Goal: Task Accomplishment & Management: Use online tool/utility

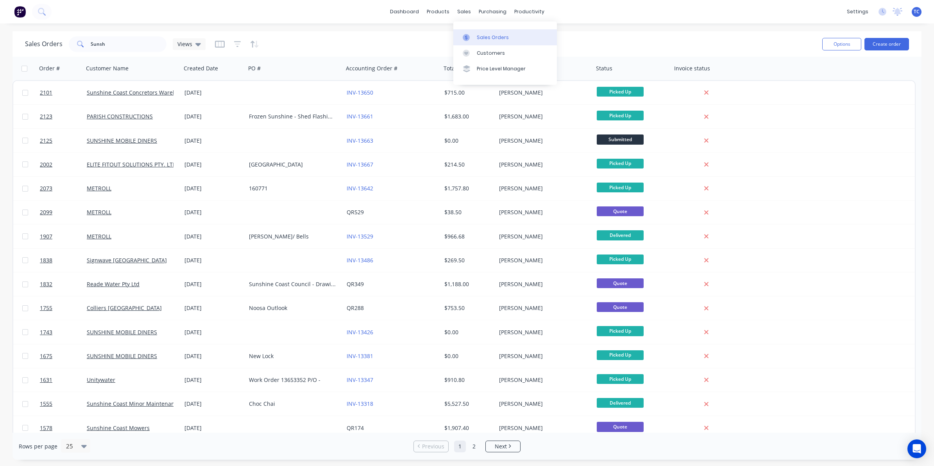
click at [481, 34] on div "Sales Orders" at bounding box center [493, 37] width 32 height 7
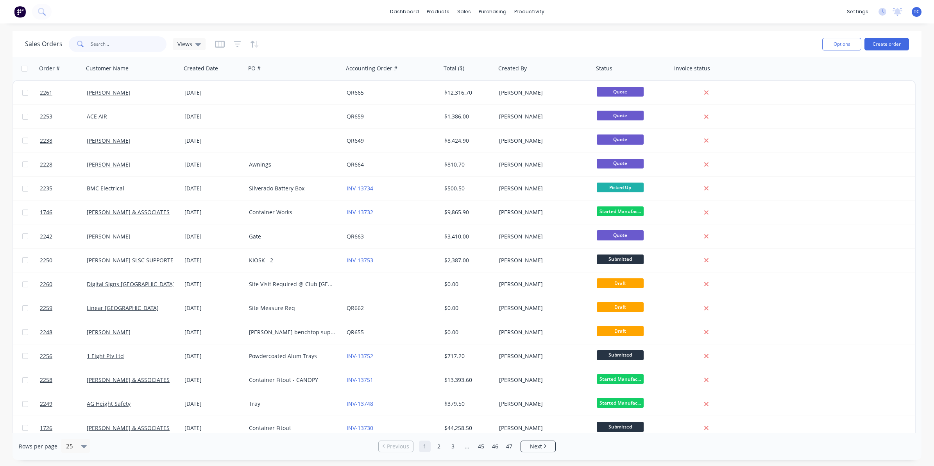
click at [97, 42] on input "text" at bounding box center [129, 44] width 76 height 16
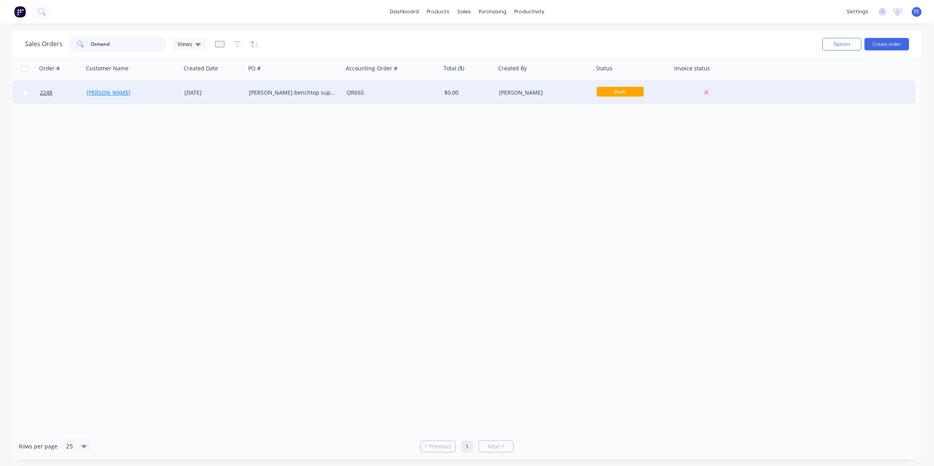
type input "Osmand"
click at [115, 90] on link "[PERSON_NAME]" at bounding box center [109, 92] width 44 height 7
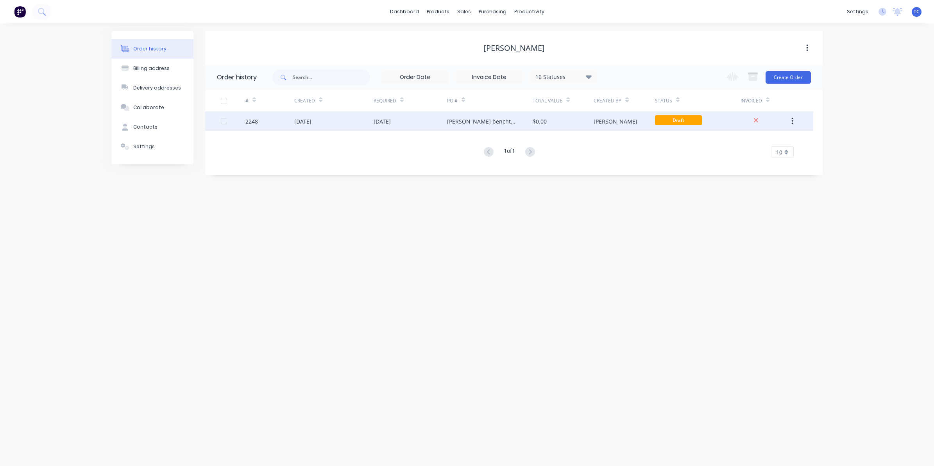
click at [311, 120] on div "[DATE]" at bounding box center [302, 121] width 17 height 8
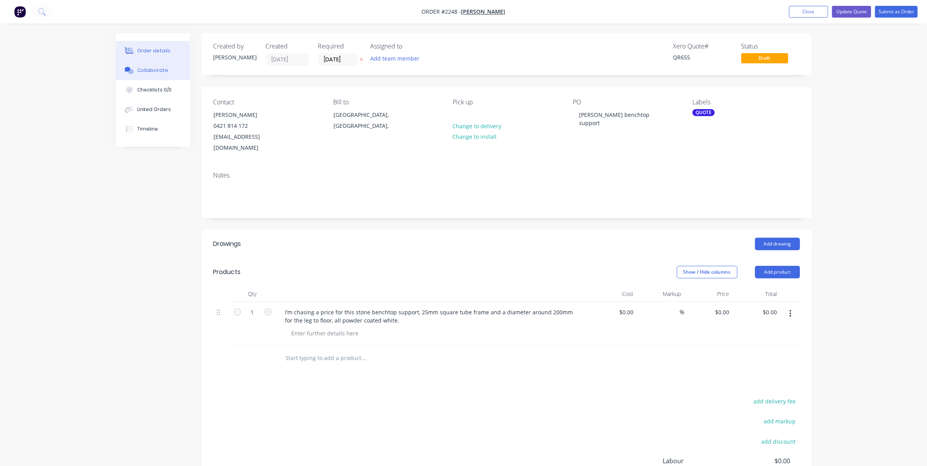
click at [154, 67] on div "Collaborate" at bounding box center [152, 70] width 31 height 7
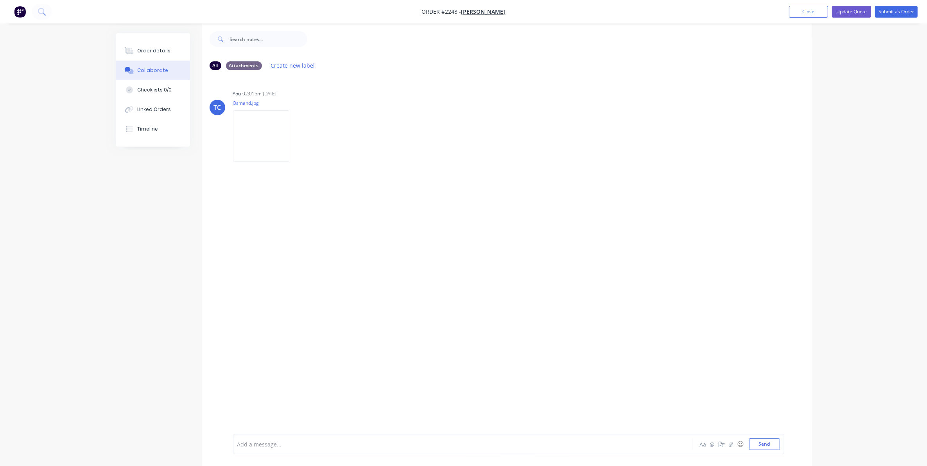
scroll to position [12, 0]
click at [288, 442] on div at bounding box center [441, 444] width 406 height 8
click at [766, 444] on button "Send" at bounding box center [764, 444] width 31 height 12
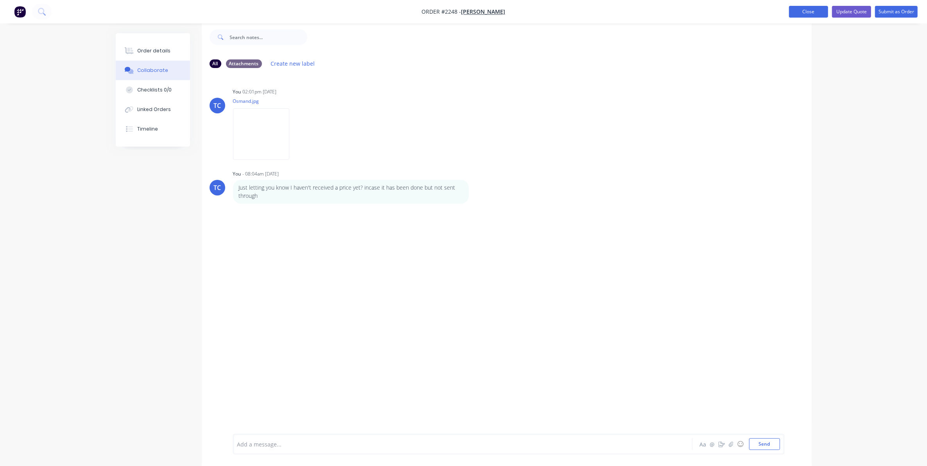
click at [808, 12] on button "Close" at bounding box center [808, 12] width 39 height 12
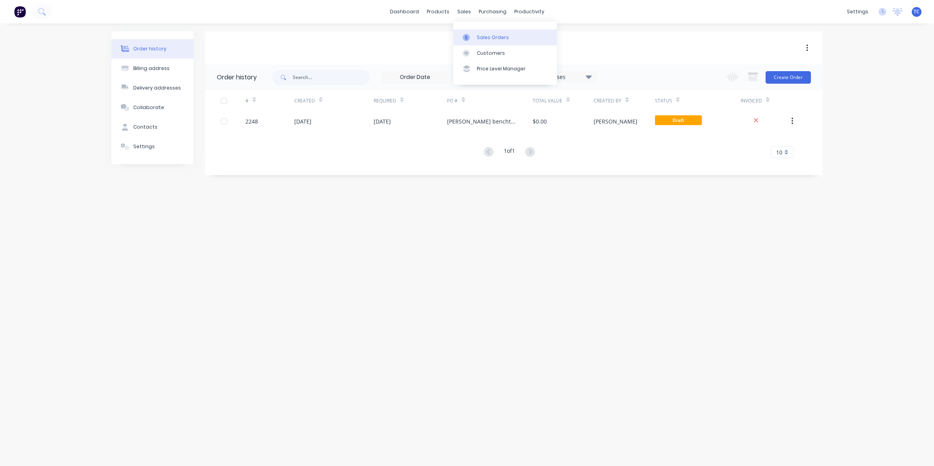
click at [485, 33] on link "Sales Orders" at bounding box center [505, 37] width 104 height 16
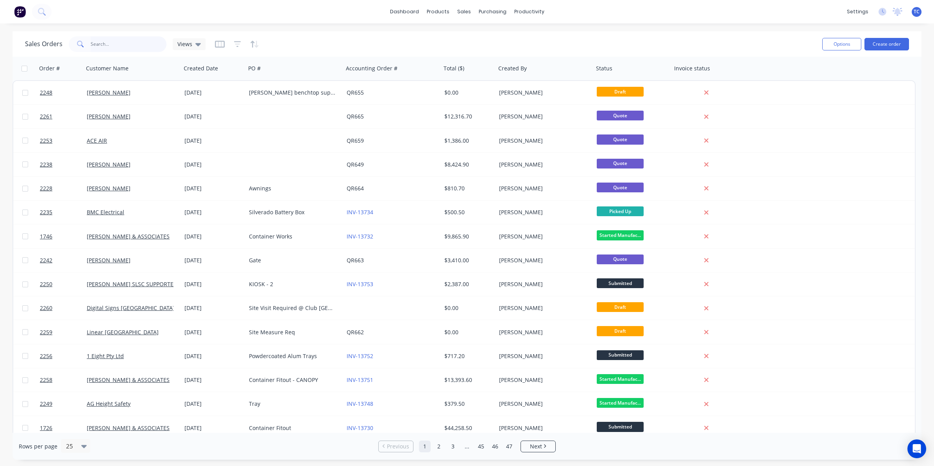
click at [106, 42] on input "text" at bounding box center [129, 44] width 76 height 16
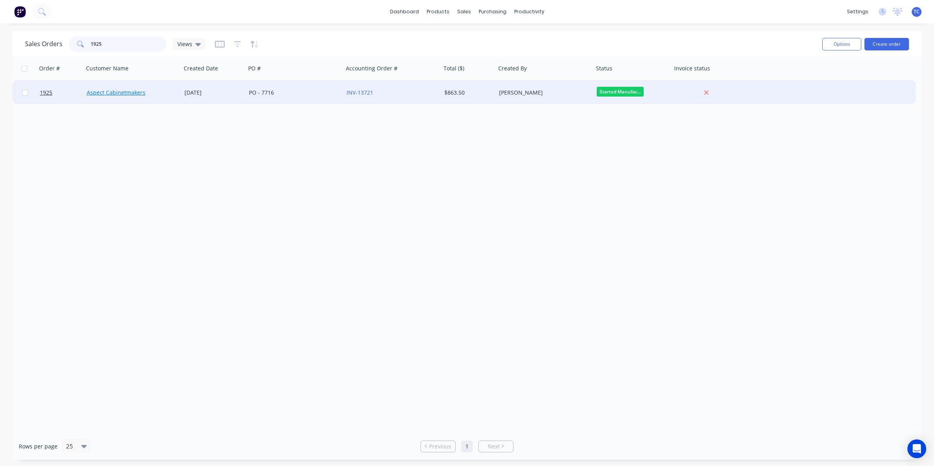
type input "1925"
click at [125, 94] on link "Aspect Cabinetmakers" at bounding box center [116, 92] width 59 height 7
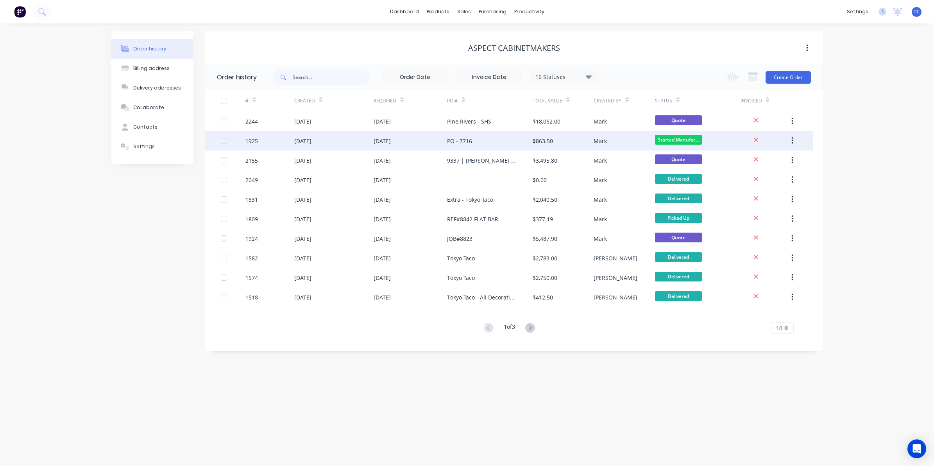
click at [311, 141] on div "22 Aug 2025" at bounding box center [302, 141] width 17 height 8
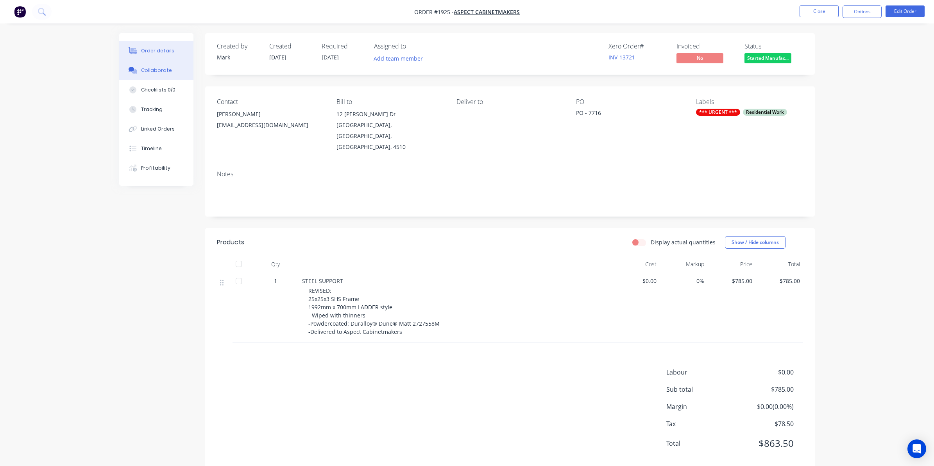
click at [161, 68] on div "Collaborate" at bounding box center [156, 70] width 31 height 7
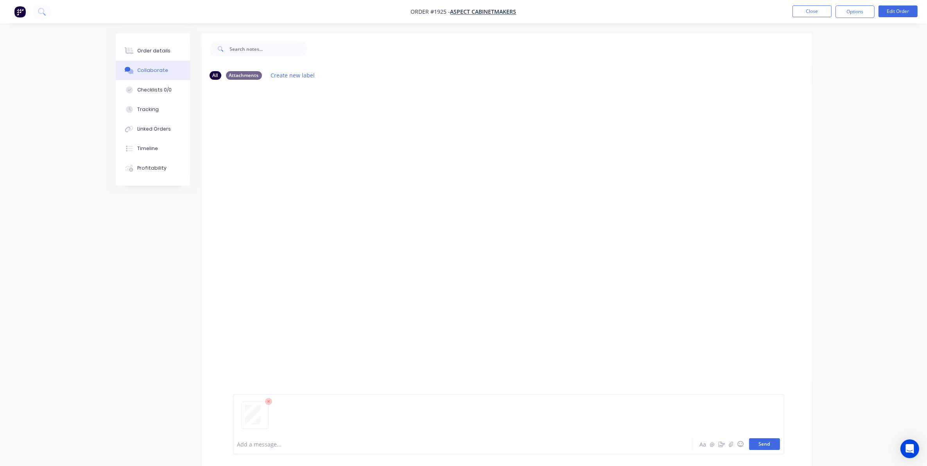
click at [763, 442] on button "Send" at bounding box center [764, 444] width 31 height 12
click at [805, 12] on button "Close" at bounding box center [811, 11] width 39 height 12
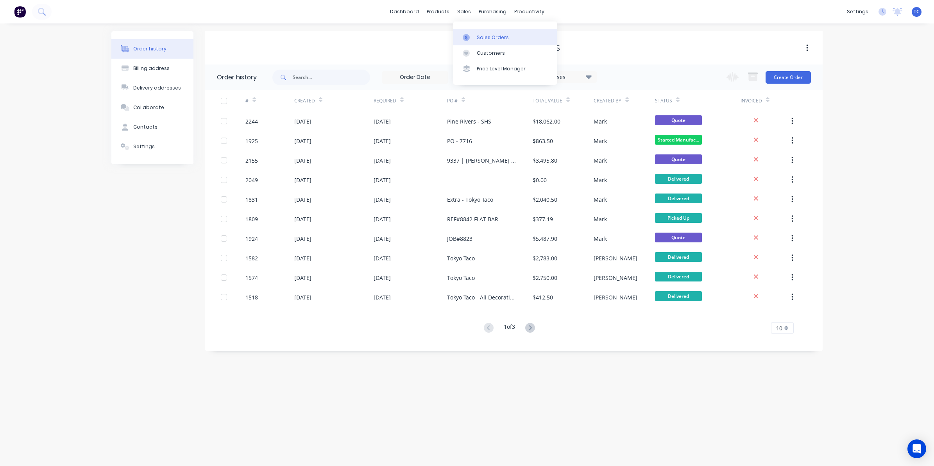
click at [481, 36] on div "Sales Orders" at bounding box center [493, 37] width 32 height 7
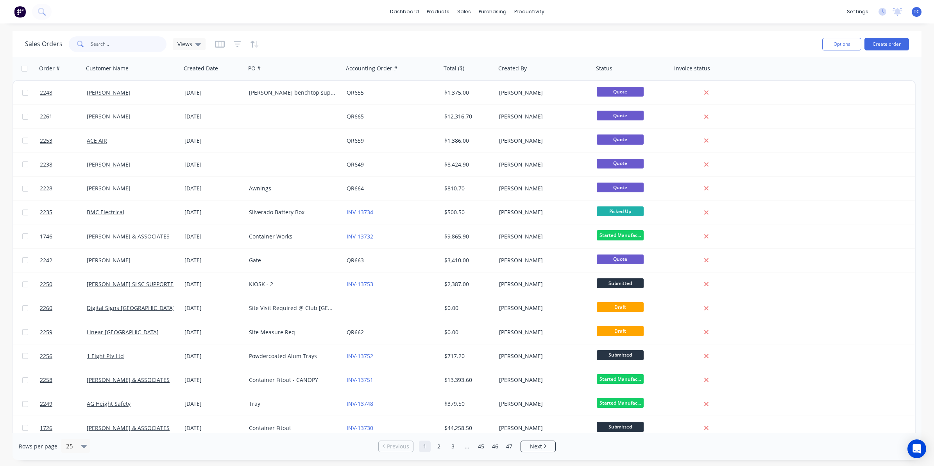
click at [104, 43] on input "text" at bounding box center [129, 44] width 76 height 16
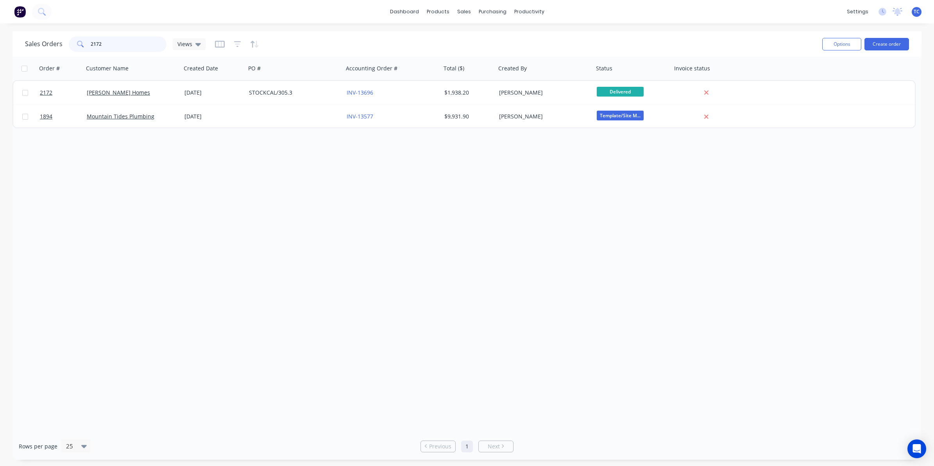
drag, startPoint x: 102, startPoint y: 44, endPoint x: 84, endPoint y: 42, distance: 17.7
click at [84, 42] on div "2172" at bounding box center [118, 44] width 98 height 16
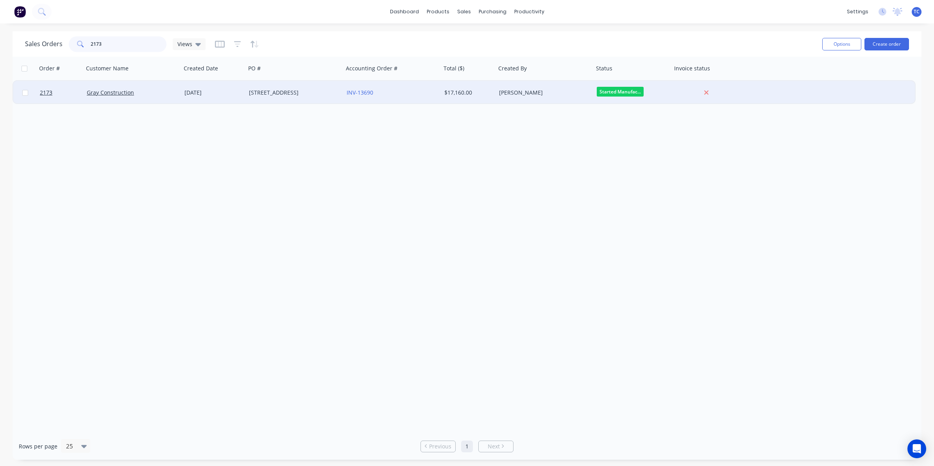
type input "2173"
click at [116, 97] on div "Gray Construction" at bounding box center [133, 92] width 98 height 23
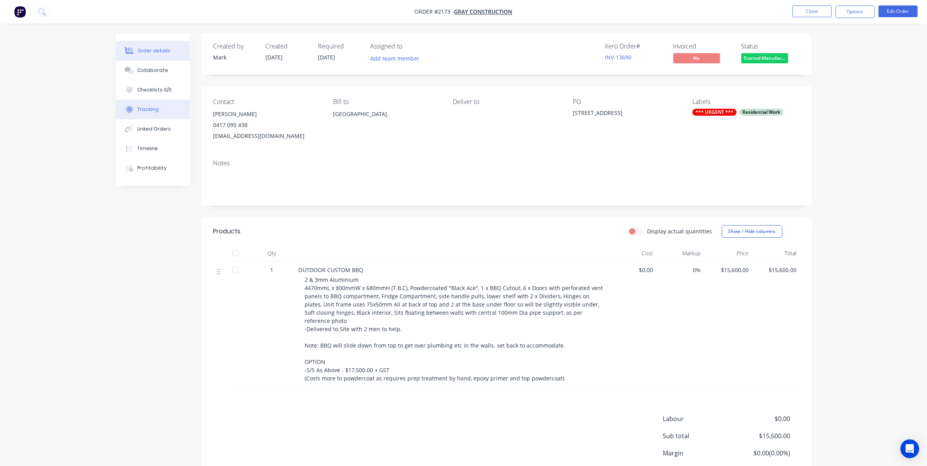
click at [150, 110] on div "Tracking" at bounding box center [147, 109] width 21 height 7
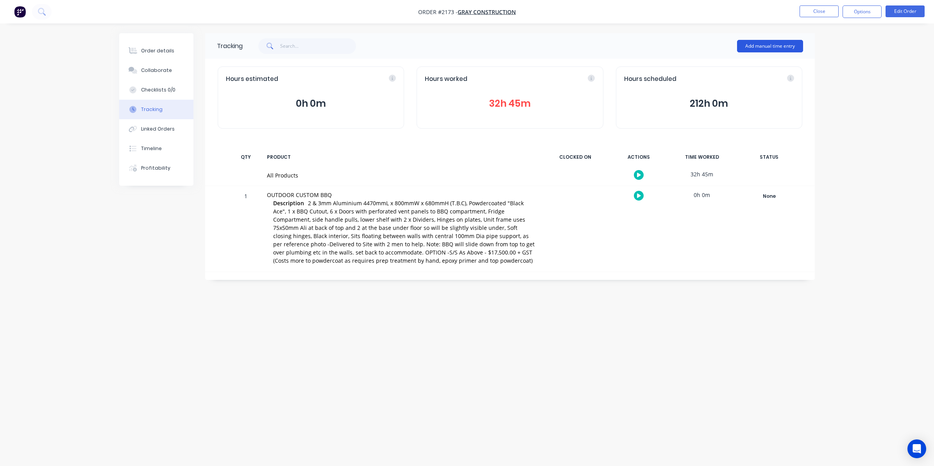
click at [770, 44] on button "Add manual time entry" at bounding box center [770, 46] width 66 height 13
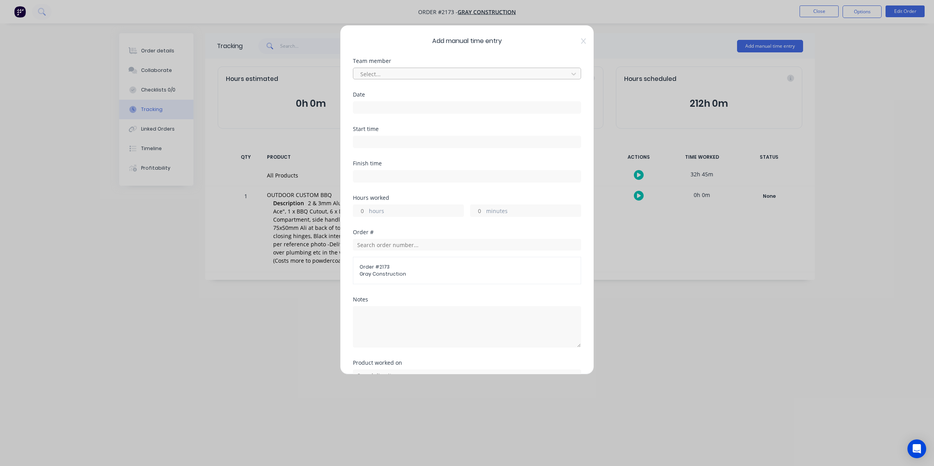
click at [377, 72] on div at bounding box center [462, 74] width 205 height 10
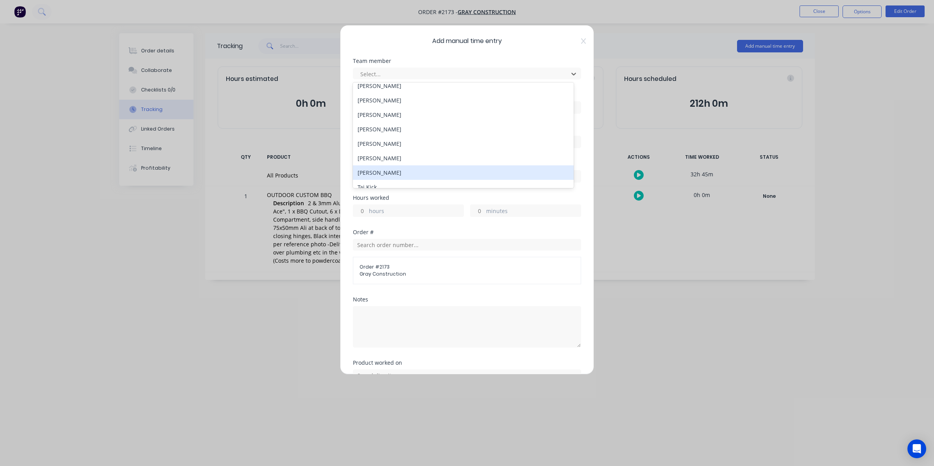
click at [382, 171] on div "[PERSON_NAME]" at bounding box center [463, 172] width 221 height 14
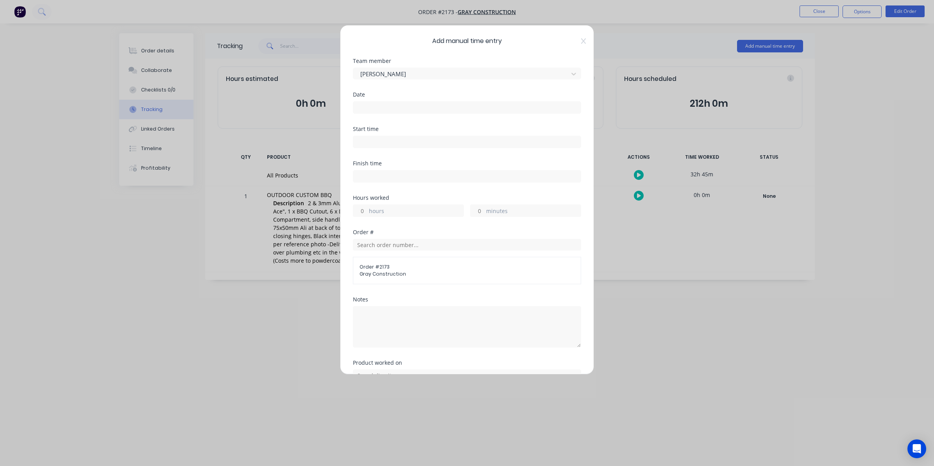
click at [370, 107] on input at bounding box center [466, 108] width 227 height 12
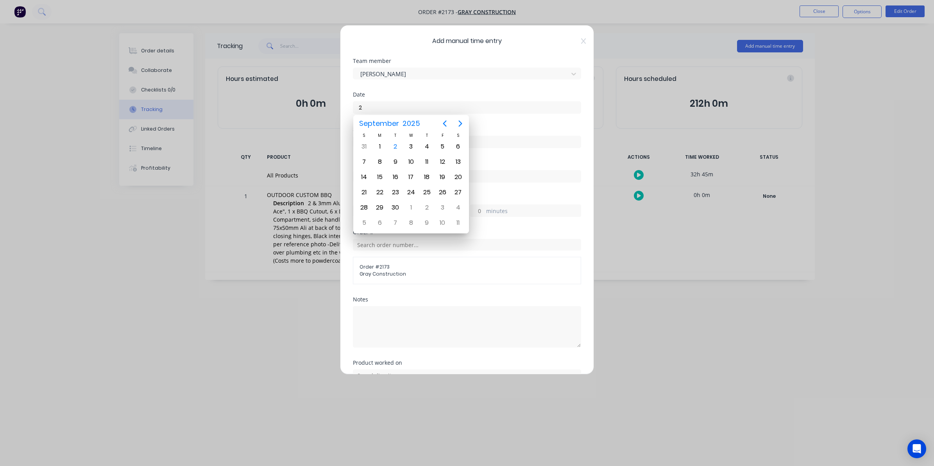
type input "28"
drag, startPoint x: 368, startPoint y: 107, endPoint x: 358, endPoint y: 107, distance: 10.2
click at [358, 107] on input "28" at bounding box center [466, 108] width 227 height 12
click at [444, 124] on icon "Previous page" at bounding box center [445, 124] width 4 height 6
click at [429, 204] on div "28" at bounding box center [427, 208] width 12 height 12
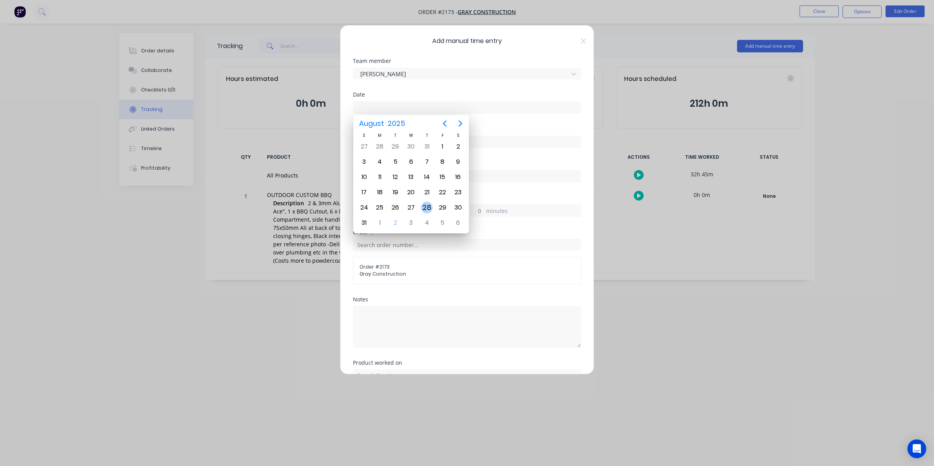
type input "[DATE]"
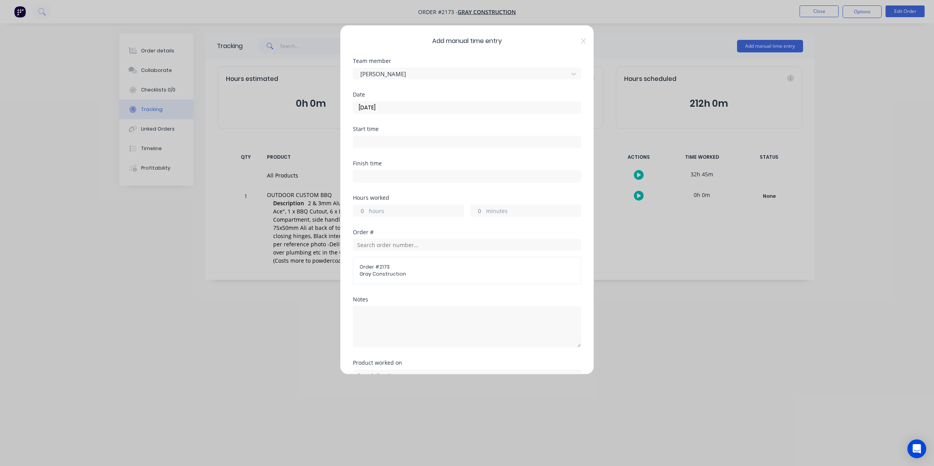
click at [363, 209] on input "hours" at bounding box center [360, 211] width 14 height 12
type input "8"
click at [479, 204] on div "8 hours minutes" at bounding box center [467, 209] width 228 height 14
click at [479, 208] on input "minutes" at bounding box center [478, 211] width 14 height 12
type input "30"
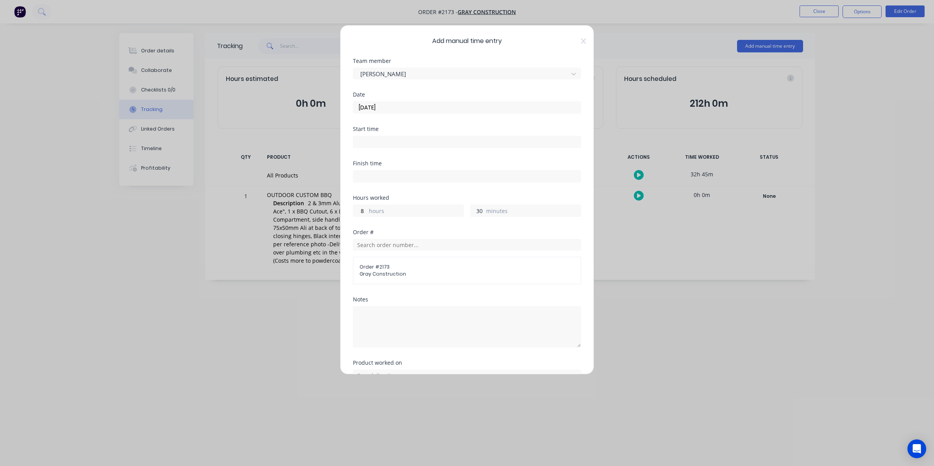
scroll to position [71, 0]
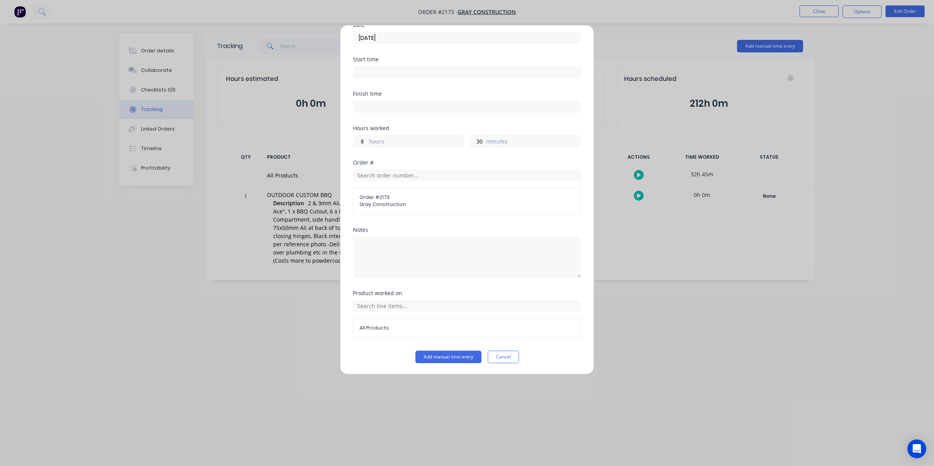
drag, startPoint x: 450, startPoint y: 353, endPoint x: 444, endPoint y: 341, distance: 12.9
click at [450, 354] on button "Add manual time entry" at bounding box center [448, 357] width 66 height 13
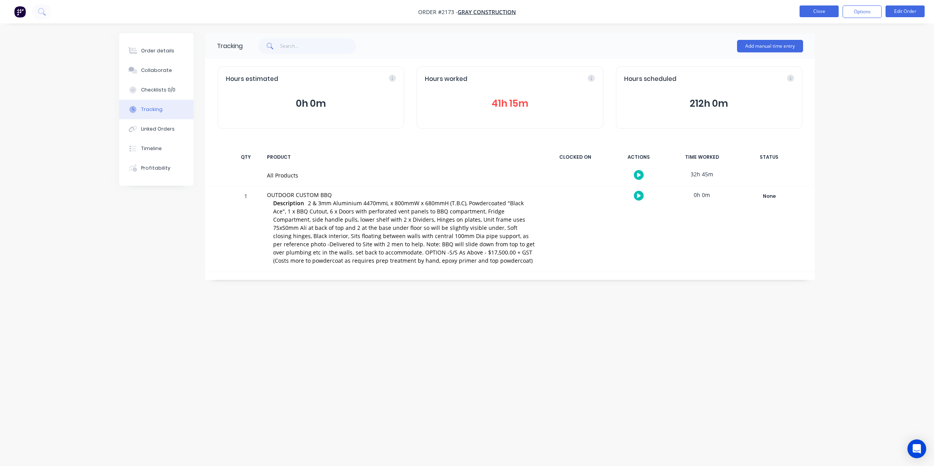
click at [819, 10] on button "Close" at bounding box center [819, 11] width 39 height 12
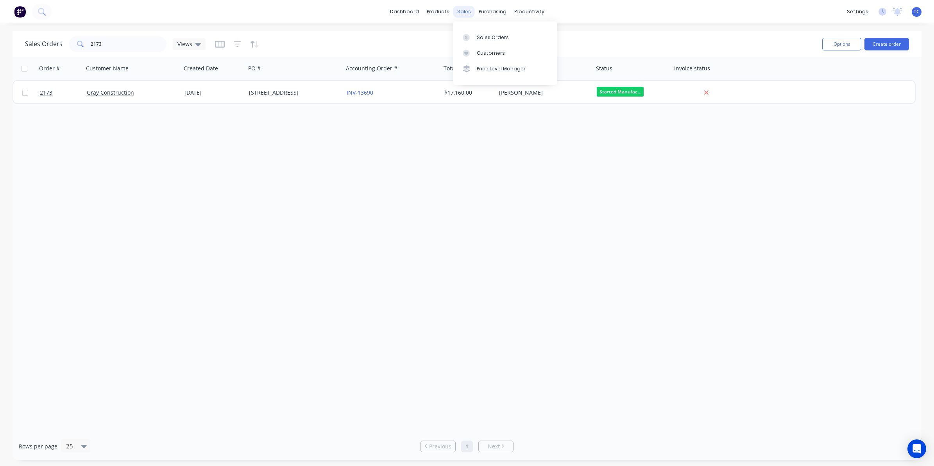
click at [462, 8] on div "sales" at bounding box center [463, 12] width 21 height 12
drag, startPoint x: 102, startPoint y: 44, endPoint x: 85, endPoint y: 43, distance: 17.2
click at [85, 43] on div "2173" at bounding box center [118, 44] width 98 height 16
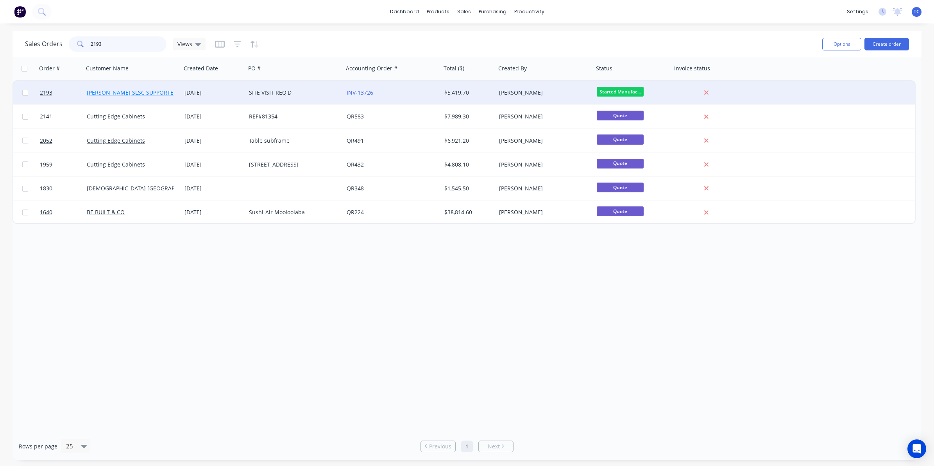
type input "2193"
click at [133, 90] on link "[PERSON_NAME] SLSC SUPPORTERS" at bounding box center [133, 92] width 93 height 7
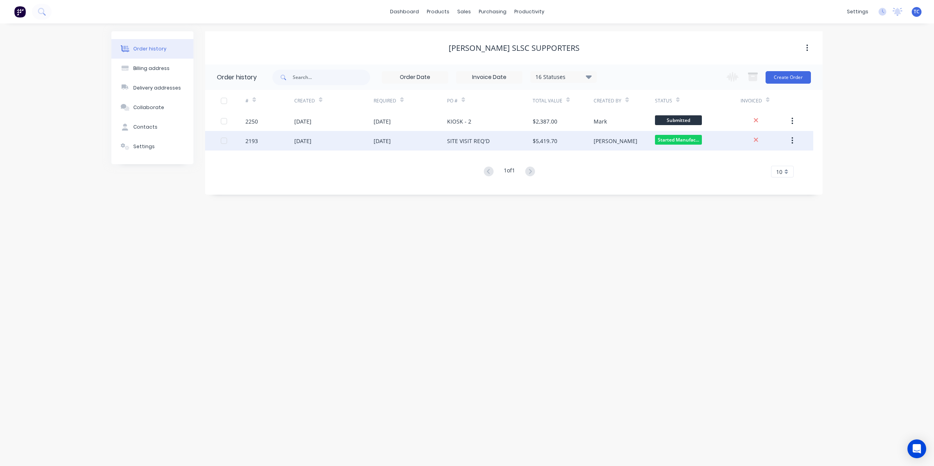
click at [310, 141] on div "[DATE]" at bounding box center [302, 141] width 17 height 8
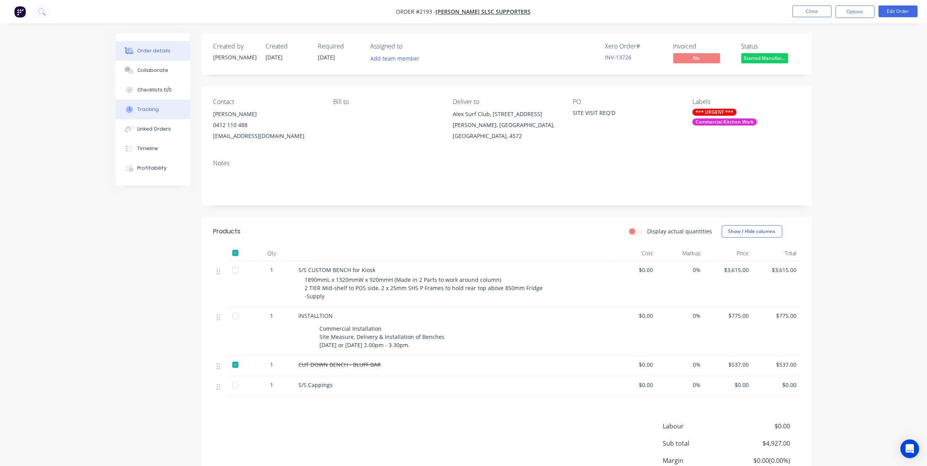
click at [152, 109] on div "Tracking" at bounding box center [147, 109] width 21 height 7
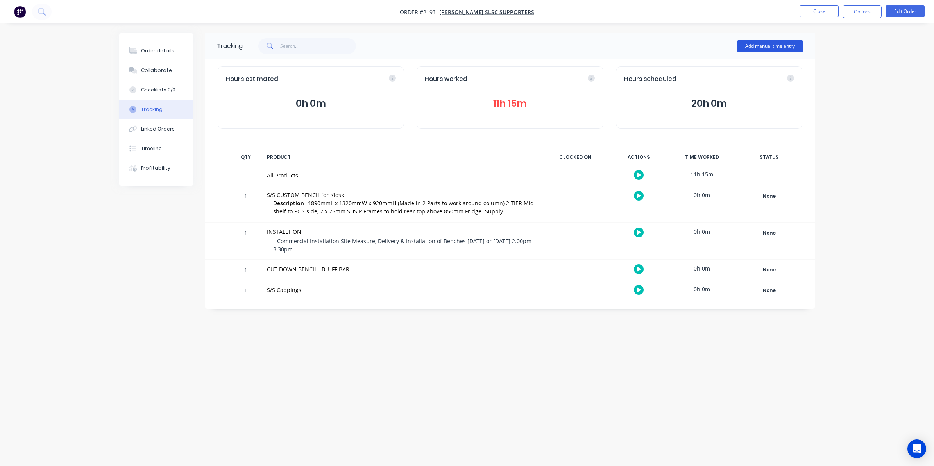
click at [770, 42] on button "Add manual time entry" at bounding box center [770, 46] width 66 height 13
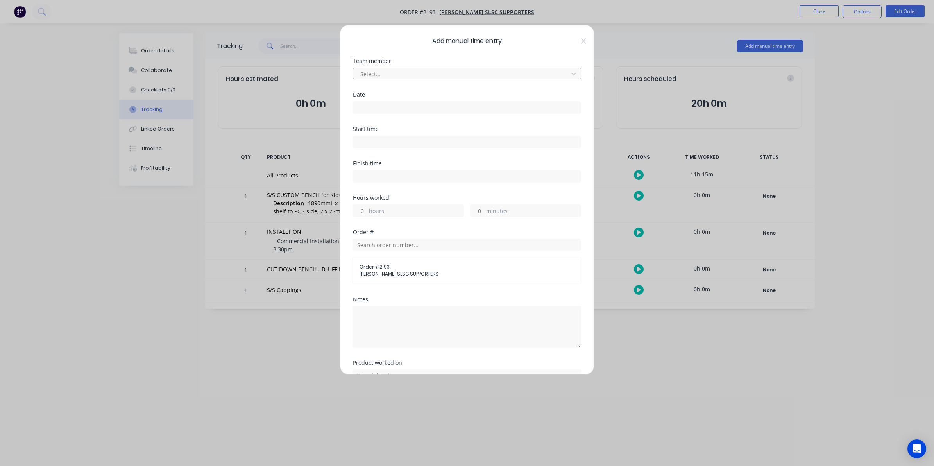
click at [376, 72] on div at bounding box center [462, 74] width 205 height 10
click at [372, 120] on div "[PERSON_NAME]" at bounding box center [463, 120] width 221 height 14
click at [367, 104] on input at bounding box center [466, 108] width 227 height 12
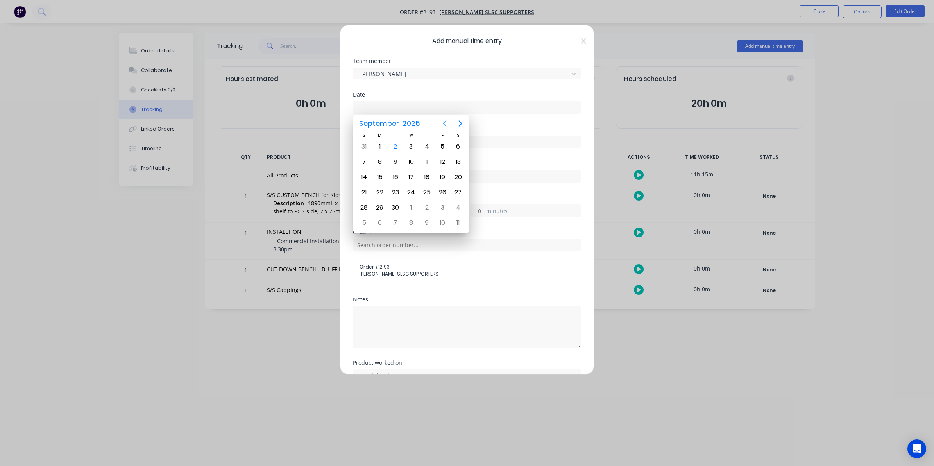
click at [445, 123] on icon "Previous page" at bounding box center [444, 123] width 9 height 9
click at [427, 204] on div "28" at bounding box center [427, 208] width 12 height 12
type input "[DATE]"
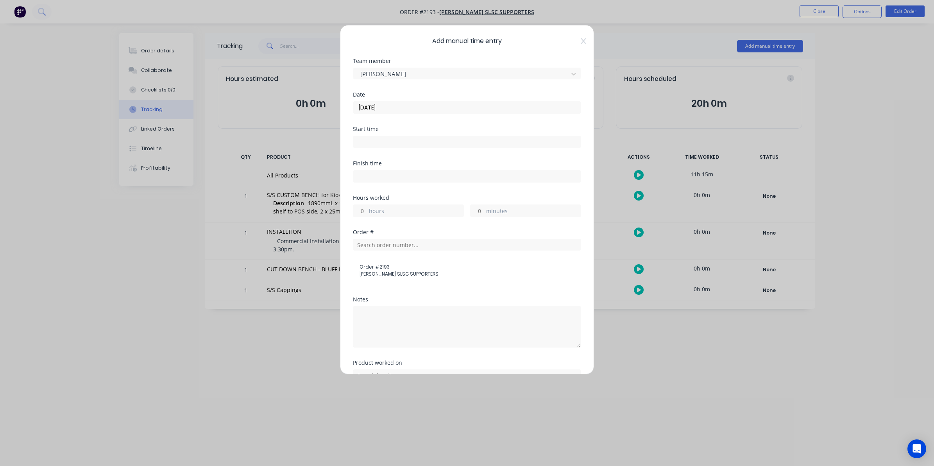
click at [362, 214] on input "hours" at bounding box center [360, 211] width 14 height 12
type input "2"
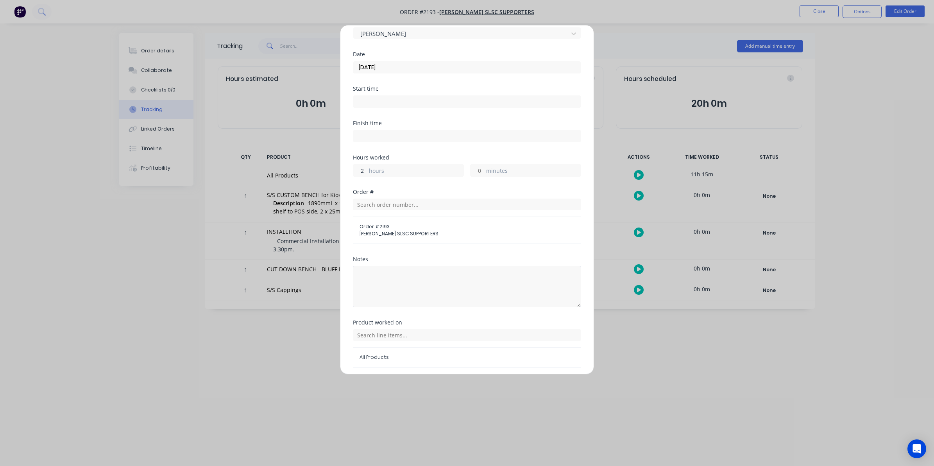
scroll to position [71, 0]
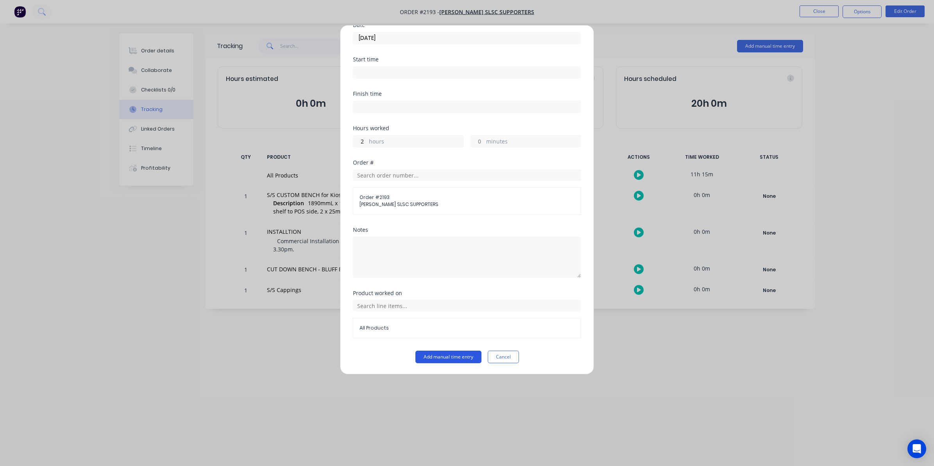
click at [444, 354] on button "Add manual time entry" at bounding box center [448, 357] width 66 height 13
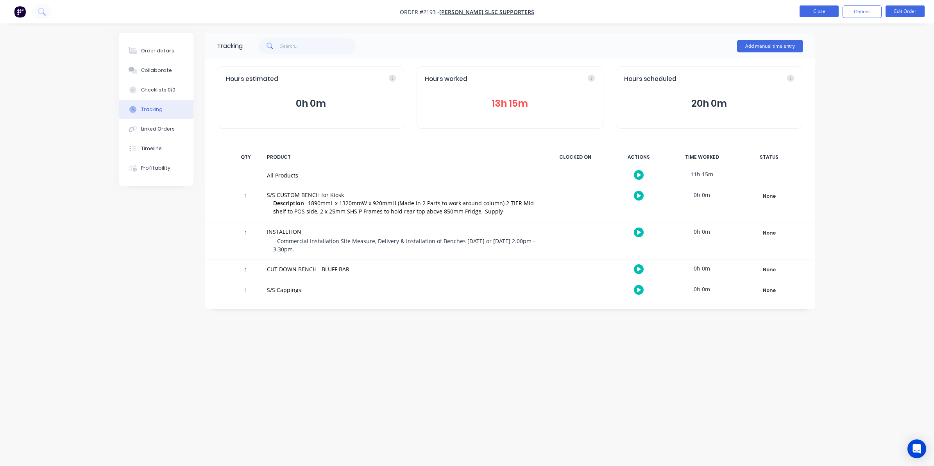
click at [823, 9] on button "Close" at bounding box center [819, 11] width 39 height 12
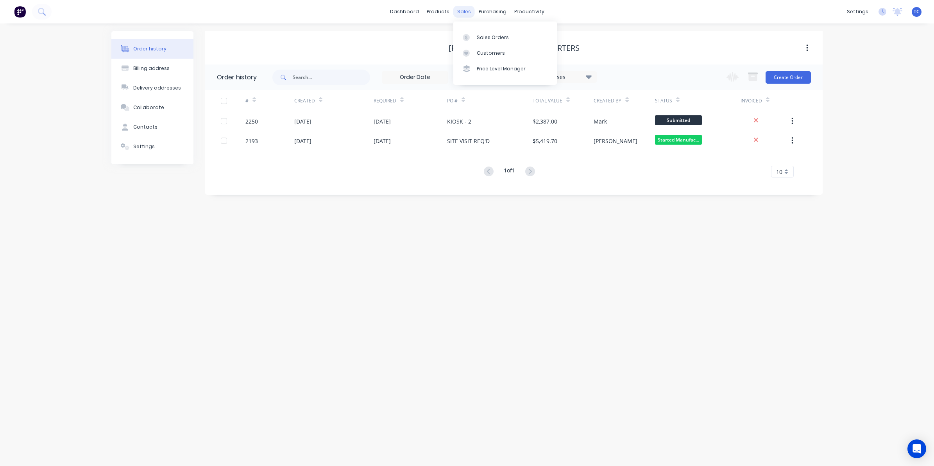
click at [462, 9] on div "sales" at bounding box center [463, 12] width 21 height 12
click at [485, 35] on div "Sales Orders" at bounding box center [493, 37] width 32 height 7
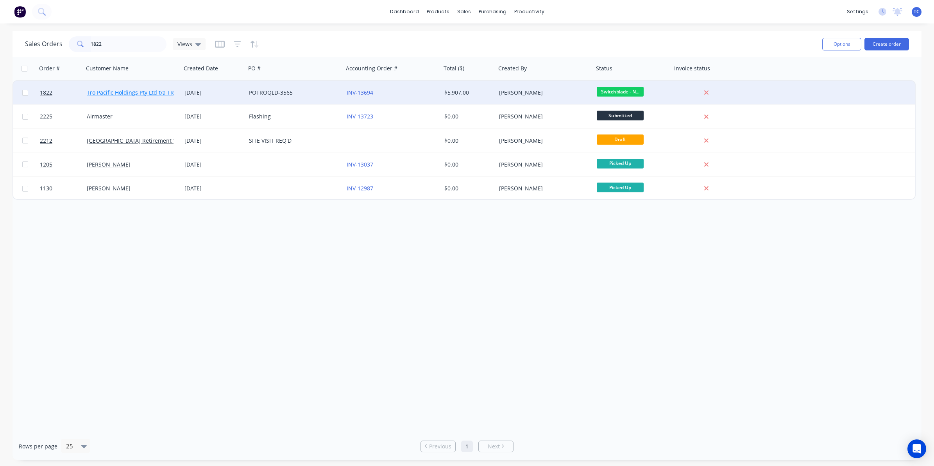
type input "1822"
click at [122, 93] on link "Tro Pacific Holdings Pty Ltd t/a TROPAC" at bounding box center [138, 92] width 102 height 7
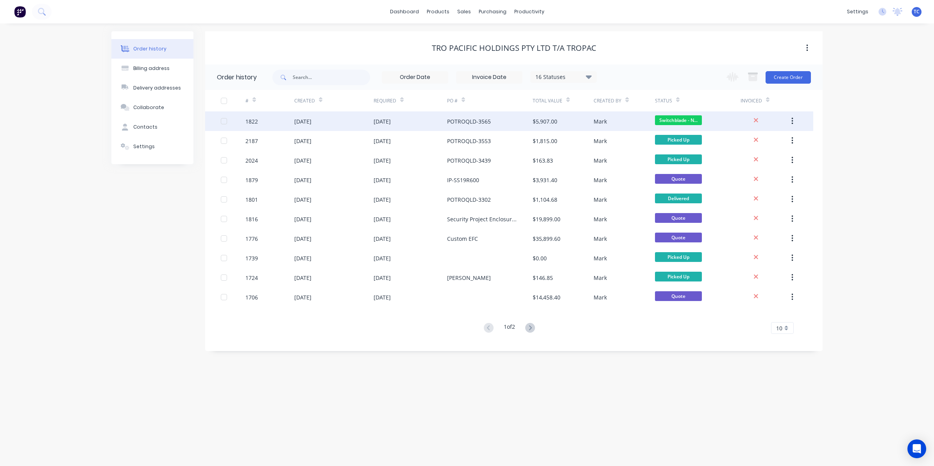
click at [311, 119] on div "[DATE]" at bounding box center [302, 121] width 17 height 8
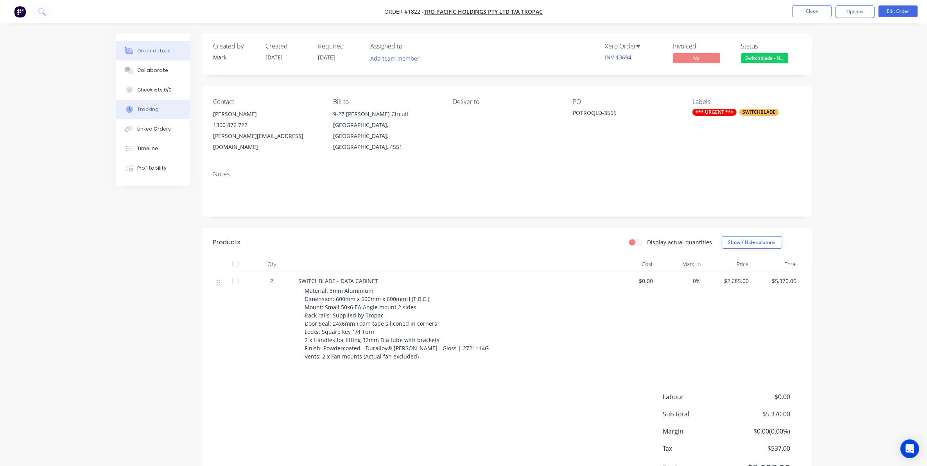
click at [149, 107] on div "Tracking" at bounding box center [147, 109] width 21 height 7
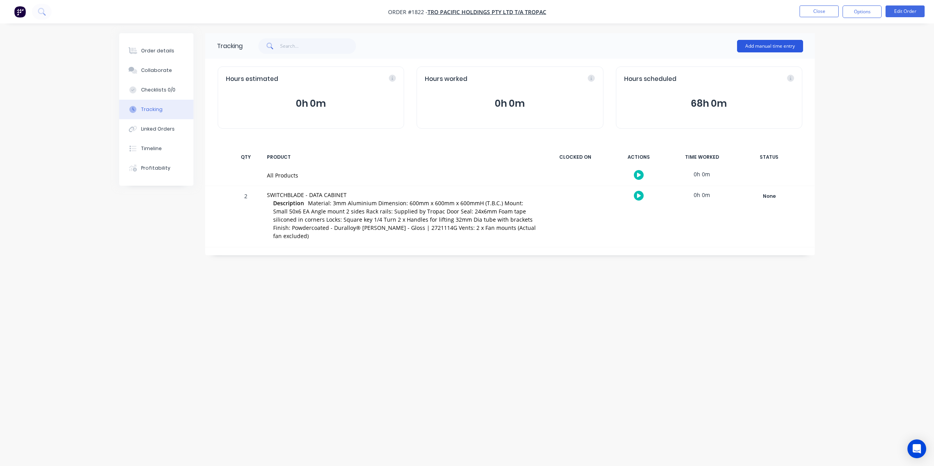
click at [758, 44] on button "Add manual time entry" at bounding box center [770, 46] width 66 height 13
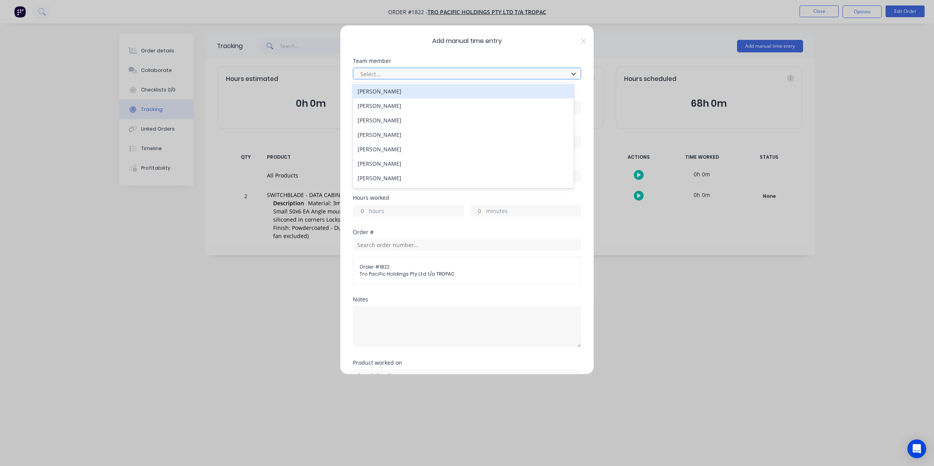
click at [372, 72] on div at bounding box center [462, 74] width 205 height 10
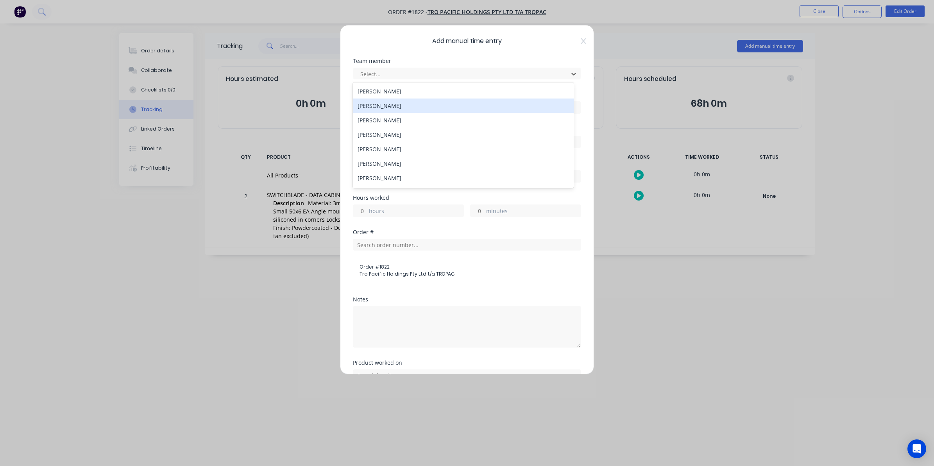
click at [379, 104] on div "[PERSON_NAME]" at bounding box center [463, 105] width 221 height 14
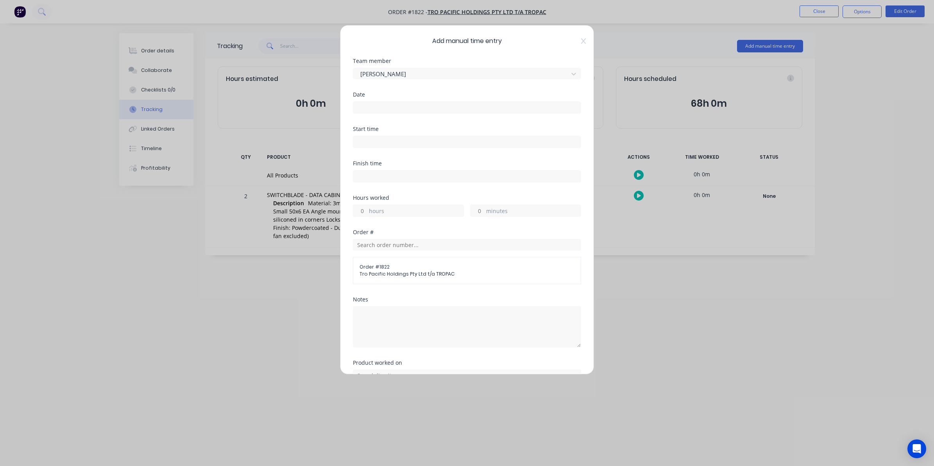
click at [366, 107] on input at bounding box center [466, 108] width 227 height 12
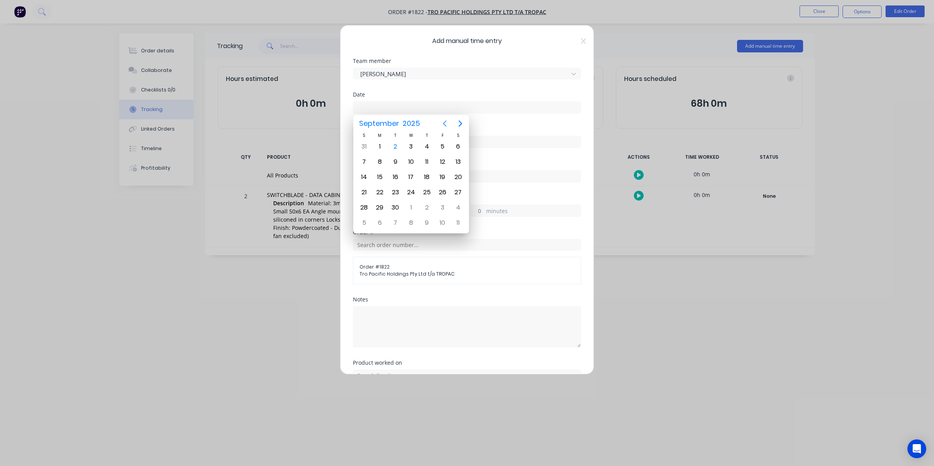
click at [440, 122] on icon "Previous page" at bounding box center [444, 123] width 9 height 9
click at [426, 207] on div "28" at bounding box center [427, 208] width 12 height 12
type input "[DATE]"
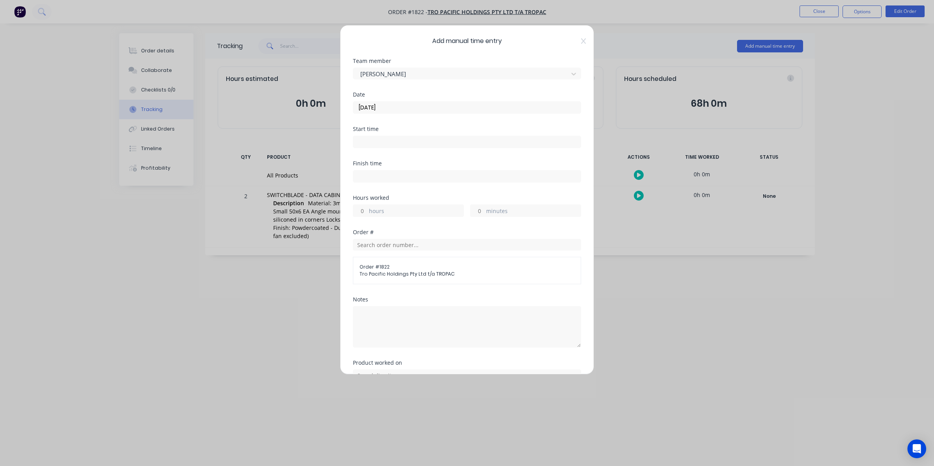
click at [364, 209] on input "hours" at bounding box center [360, 211] width 14 height 12
type input "2"
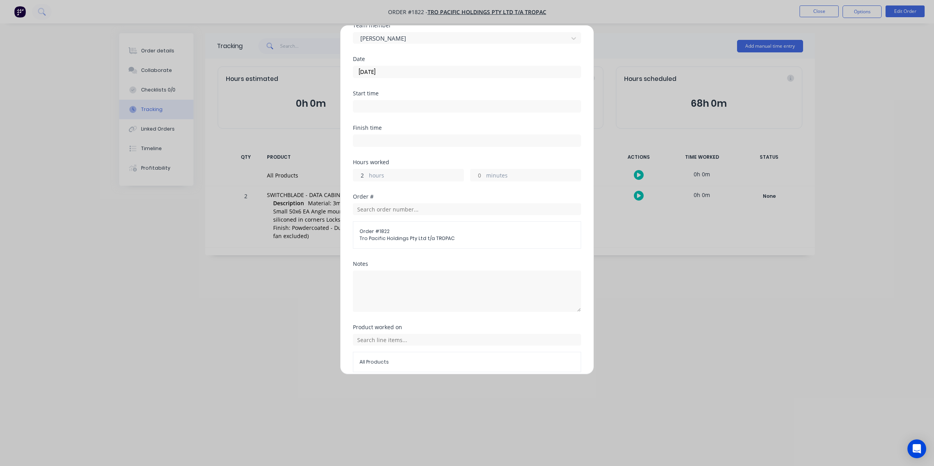
scroll to position [71, 0]
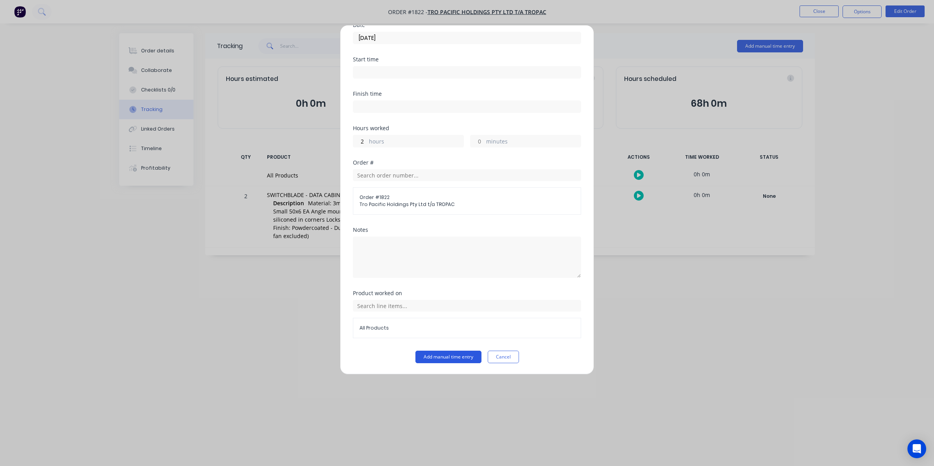
click at [437, 356] on button "Add manual time entry" at bounding box center [448, 357] width 66 height 13
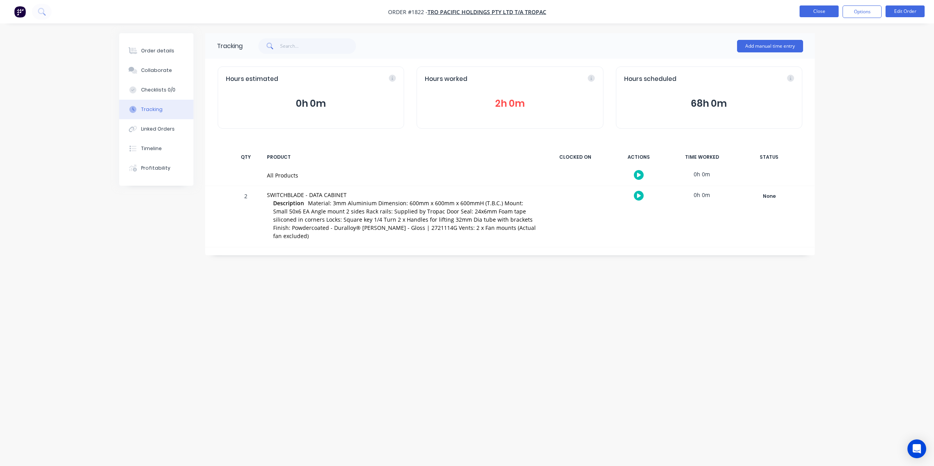
click at [816, 12] on button "Close" at bounding box center [819, 11] width 39 height 12
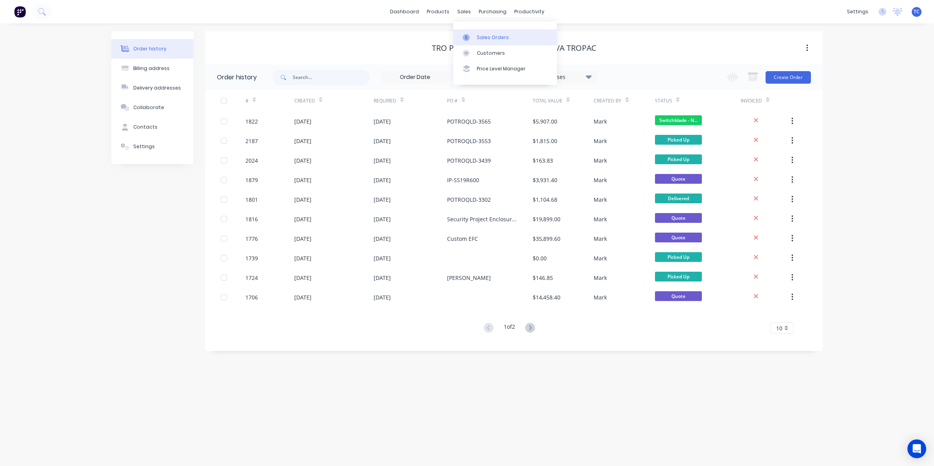
click at [493, 34] on div "Sales Orders" at bounding box center [493, 37] width 32 height 7
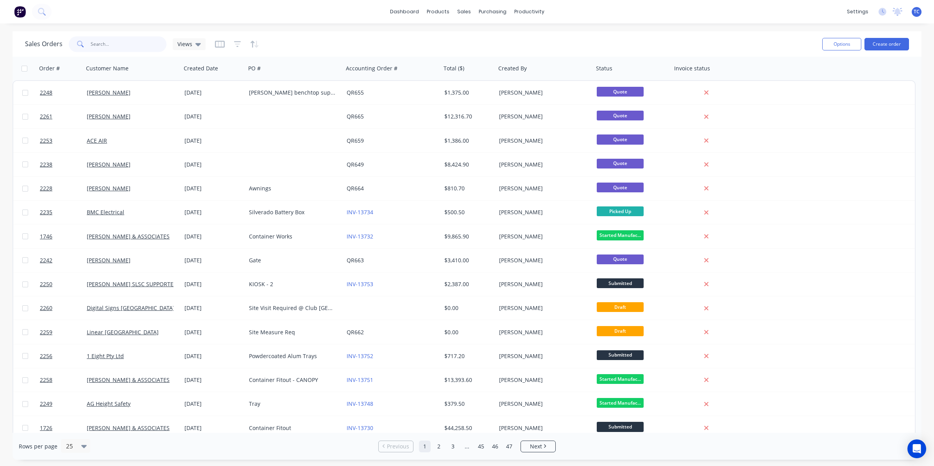
click at [98, 44] on input "text" at bounding box center [129, 44] width 76 height 16
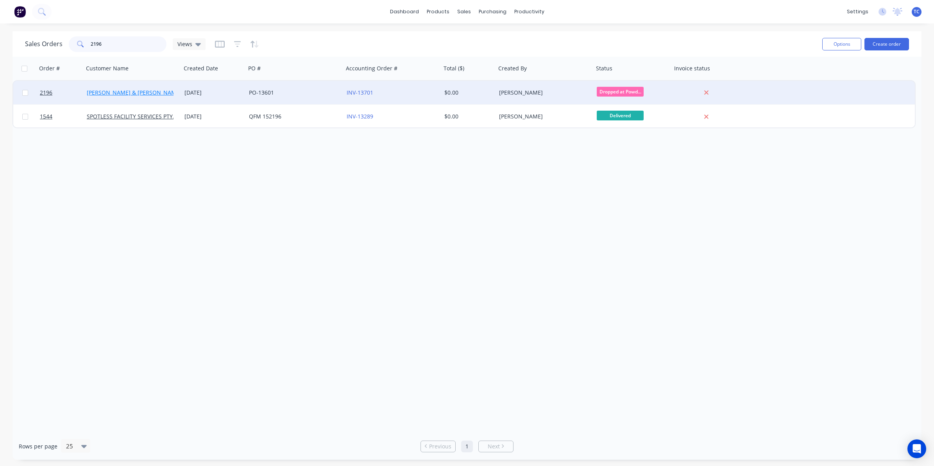
type input "2196"
click at [123, 91] on link "[PERSON_NAME] & [PERSON_NAME] Electrical" at bounding box center [147, 92] width 120 height 7
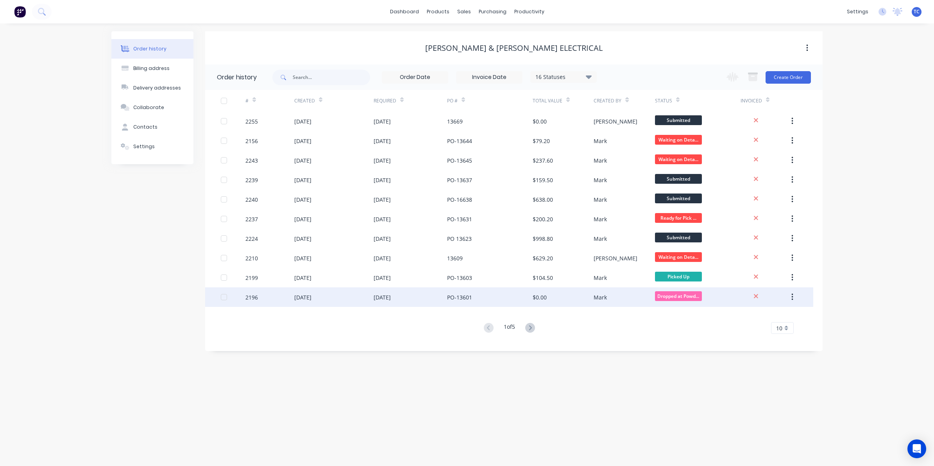
click at [311, 296] on div "18 Aug 2025" at bounding box center [302, 297] width 17 height 8
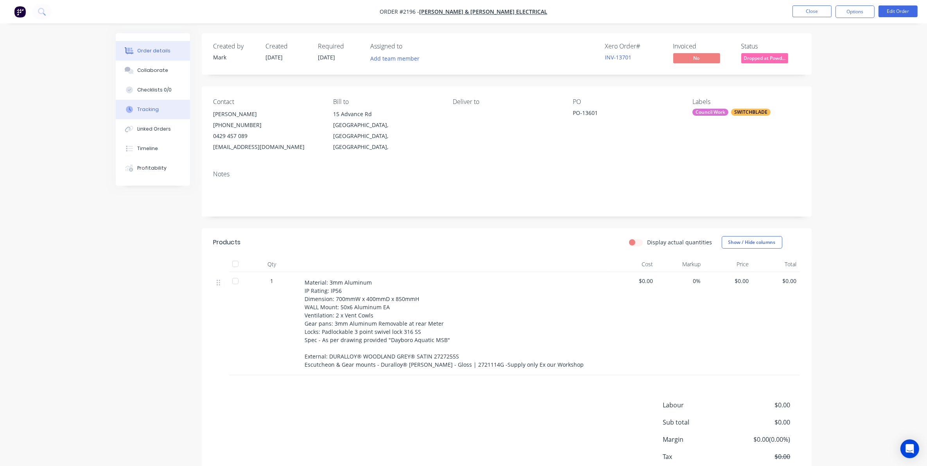
click at [151, 110] on div "Tracking" at bounding box center [147, 109] width 21 height 7
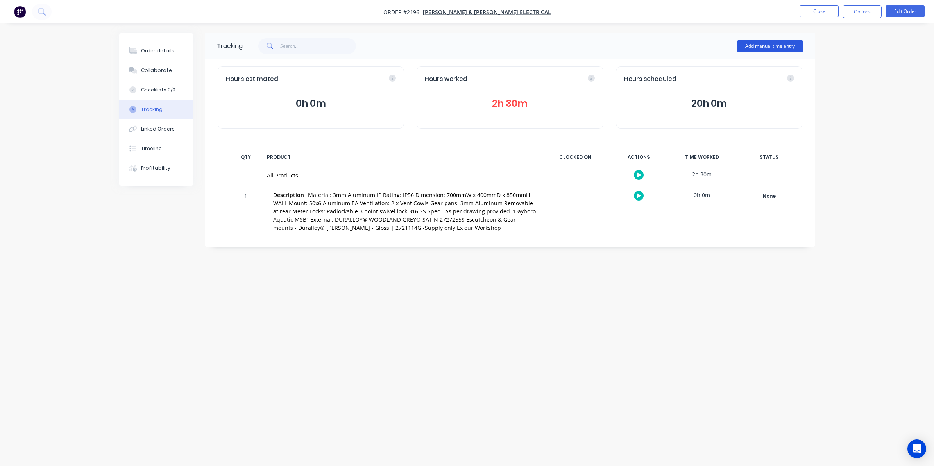
click at [753, 44] on button "Add manual time entry" at bounding box center [770, 46] width 66 height 13
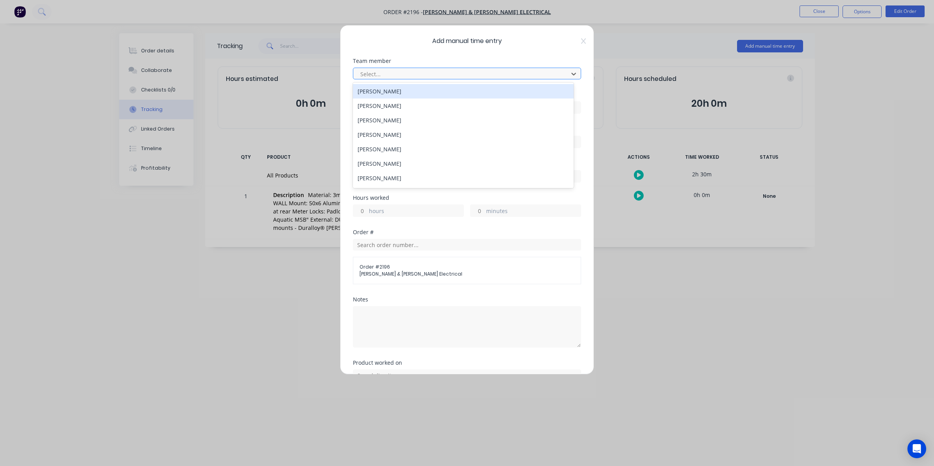
click at [374, 72] on div at bounding box center [462, 74] width 205 height 10
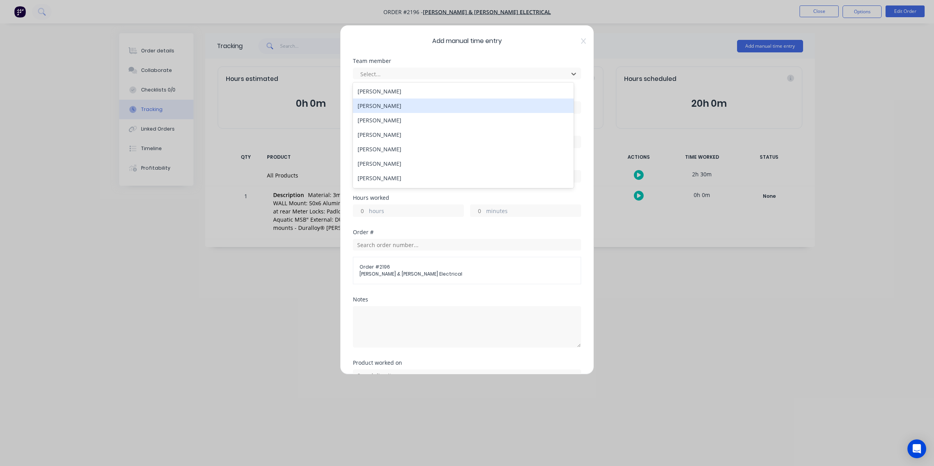
click at [379, 106] on div "[PERSON_NAME]" at bounding box center [463, 105] width 221 height 14
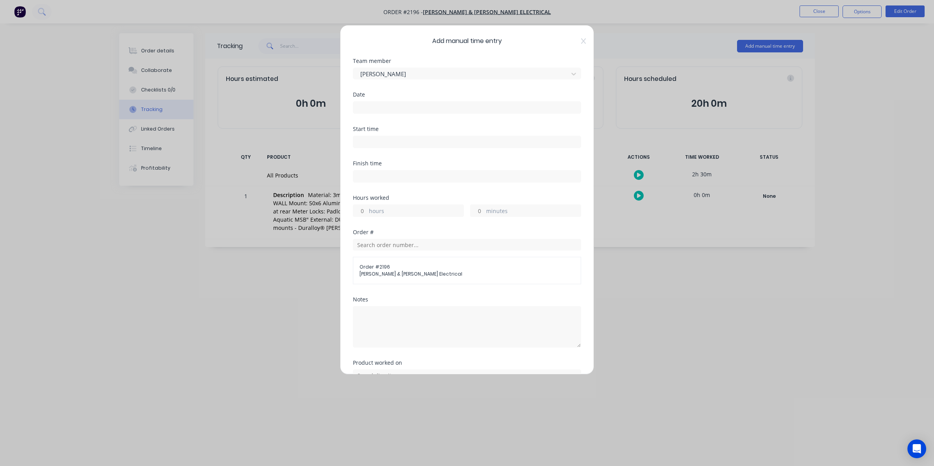
click at [366, 107] on input at bounding box center [466, 108] width 227 height 12
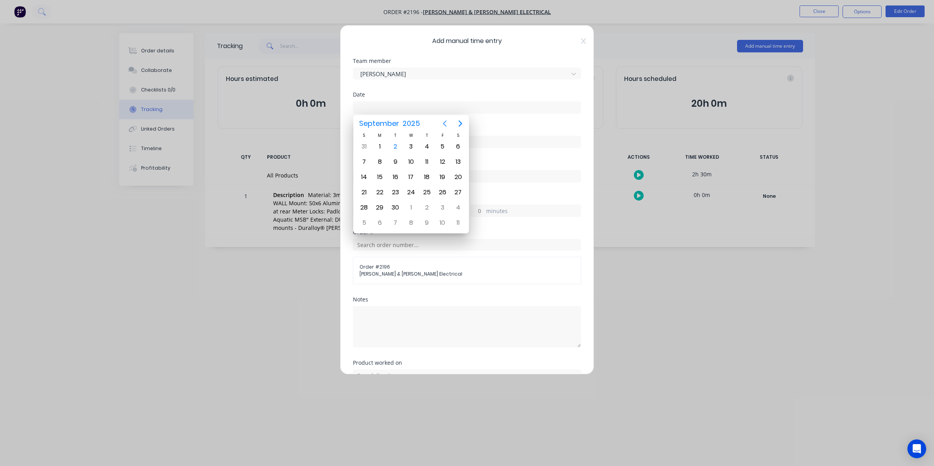
click at [442, 123] on icon "Previous page" at bounding box center [444, 123] width 9 height 9
click at [424, 206] on div "28" at bounding box center [427, 208] width 12 height 12
type input "[DATE]"
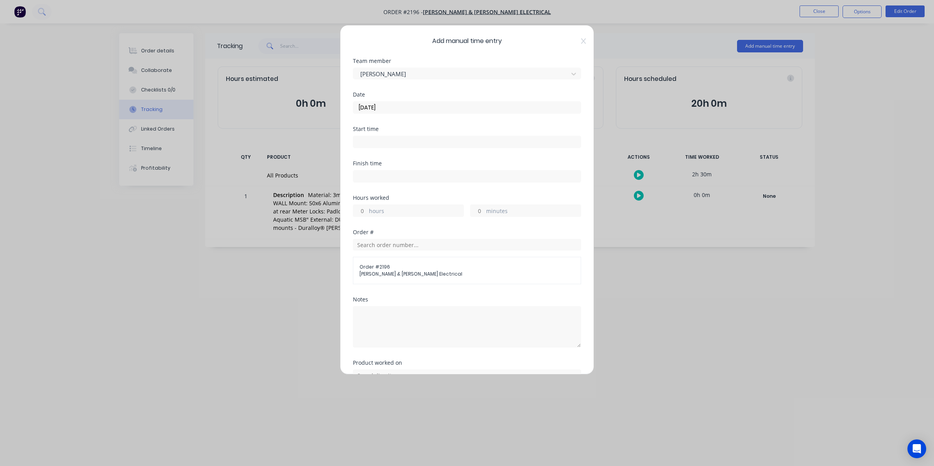
click at [367, 213] on div "hours" at bounding box center [408, 210] width 111 height 13
click at [368, 208] on div "hours" at bounding box center [408, 210] width 111 height 13
click at [385, 211] on label "hours" at bounding box center [416, 212] width 95 height 10
click at [367, 211] on input "hours" at bounding box center [360, 211] width 14 height 12
click at [361, 211] on input "hours" at bounding box center [360, 211] width 14 height 12
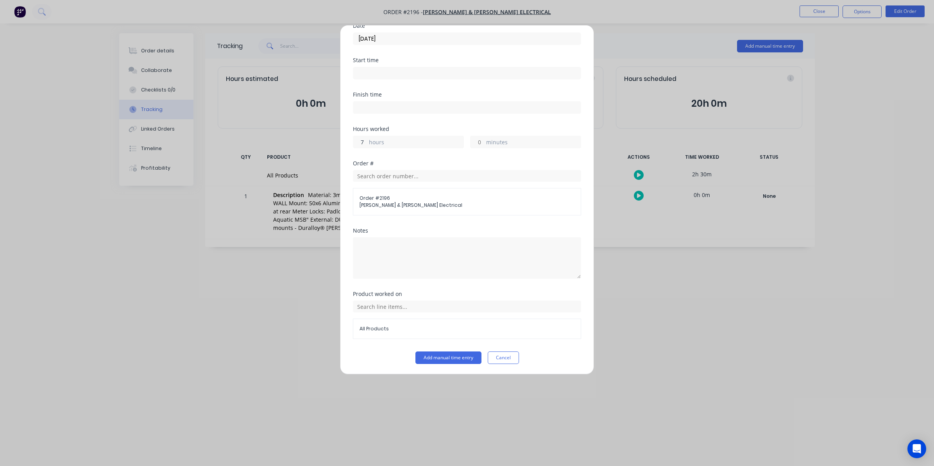
scroll to position [71, 0]
type input "7"
click at [444, 356] on button "Add manual time entry" at bounding box center [448, 357] width 66 height 13
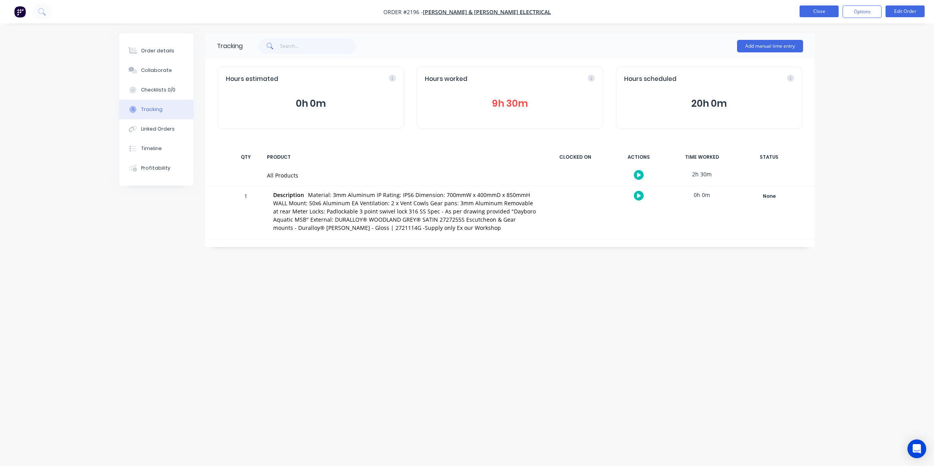
click at [821, 8] on button "Close" at bounding box center [819, 11] width 39 height 12
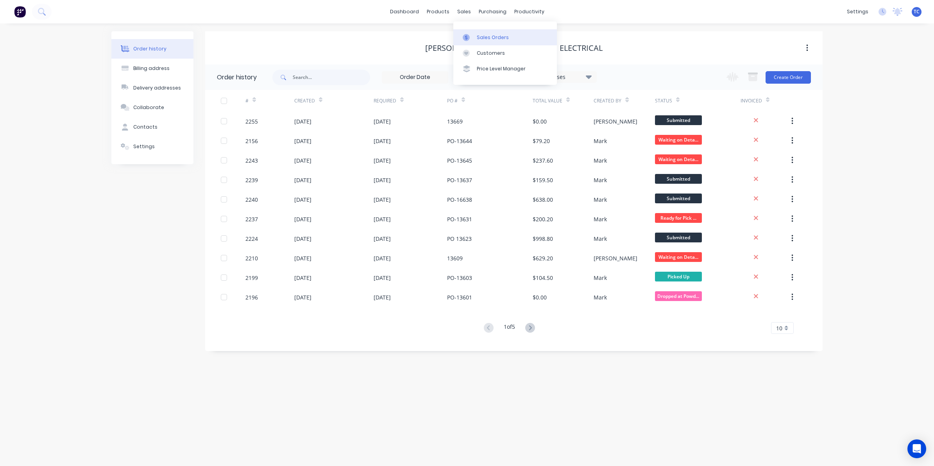
click at [485, 34] on div "Sales Orders" at bounding box center [493, 37] width 32 height 7
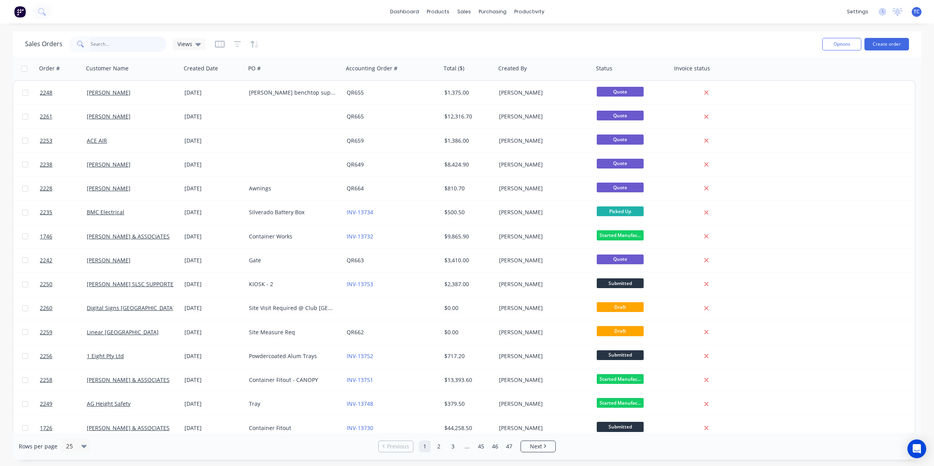
click at [111, 42] on input "text" at bounding box center [129, 44] width 76 height 16
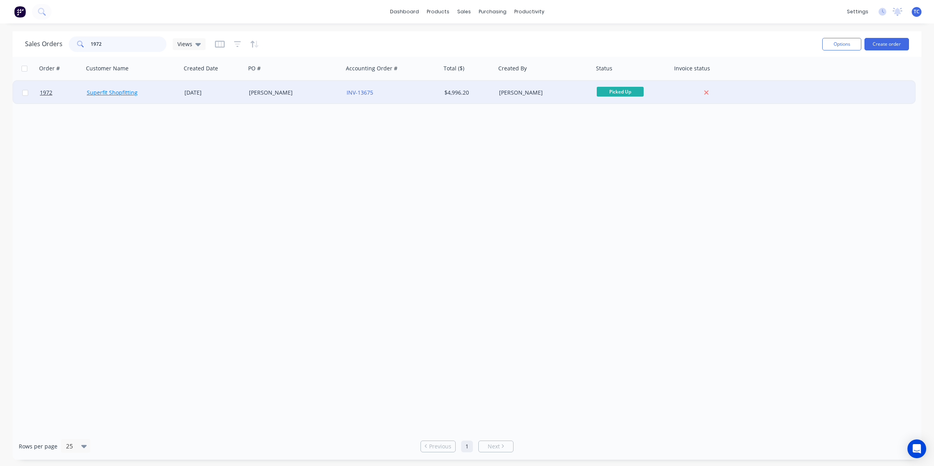
type input "1972"
click at [123, 94] on link "Superfit Shopfitting" at bounding box center [112, 92] width 51 height 7
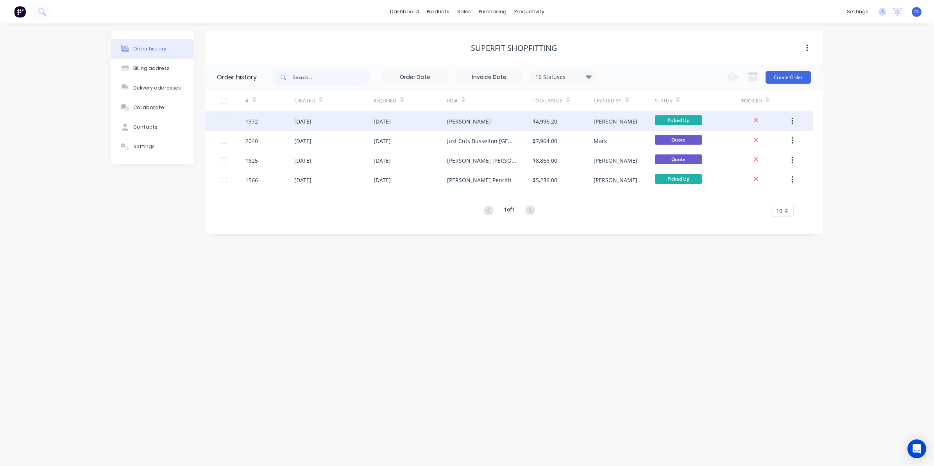
click at [303, 120] on div "[DATE]" at bounding box center [302, 121] width 17 height 8
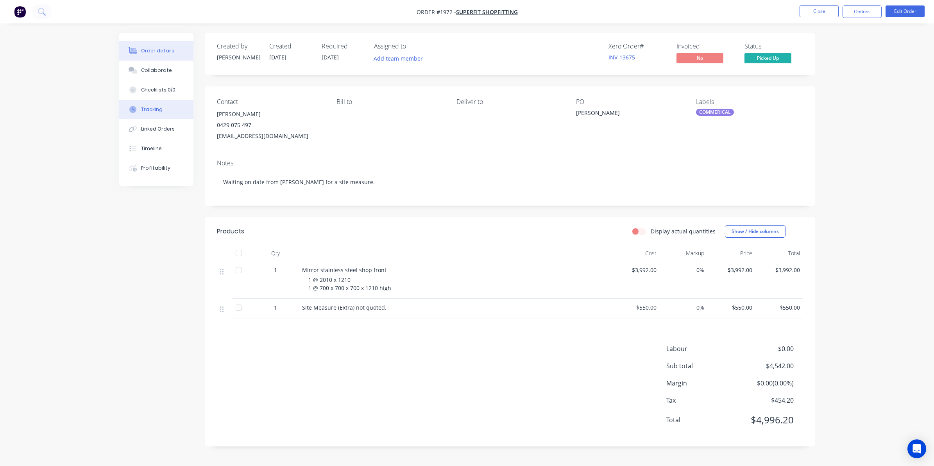
click at [151, 108] on div "Tracking" at bounding box center [151, 109] width 21 height 7
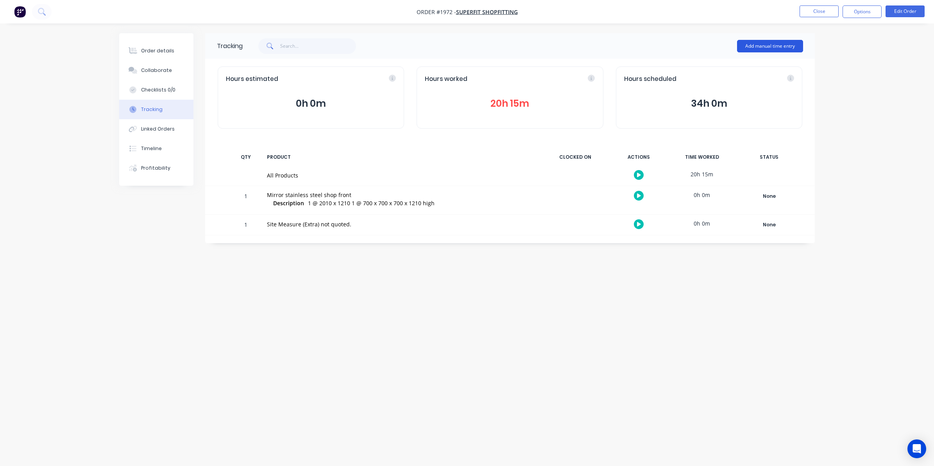
click at [757, 45] on button "Add manual time entry" at bounding box center [770, 46] width 66 height 13
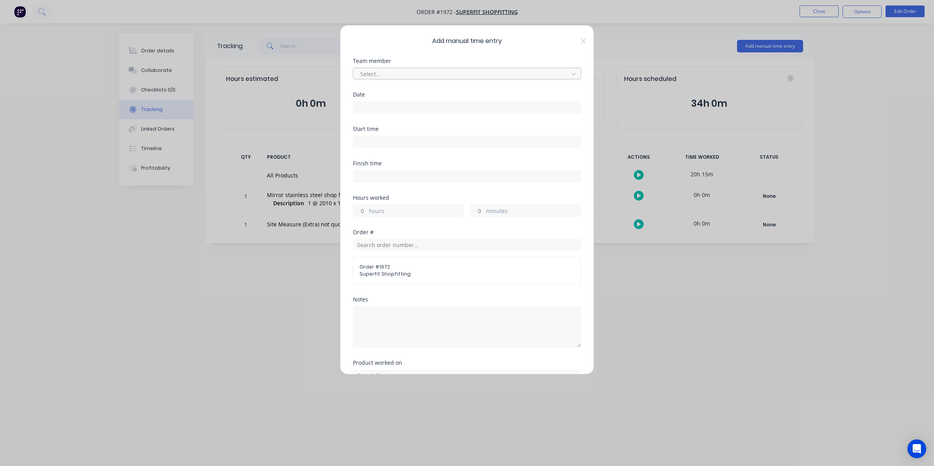
click at [374, 73] on div at bounding box center [462, 74] width 205 height 10
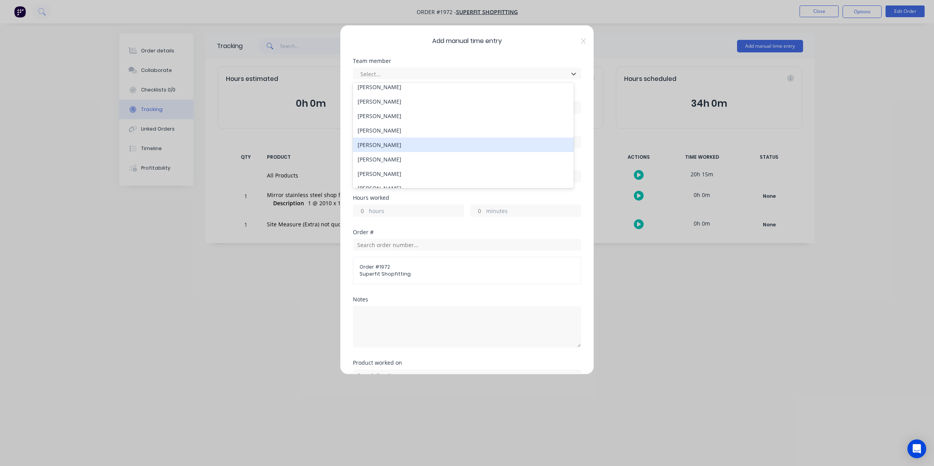
scroll to position [49, 0]
click at [390, 141] on div "[PERSON_NAME]" at bounding box center [463, 143] width 221 height 14
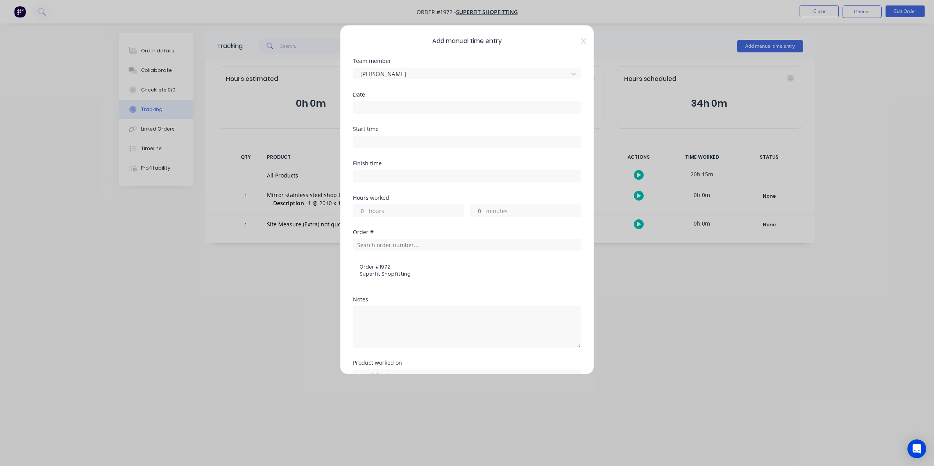
click at [365, 105] on input at bounding box center [466, 108] width 227 height 12
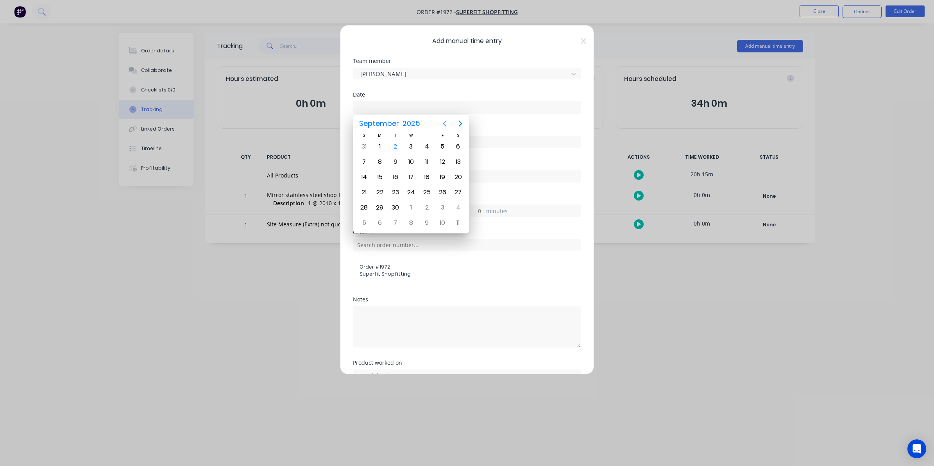
click at [444, 123] on icon "Previous page" at bounding box center [445, 124] width 4 height 6
click at [428, 203] on div "28" at bounding box center [427, 208] width 12 height 12
type input "[DATE]"
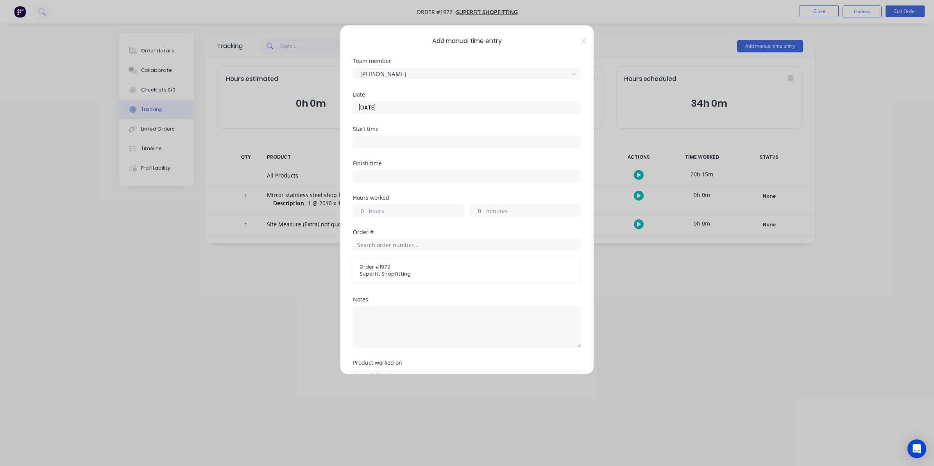
click at [365, 211] on input "hours" at bounding box center [360, 211] width 14 height 12
type input "2"
click at [478, 211] on input "minutes" at bounding box center [478, 211] width 14 height 12
type input "30"
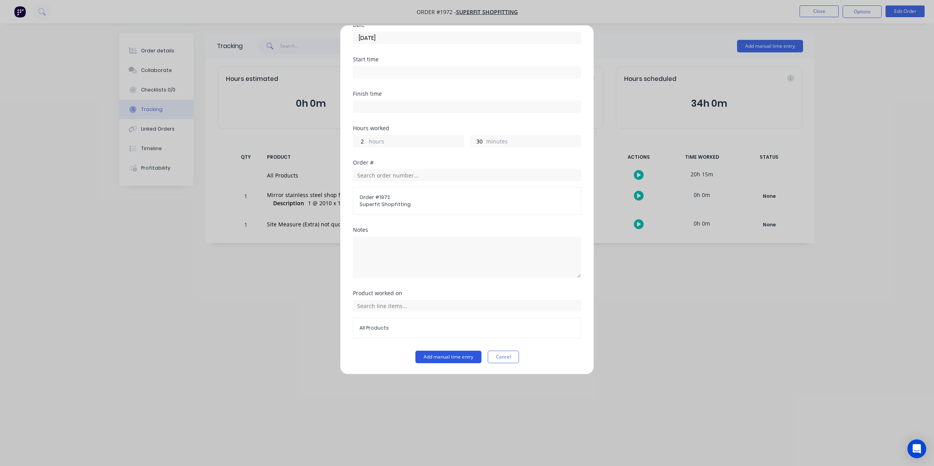
click at [450, 358] on button "Add manual time entry" at bounding box center [448, 357] width 66 height 13
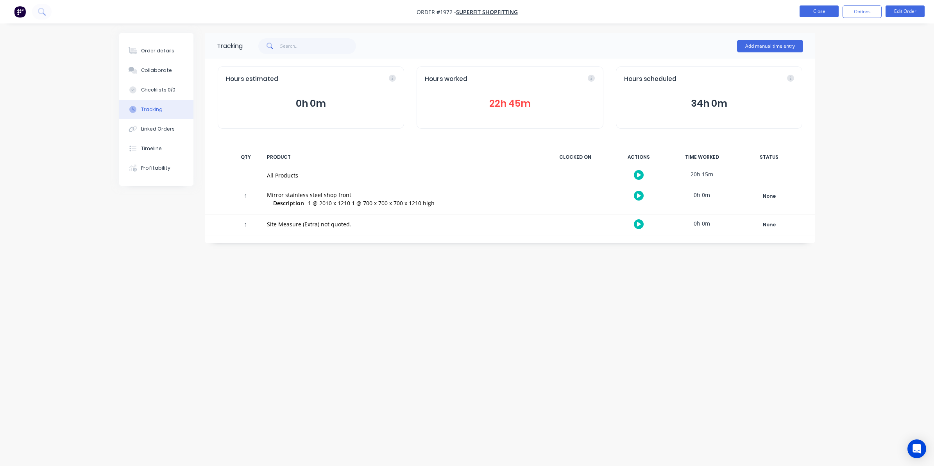
click at [812, 8] on button "Close" at bounding box center [819, 11] width 39 height 12
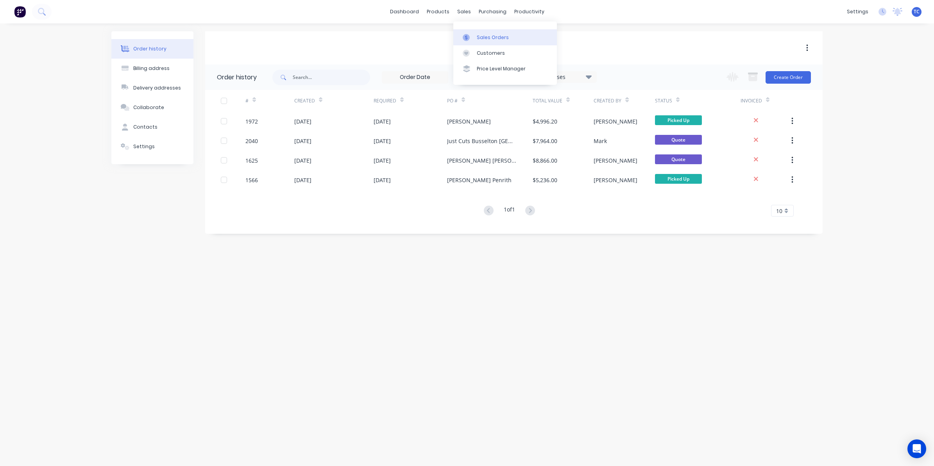
click at [478, 35] on div "Sales Orders" at bounding box center [493, 37] width 32 height 7
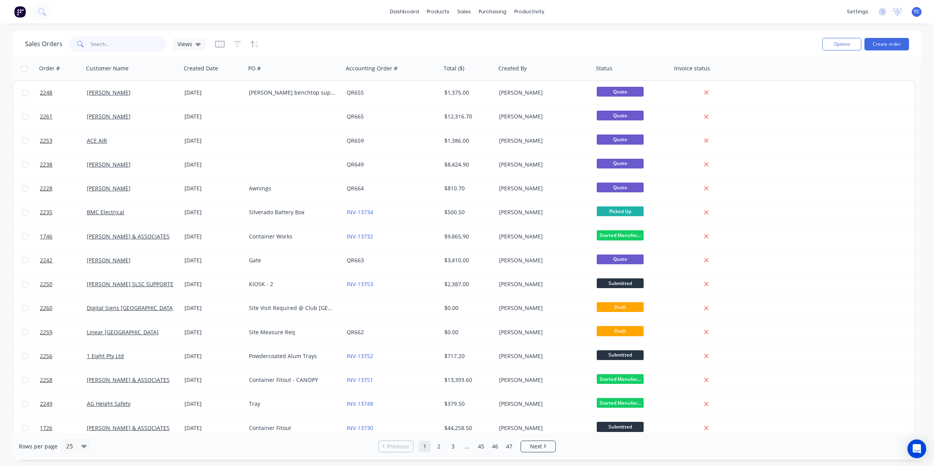
click at [102, 41] on input "text" at bounding box center [129, 44] width 76 height 16
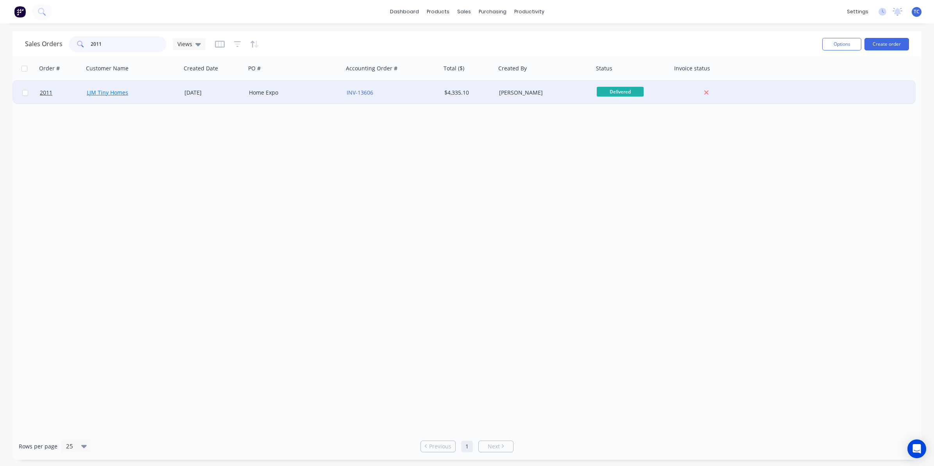
type input "2011"
click at [116, 91] on link "LJM Tiny Homes" at bounding box center [107, 92] width 41 height 7
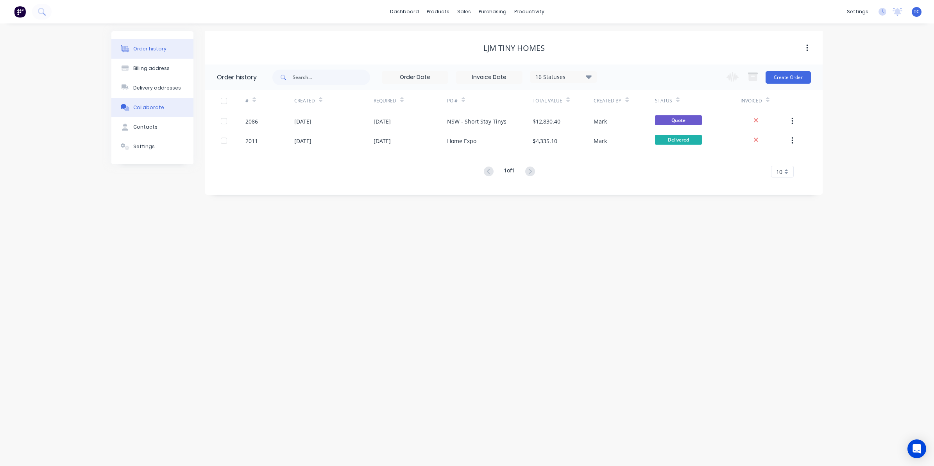
click at [149, 107] on div "Collaborate" at bounding box center [148, 107] width 31 height 7
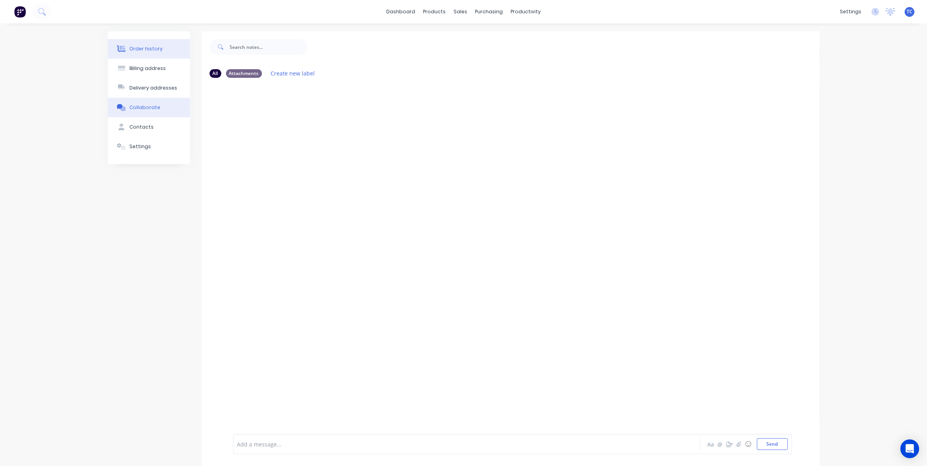
click at [142, 47] on div "Order history" at bounding box center [145, 48] width 33 height 7
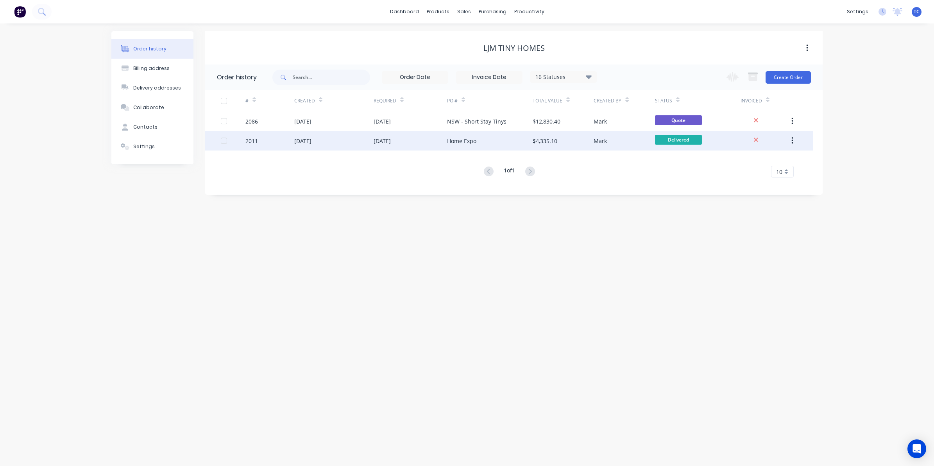
click at [300, 139] on div "10 Jul 2025" at bounding box center [302, 141] width 17 height 8
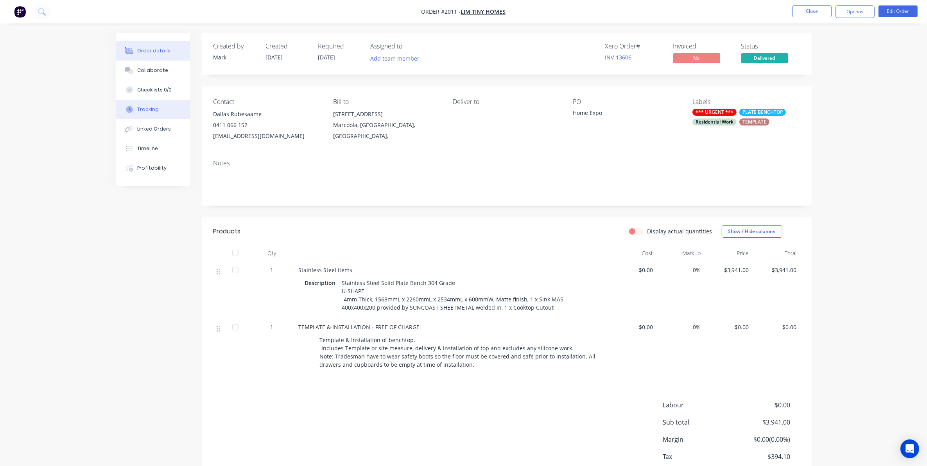
click at [147, 109] on div "Tracking" at bounding box center [147, 109] width 21 height 7
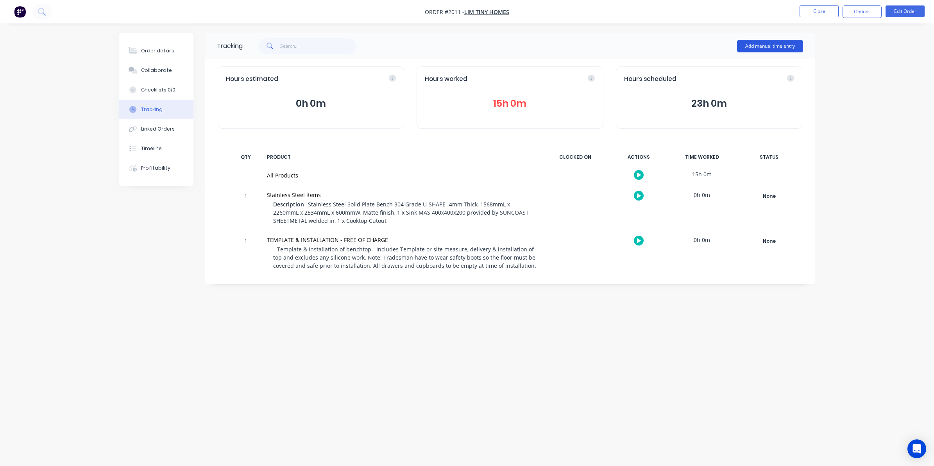
click at [769, 44] on button "Add manual time entry" at bounding box center [770, 46] width 66 height 13
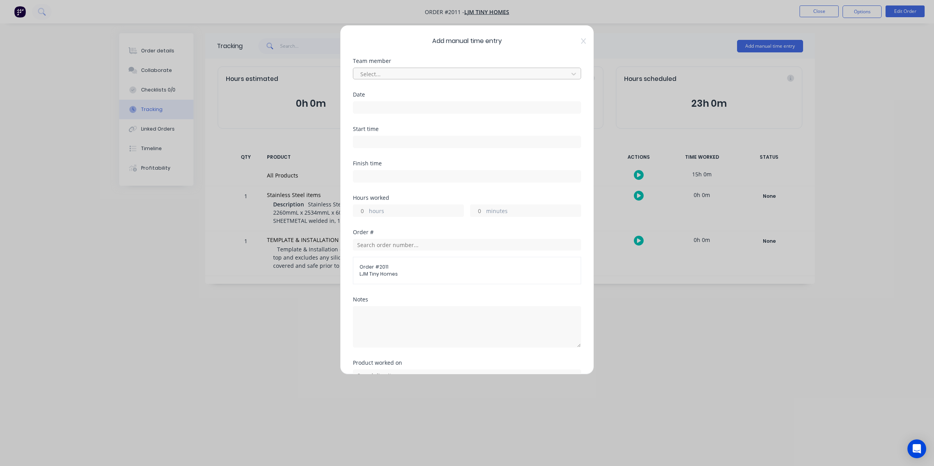
click at [381, 69] on div at bounding box center [462, 74] width 205 height 10
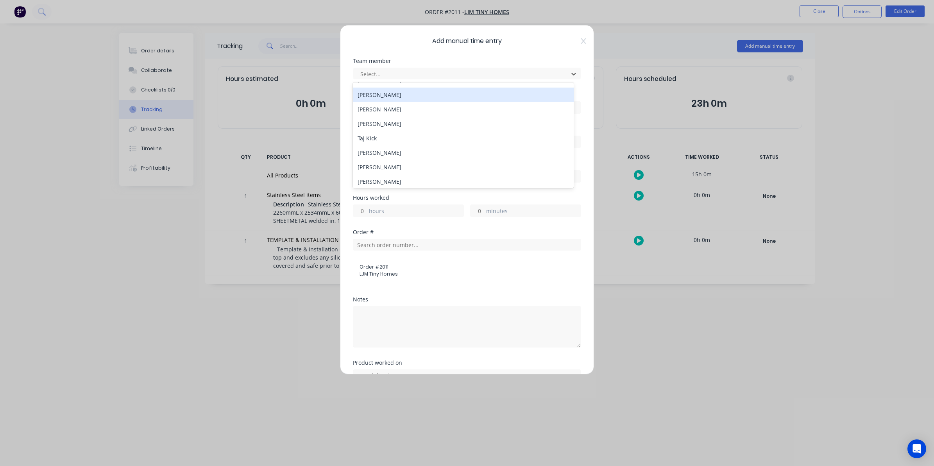
click at [380, 95] on div "[PERSON_NAME]" at bounding box center [463, 95] width 221 height 14
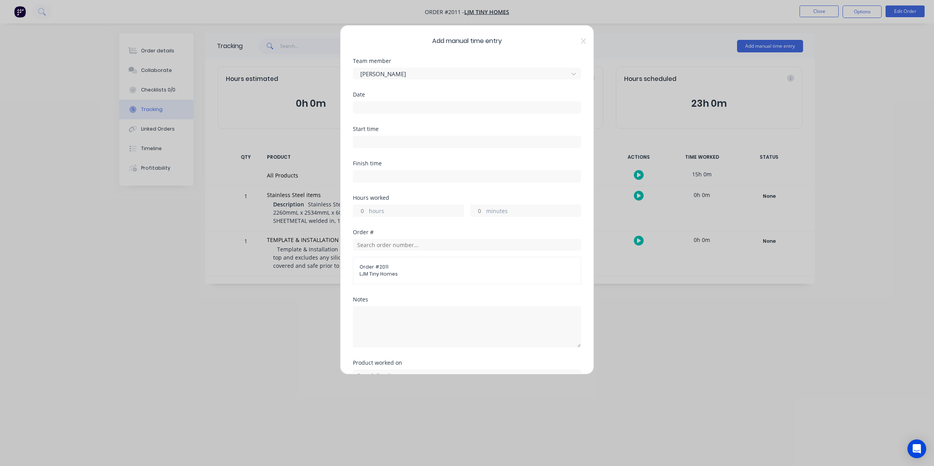
click at [364, 106] on input at bounding box center [466, 108] width 227 height 12
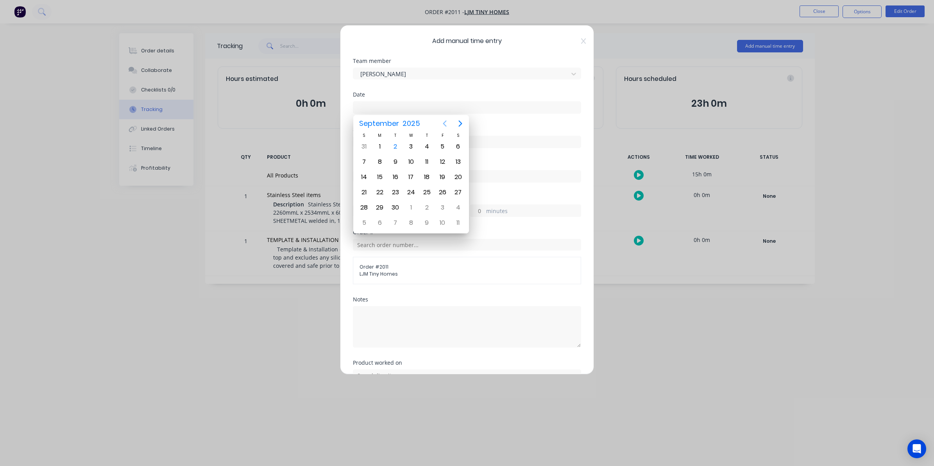
click at [442, 125] on icon "Previous page" at bounding box center [444, 123] width 9 height 9
click at [427, 206] on div "28" at bounding box center [427, 208] width 12 height 12
type input "[DATE]"
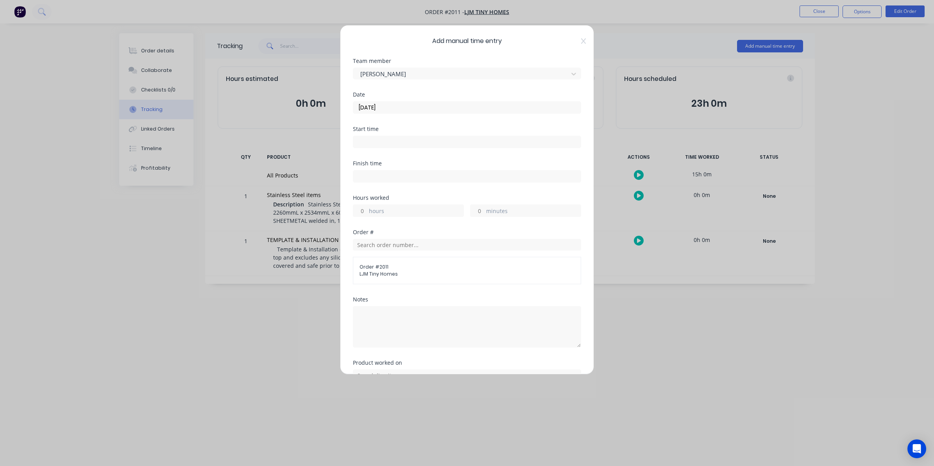
click at [367, 210] on input "hours" at bounding box center [360, 211] width 14 height 12
type input "8"
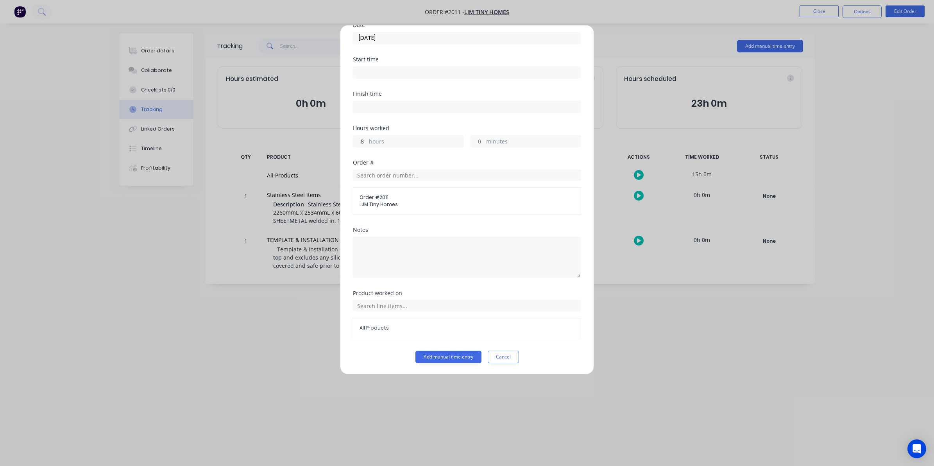
scroll to position [71, 0]
click at [445, 354] on button "Add manual time entry" at bounding box center [448, 357] width 66 height 13
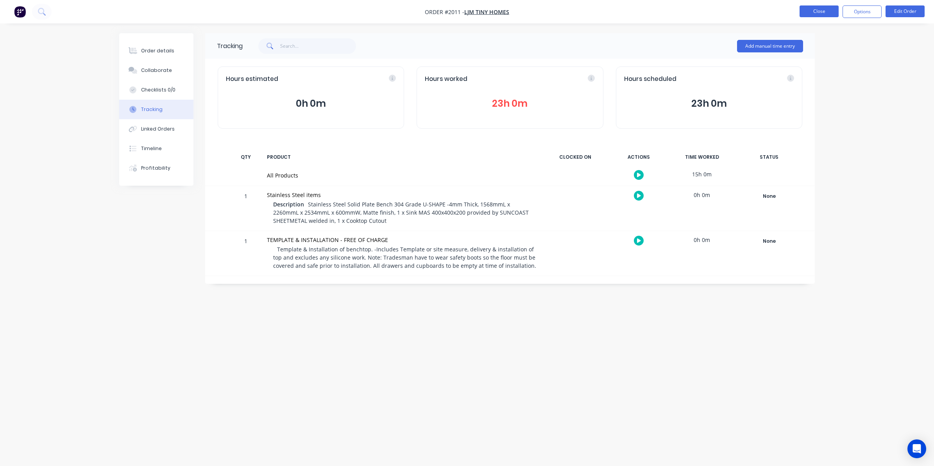
click at [817, 11] on button "Close" at bounding box center [819, 11] width 39 height 12
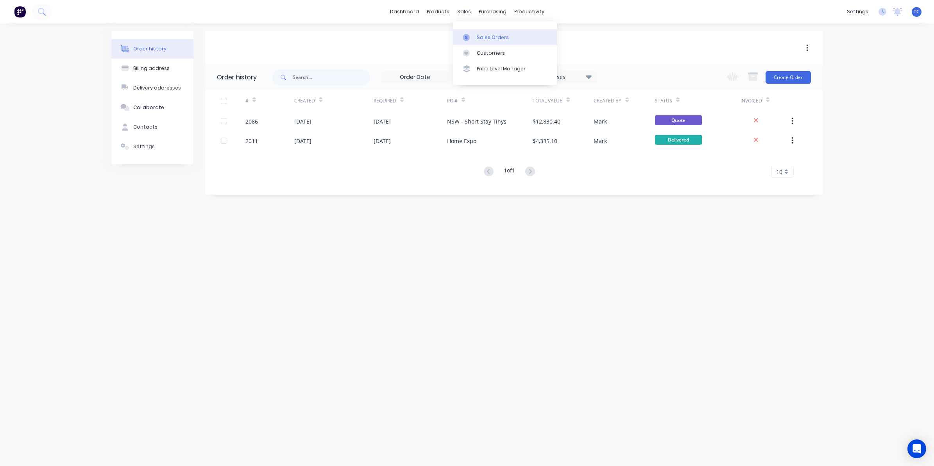
click at [477, 37] on div "Sales Orders" at bounding box center [493, 37] width 32 height 7
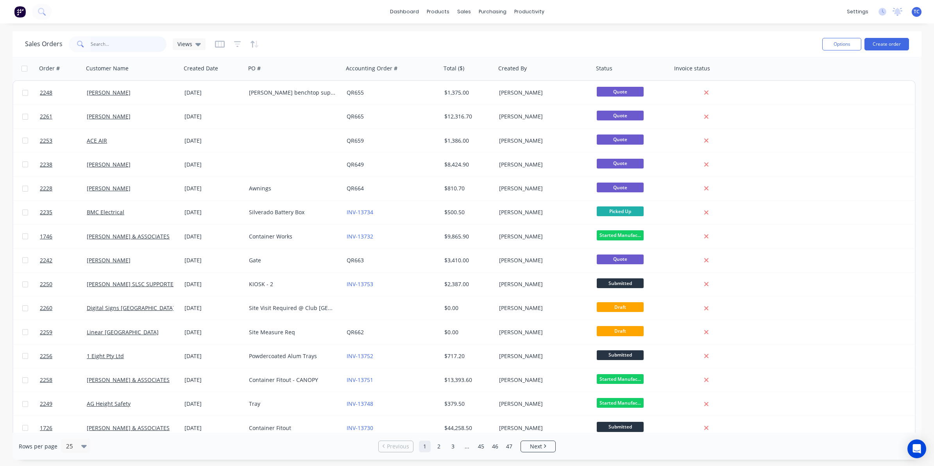
click at [104, 43] on input "text" at bounding box center [129, 44] width 76 height 16
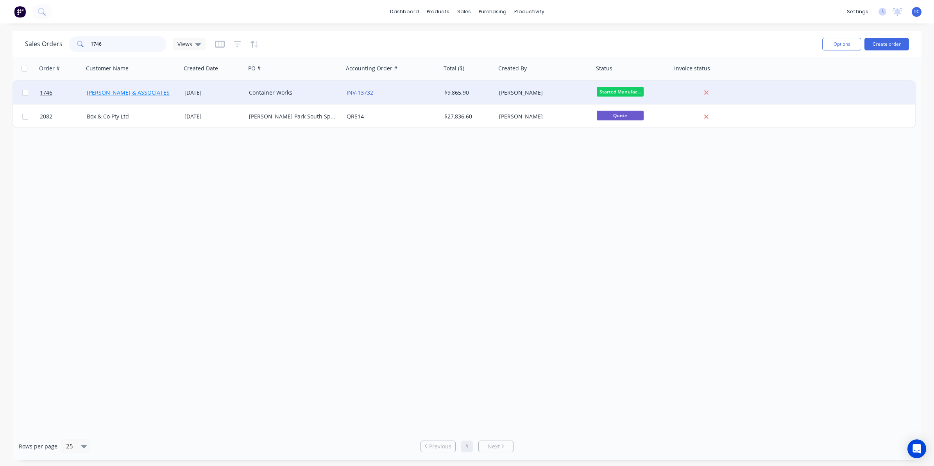
type input "1746"
click at [118, 92] on link "[PERSON_NAME] & ASSOCIATES" at bounding box center [128, 92] width 83 height 7
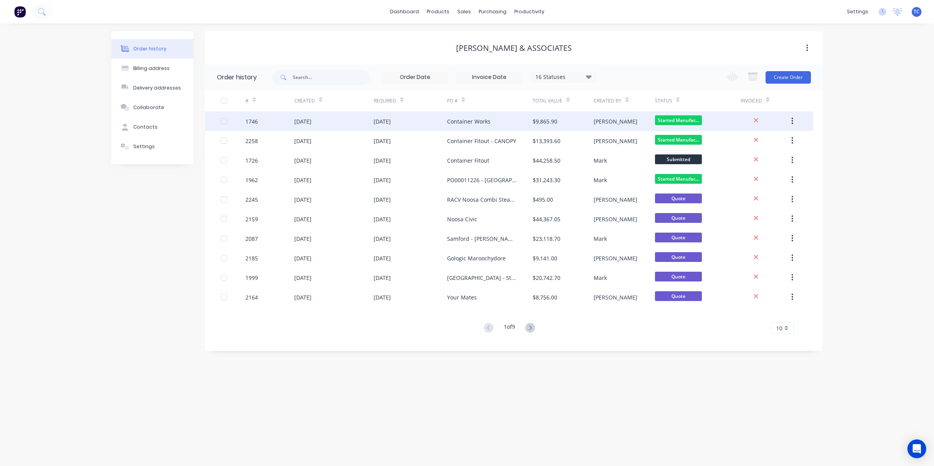
click at [300, 121] on div "[DATE]" at bounding box center [302, 121] width 17 height 8
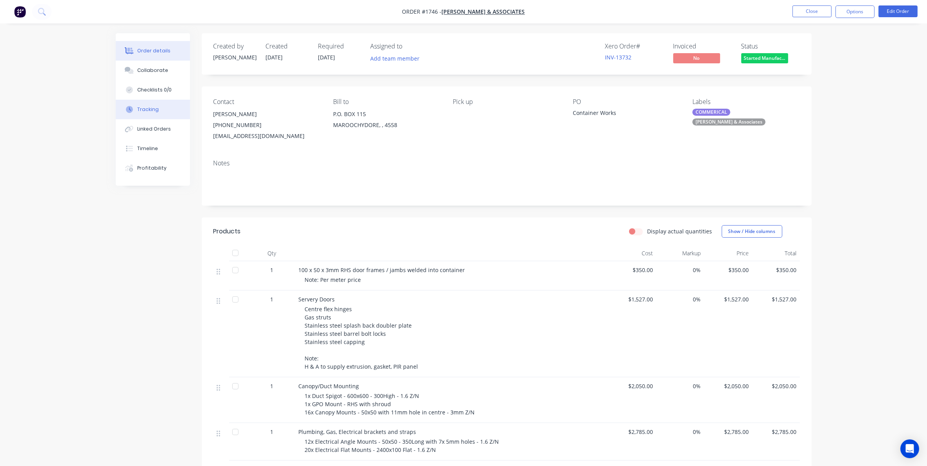
click at [147, 108] on div "Tracking" at bounding box center [147, 109] width 21 height 7
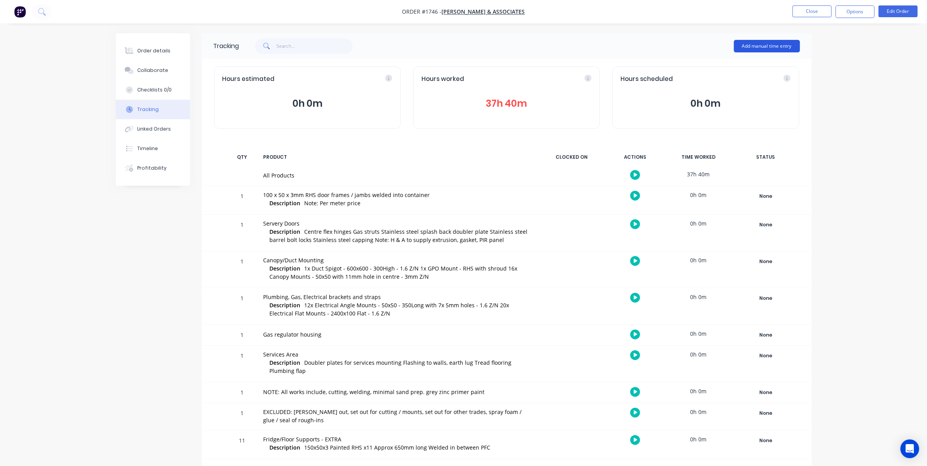
click at [759, 43] on button "Add manual time entry" at bounding box center [767, 46] width 66 height 13
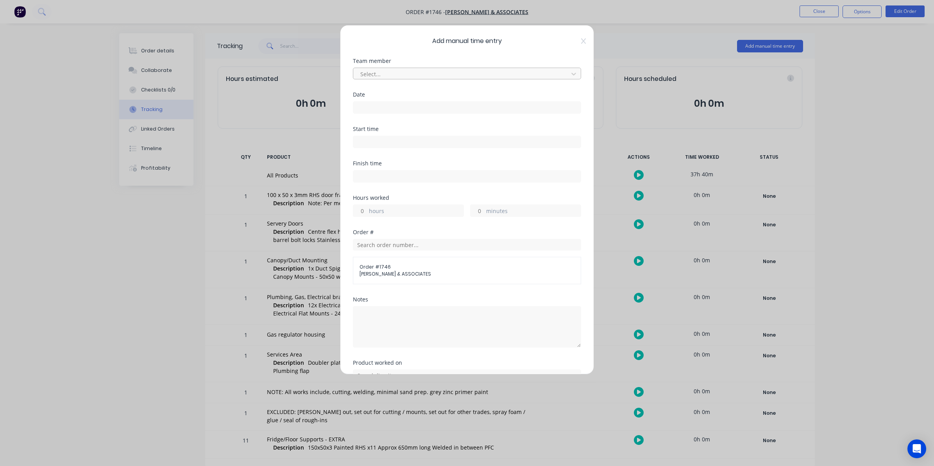
click at [373, 74] on div at bounding box center [462, 74] width 205 height 10
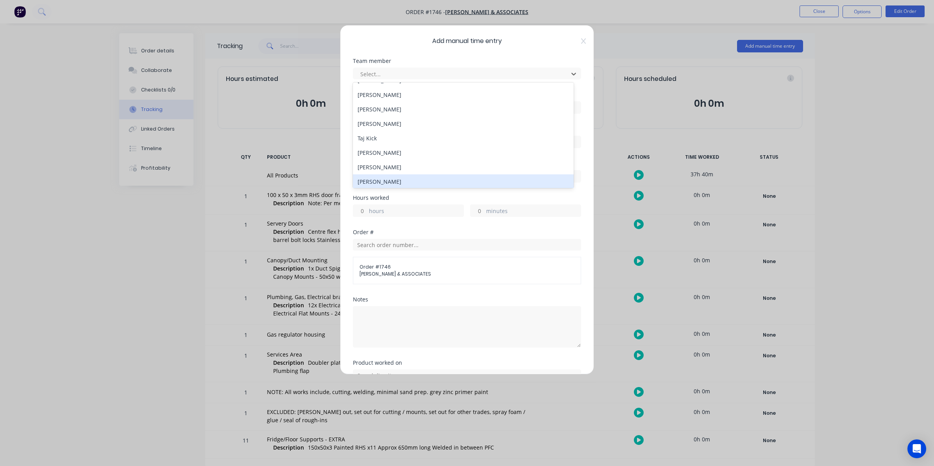
click at [378, 181] on div "[PERSON_NAME]" at bounding box center [463, 181] width 221 height 14
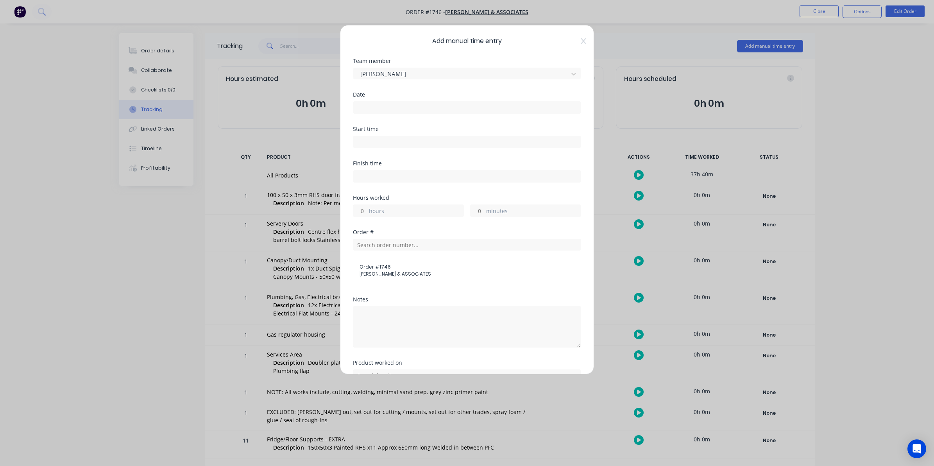
click at [367, 104] on input at bounding box center [466, 108] width 227 height 12
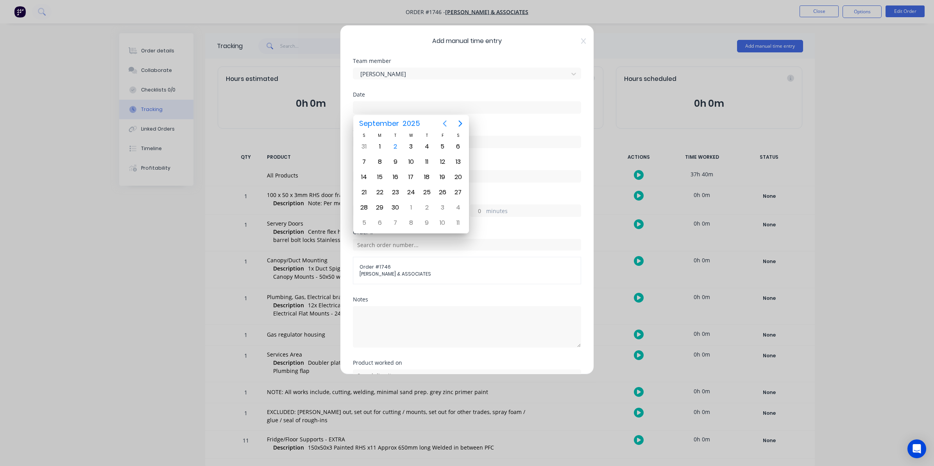
click at [444, 123] on icon "Previous page" at bounding box center [444, 123] width 9 height 9
click at [426, 205] on div "28" at bounding box center [427, 208] width 12 height 12
type input "[DATE]"
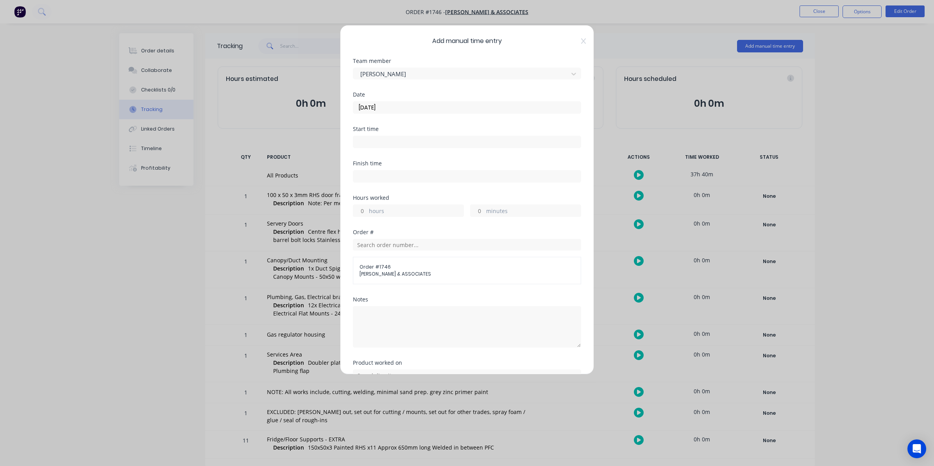
click at [363, 210] on input "hours" at bounding box center [360, 211] width 14 height 12
type input "9"
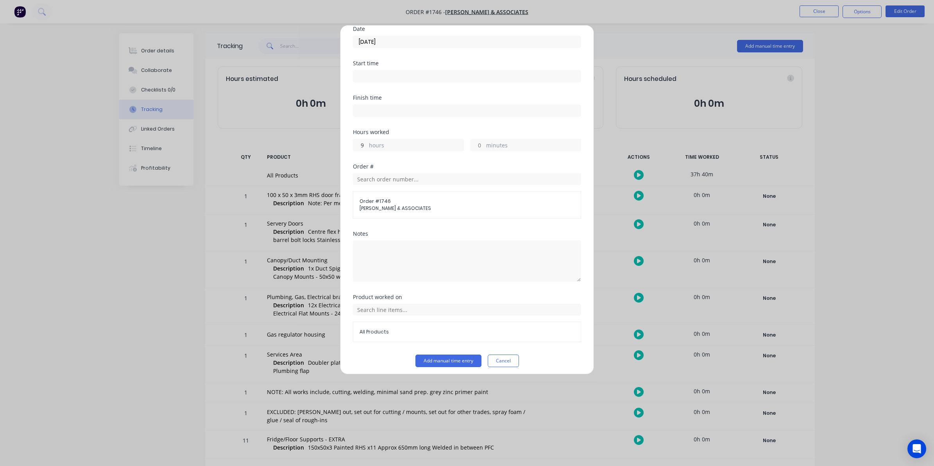
scroll to position [71, 0]
click at [444, 356] on button "Add manual time entry" at bounding box center [448, 357] width 66 height 13
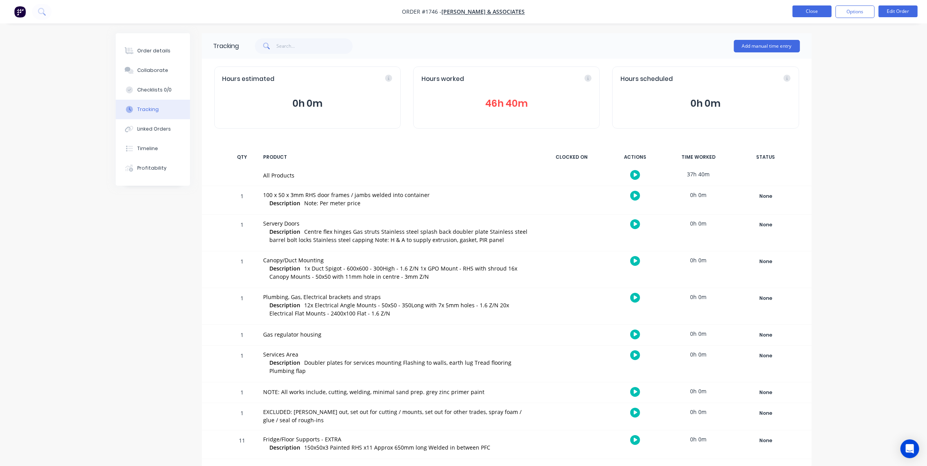
click at [810, 9] on button "Close" at bounding box center [811, 11] width 39 height 12
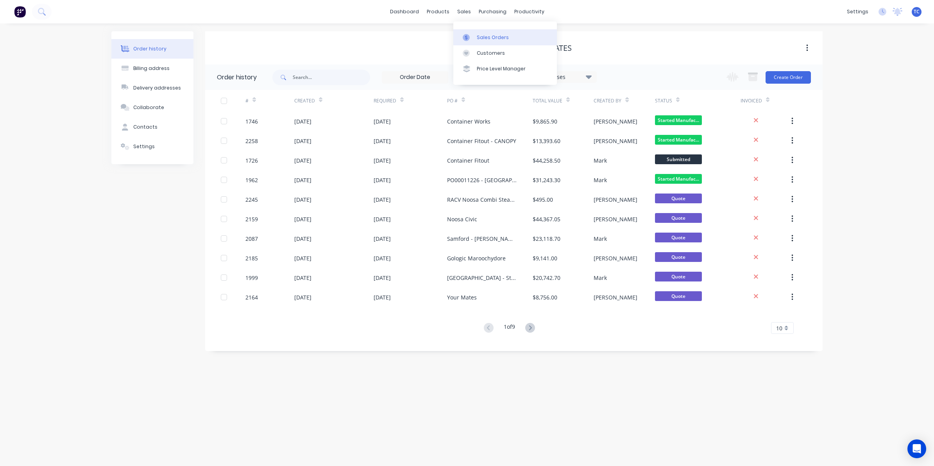
click at [479, 34] on div "Sales Orders" at bounding box center [493, 37] width 32 height 7
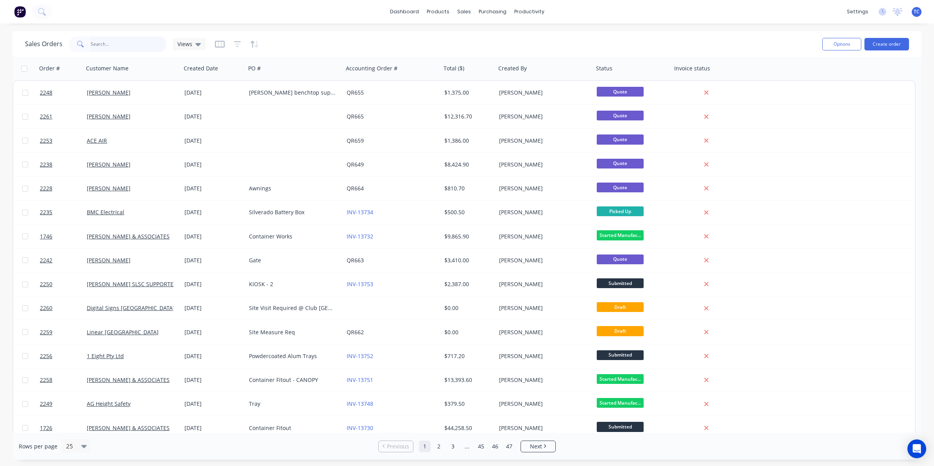
click at [98, 42] on input "text" at bounding box center [129, 44] width 76 height 16
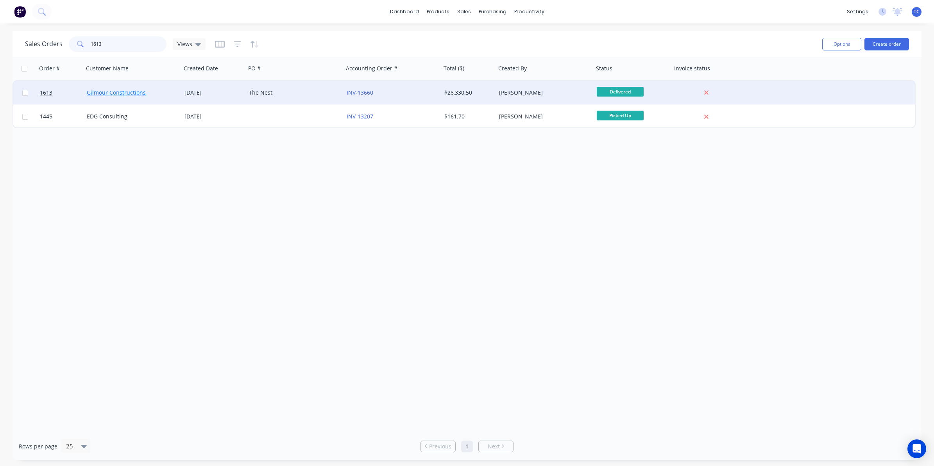
type input "1613"
click at [122, 91] on link "Gilmour Constructions" at bounding box center [116, 92] width 59 height 7
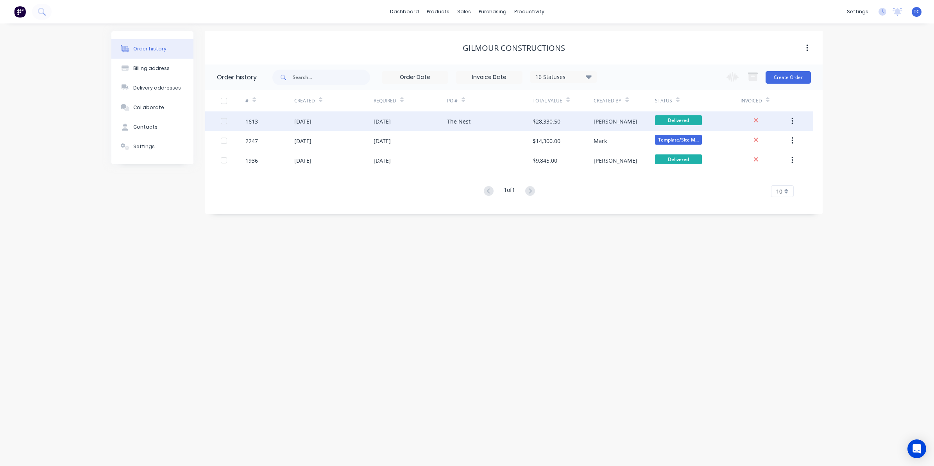
click at [306, 120] on div "[DATE]" at bounding box center [302, 121] width 17 height 8
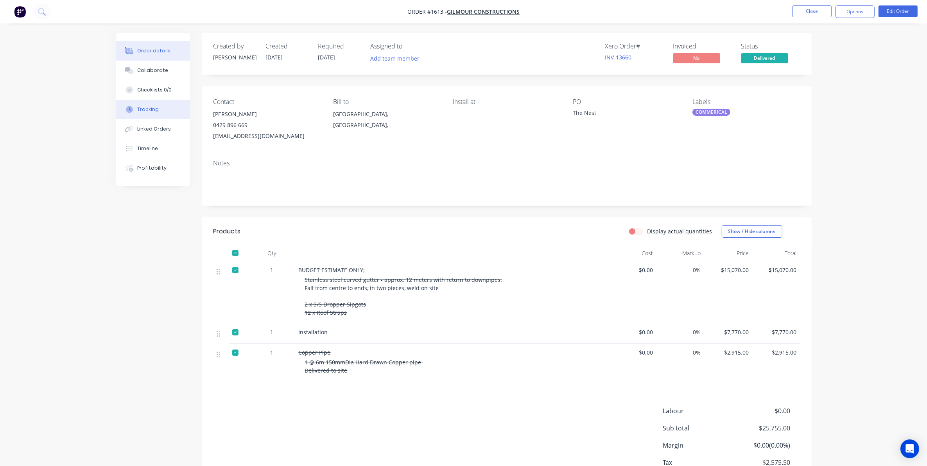
click at [153, 109] on div "Tracking" at bounding box center [147, 109] width 21 height 7
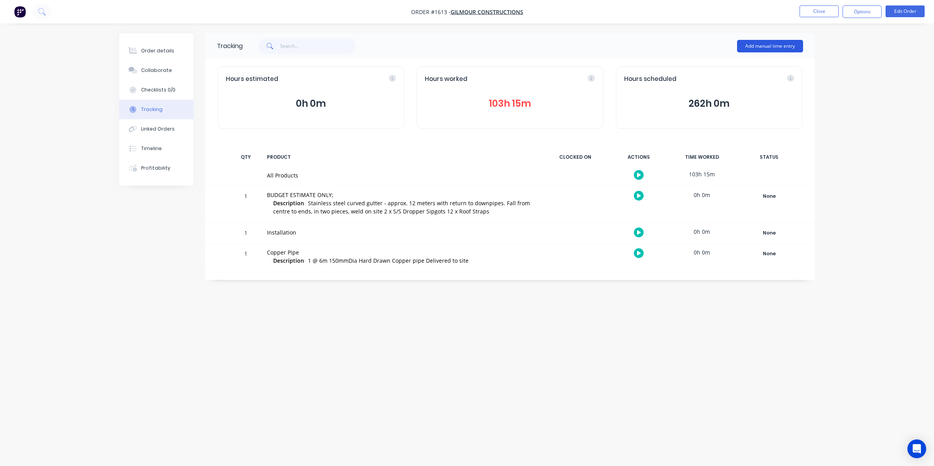
click at [767, 44] on button "Add manual time entry" at bounding box center [770, 46] width 66 height 13
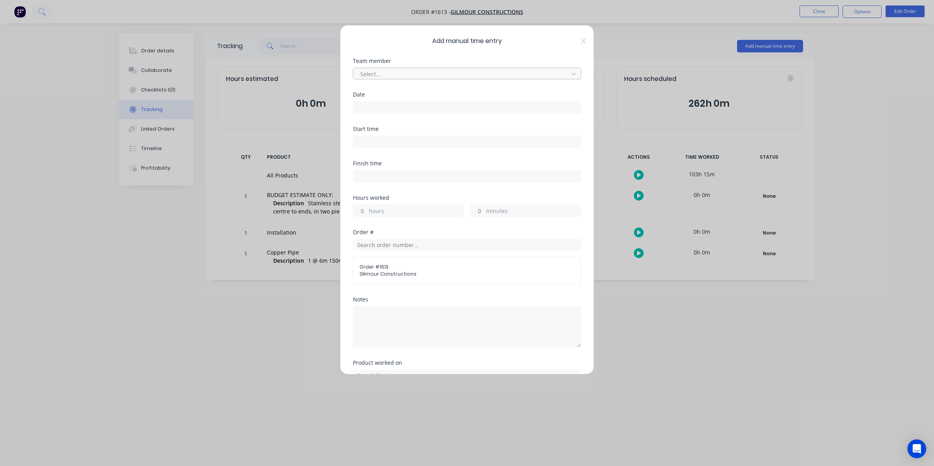
click at [377, 73] on div at bounding box center [462, 74] width 205 height 10
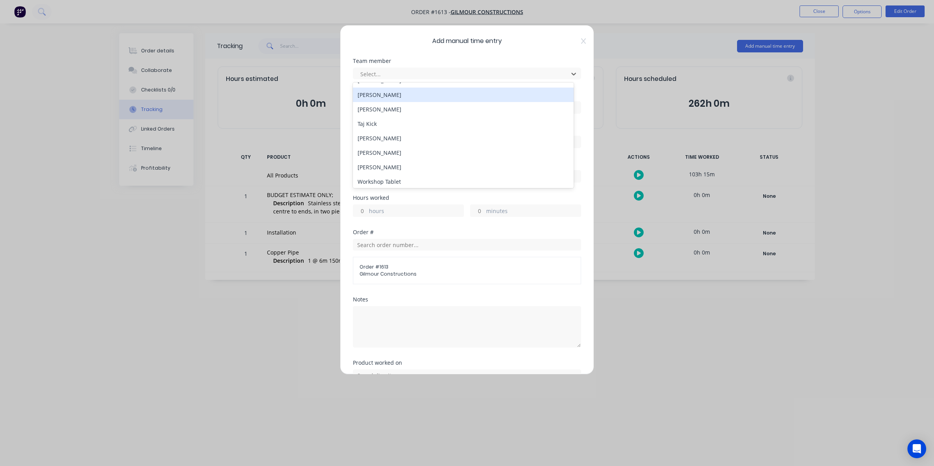
scroll to position [114, 0]
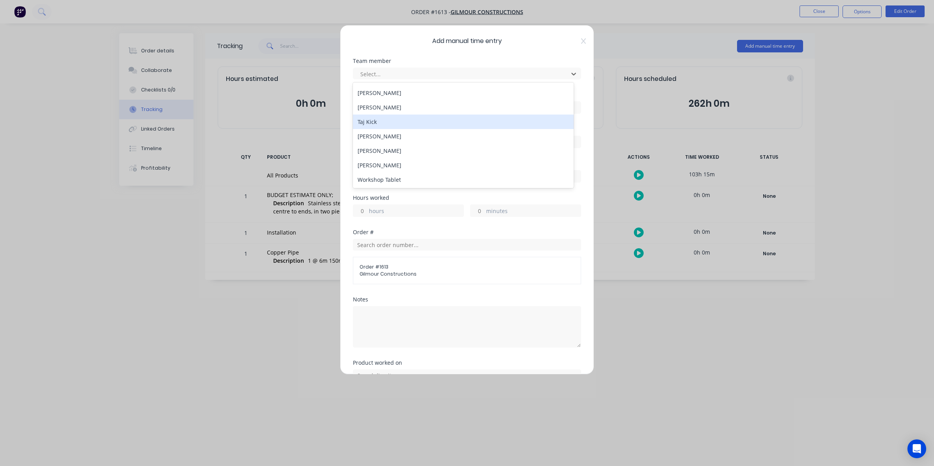
click at [370, 120] on div "Taj Kick" at bounding box center [463, 122] width 221 height 14
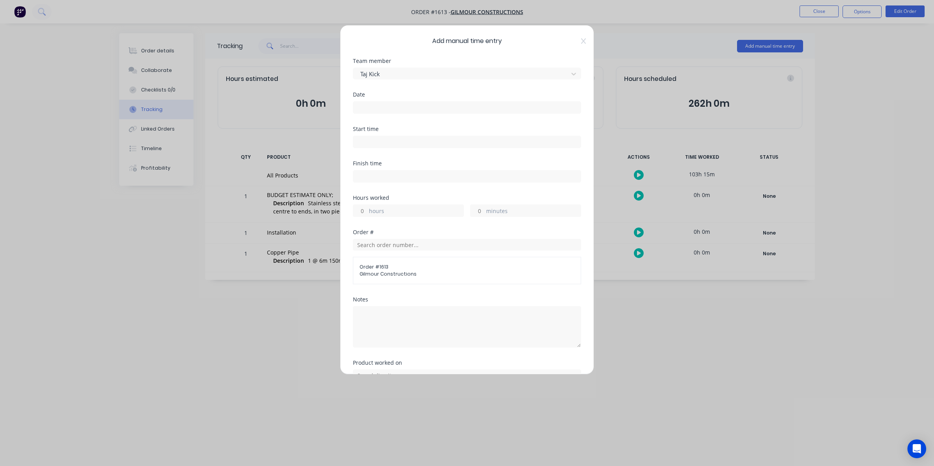
click at [367, 104] on input at bounding box center [466, 108] width 227 height 12
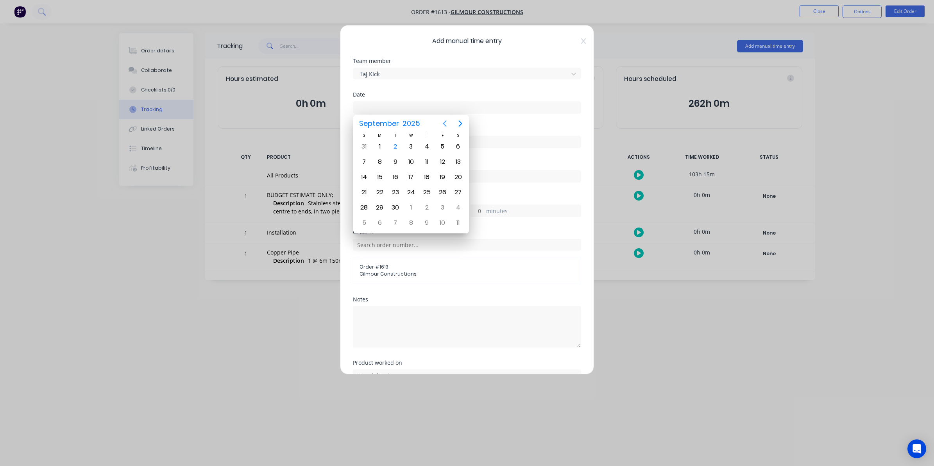
click at [443, 122] on icon "Previous page" at bounding box center [444, 123] width 9 height 9
click at [430, 206] on div "28" at bounding box center [427, 208] width 12 height 12
type input "[DATE]"
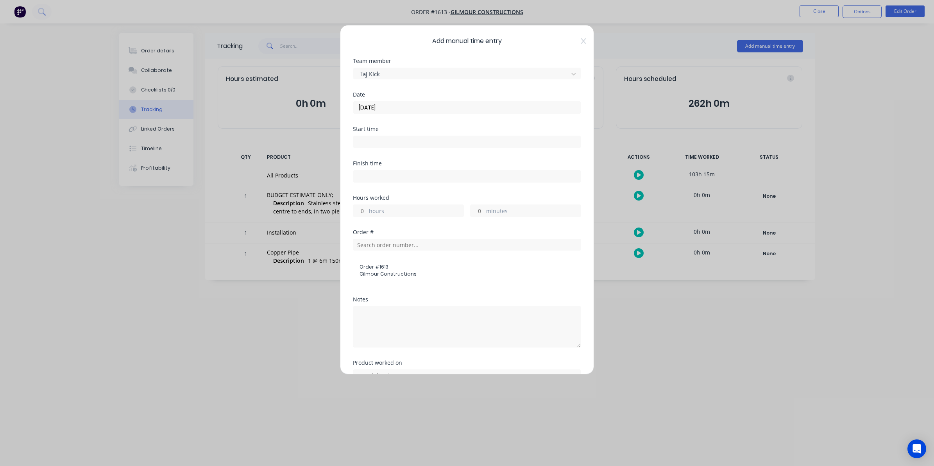
click at [363, 212] on input "hours" at bounding box center [360, 211] width 14 height 12
type input "10"
click at [476, 210] on input "minutes" at bounding box center [478, 211] width 14 height 12
type input "30"
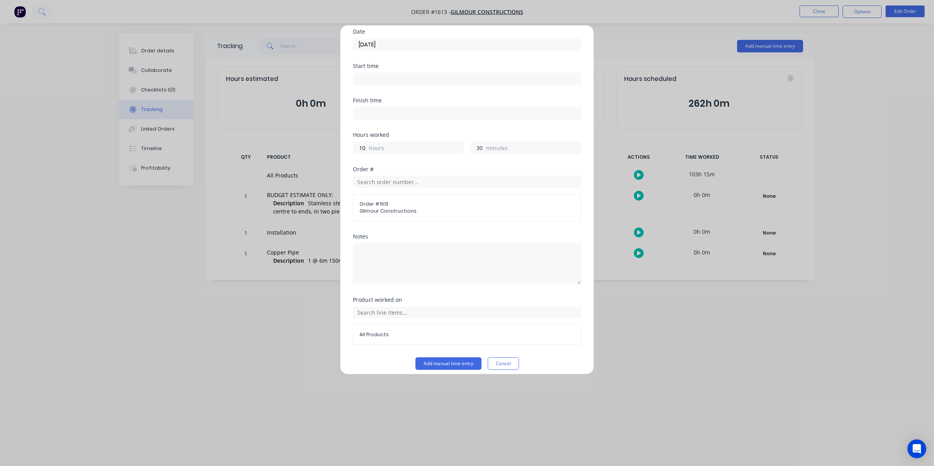
scroll to position [71, 0]
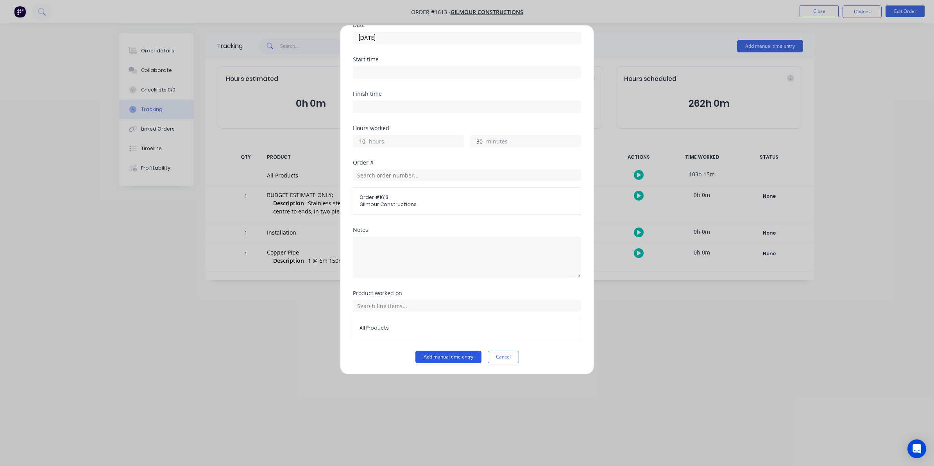
click at [446, 358] on button "Add manual time entry" at bounding box center [448, 357] width 66 height 13
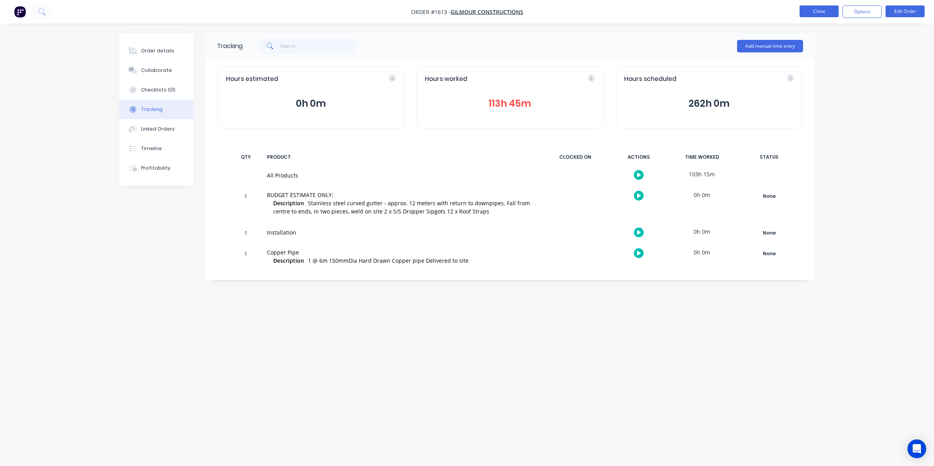
click at [814, 10] on button "Close" at bounding box center [819, 11] width 39 height 12
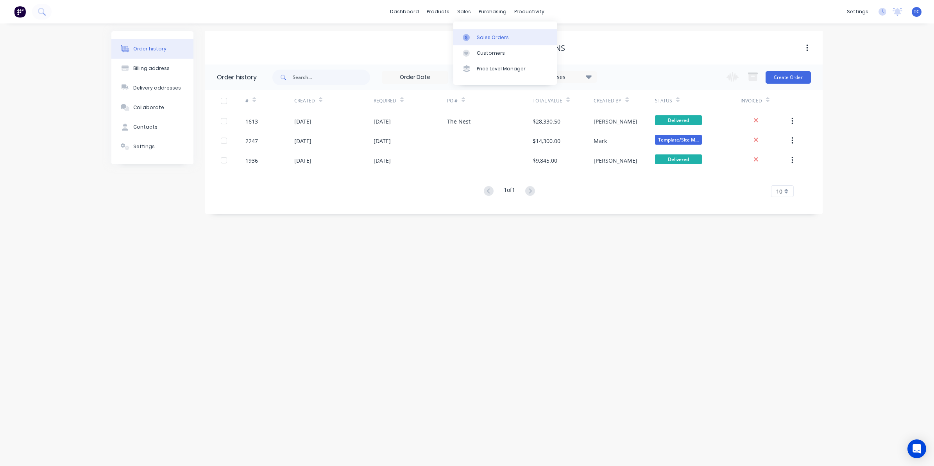
click at [487, 34] on div "Sales Orders" at bounding box center [493, 37] width 32 height 7
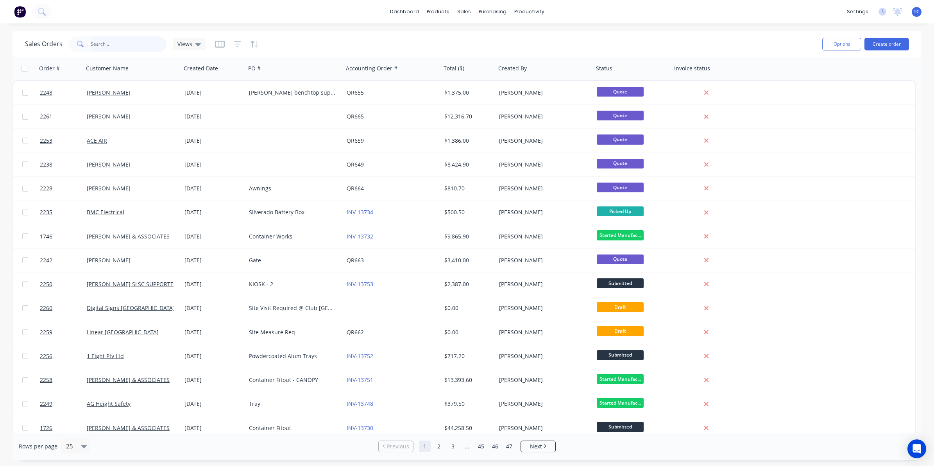
click at [101, 44] on input "text" at bounding box center [129, 44] width 76 height 16
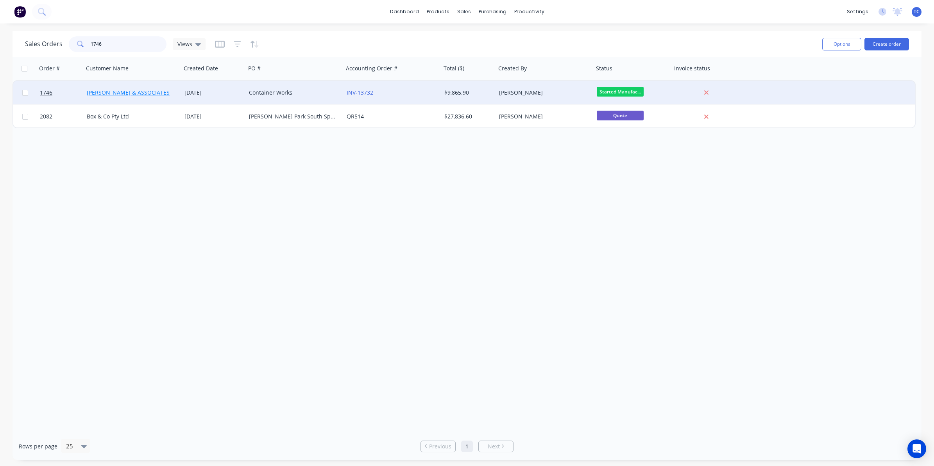
type input "1746"
click at [122, 90] on link "[PERSON_NAME] & ASSOCIATES" at bounding box center [128, 92] width 83 height 7
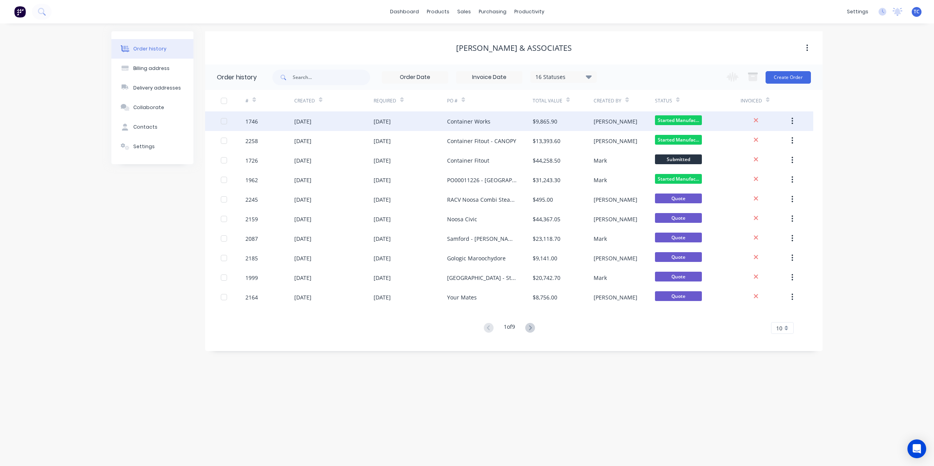
click at [302, 122] on div "[DATE]" at bounding box center [302, 121] width 17 height 8
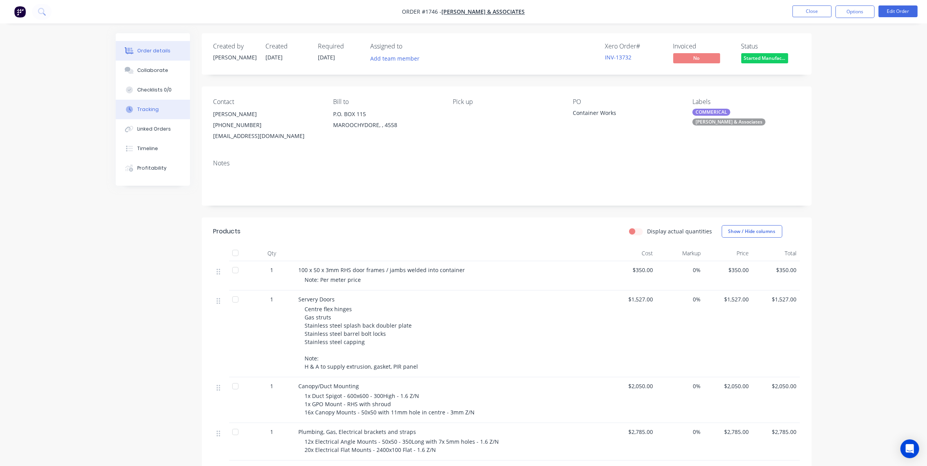
click at [150, 108] on div "Tracking" at bounding box center [147, 109] width 21 height 7
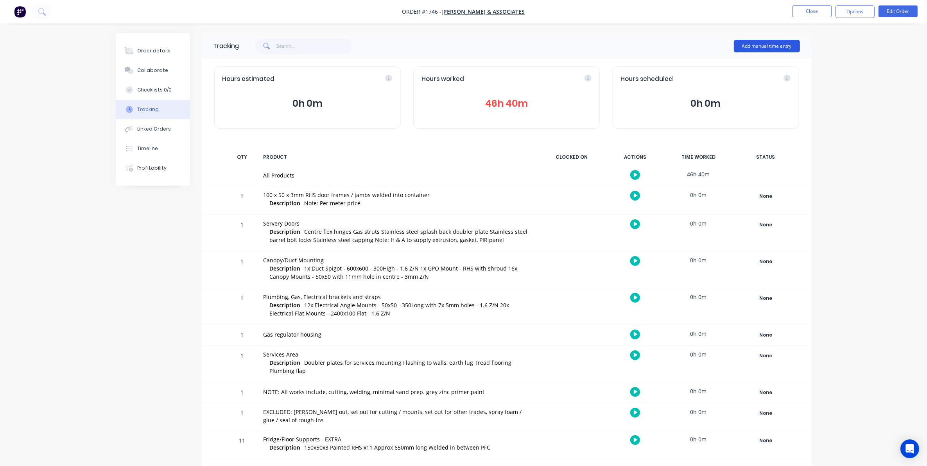
click at [759, 44] on button "Add manual time entry" at bounding box center [767, 46] width 66 height 13
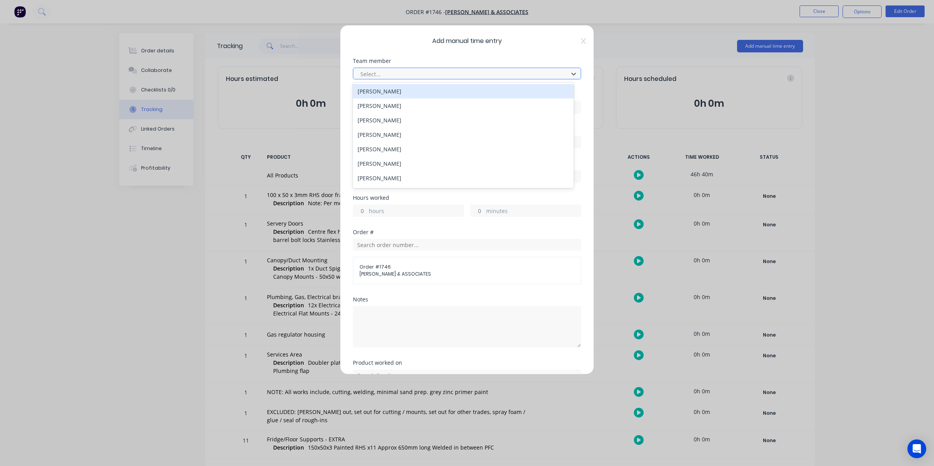
click at [369, 72] on div at bounding box center [462, 74] width 205 height 10
click at [378, 92] on div "[PERSON_NAME]" at bounding box center [463, 91] width 221 height 14
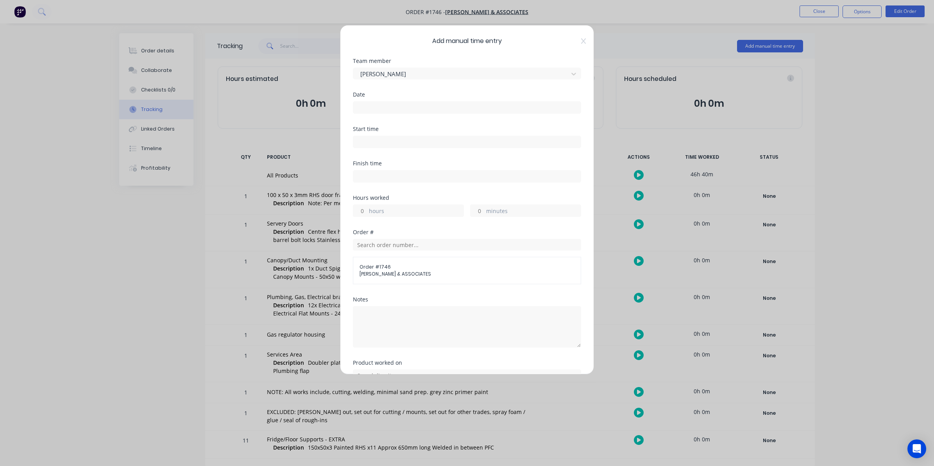
click at [361, 106] on input at bounding box center [466, 108] width 227 height 12
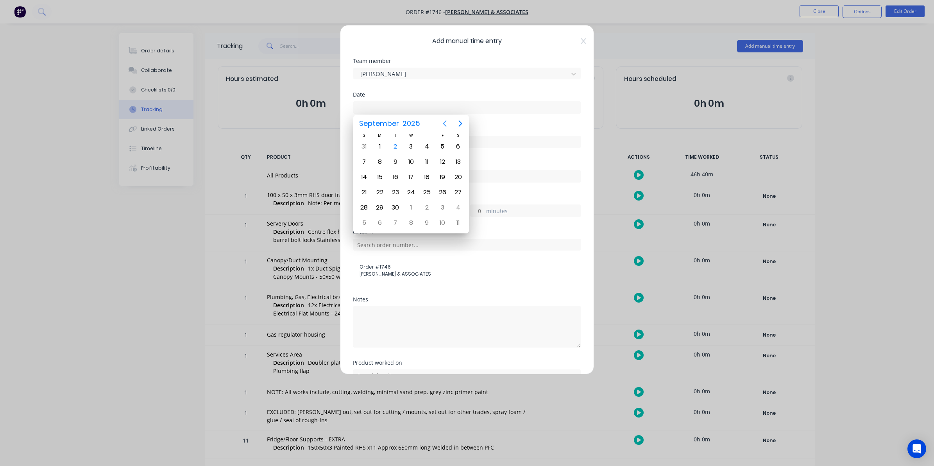
click at [442, 120] on icon "Previous page" at bounding box center [444, 123] width 9 height 9
click at [427, 206] on div "28" at bounding box center [427, 208] width 12 height 12
type input "[DATE]"
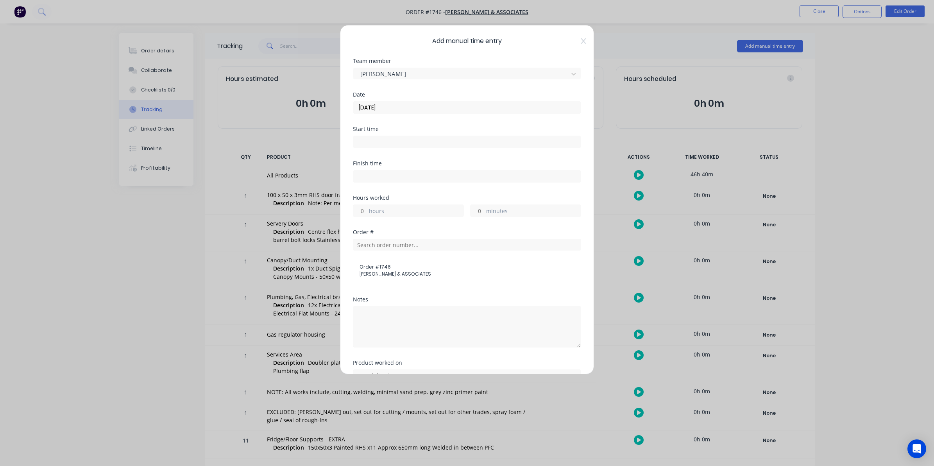
click at [362, 209] on input "hours" at bounding box center [360, 211] width 14 height 12
type input "9"
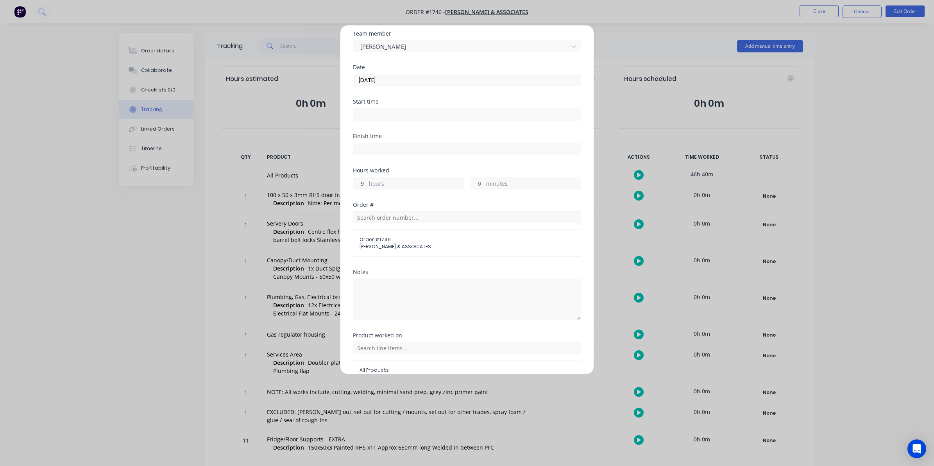
scroll to position [71, 0]
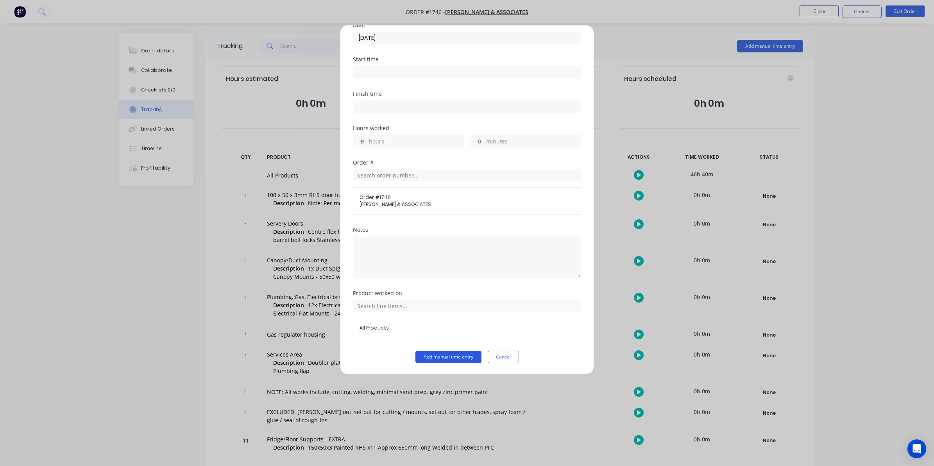
click at [444, 355] on button "Add manual time entry" at bounding box center [448, 357] width 66 height 13
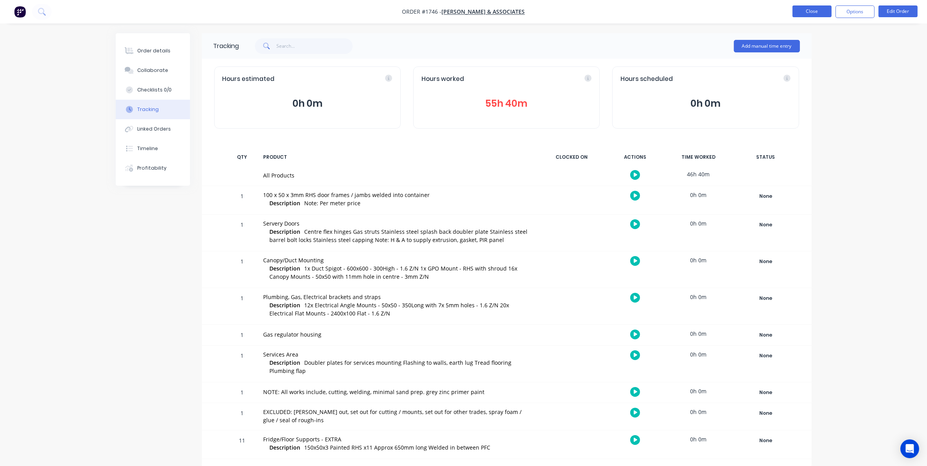
click at [812, 9] on button "Close" at bounding box center [811, 11] width 39 height 12
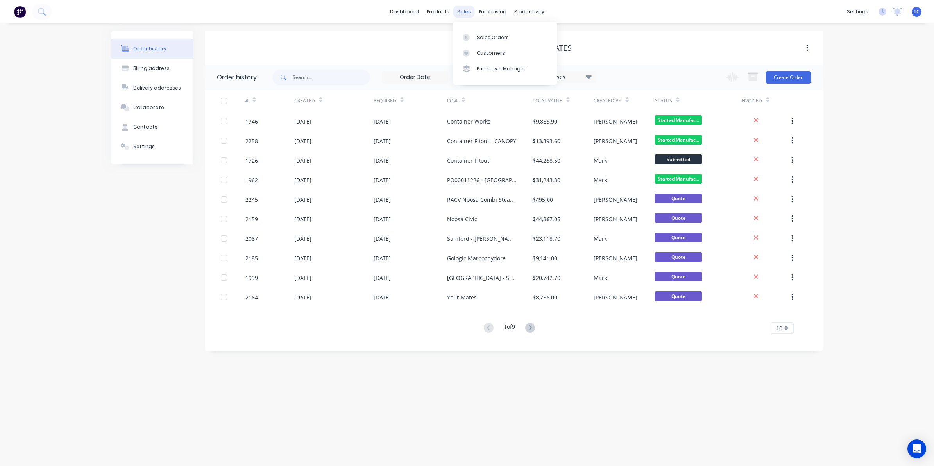
click at [461, 10] on div "sales" at bounding box center [463, 12] width 21 height 12
click at [484, 35] on div "Sales Orders" at bounding box center [493, 37] width 32 height 7
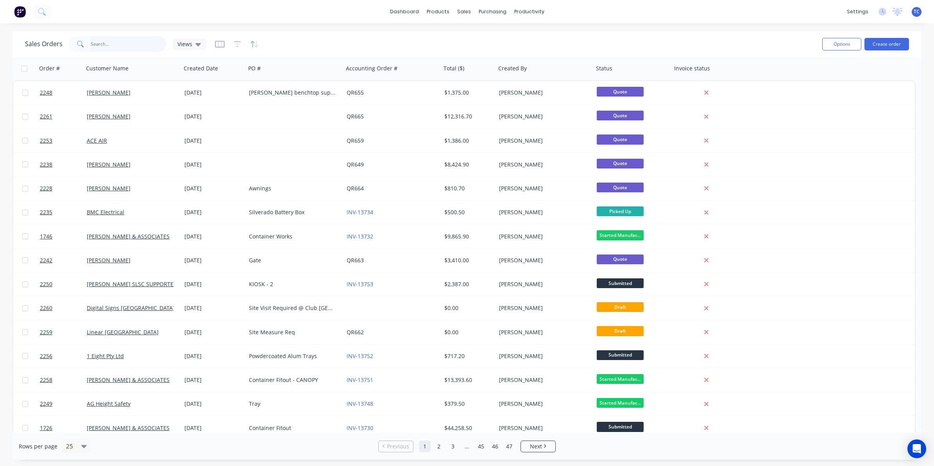
click at [100, 42] on input "text" at bounding box center [129, 44] width 76 height 16
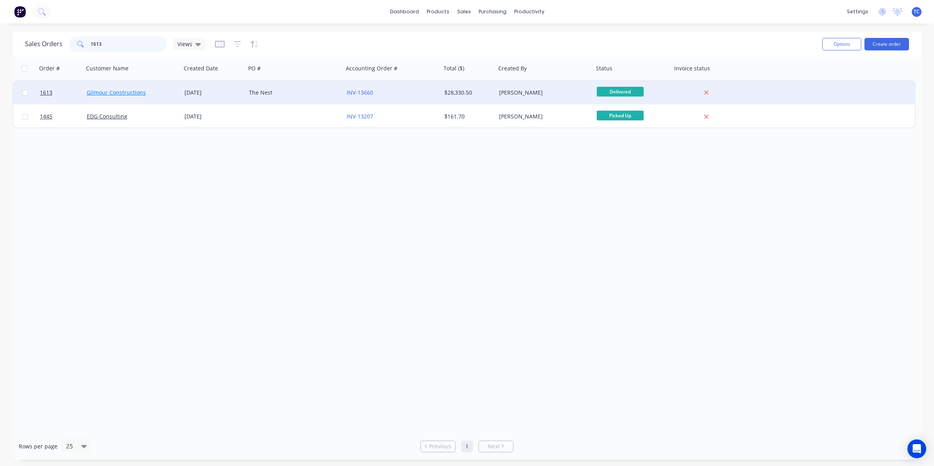
type input "1613"
click at [123, 94] on link "Gilmour Constructions" at bounding box center [116, 92] width 59 height 7
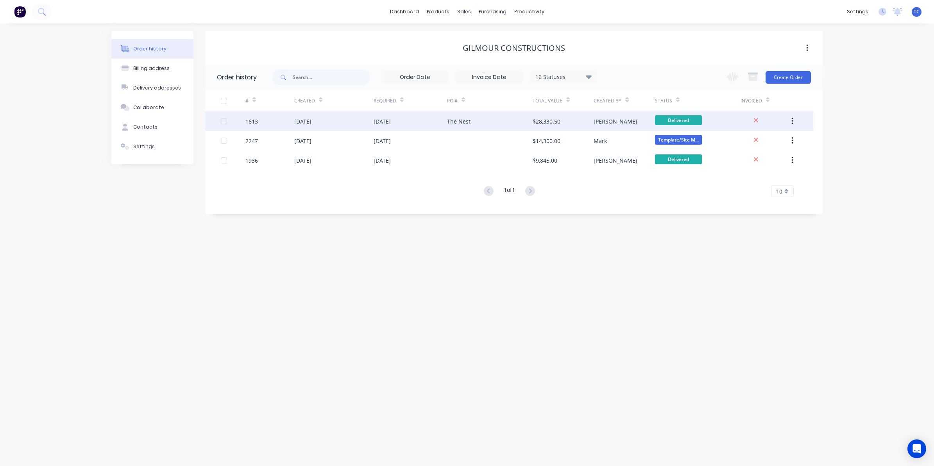
click at [305, 118] on div "[DATE]" at bounding box center [302, 121] width 17 height 8
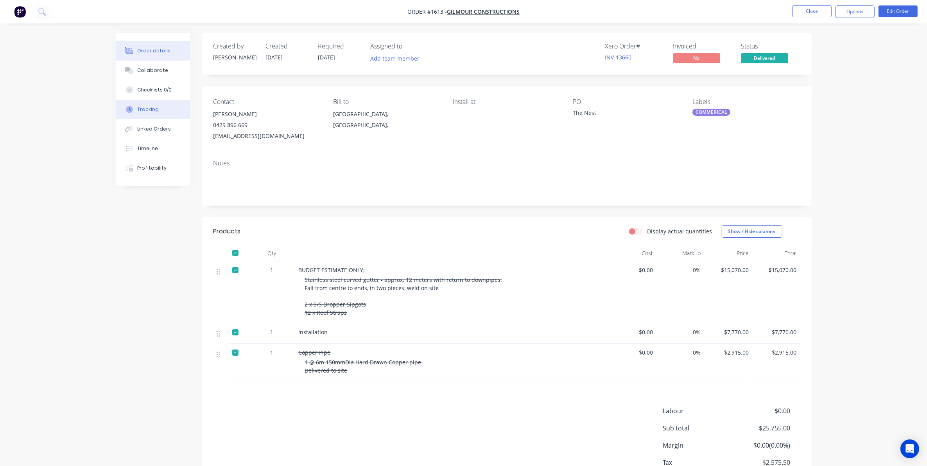
click at [149, 106] on div "Tracking" at bounding box center [147, 109] width 21 height 7
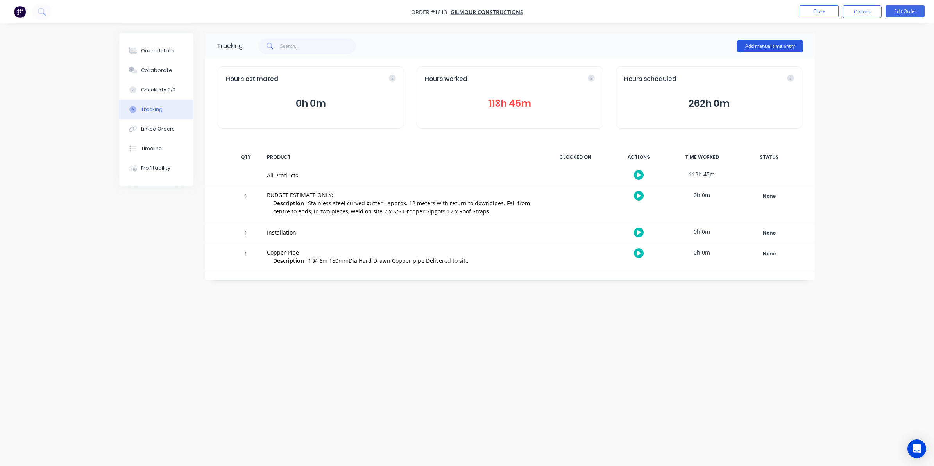
click at [765, 44] on button "Add manual time entry" at bounding box center [770, 46] width 66 height 13
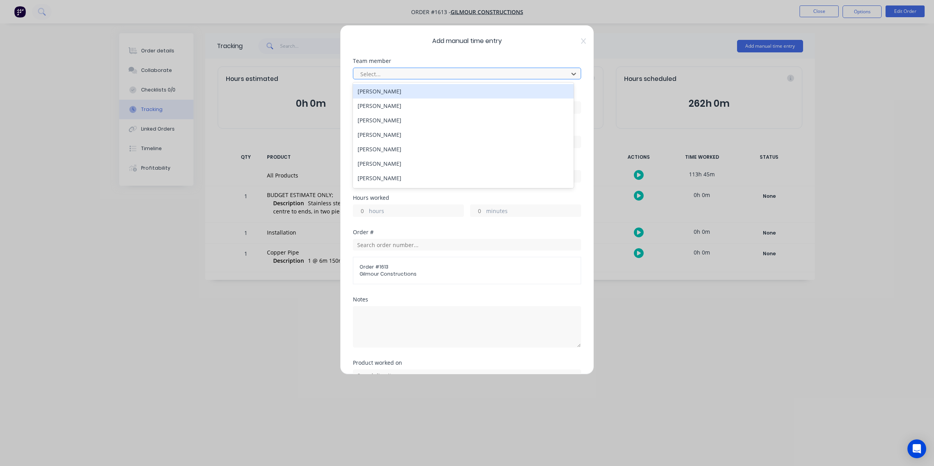
click at [372, 73] on div at bounding box center [462, 74] width 205 height 10
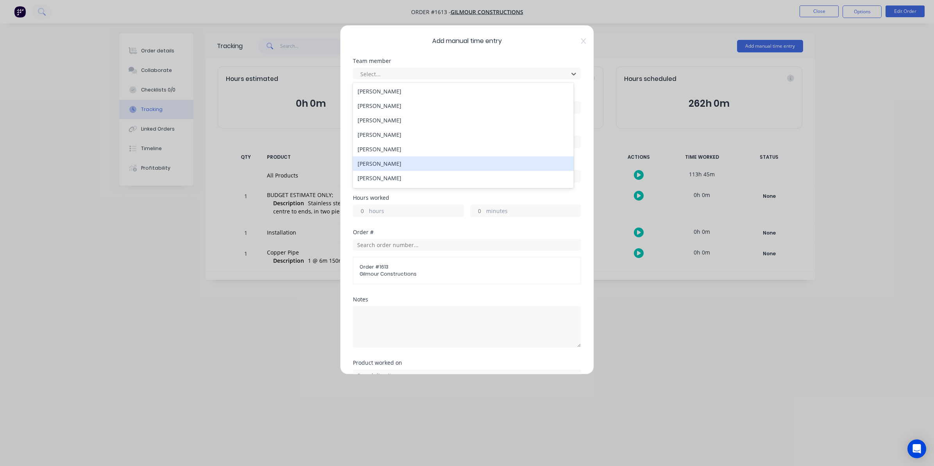
click at [367, 165] on div "[PERSON_NAME]" at bounding box center [463, 163] width 221 height 14
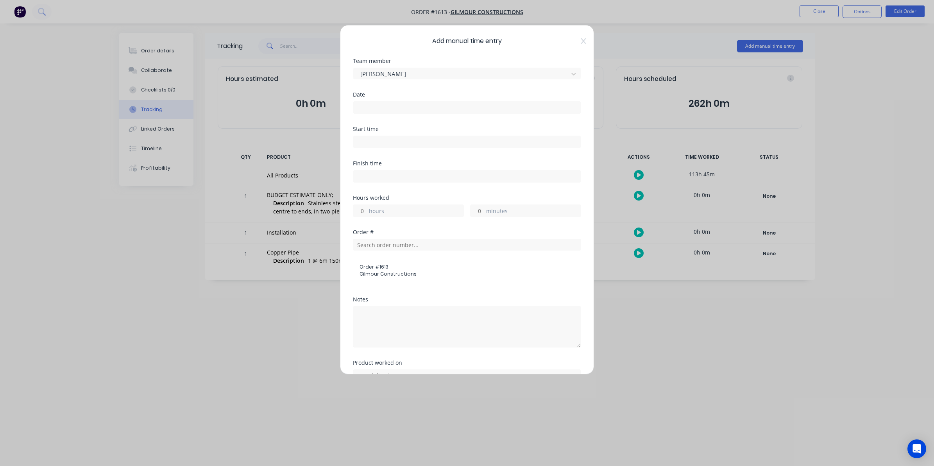
click at [365, 107] on input at bounding box center [466, 108] width 227 height 12
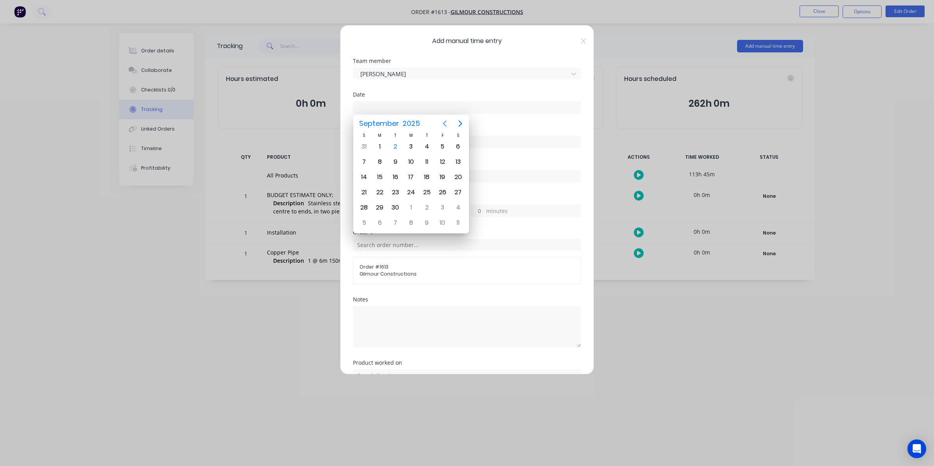
click at [443, 122] on icon "Previous page" at bounding box center [444, 123] width 9 height 9
click at [429, 202] on div "28" at bounding box center [427, 208] width 12 height 12
type input "28/08/2025"
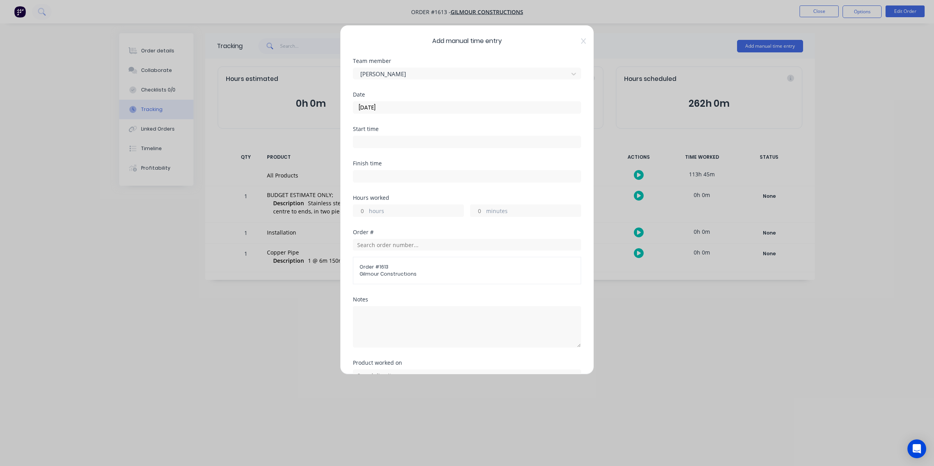
click at [362, 208] on input "hours" at bounding box center [360, 211] width 14 height 12
click at [363, 210] on input "hours" at bounding box center [360, 211] width 14 height 12
type input "9"
click at [476, 210] on input "minutes" at bounding box center [478, 211] width 14 height 12
type input "30"
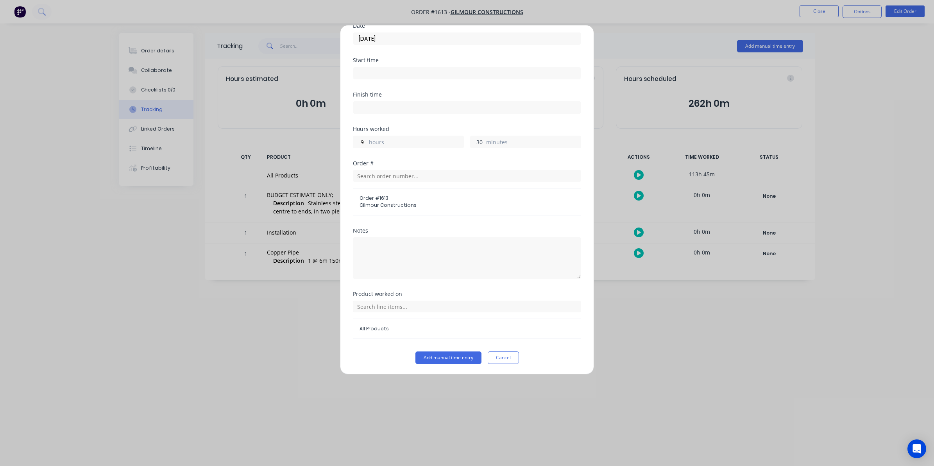
scroll to position [71, 0]
click at [442, 358] on button "Add manual time entry" at bounding box center [448, 357] width 66 height 13
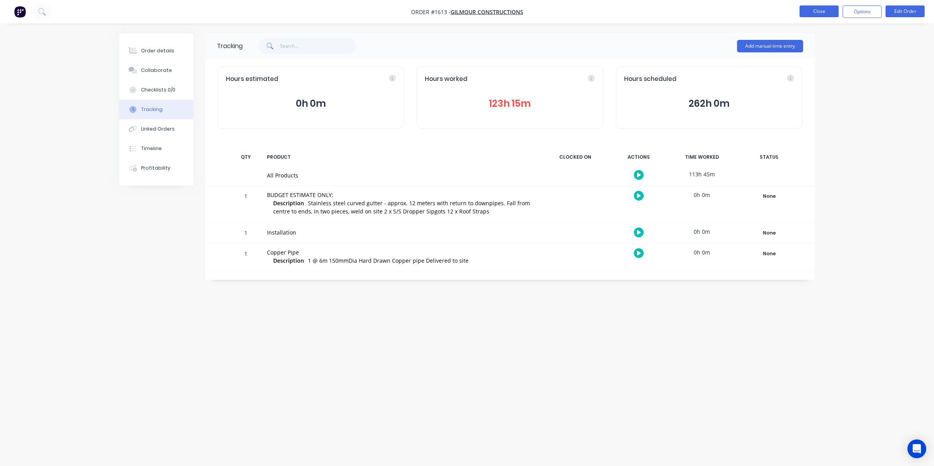
click at [819, 12] on button "Close" at bounding box center [819, 11] width 39 height 12
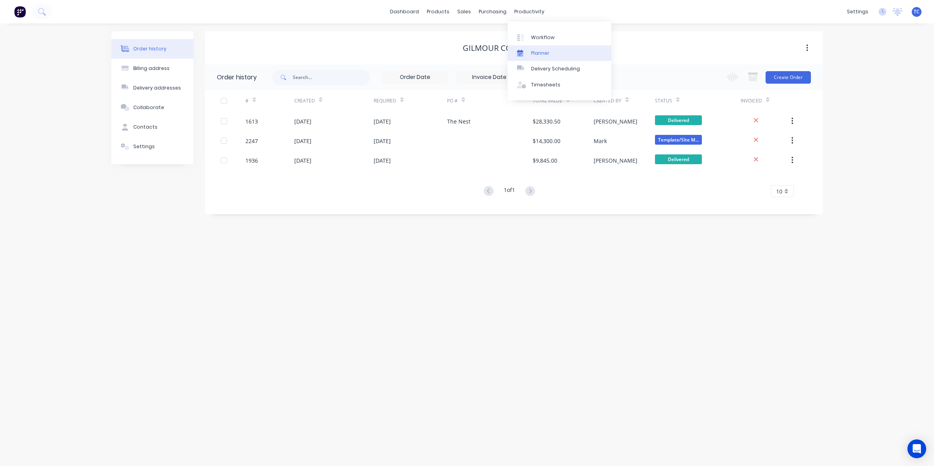
click at [538, 51] on div "Planner" at bounding box center [540, 53] width 18 height 7
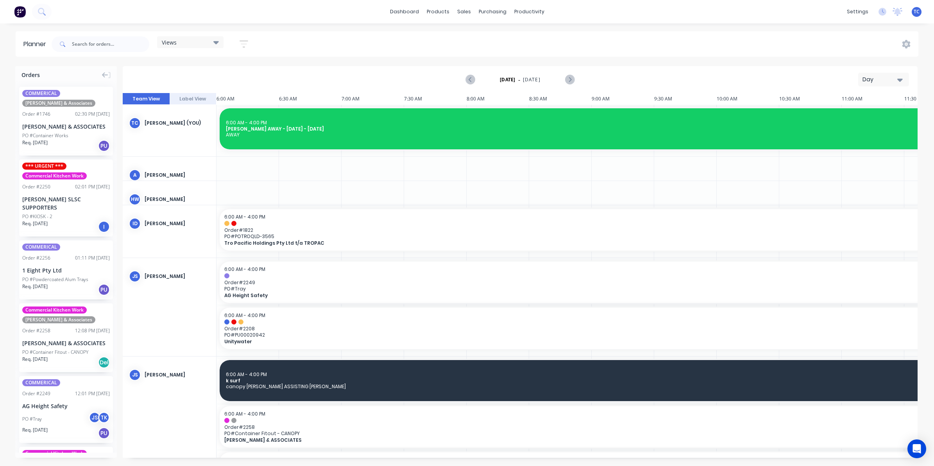
scroll to position [0, 250]
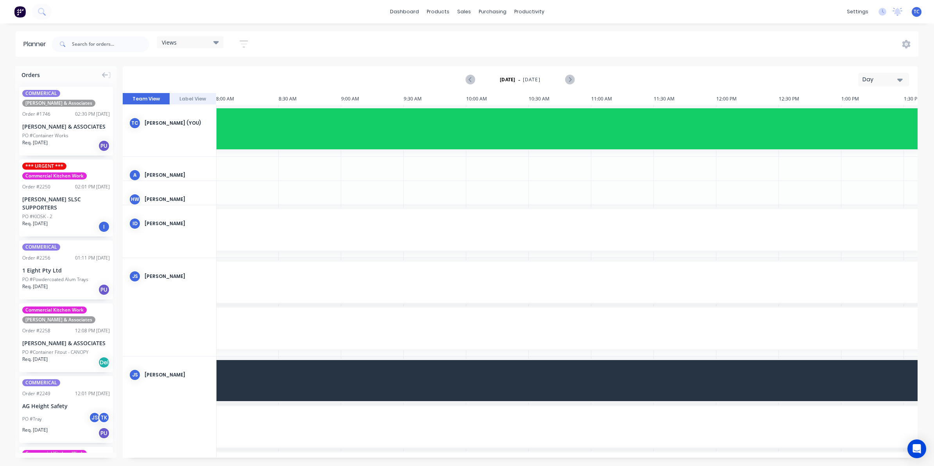
click at [899, 77] on icon "button" at bounding box center [899, 79] width 5 height 9
click at [848, 115] on div "Week" at bounding box center [869, 117] width 77 height 16
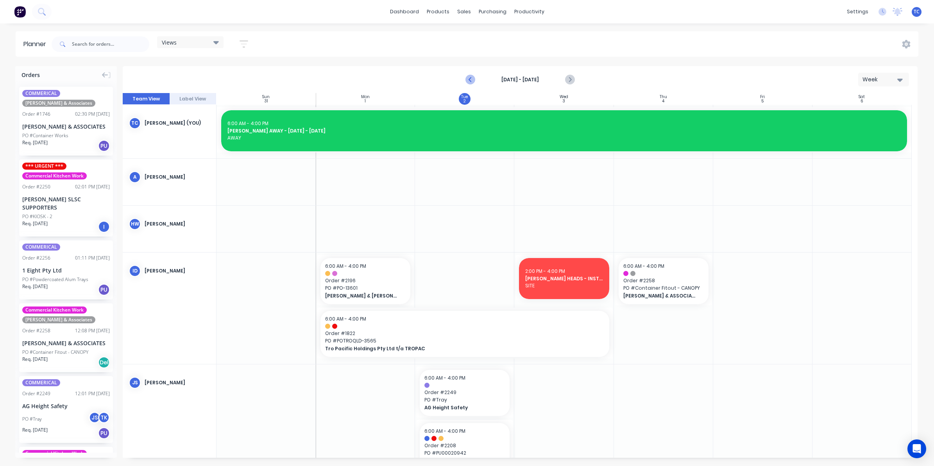
click at [469, 78] on icon "Previous page" at bounding box center [470, 79] width 9 height 9
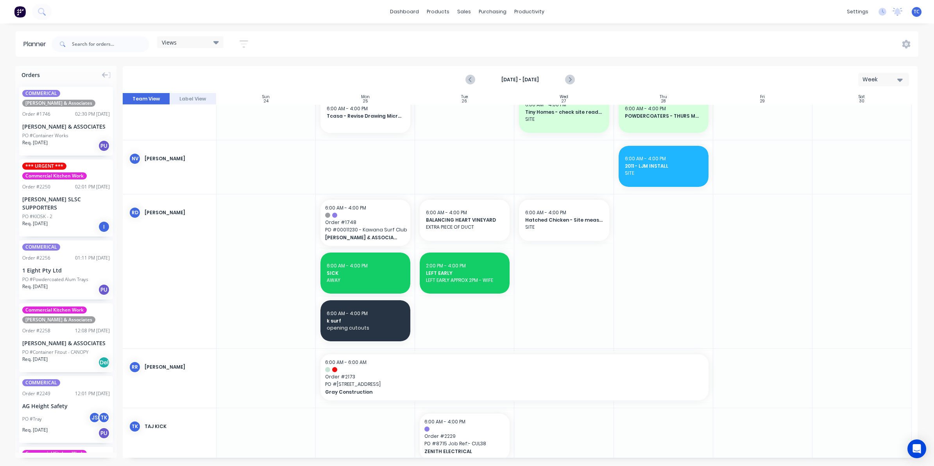
scroll to position [684, 0]
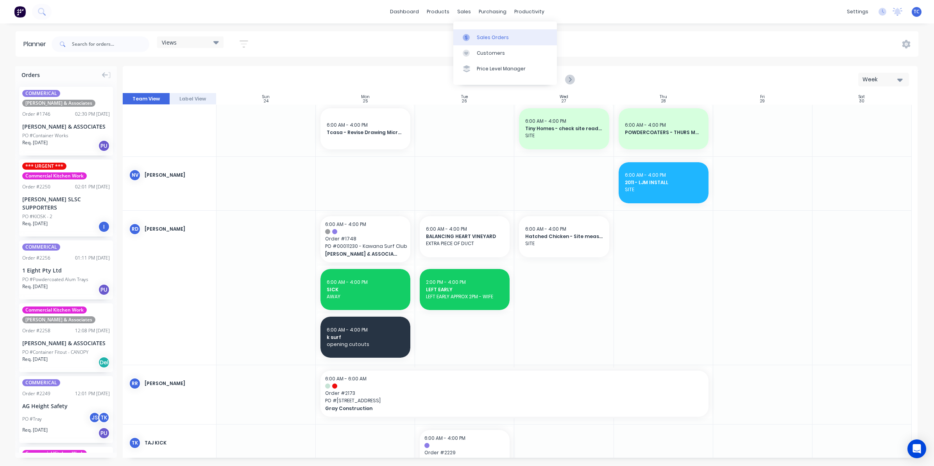
click at [487, 36] on div "Sales Orders" at bounding box center [493, 37] width 32 height 7
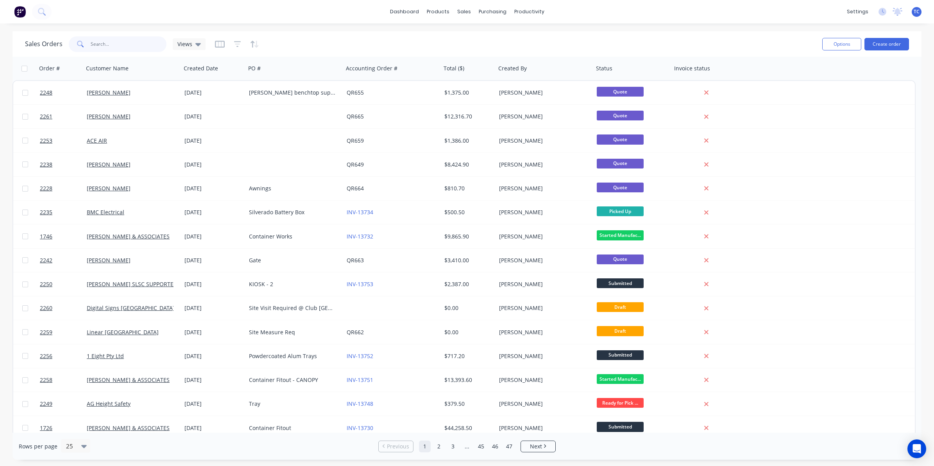
click at [104, 40] on input "text" at bounding box center [129, 44] width 76 height 16
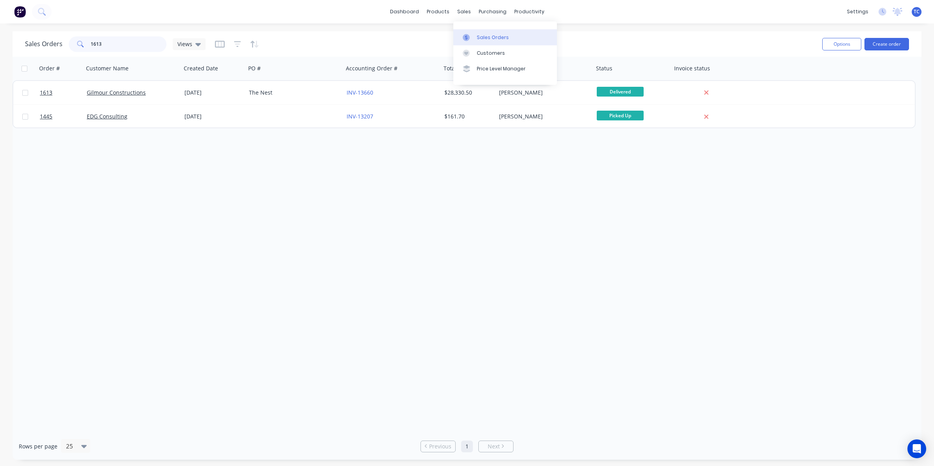
type input "1613"
click at [481, 36] on div "Sales Orders" at bounding box center [493, 37] width 32 height 7
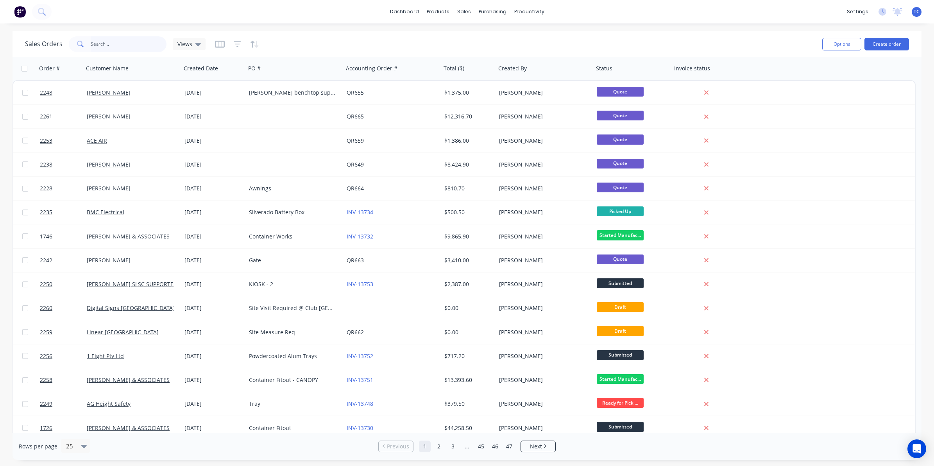
click at [108, 49] on input "text" at bounding box center [129, 44] width 76 height 16
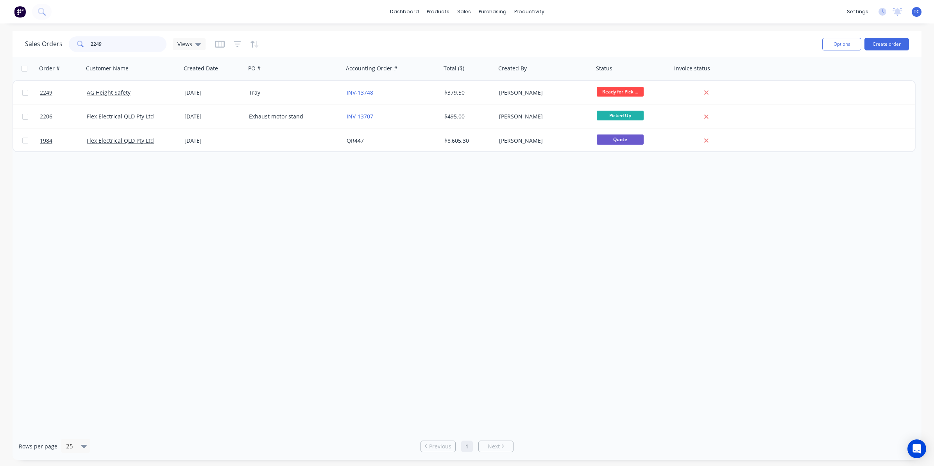
type input "2249"
click at [487, 36] on div "Sales Orders" at bounding box center [493, 37] width 32 height 7
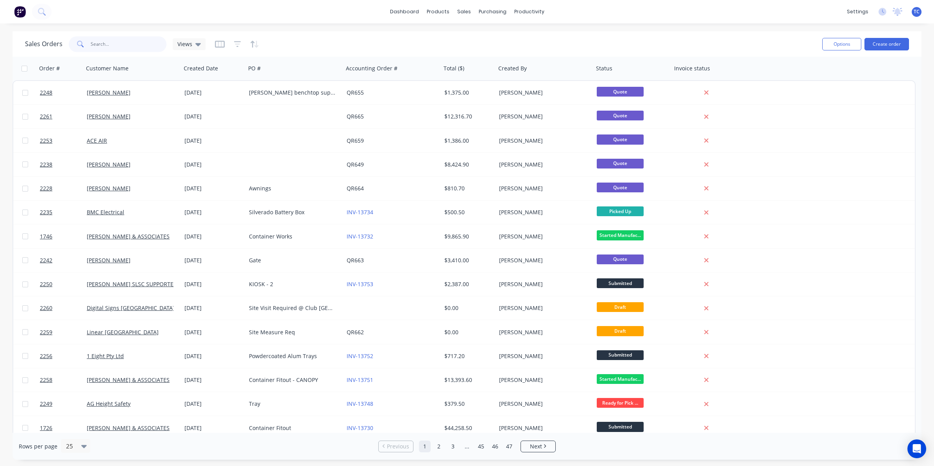
click at [105, 44] on input "text" at bounding box center [129, 44] width 76 height 16
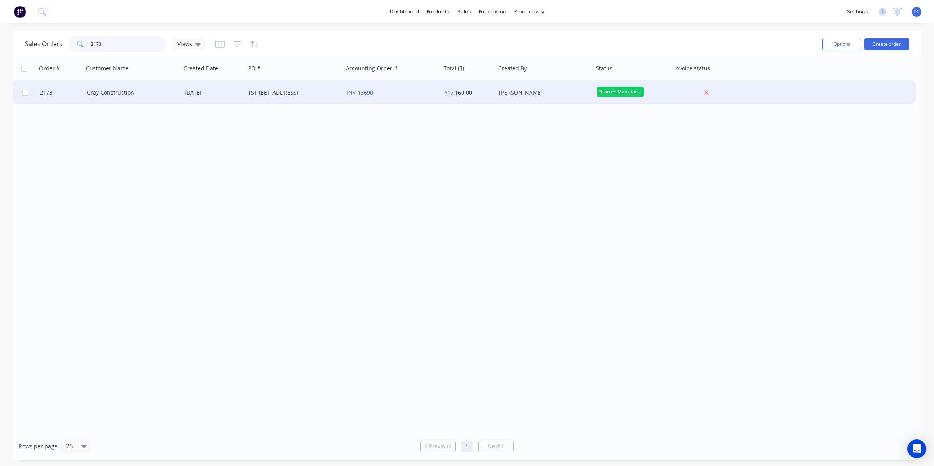
type input "2173"
click at [212, 94] on div "[DATE]" at bounding box center [213, 93] width 58 height 8
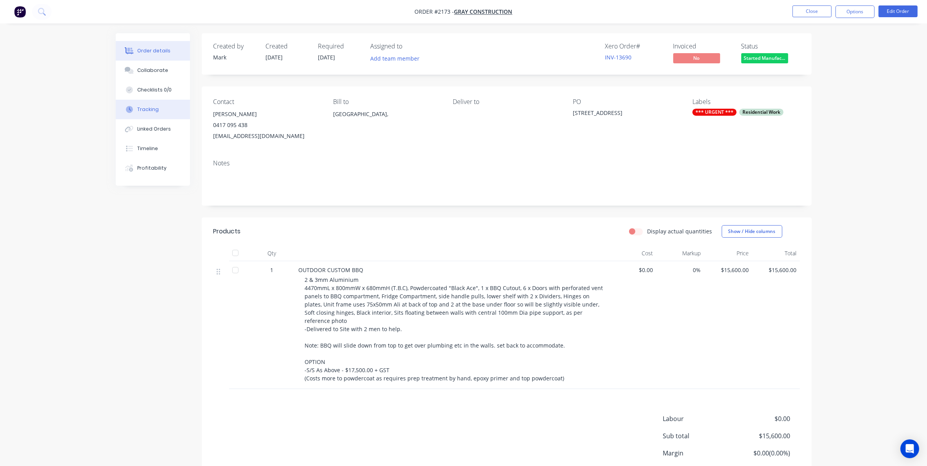
click at [147, 106] on div "Tracking" at bounding box center [147, 109] width 21 height 7
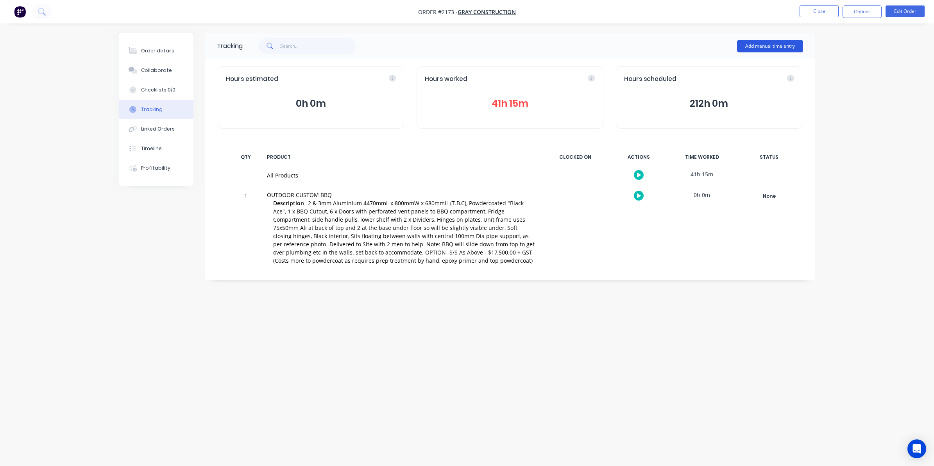
click at [771, 43] on button "Add manual time entry" at bounding box center [770, 46] width 66 height 13
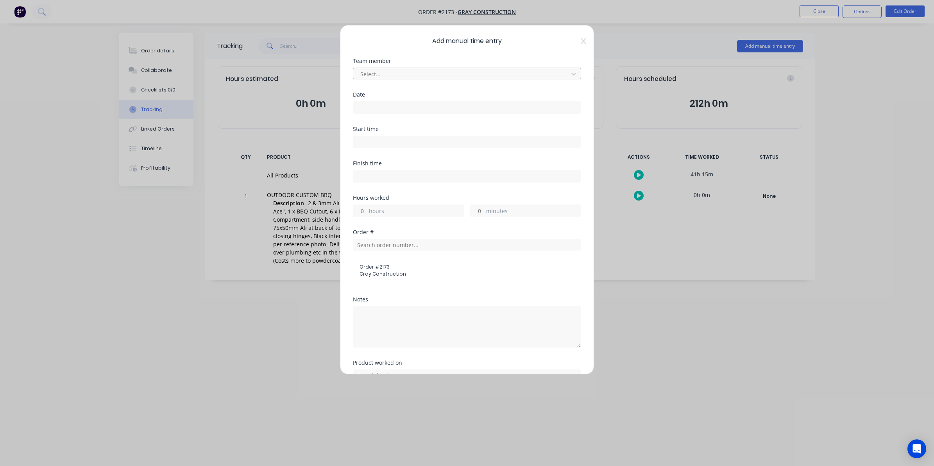
click at [376, 73] on div at bounding box center [462, 74] width 205 height 10
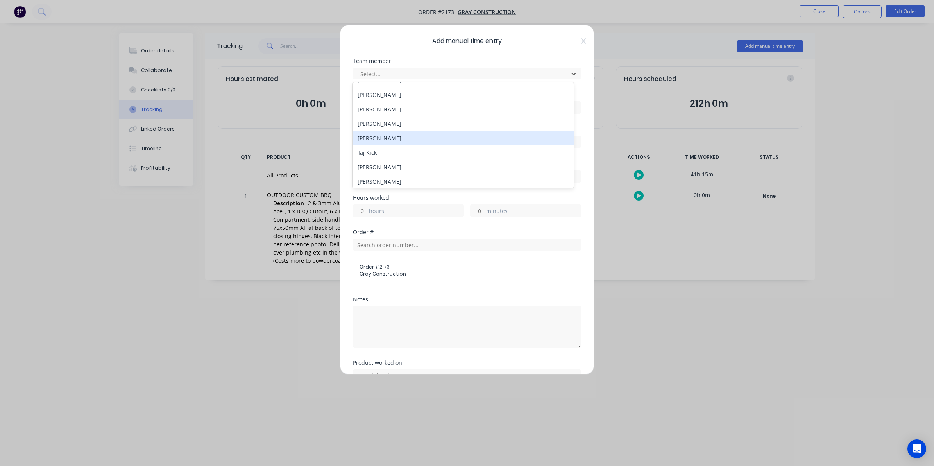
click at [382, 136] on div "[PERSON_NAME]" at bounding box center [463, 138] width 221 height 14
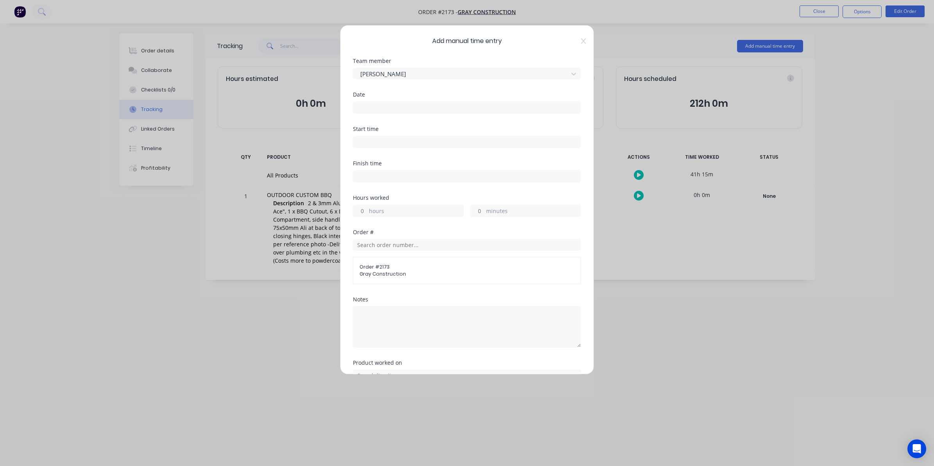
click at [368, 108] on input at bounding box center [466, 108] width 227 height 12
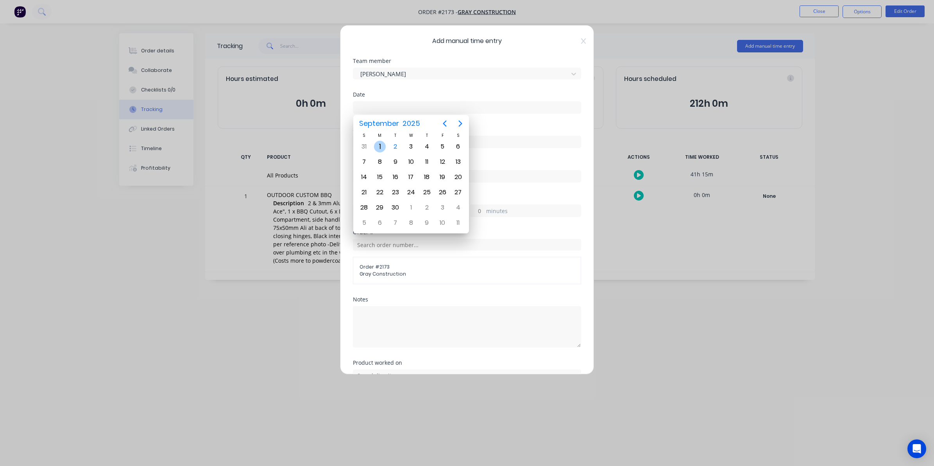
click at [378, 149] on div "1" at bounding box center [380, 147] width 12 height 12
type input "[DATE]"
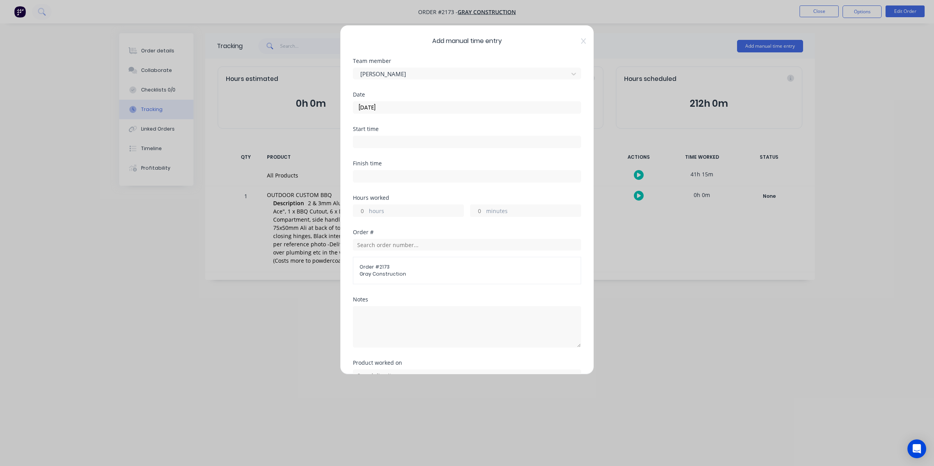
click at [370, 210] on label "hours" at bounding box center [416, 212] width 95 height 10
click at [367, 210] on input "hours" at bounding box center [360, 211] width 14 height 12
click at [363, 209] on input "hours" at bounding box center [360, 211] width 14 height 12
type input "7"
click at [479, 210] on input "minutes" at bounding box center [478, 211] width 14 height 12
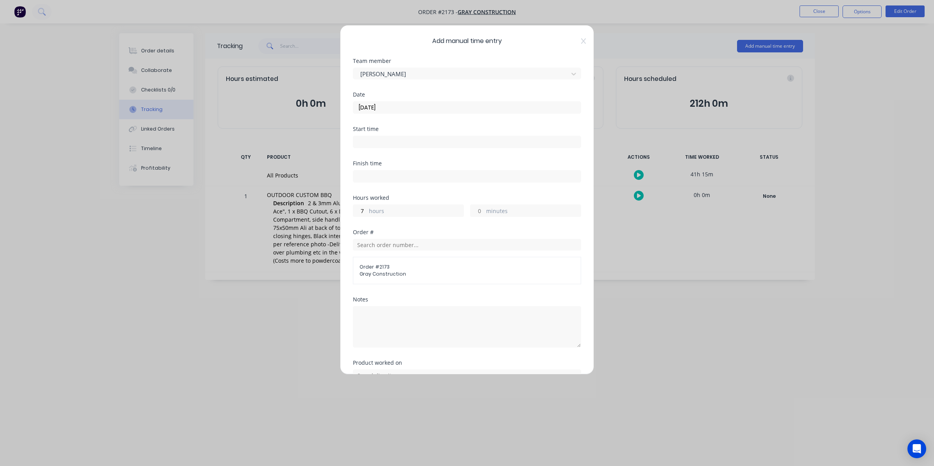
type input "30"
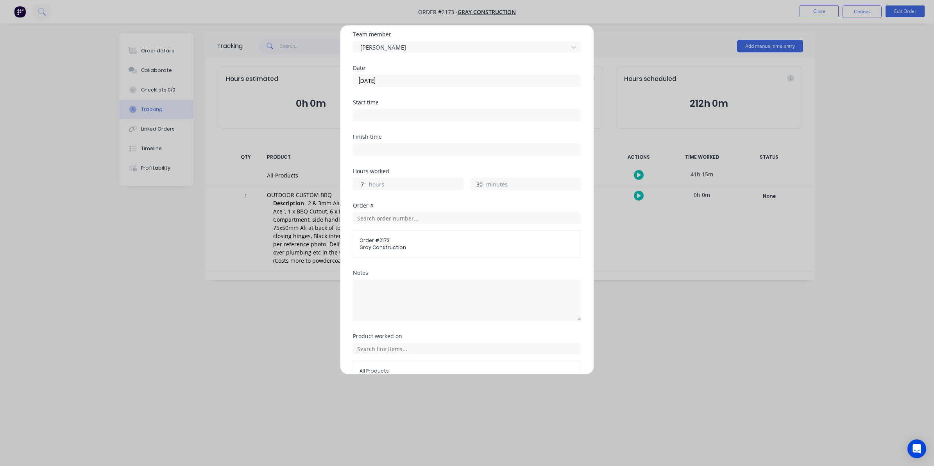
scroll to position [71, 0]
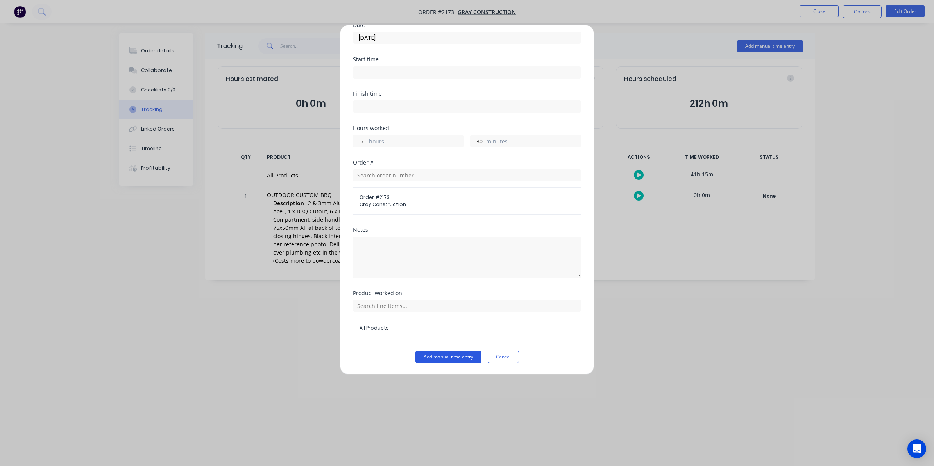
click at [447, 358] on button "Add manual time entry" at bounding box center [448, 357] width 66 height 13
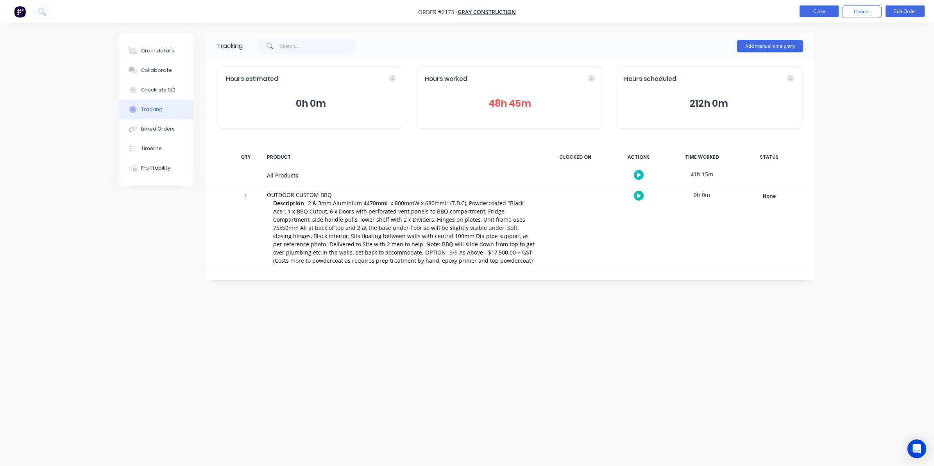
click at [820, 11] on button "Close" at bounding box center [819, 11] width 39 height 12
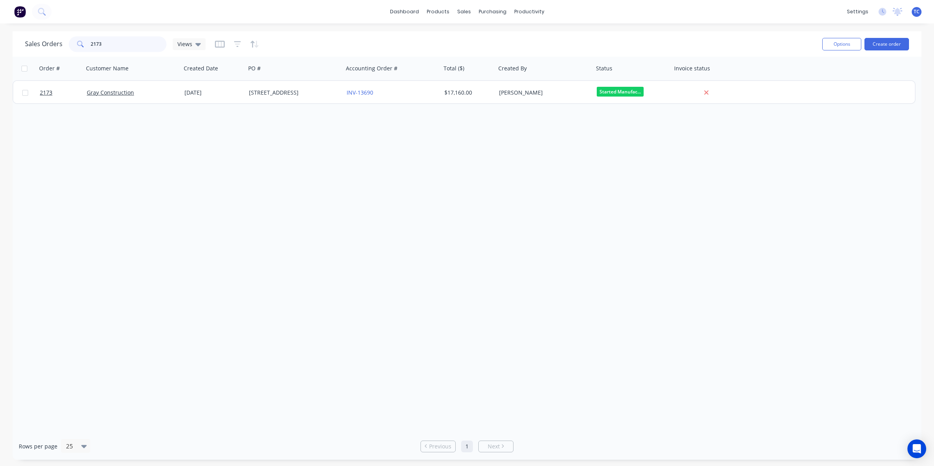
drag, startPoint x: 100, startPoint y: 41, endPoint x: 87, endPoint y: 41, distance: 13.3
click at [87, 41] on div "2173" at bounding box center [118, 44] width 98 height 16
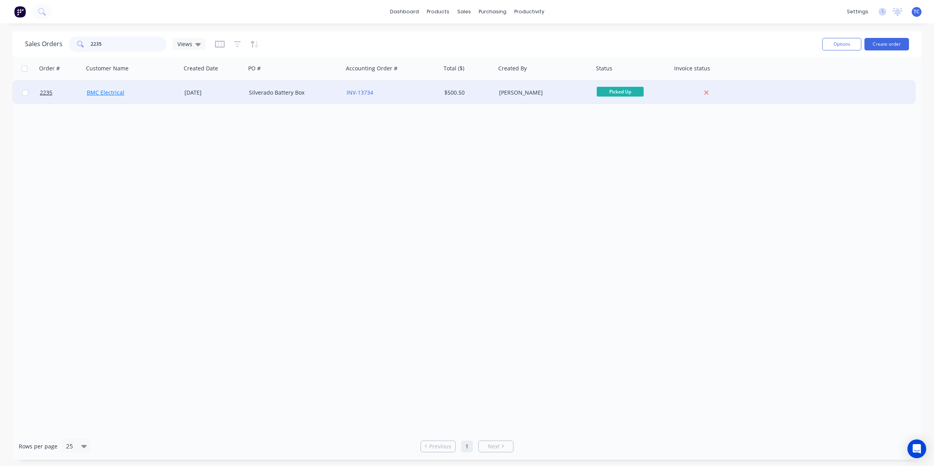
type input "2235"
click at [108, 92] on link "BMC Electrical" at bounding box center [106, 92] width 38 height 7
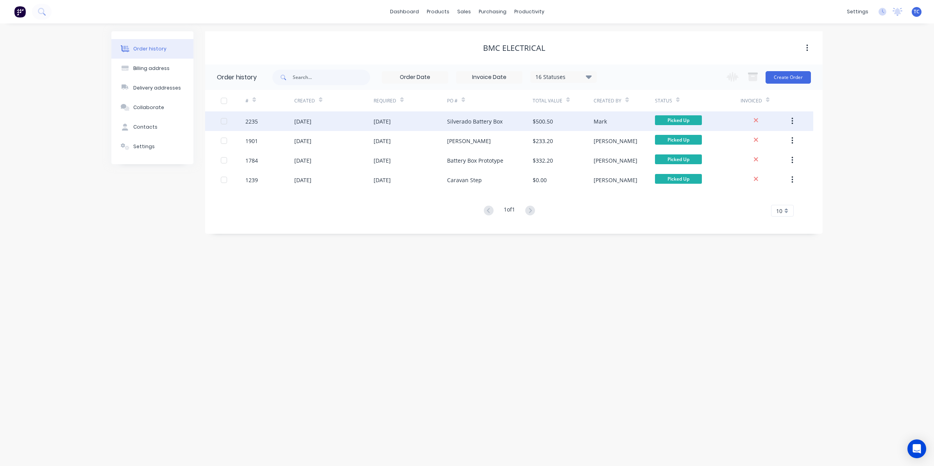
click at [303, 122] on div "[DATE]" at bounding box center [302, 121] width 17 height 8
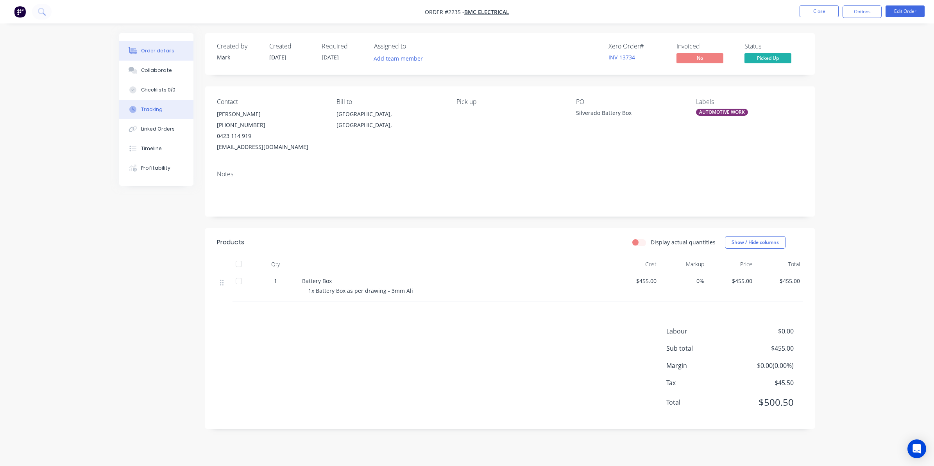
click at [151, 108] on div "Tracking" at bounding box center [151, 109] width 21 height 7
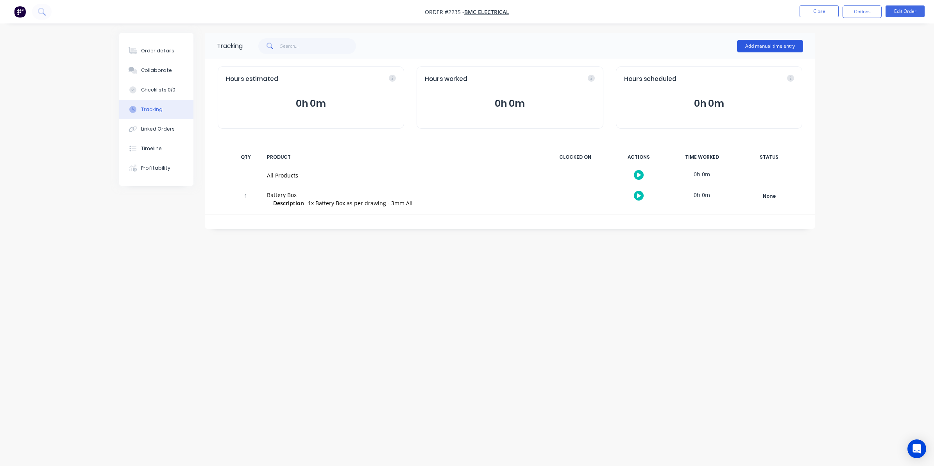
click at [757, 43] on button "Add manual time entry" at bounding box center [770, 46] width 66 height 13
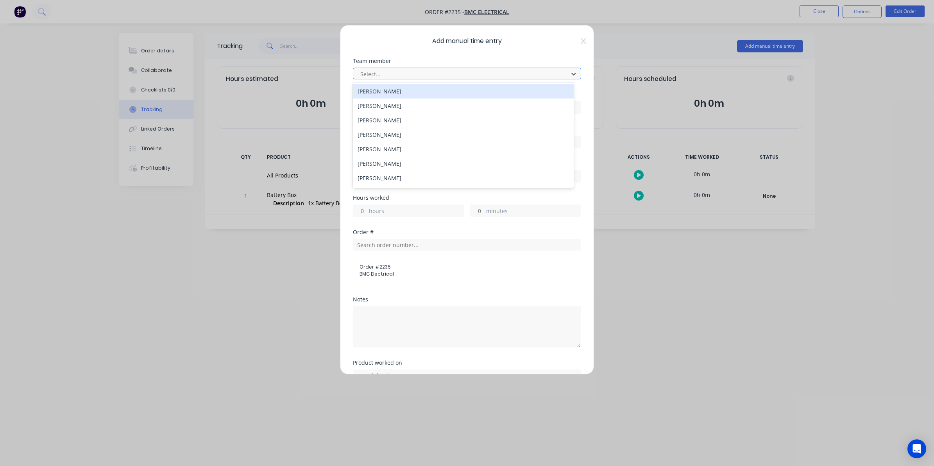
click at [371, 71] on div at bounding box center [462, 74] width 205 height 10
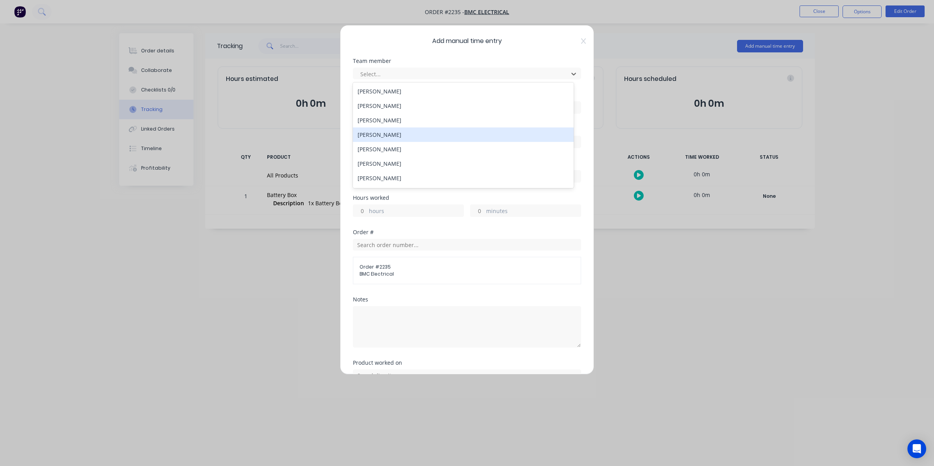
click at [374, 135] on div "[PERSON_NAME]" at bounding box center [463, 134] width 221 height 14
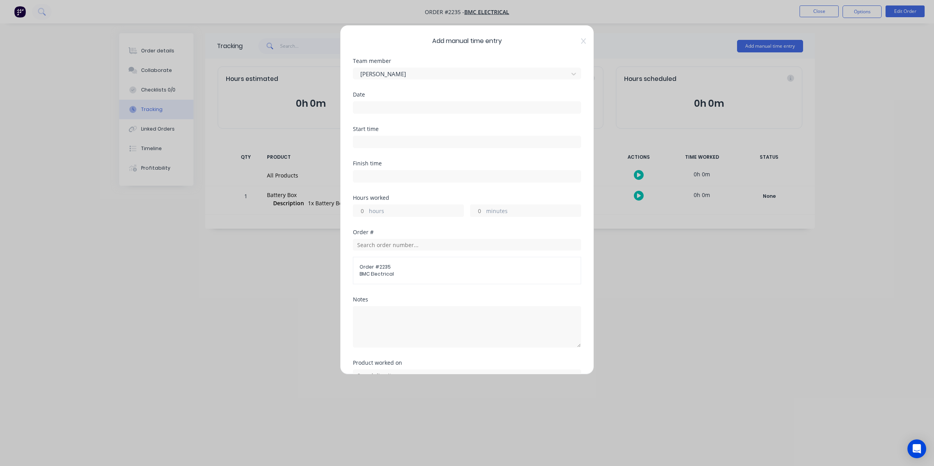
click at [363, 107] on input at bounding box center [466, 108] width 227 height 12
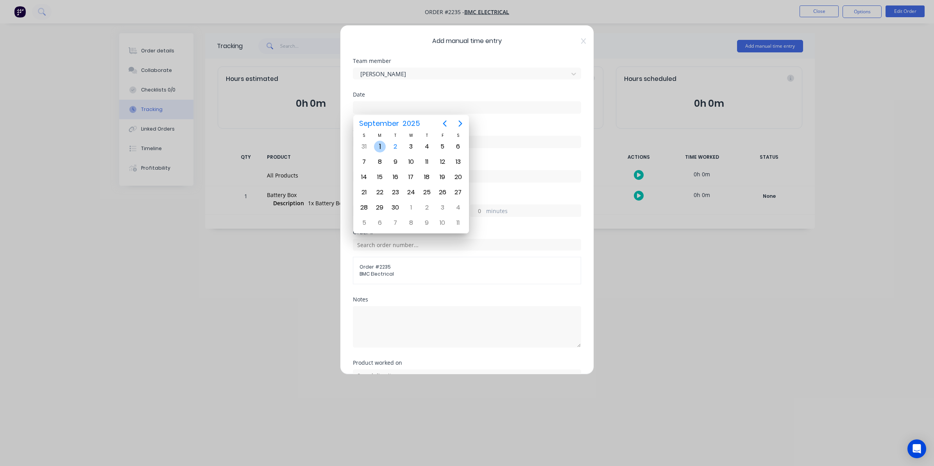
click at [380, 146] on div "1" at bounding box center [380, 147] width 12 height 12
type input "[DATE]"
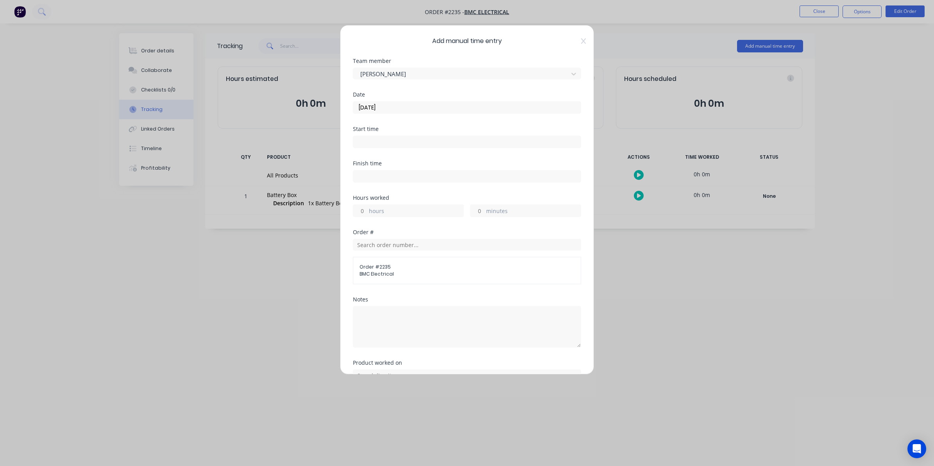
click at [362, 211] on input "hours" at bounding box center [360, 211] width 14 height 12
type input "1"
click at [476, 210] on input "minutes" at bounding box center [478, 211] width 14 height 12
type input "15"
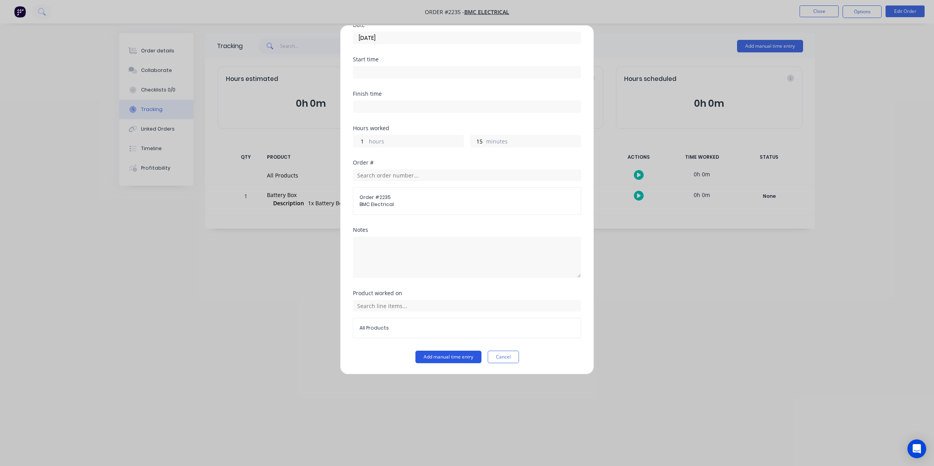
click at [442, 354] on button "Add manual time entry" at bounding box center [448, 357] width 66 height 13
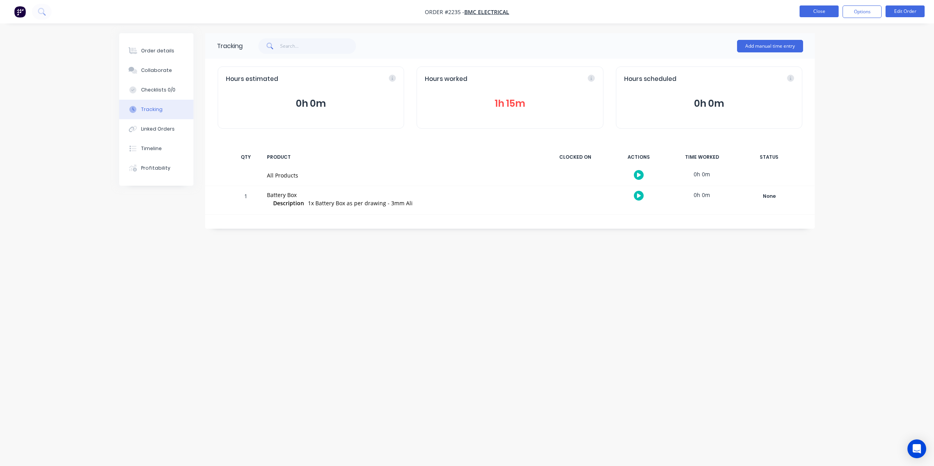
click at [819, 10] on button "Close" at bounding box center [819, 11] width 39 height 12
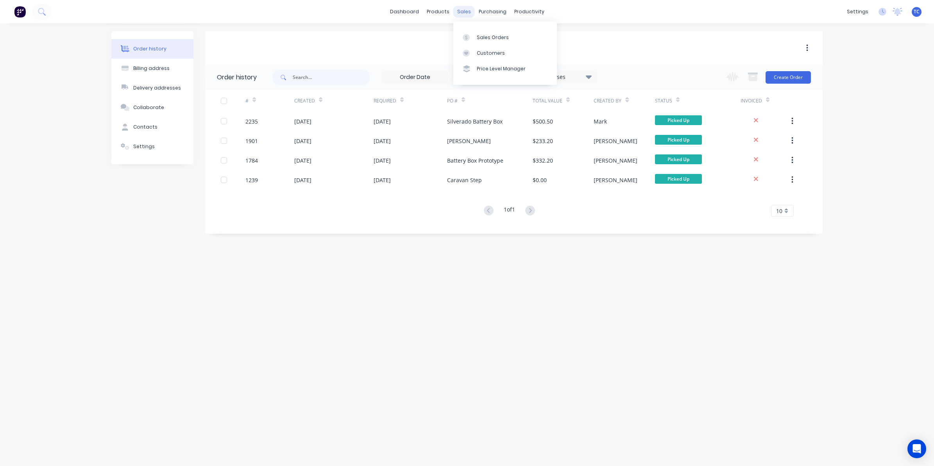
click at [464, 9] on div "sales" at bounding box center [463, 12] width 21 height 12
click at [479, 33] on link "Sales Orders" at bounding box center [505, 37] width 104 height 16
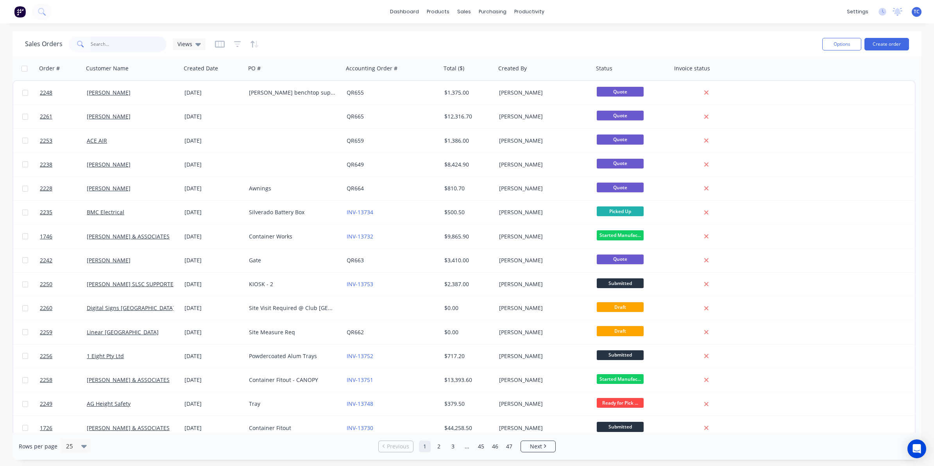
click at [102, 43] on input "text" at bounding box center [129, 44] width 76 height 16
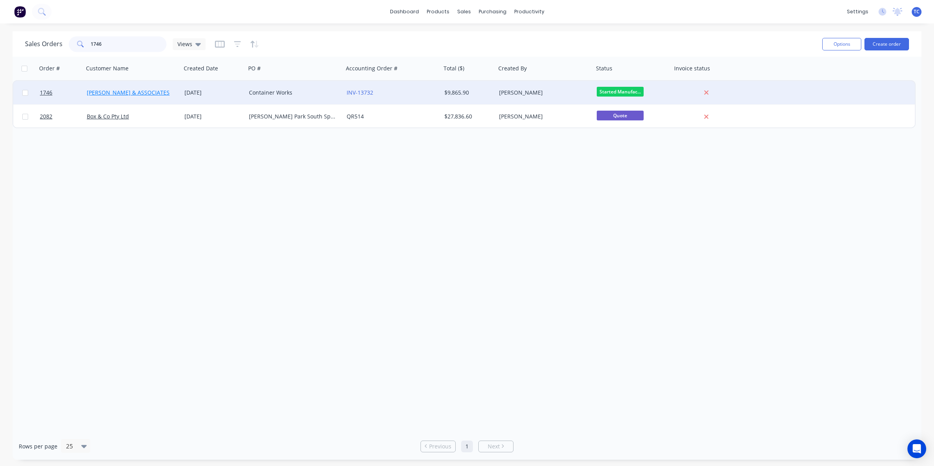
type input "1746"
click at [122, 89] on link "[PERSON_NAME] & ASSOCIATES" at bounding box center [128, 92] width 83 height 7
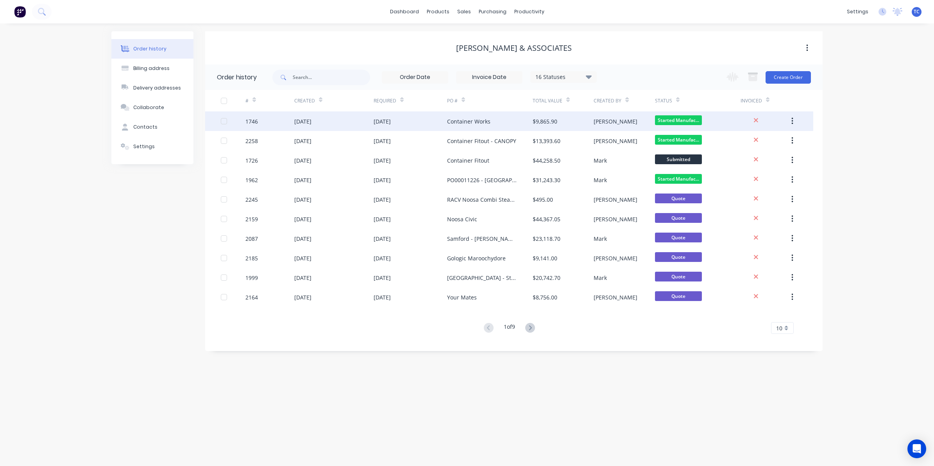
click at [311, 121] on div "[DATE]" at bounding box center [302, 121] width 17 height 8
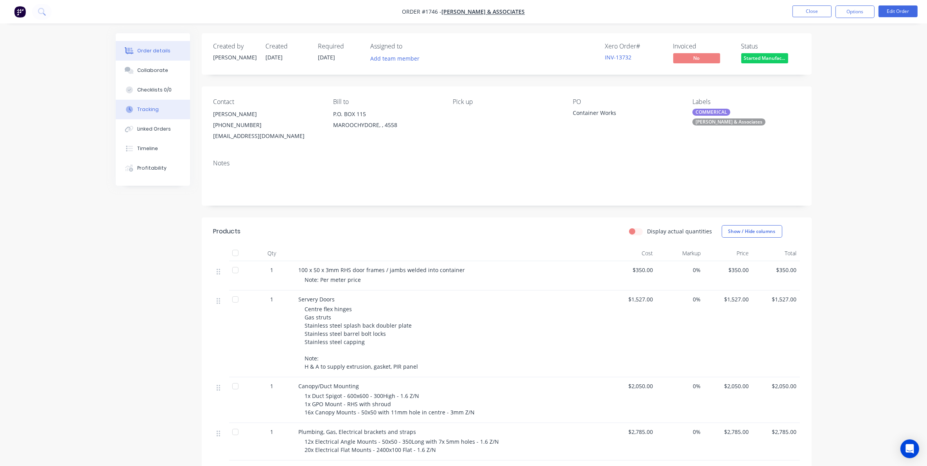
click at [152, 110] on div "Tracking" at bounding box center [147, 109] width 21 height 7
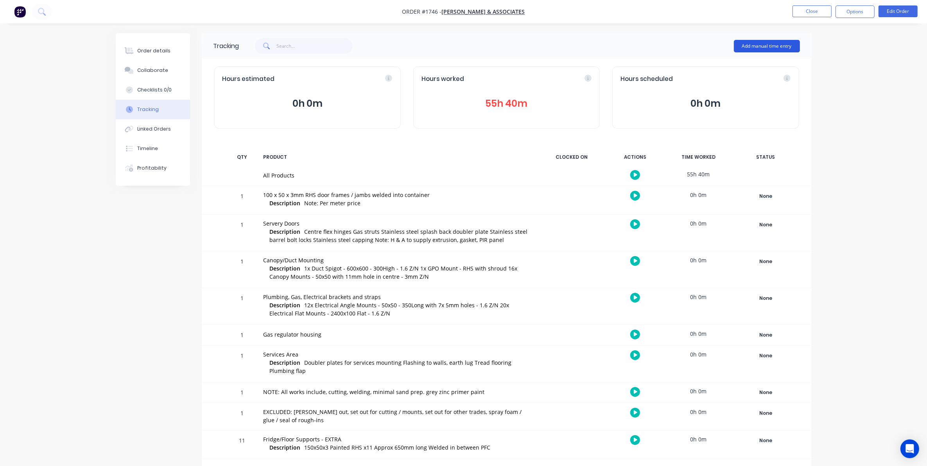
click at [756, 46] on button "Add manual time entry" at bounding box center [767, 46] width 66 height 13
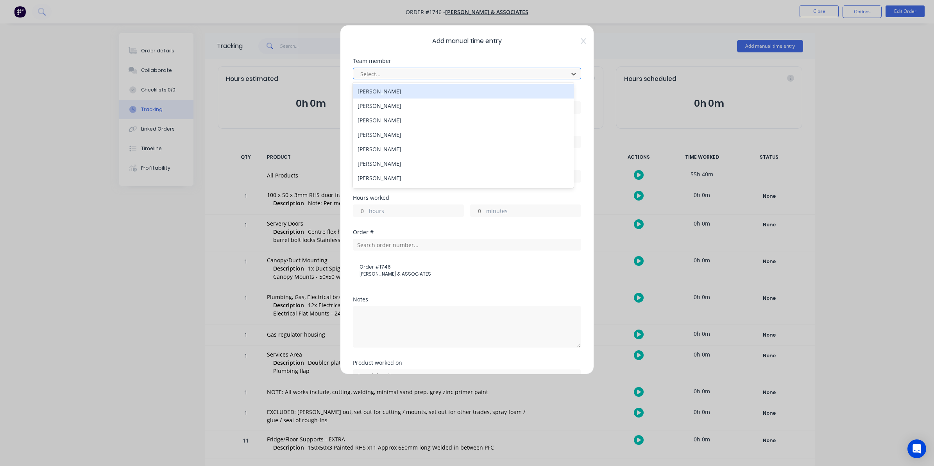
click at [373, 72] on div at bounding box center [462, 74] width 205 height 10
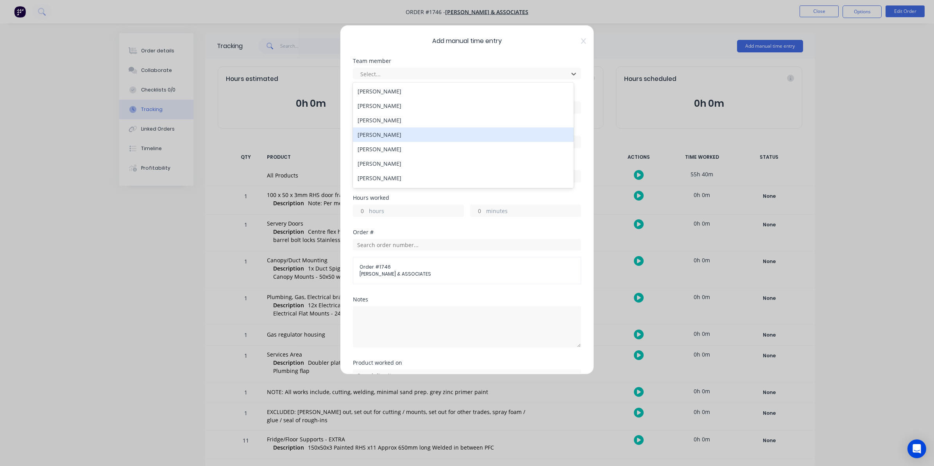
click at [370, 134] on div "[PERSON_NAME]" at bounding box center [463, 134] width 221 height 14
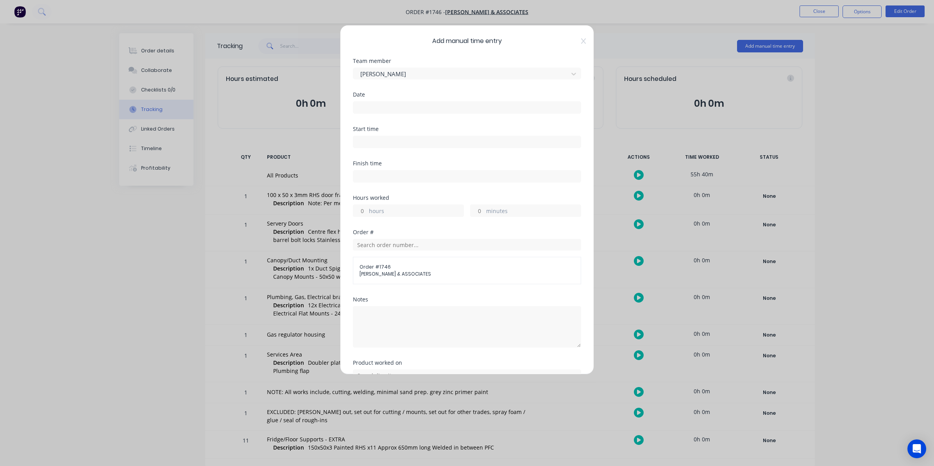
click at [369, 104] on input at bounding box center [466, 108] width 227 height 12
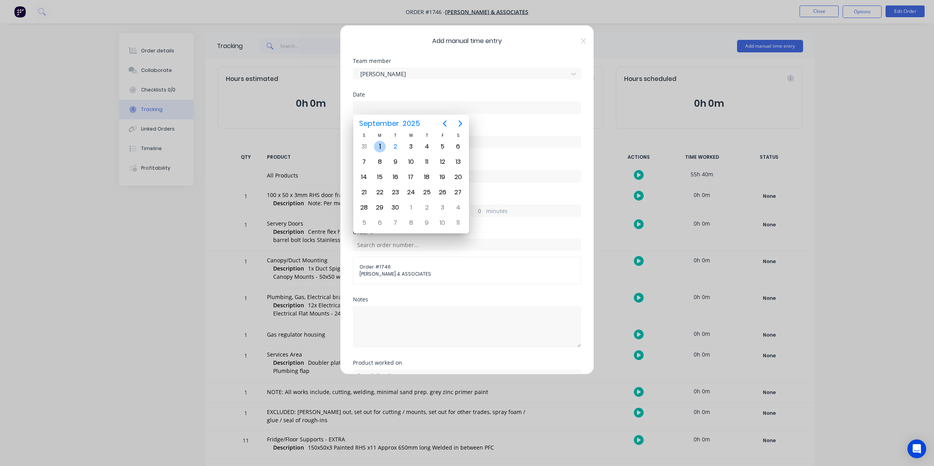
click at [378, 146] on div "1" at bounding box center [380, 147] width 12 height 12
type input "[DATE]"
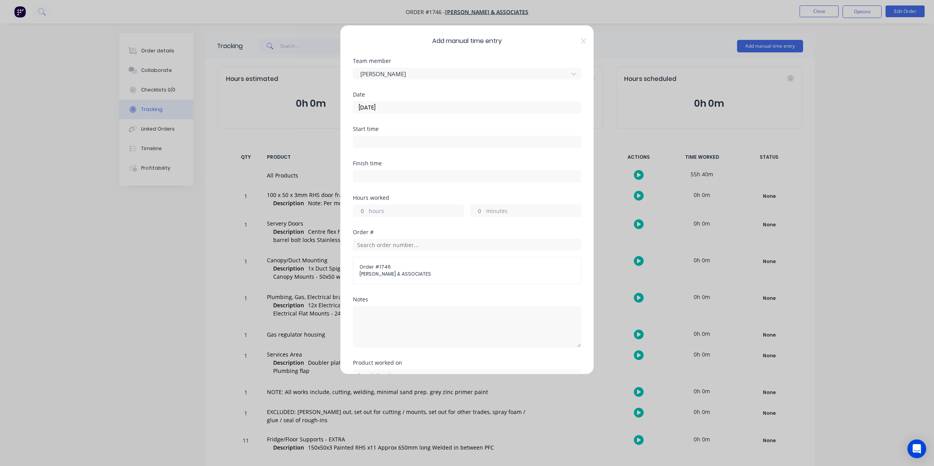
click at [368, 209] on div "hours" at bounding box center [408, 210] width 111 height 13
click at [362, 210] on input "hours" at bounding box center [360, 211] width 14 height 12
type input "2"
click at [481, 206] on div "minutes" at bounding box center [525, 210] width 111 height 13
click at [474, 210] on input "minutes" at bounding box center [478, 211] width 14 height 12
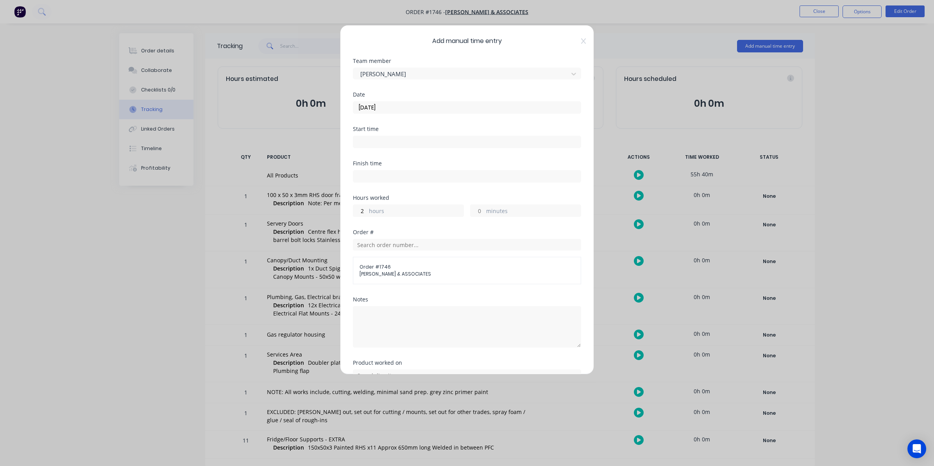
type input "30"
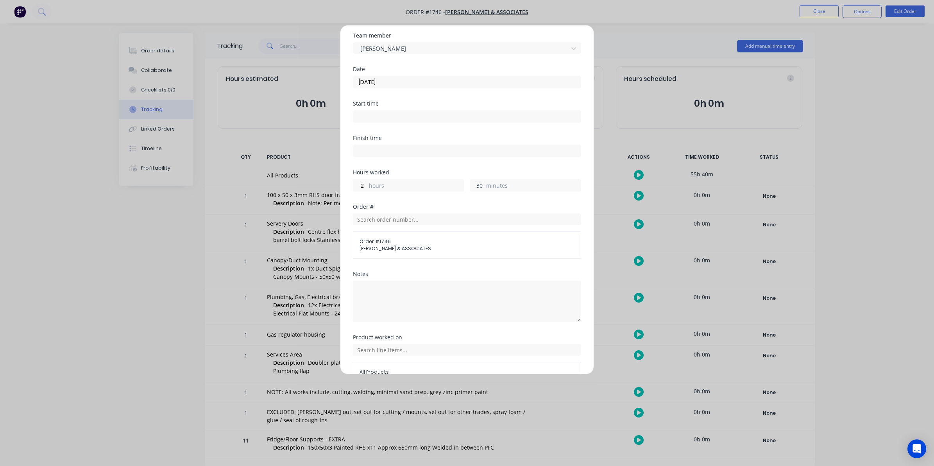
scroll to position [71, 0]
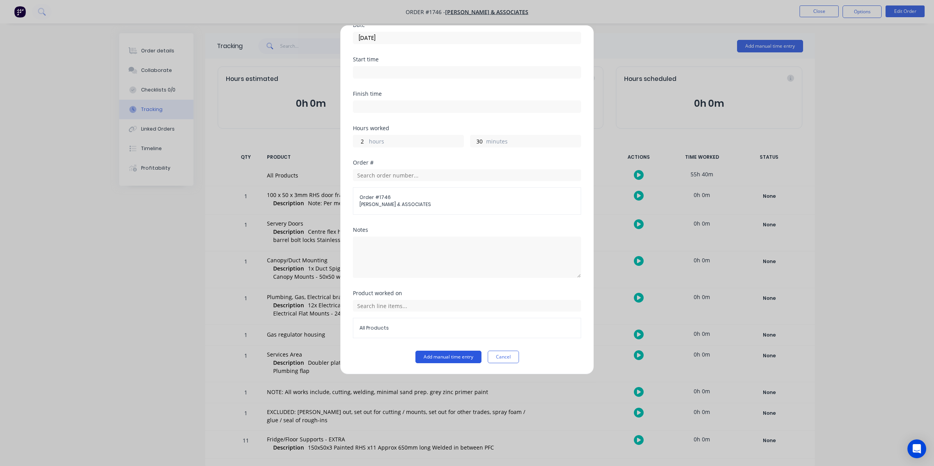
click at [440, 356] on button "Add manual time entry" at bounding box center [448, 357] width 66 height 13
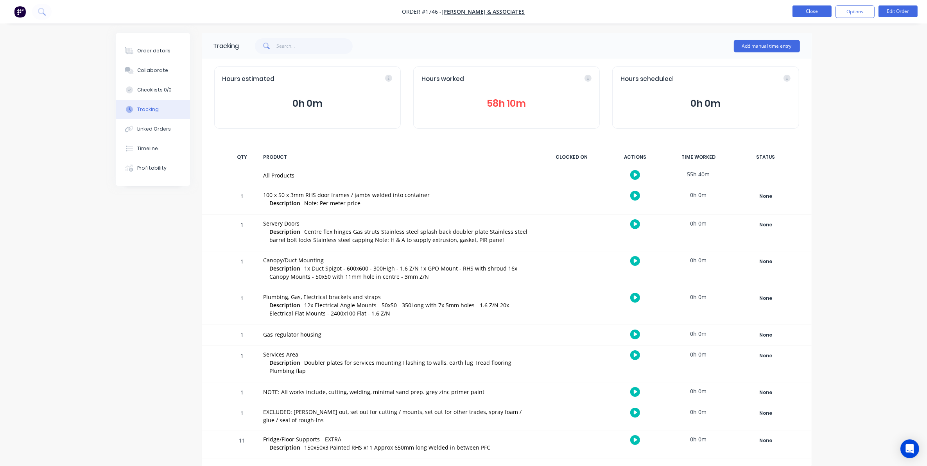
click at [811, 8] on button "Close" at bounding box center [811, 11] width 39 height 12
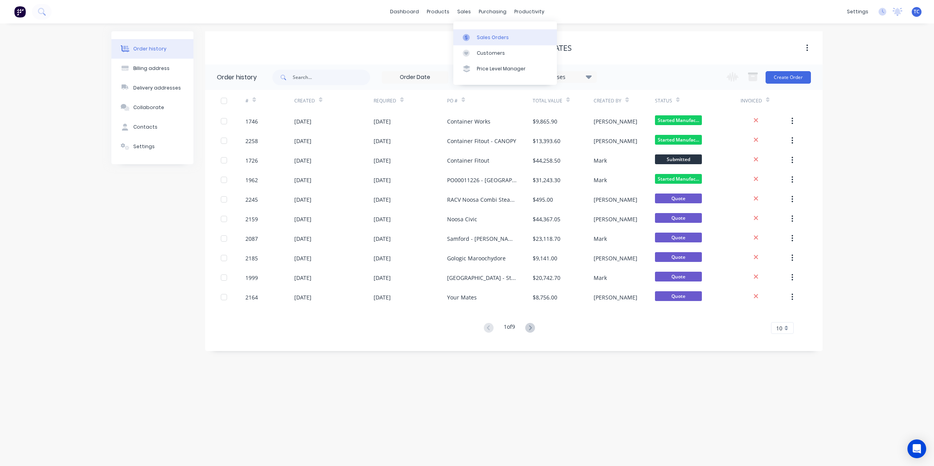
click at [487, 33] on link "Sales Orders" at bounding box center [505, 37] width 104 height 16
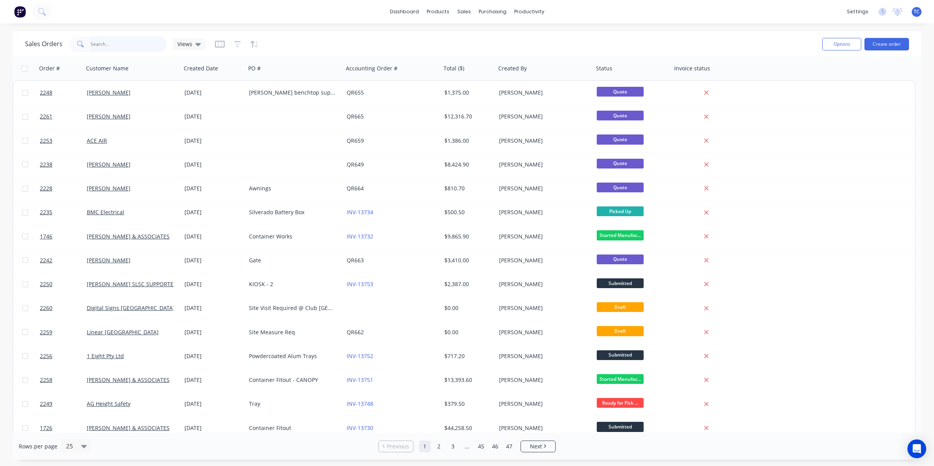
click at [102, 42] on input "text" at bounding box center [129, 44] width 76 height 16
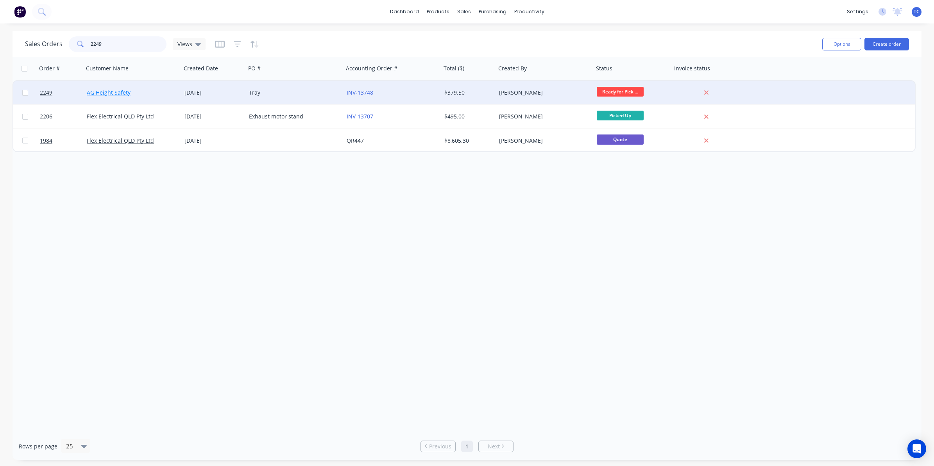
type input "2249"
click at [116, 92] on link "AG Height Safety" at bounding box center [109, 92] width 44 height 7
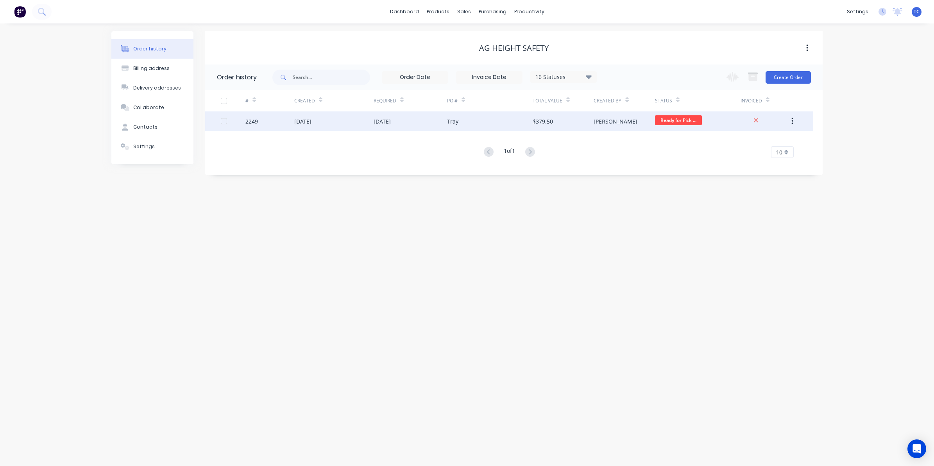
click at [295, 123] on div "[DATE]" at bounding box center [302, 121] width 17 height 8
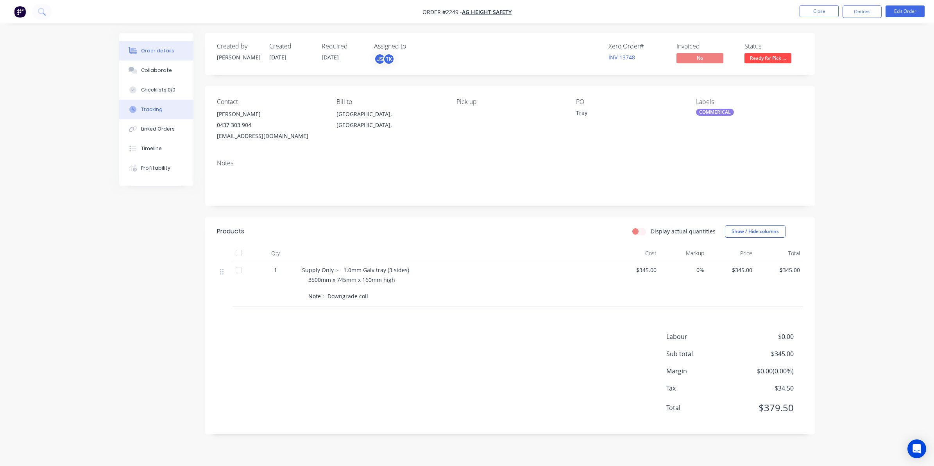
click at [152, 110] on div "Tracking" at bounding box center [151, 109] width 21 height 7
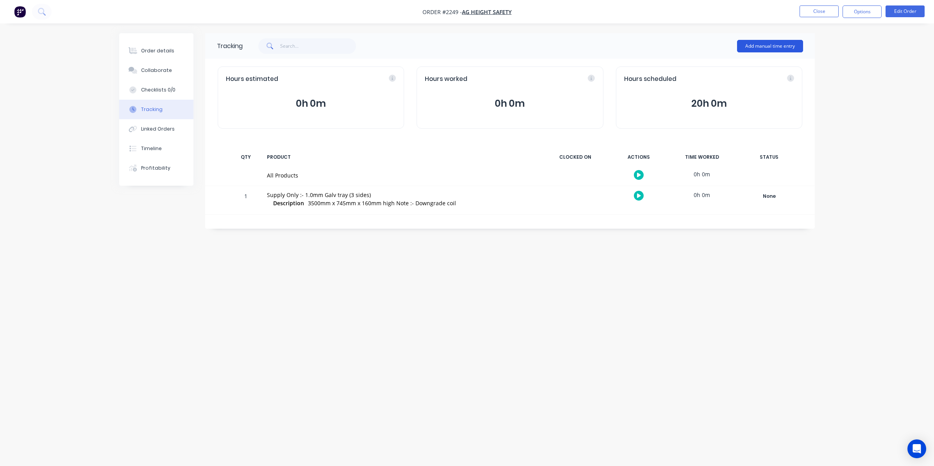
click at [750, 45] on button "Add manual time entry" at bounding box center [770, 46] width 66 height 13
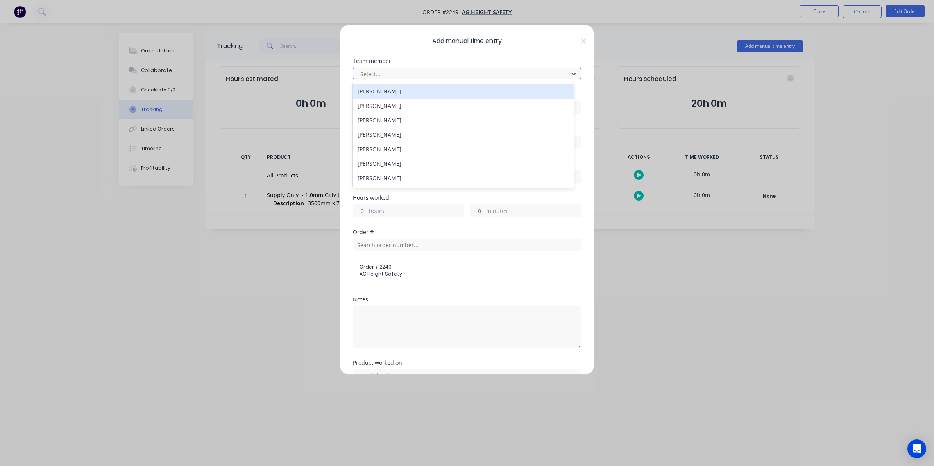
click at [370, 69] on div at bounding box center [462, 74] width 205 height 10
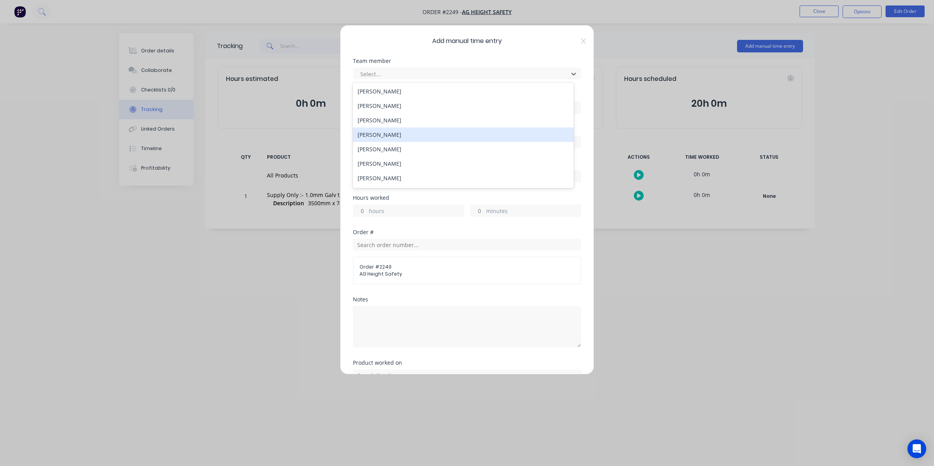
click at [372, 133] on div "[PERSON_NAME]" at bounding box center [463, 134] width 221 height 14
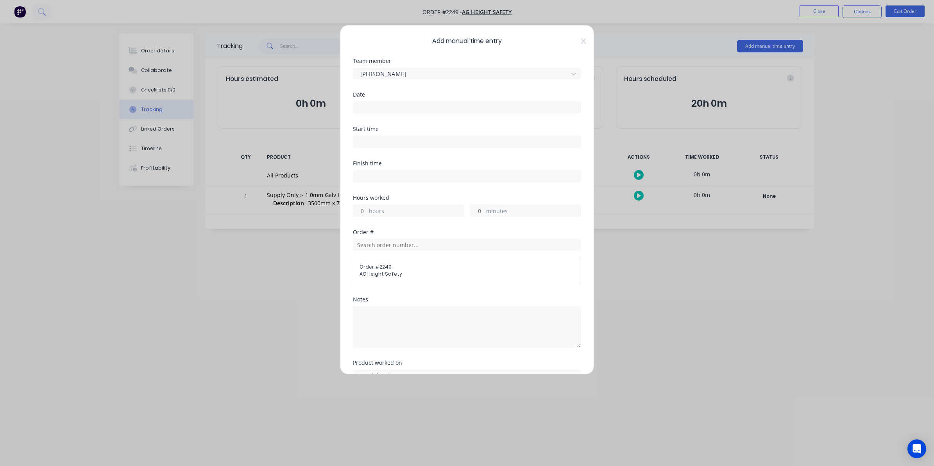
click at [364, 106] on input at bounding box center [466, 108] width 227 height 12
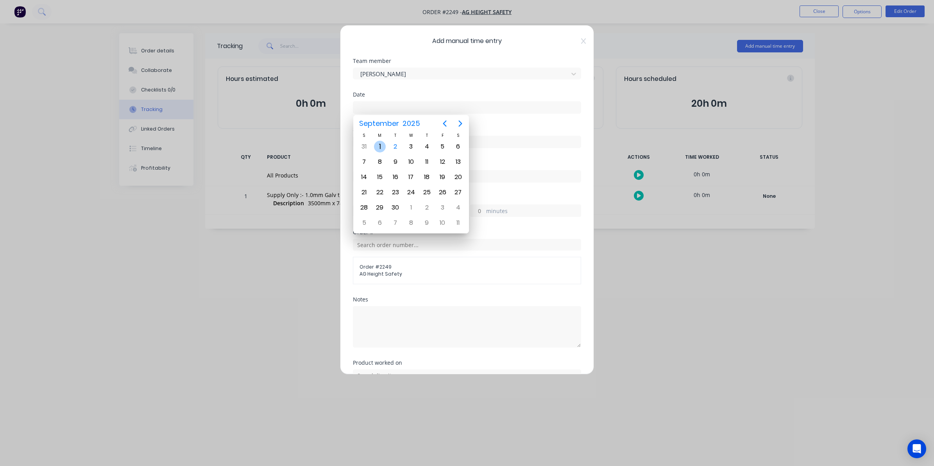
click at [380, 145] on div "1" at bounding box center [380, 147] width 12 height 12
type input "[DATE]"
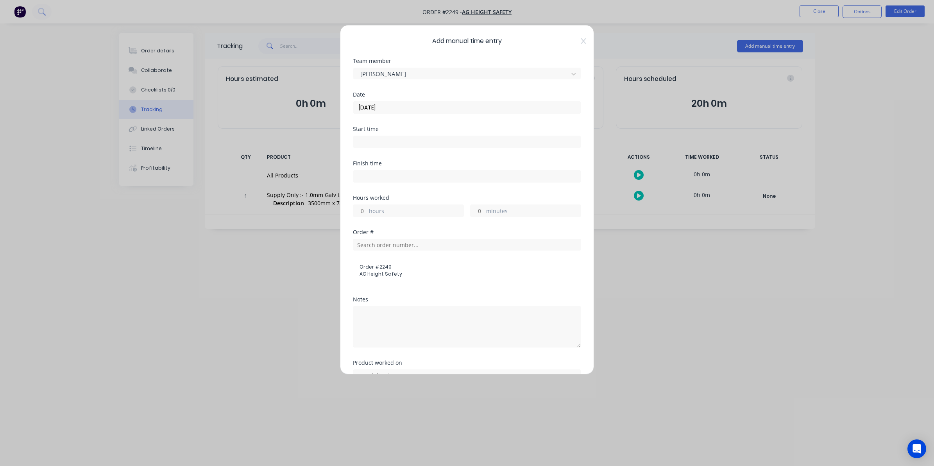
click at [367, 211] on input "hours" at bounding box center [360, 211] width 14 height 12
type input "2"
type input "30"
drag, startPoint x: 364, startPoint y: 209, endPoint x: 358, endPoint y: 209, distance: 6.6
click at [358, 209] on input "2" at bounding box center [360, 211] width 14 height 12
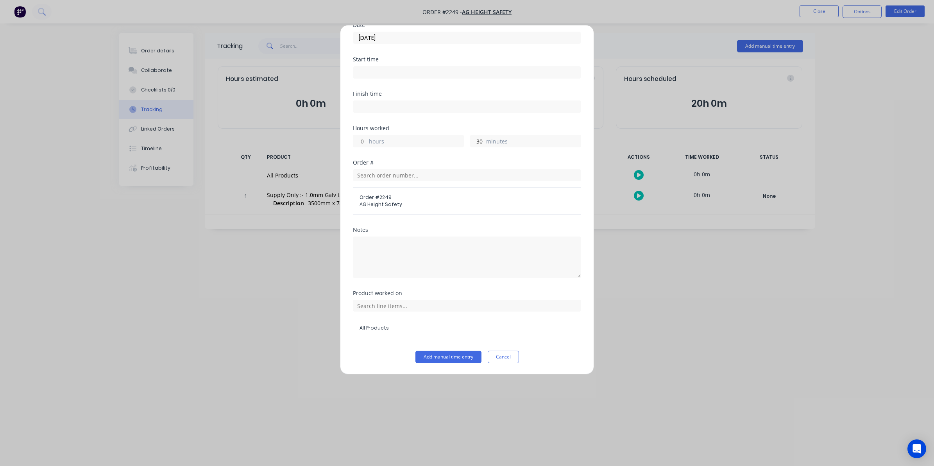
scroll to position [71, 0]
click at [442, 356] on button "Add manual time entry" at bounding box center [448, 357] width 66 height 13
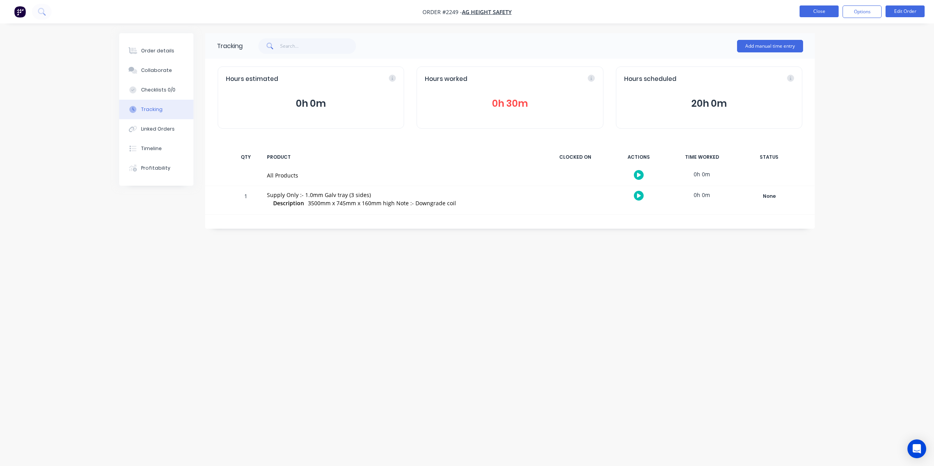
click at [814, 9] on button "Close" at bounding box center [819, 11] width 39 height 12
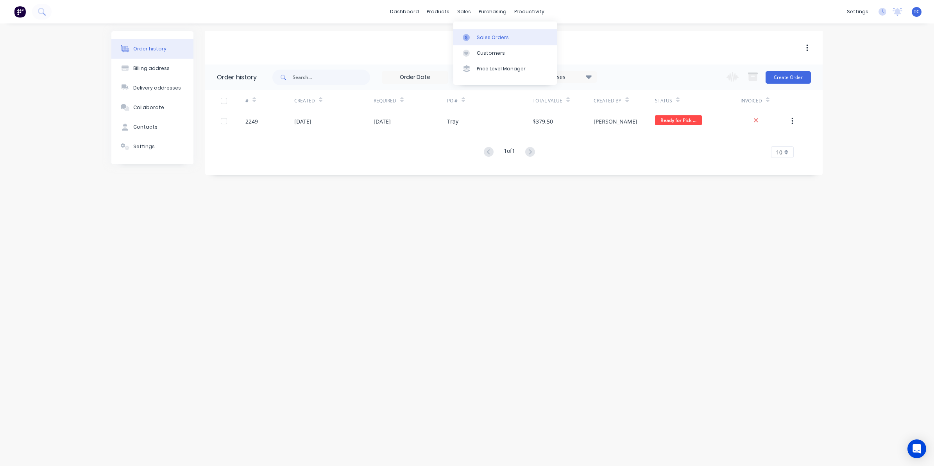
click at [481, 37] on div "Sales Orders" at bounding box center [493, 37] width 32 height 7
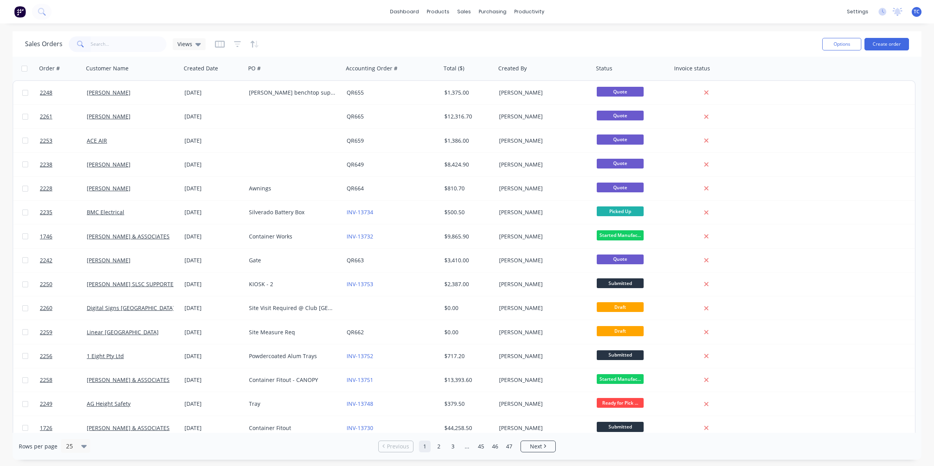
click at [98, 42] on input "text" at bounding box center [129, 44] width 76 height 16
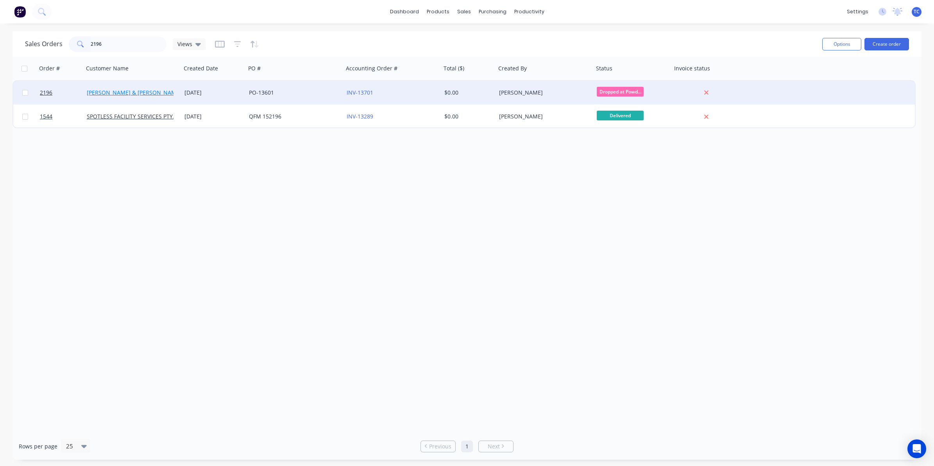
type input "2196"
click at [130, 93] on link "[PERSON_NAME] & [PERSON_NAME] Electrical" at bounding box center [147, 92] width 120 height 7
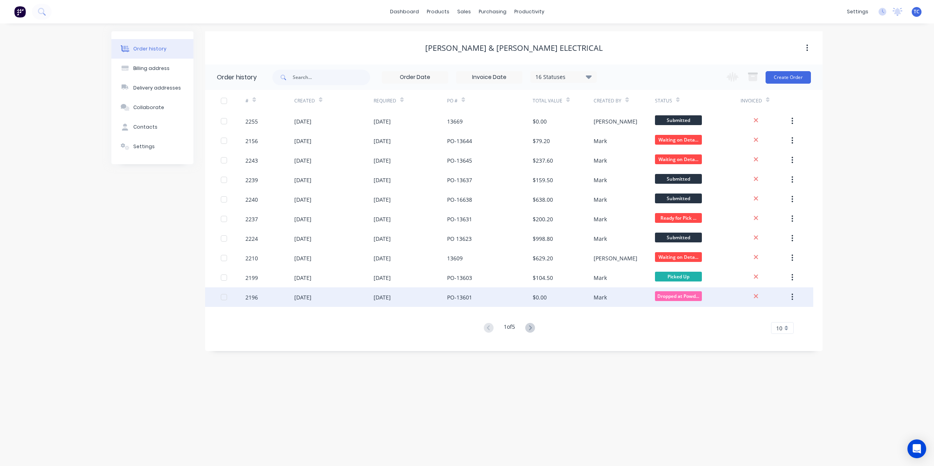
click at [311, 297] on div "[DATE]" at bounding box center [302, 297] width 17 height 8
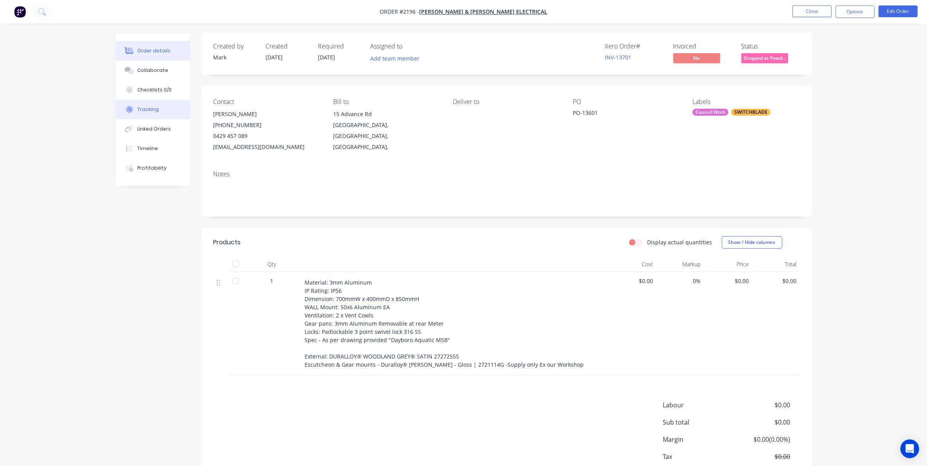
click at [150, 111] on div "Tracking" at bounding box center [147, 109] width 21 height 7
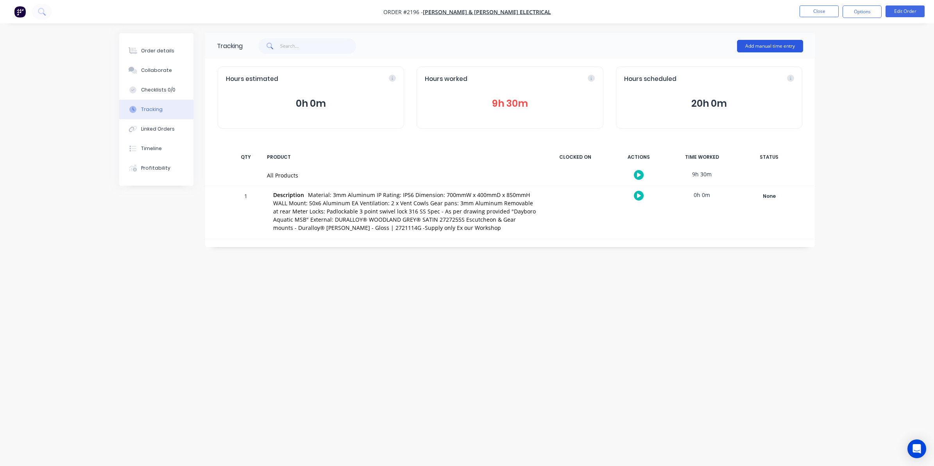
click at [755, 44] on button "Add manual time entry" at bounding box center [770, 46] width 66 height 13
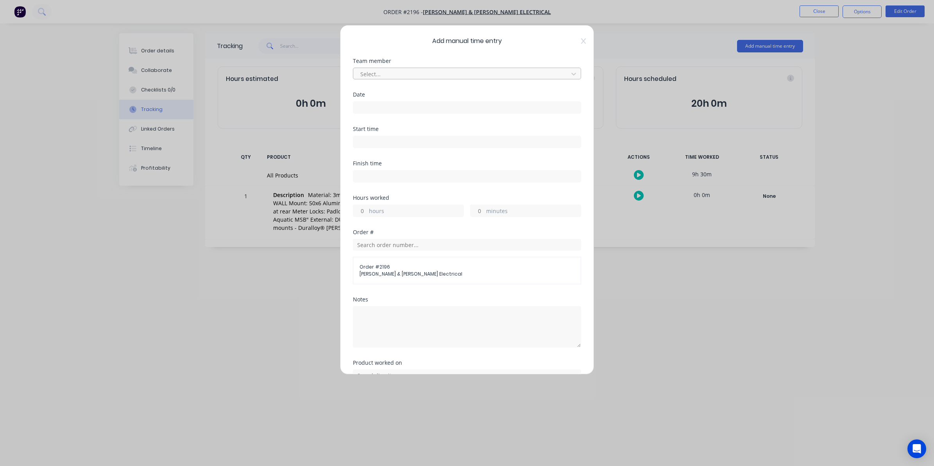
click at [376, 73] on div at bounding box center [462, 74] width 205 height 10
click at [381, 120] on div "[PERSON_NAME]" at bounding box center [463, 120] width 221 height 14
click at [370, 106] on input at bounding box center [466, 108] width 227 height 12
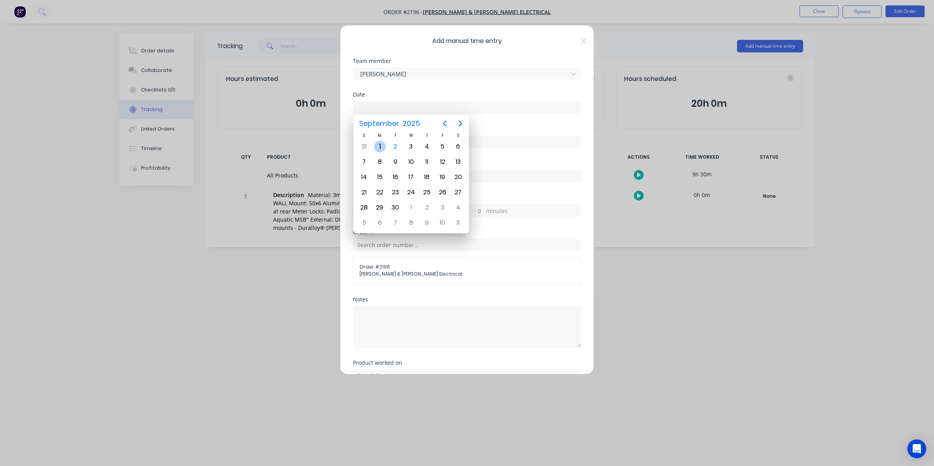
click at [379, 145] on div "1" at bounding box center [380, 147] width 12 height 12
type input "[DATE]"
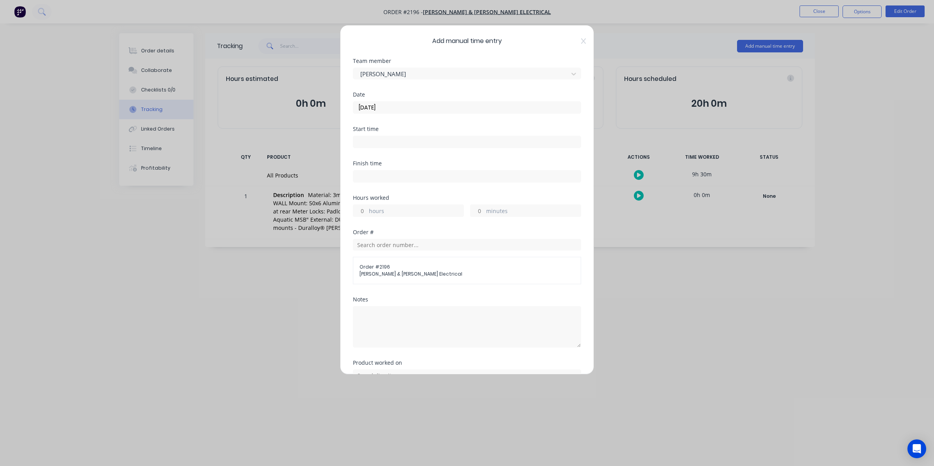
click at [364, 209] on input "hours" at bounding box center [360, 211] width 14 height 12
type input "2"
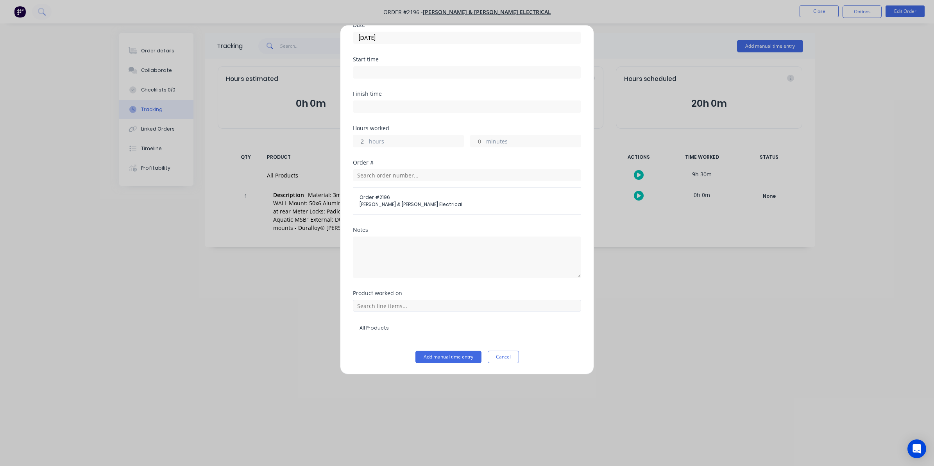
scroll to position [71, 0]
click at [444, 355] on button "Add manual time entry" at bounding box center [448, 357] width 66 height 13
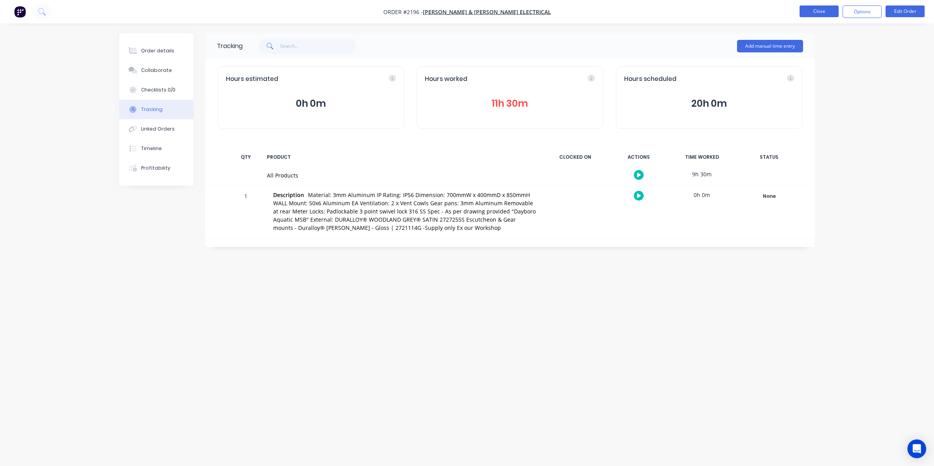
click at [818, 8] on button "Close" at bounding box center [819, 11] width 39 height 12
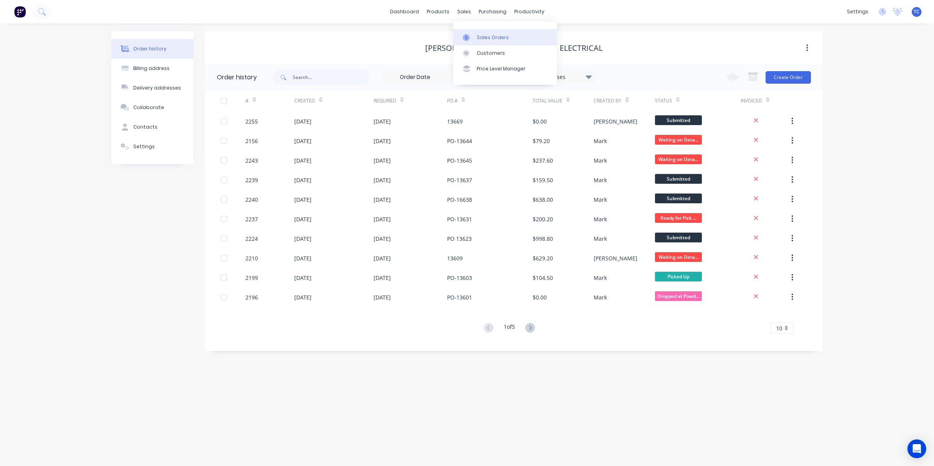
click at [489, 36] on div "Sales Orders" at bounding box center [493, 37] width 32 height 7
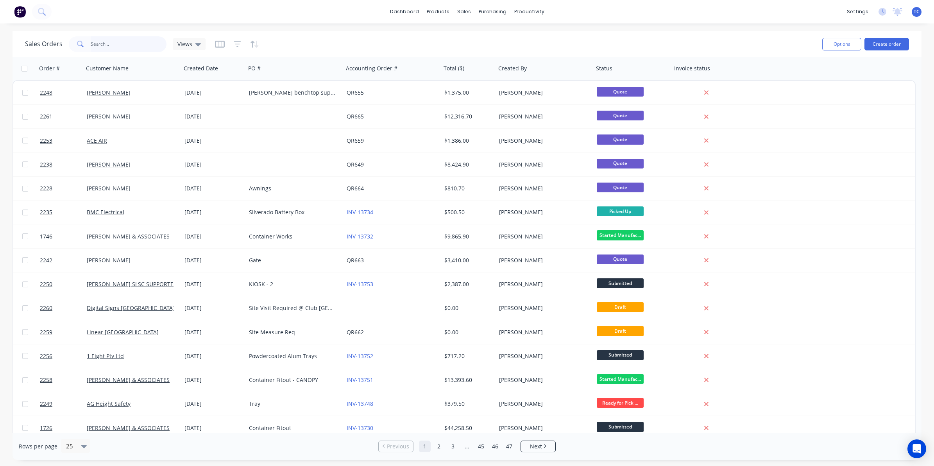
click at [100, 41] on input "text" at bounding box center [129, 44] width 76 height 16
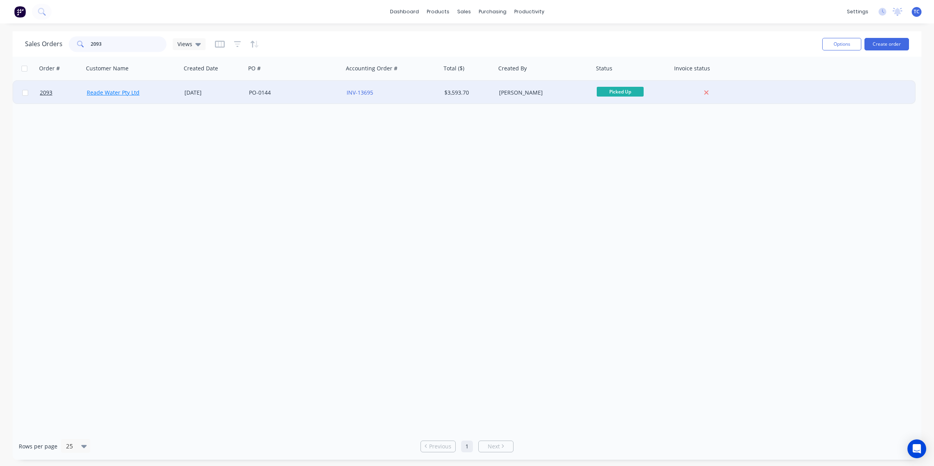
type input "2093"
click at [123, 92] on link "Reade Water Pty Ltd" at bounding box center [113, 92] width 53 height 7
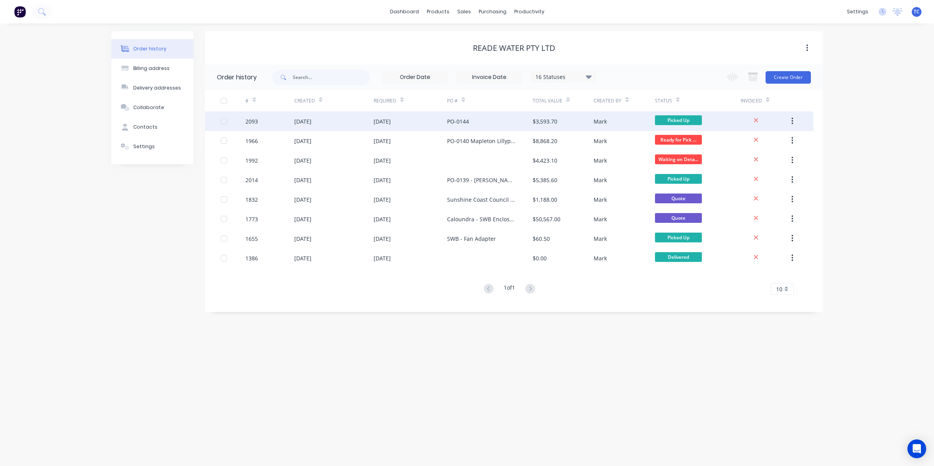
click at [391, 118] on div "14 Aug 2025" at bounding box center [382, 121] width 17 height 8
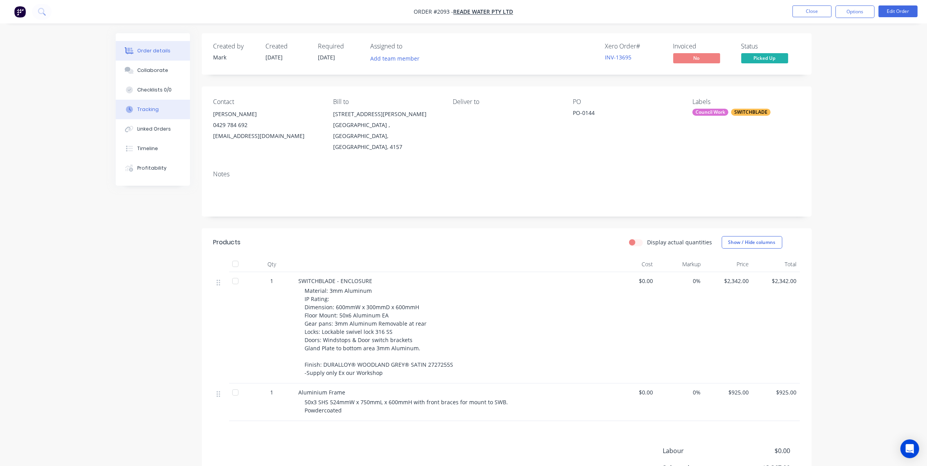
click at [144, 109] on div "Tracking" at bounding box center [147, 109] width 21 height 7
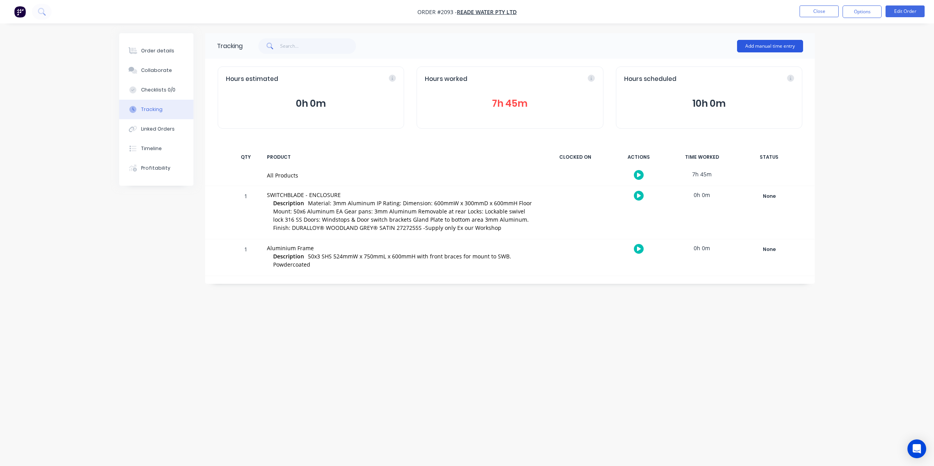
click at [768, 42] on button "Add manual time entry" at bounding box center [770, 46] width 66 height 13
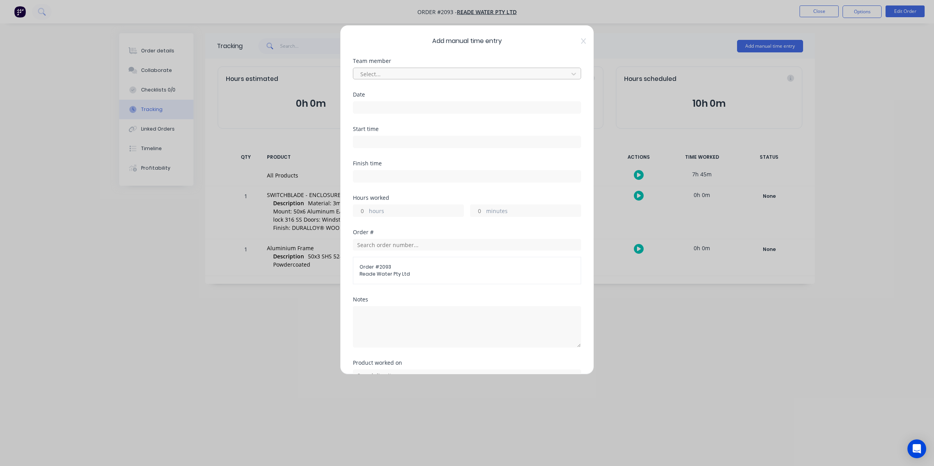
click at [372, 72] on div at bounding box center [462, 74] width 205 height 10
click at [375, 121] on div "[PERSON_NAME]" at bounding box center [463, 120] width 221 height 14
click at [358, 108] on input at bounding box center [466, 108] width 227 height 12
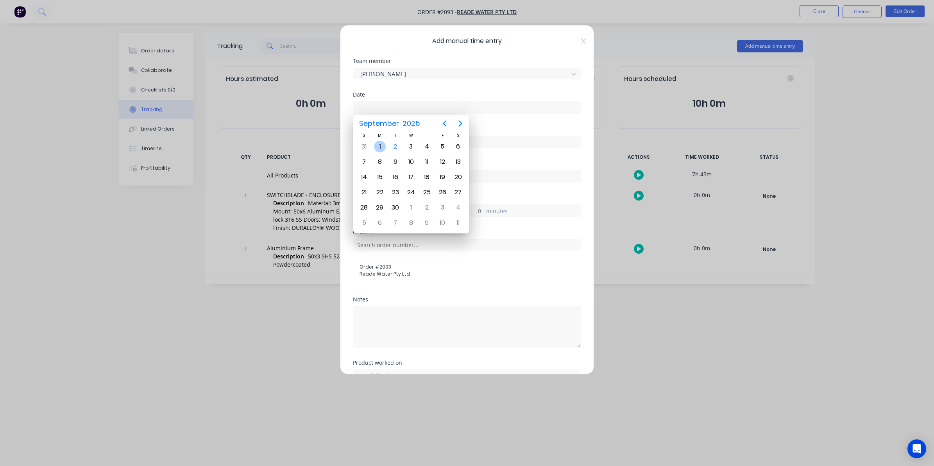
click at [379, 146] on div "1" at bounding box center [380, 147] width 12 height 12
type input "[DATE]"
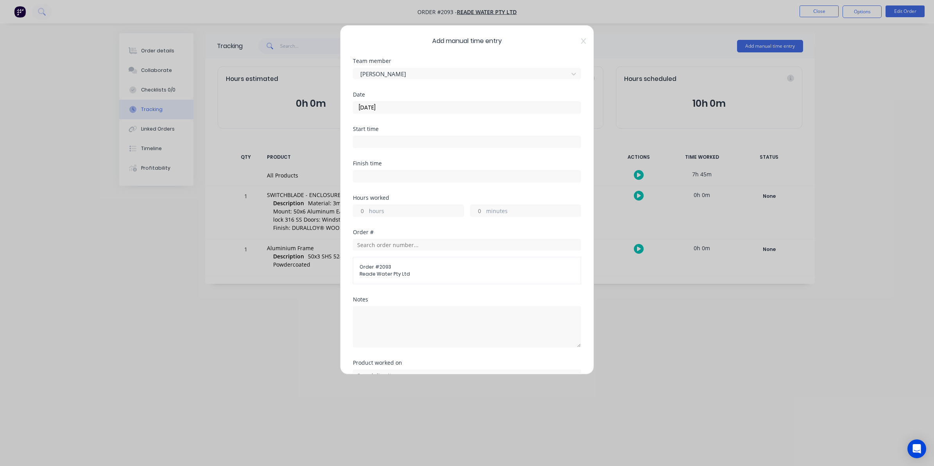
click at [362, 210] on input "hours" at bounding box center [360, 211] width 14 height 12
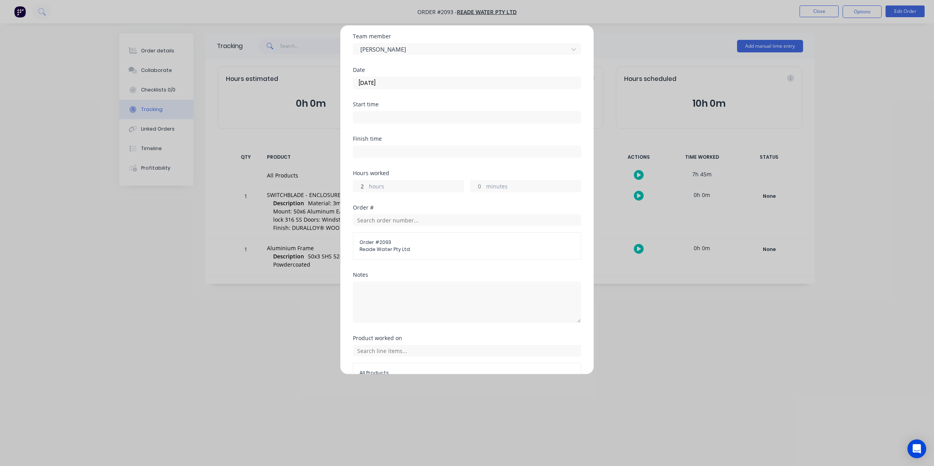
scroll to position [71, 0]
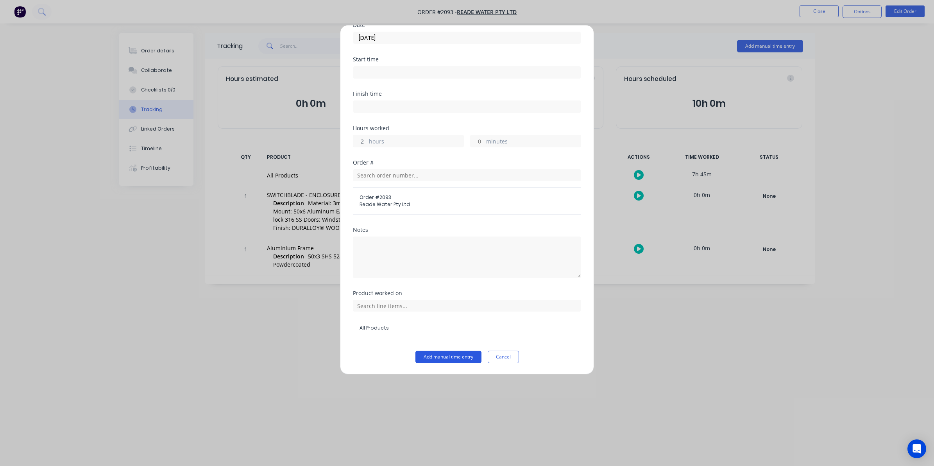
type input "2"
click at [433, 355] on button "Add manual time entry" at bounding box center [448, 357] width 66 height 13
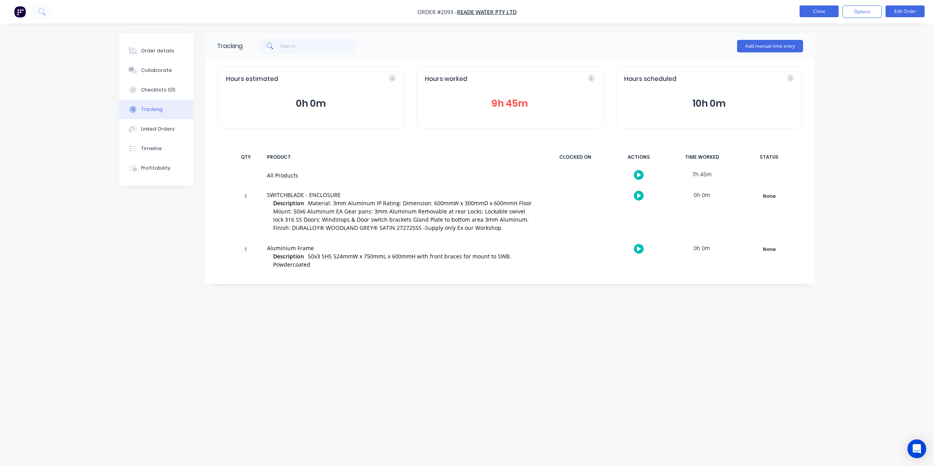
click at [818, 9] on button "Close" at bounding box center [819, 11] width 39 height 12
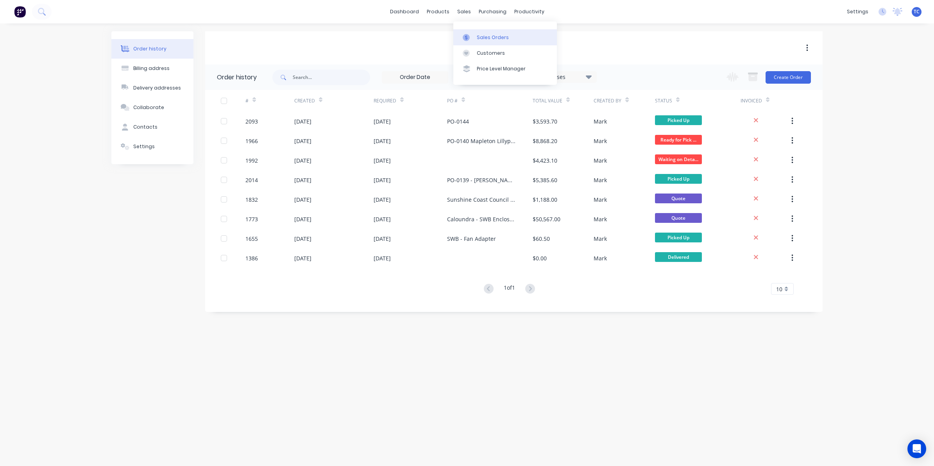
click at [479, 36] on div "Sales Orders" at bounding box center [493, 37] width 32 height 7
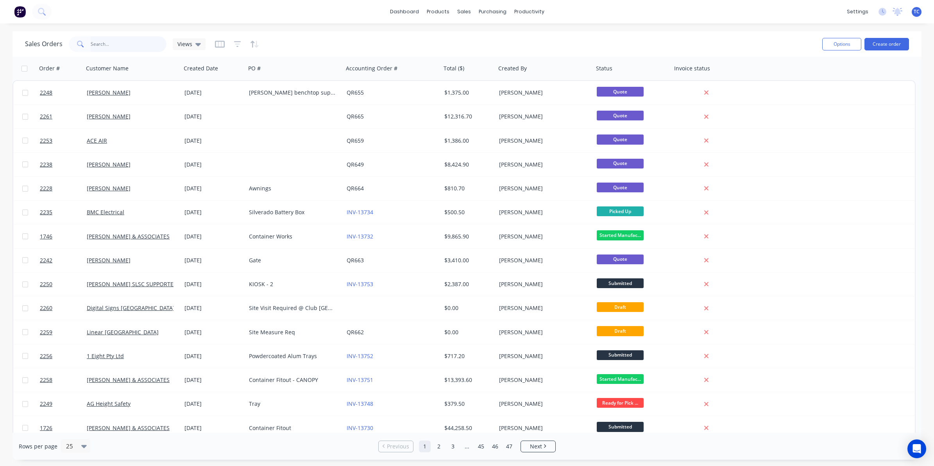
click at [95, 41] on input "text" at bounding box center [129, 44] width 76 height 16
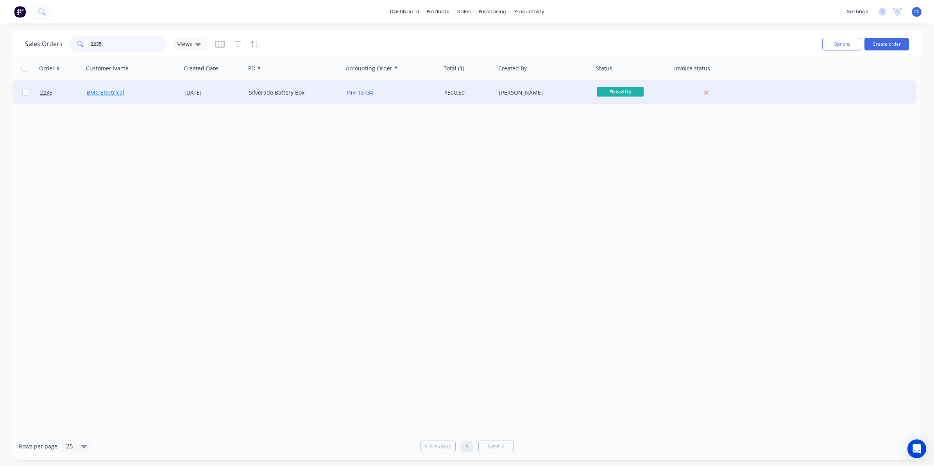
type input "2235"
click at [111, 92] on link "BMC Electrical" at bounding box center [106, 92] width 38 height 7
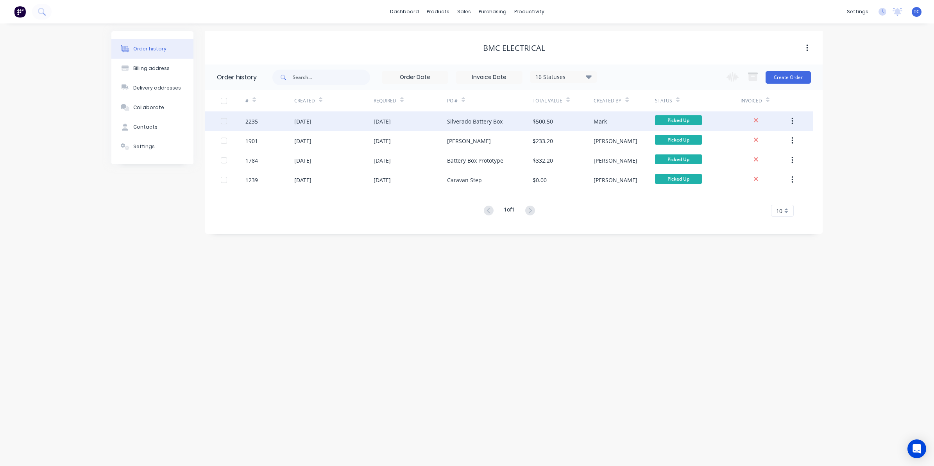
click at [385, 119] on div "[DATE]" at bounding box center [382, 121] width 17 height 8
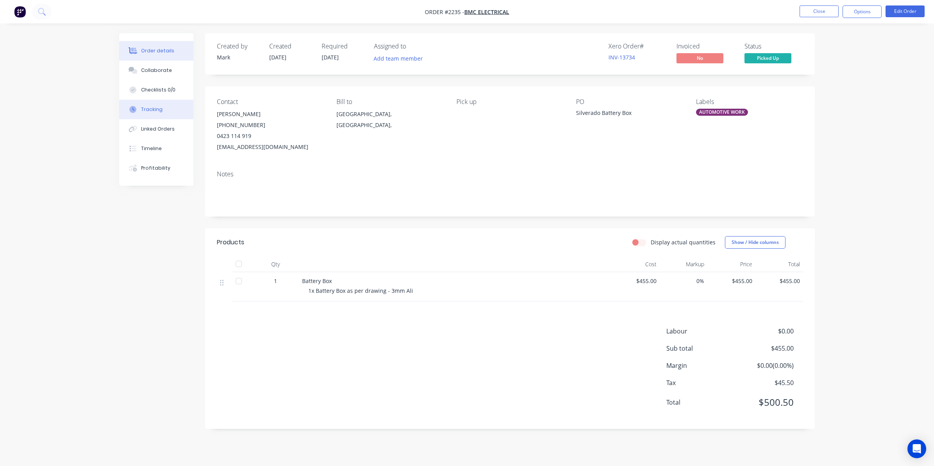
click at [151, 106] on div "Tracking" at bounding box center [151, 109] width 21 height 7
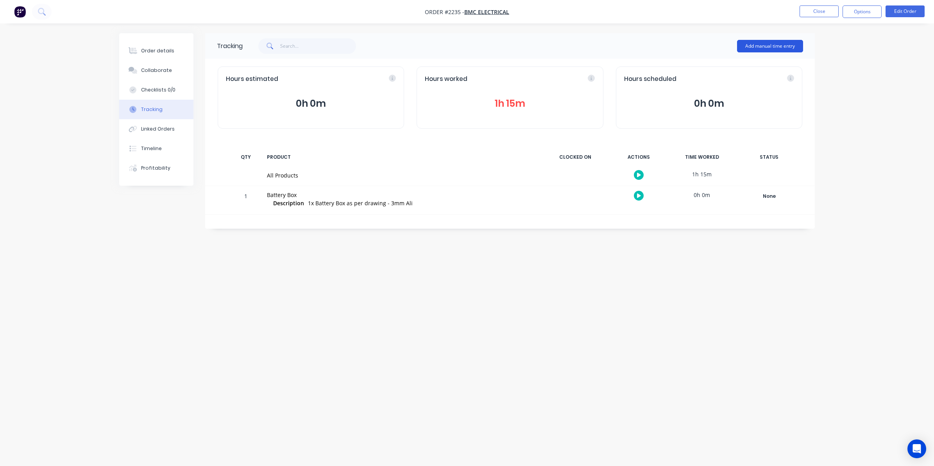
click at [755, 46] on button "Add manual time entry" at bounding box center [770, 46] width 66 height 13
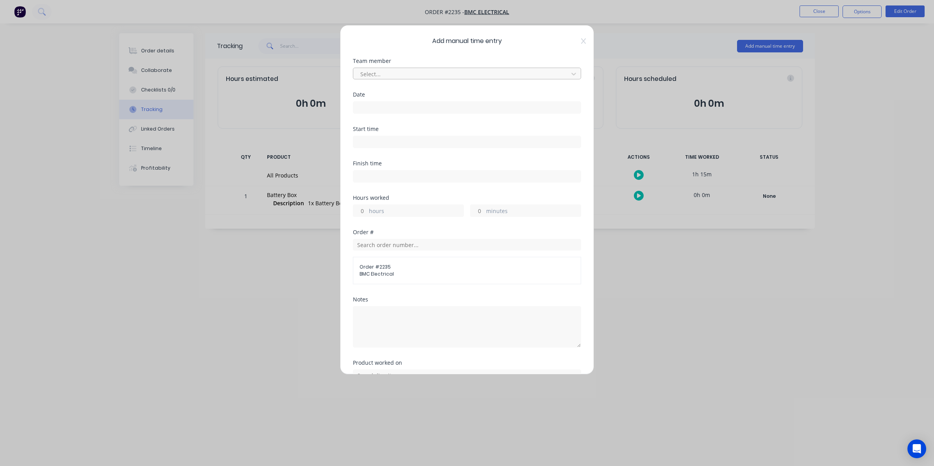
click at [371, 75] on div at bounding box center [462, 74] width 205 height 10
click at [379, 122] on div "[PERSON_NAME]" at bounding box center [463, 120] width 221 height 14
click at [366, 106] on input at bounding box center [466, 108] width 227 height 12
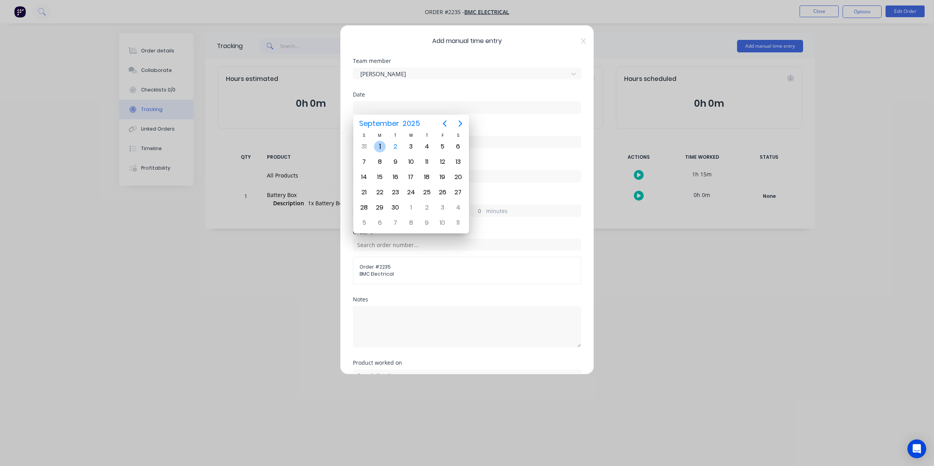
click at [376, 147] on div "1" at bounding box center [380, 147] width 12 height 12
type input "[DATE]"
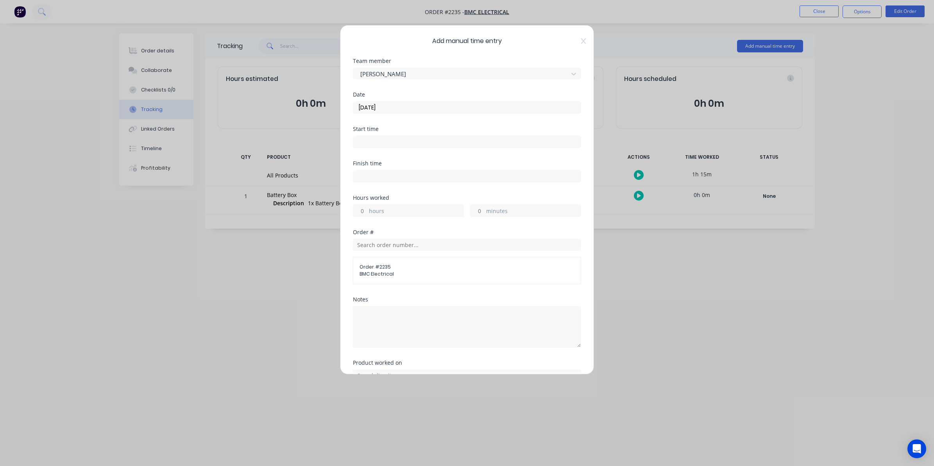
click at [362, 211] on input "hours" at bounding box center [360, 211] width 14 height 12
type input "1"
click at [476, 211] on input "minutes" at bounding box center [478, 211] width 14 height 12
type input "15"
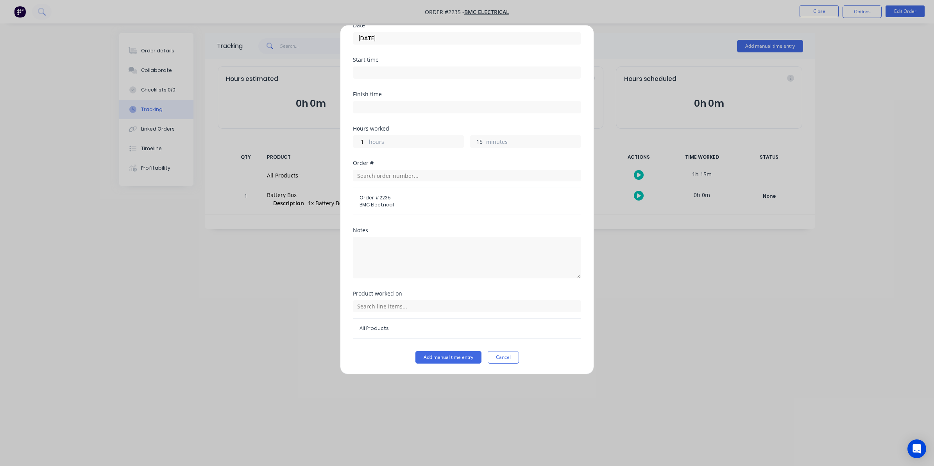
scroll to position [71, 0]
click at [454, 358] on button "Add manual time entry" at bounding box center [448, 357] width 66 height 13
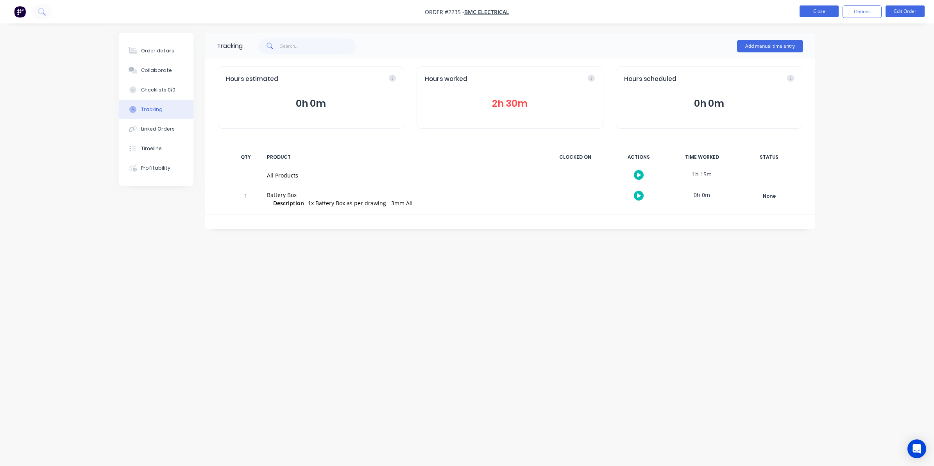
click at [818, 13] on button "Close" at bounding box center [819, 11] width 39 height 12
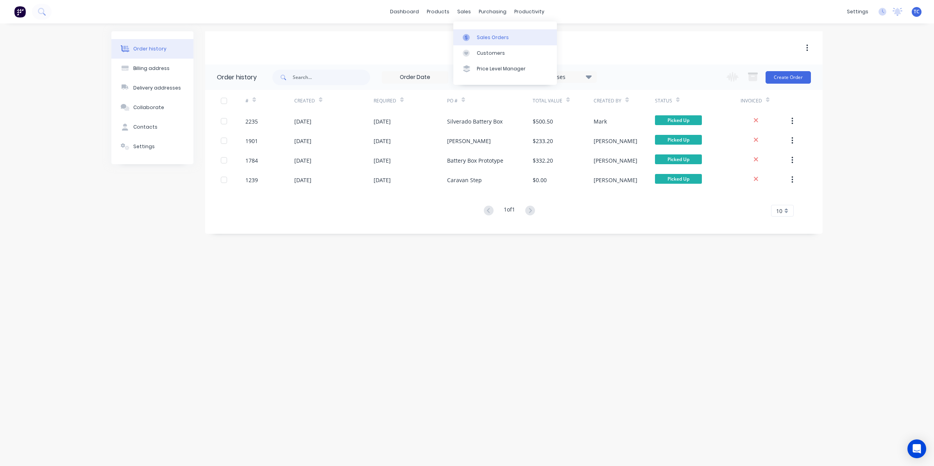
click at [481, 34] on div "Sales Orders" at bounding box center [493, 37] width 32 height 7
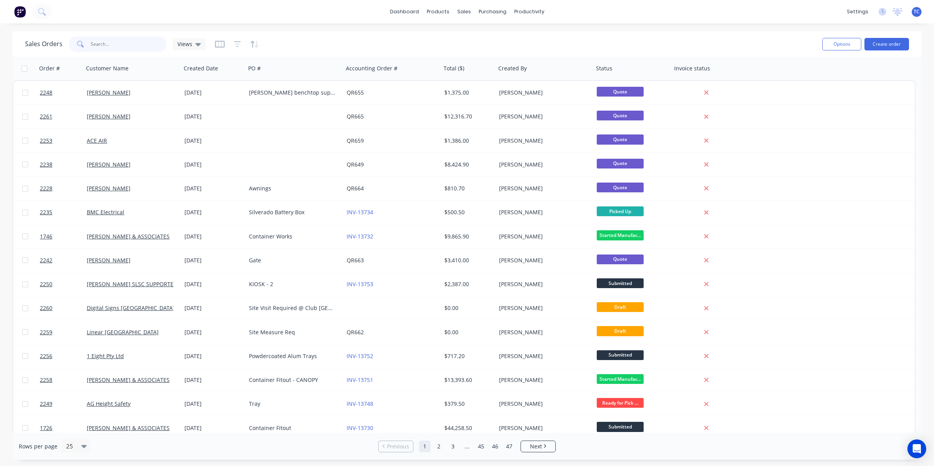
click at [100, 41] on input "text" at bounding box center [129, 44] width 76 height 16
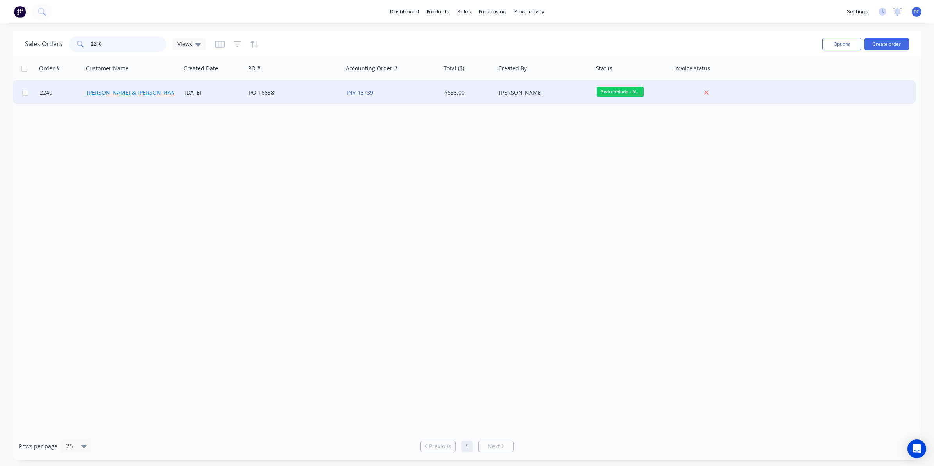
type input "2240"
click at [128, 93] on link "[PERSON_NAME] & [PERSON_NAME] Electrical" at bounding box center [147, 92] width 120 height 7
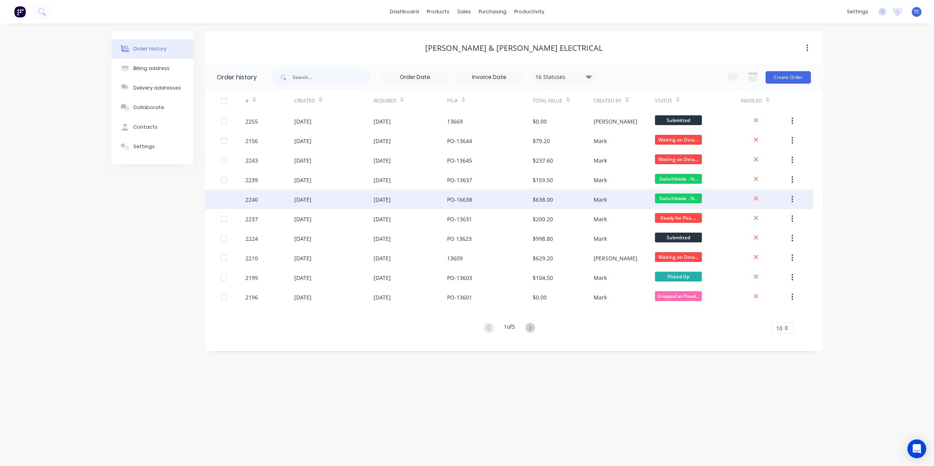
click at [301, 200] on div "[DATE]" at bounding box center [302, 199] width 17 height 8
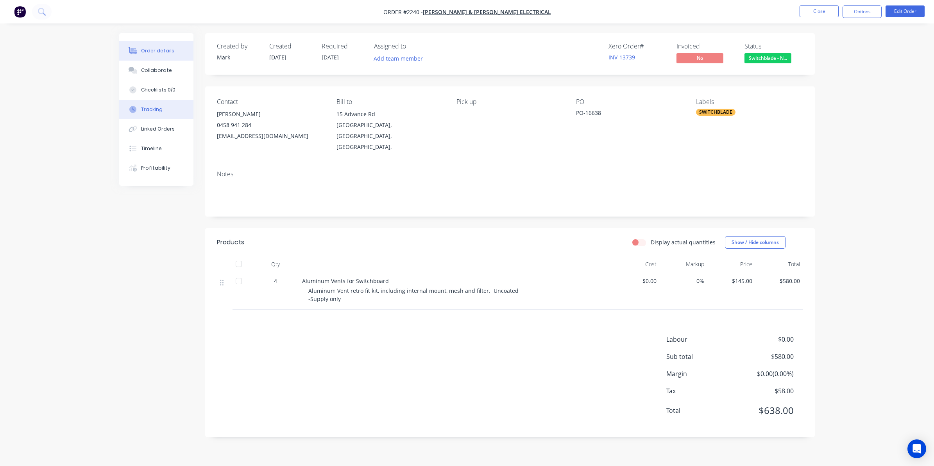
click at [154, 109] on div "Tracking" at bounding box center [151, 109] width 21 height 7
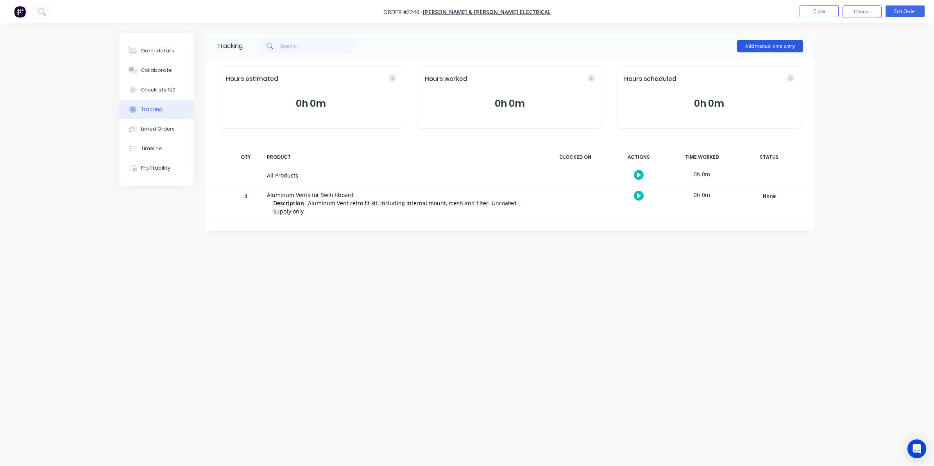
click at [768, 45] on button "Add manual time entry" at bounding box center [770, 46] width 66 height 13
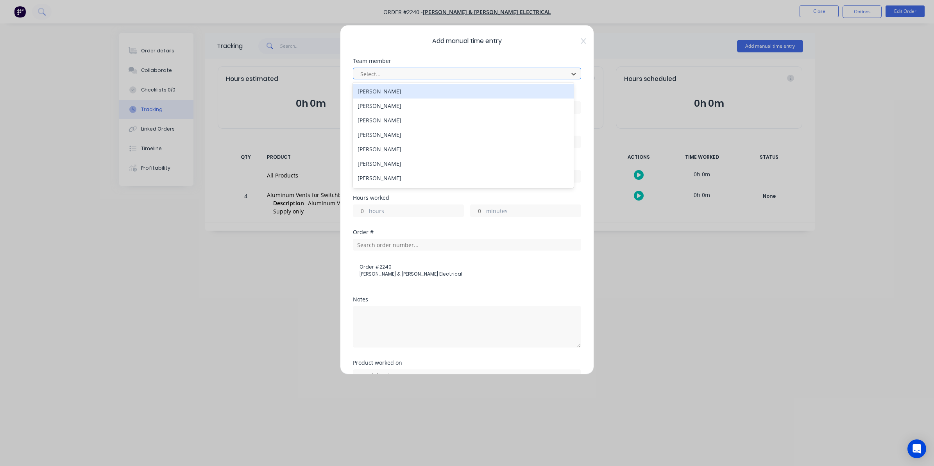
click at [372, 72] on div at bounding box center [462, 74] width 205 height 10
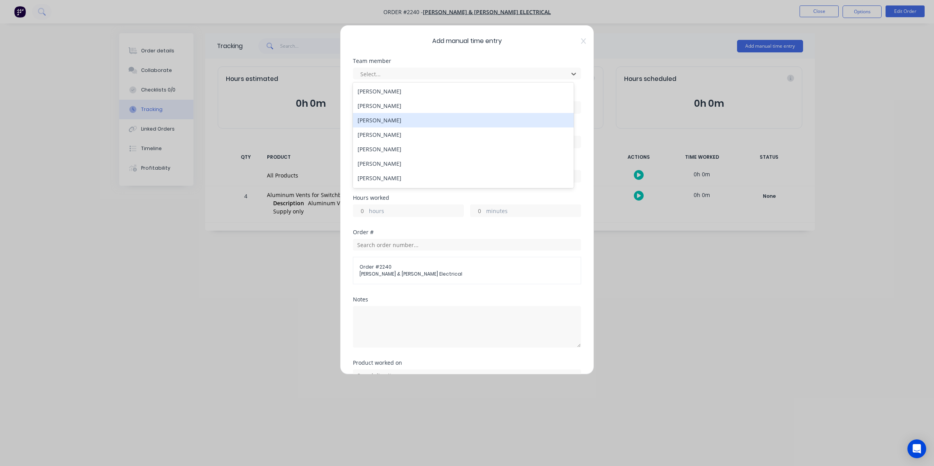
click at [376, 118] on div "[PERSON_NAME]" at bounding box center [463, 120] width 221 height 14
click at [365, 106] on input at bounding box center [466, 108] width 227 height 12
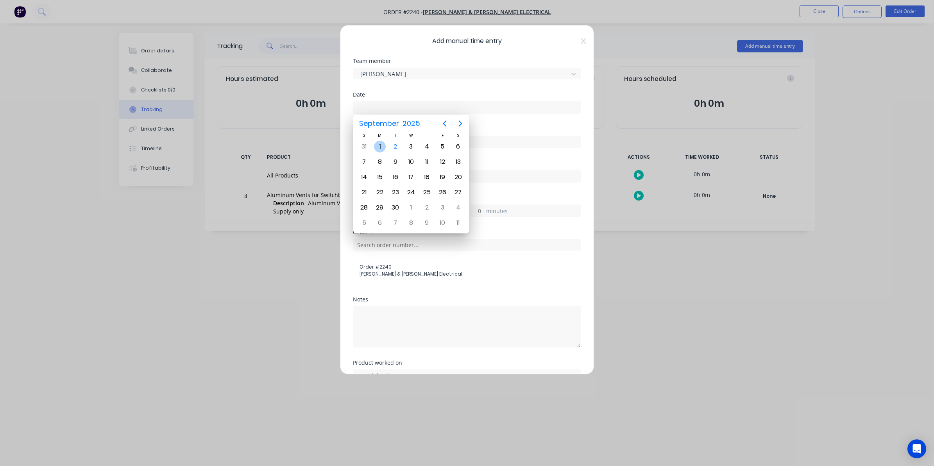
click at [378, 145] on div "1" at bounding box center [380, 147] width 12 height 12
type input "[DATE]"
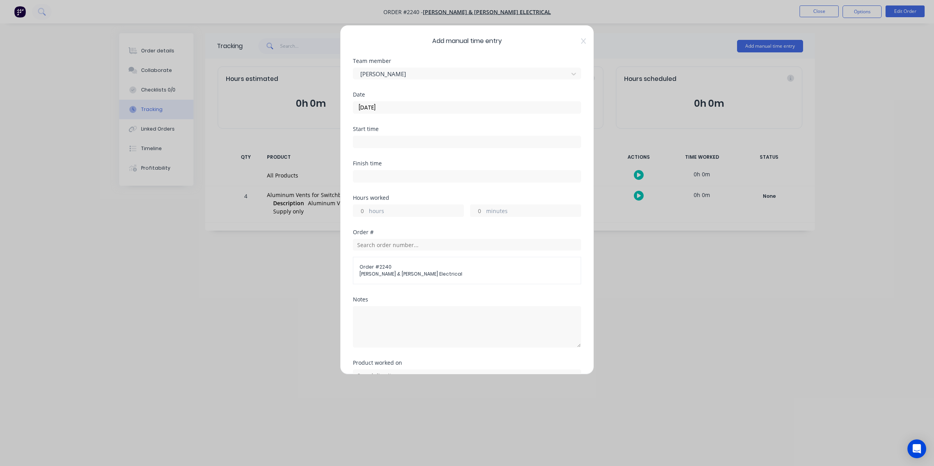
click at [362, 208] on input "hours" at bounding box center [360, 211] width 14 height 12
type input "1"
click at [475, 212] on input "15" at bounding box center [478, 211] width 14 height 12
drag, startPoint x: 473, startPoint y: 212, endPoint x: 478, endPoint y: 212, distance: 4.7
click at [478, 212] on input "15" at bounding box center [478, 211] width 14 height 12
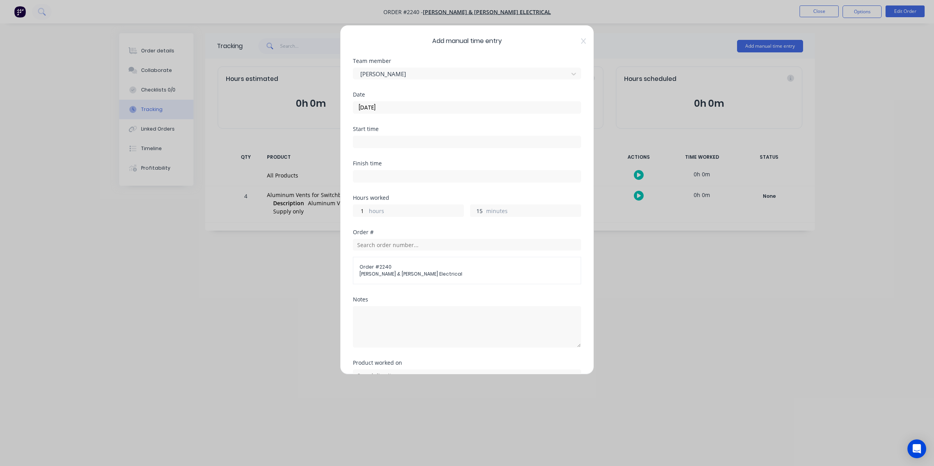
click at [476, 210] on input "15" at bounding box center [478, 211] width 14 height 12
click at [475, 210] on input "15" at bounding box center [478, 211] width 14 height 12
drag, startPoint x: 471, startPoint y: 210, endPoint x: 479, endPoint y: 210, distance: 7.4
click at [479, 210] on input "15" at bounding box center [478, 211] width 14 height 12
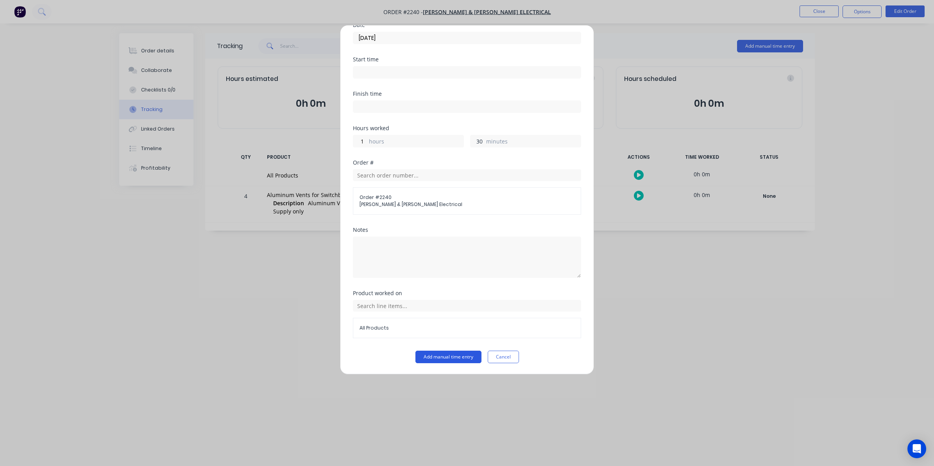
type input "30"
click at [444, 354] on button "Add manual time entry" at bounding box center [448, 357] width 66 height 13
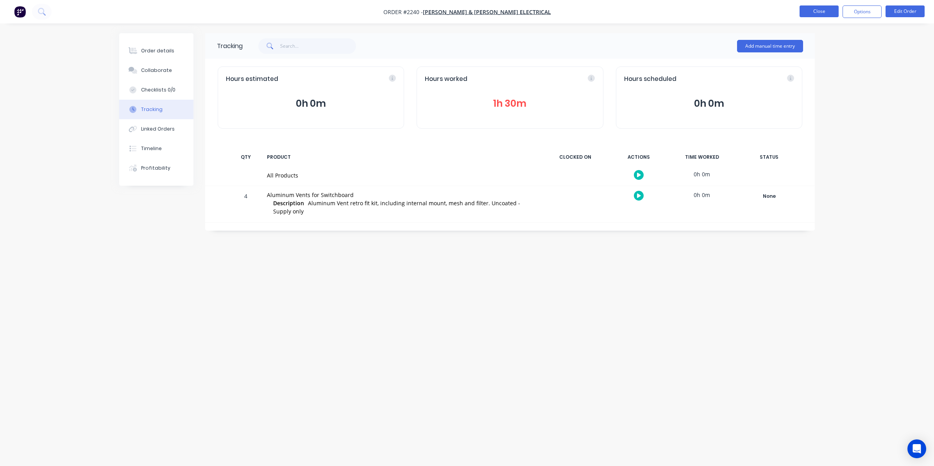
click at [819, 12] on button "Close" at bounding box center [819, 11] width 39 height 12
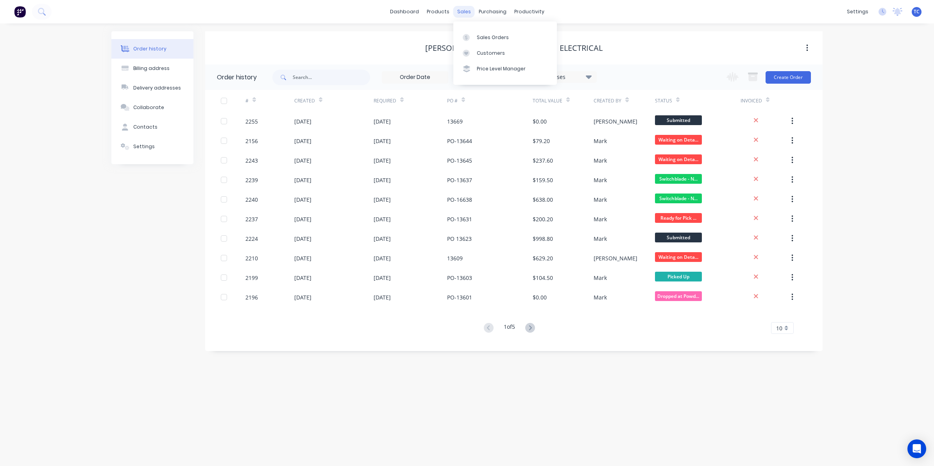
click at [464, 10] on div "sales" at bounding box center [463, 12] width 21 height 12
click at [479, 35] on div "Sales Orders" at bounding box center [493, 37] width 32 height 7
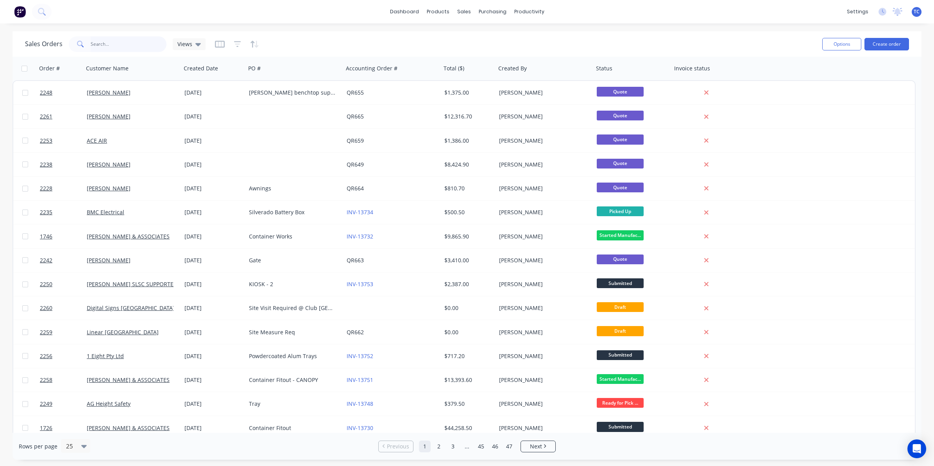
click at [100, 44] on input "text" at bounding box center [129, 44] width 76 height 16
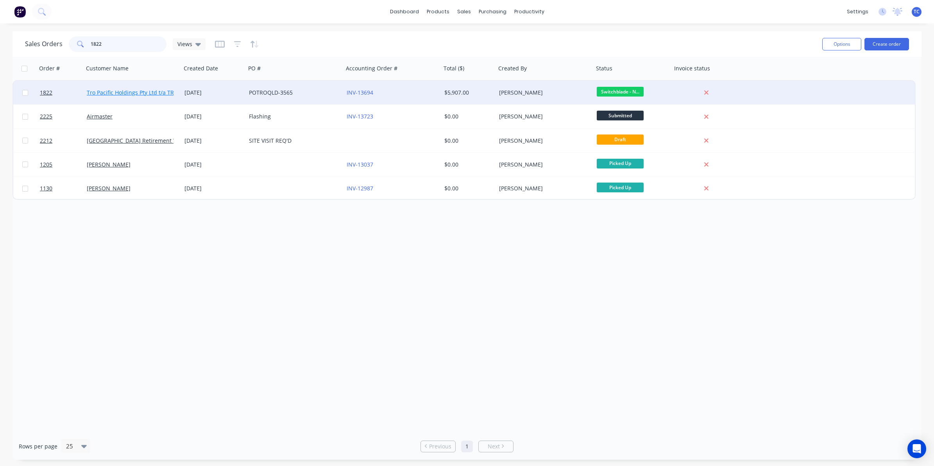
type input "1822"
click at [134, 92] on link "Tro Pacific Holdings Pty Ltd t/a TROPAC" at bounding box center [138, 92] width 102 height 7
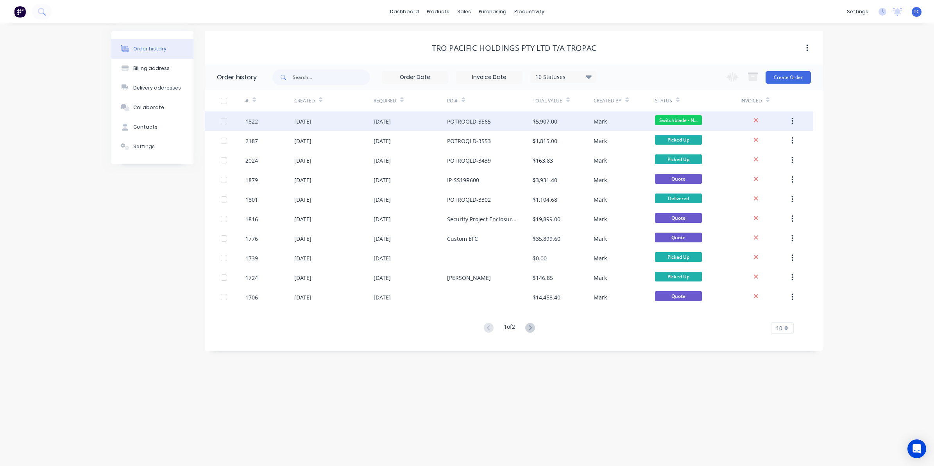
click at [311, 120] on div "[DATE]" at bounding box center [302, 121] width 17 height 8
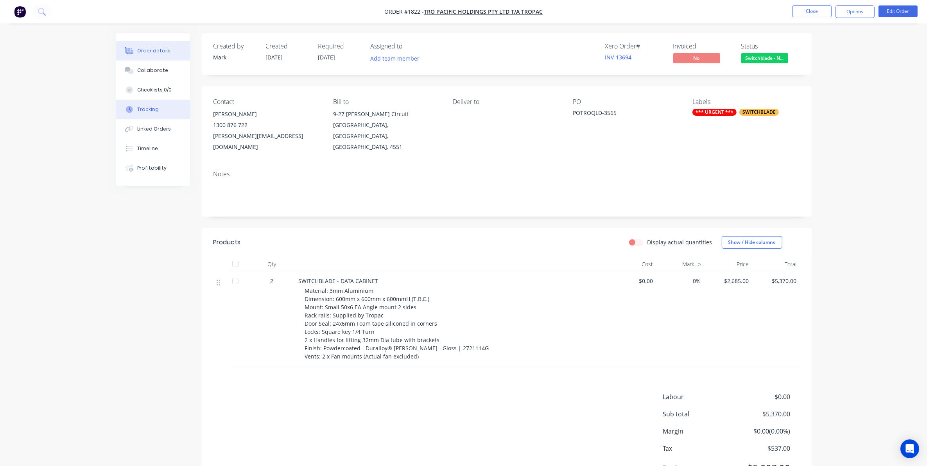
click at [152, 110] on div "Tracking" at bounding box center [147, 109] width 21 height 7
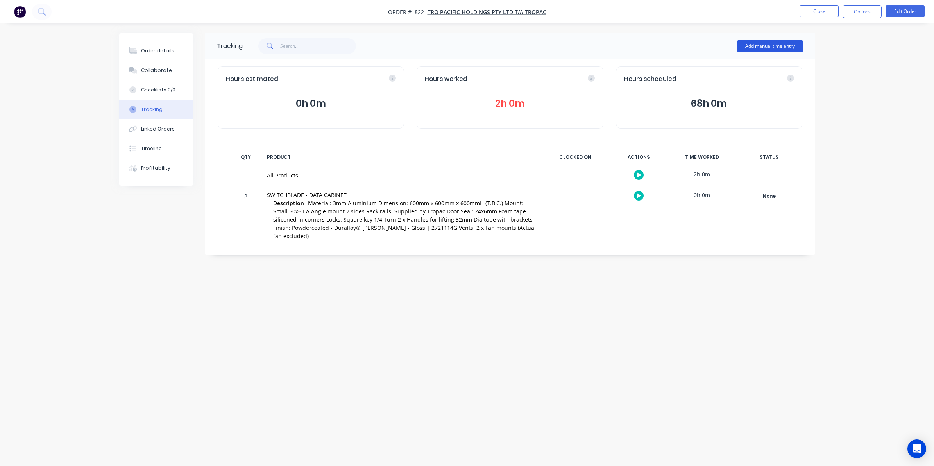
click at [763, 41] on button "Add manual time entry" at bounding box center [770, 46] width 66 height 13
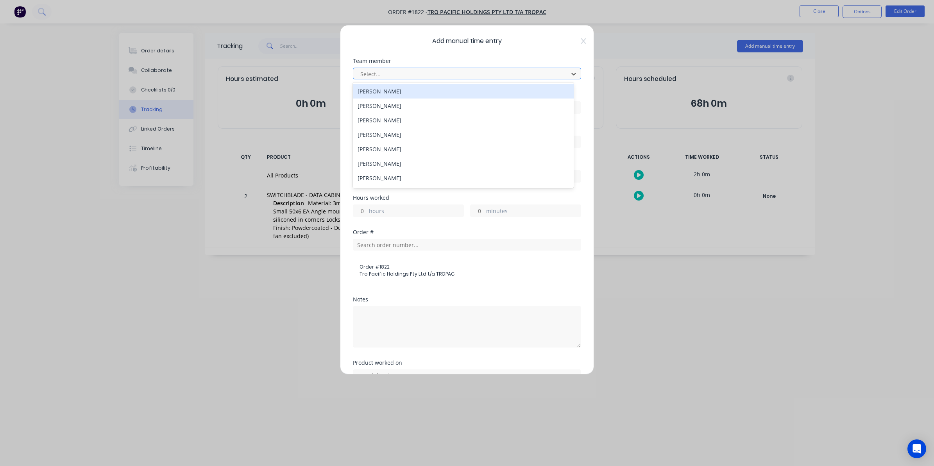
click at [371, 73] on div at bounding box center [462, 74] width 205 height 10
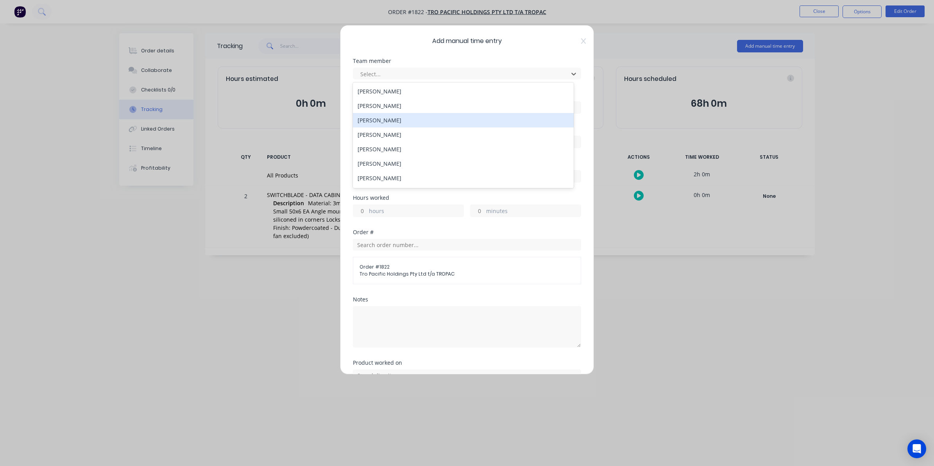
click at [370, 120] on div "[PERSON_NAME]" at bounding box center [463, 120] width 221 height 14
click at [368, 106] on input at bounding box center [466, 108] width 227 height 12
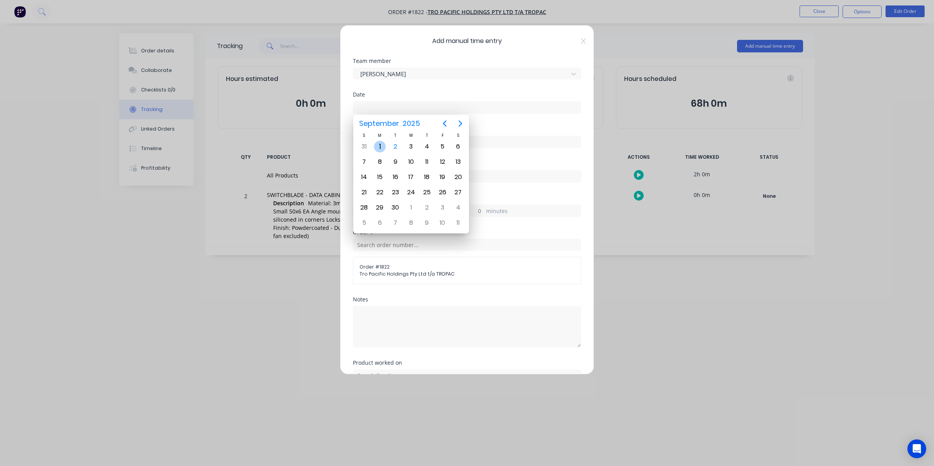
click at [380, 147] on div "1" at bounding box center [380, 147] width 12 height 12
type input "[DATE]"
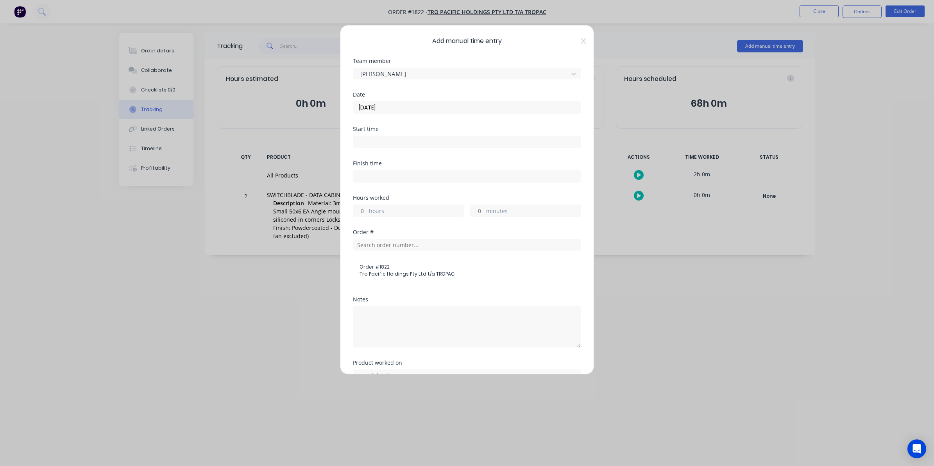
click at [363, 209] on input "hours" at bounding box center [360, 211] width 14 height 12
type input "2"
click at [478, 211] on input "minutes" at bounding box center [478, 211] width 14 height 12
type input "15"
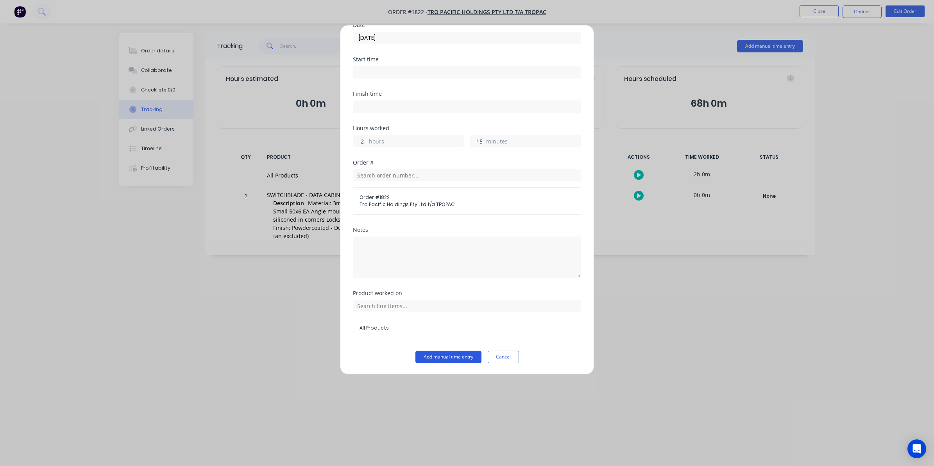
click at [443, 356] on button "Add manual time entry" at bounding box center [448, 357] width 66 height 13
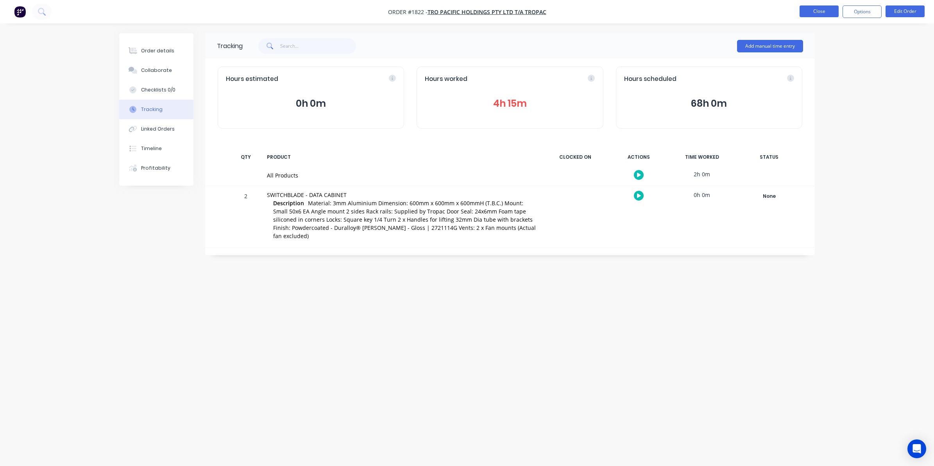
click at [822, 9] on button "Close" at bounding box center [819, 11] width 39 height 12
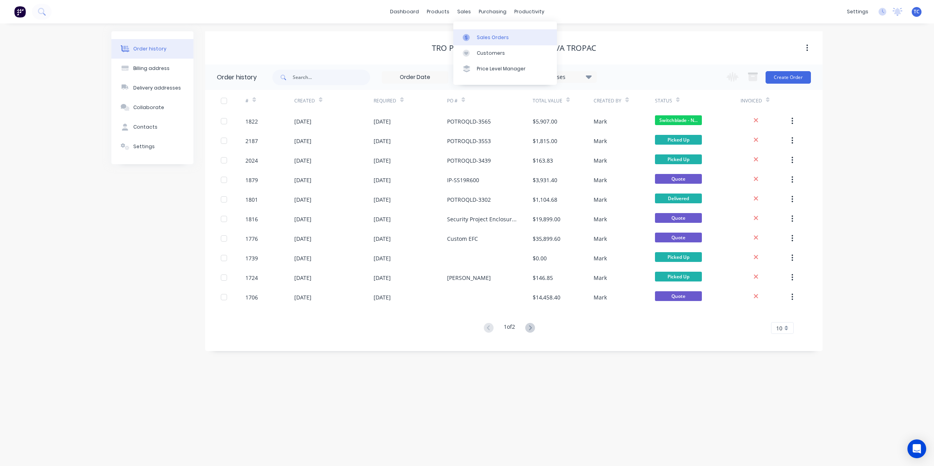
click at [483, 34] on div "Sales Orders" at bounding box center [493, 37] width 32 height 7
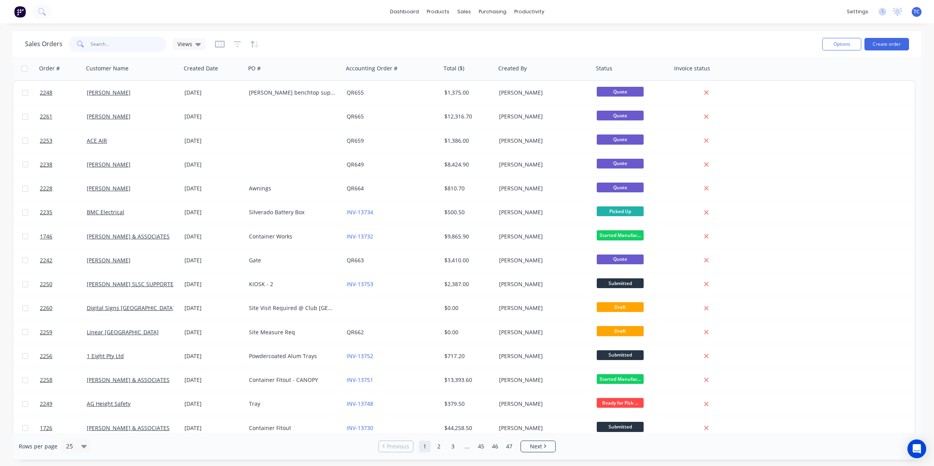
click at [102, 44] on input "text" at bounding box center [129, 44] width 76 height 16
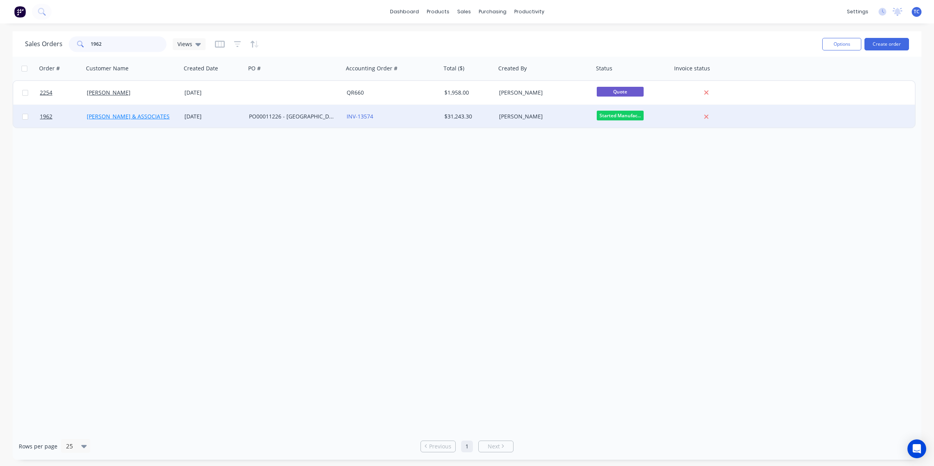
type input "1962"
click at [114, 116] on link "[PERSON_NAME] & ASSOCIATES" at bounding box center [128, 116] width 83 height 7
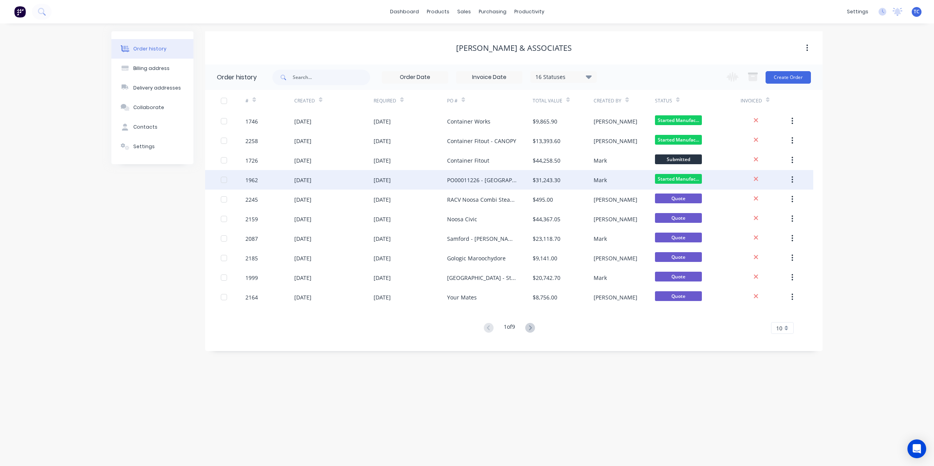
click at [311, 180] on div "[DATE]" at bounding box center [302, 180] width 17 height 8
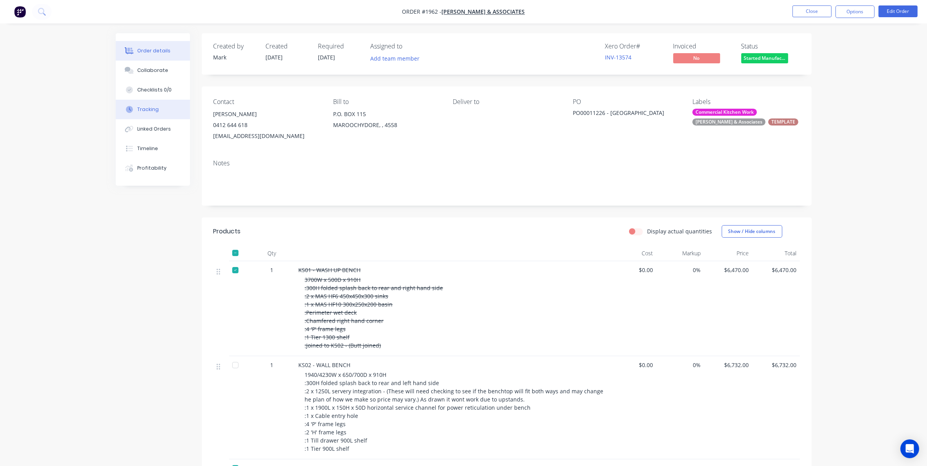
click at [147, 107] on div "Tracking" at bounding box center [147, 109] width 21 height 7
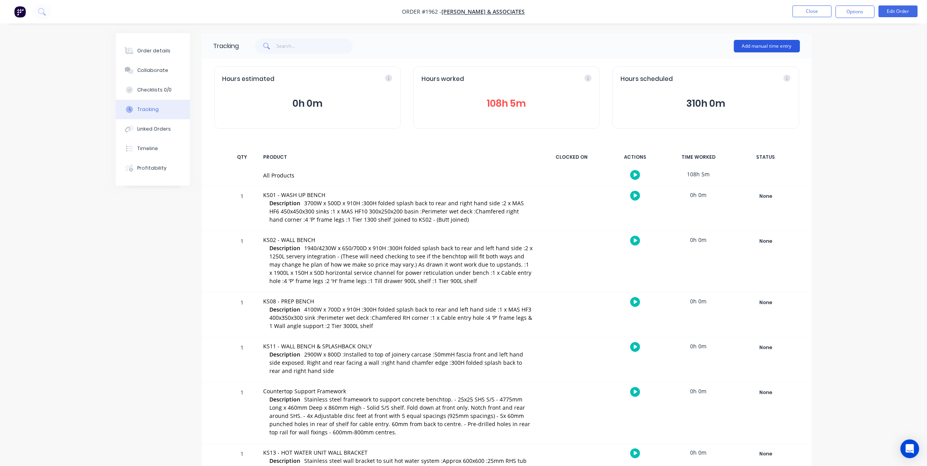
click at [764, 43] on button "Add manual time entry" at bounding box center [767, 46] width 66 height 13
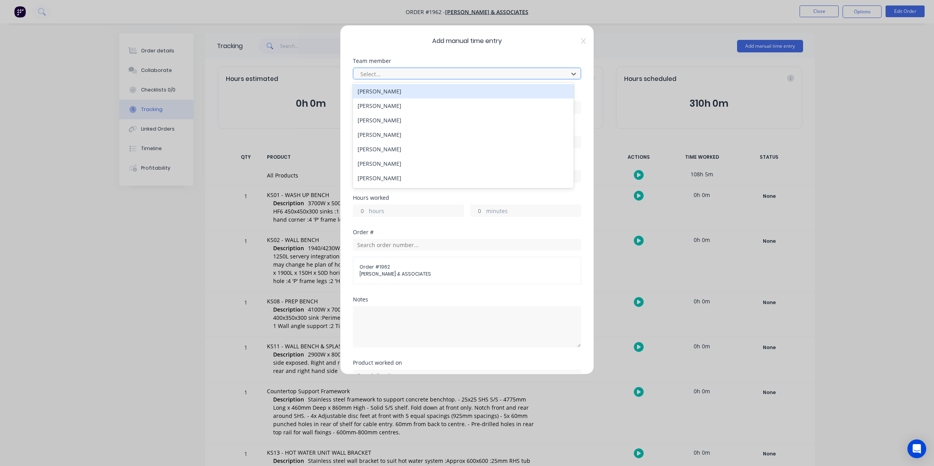
click at [369, 72] on div at bounding box center [462, 74] width 205 height 10
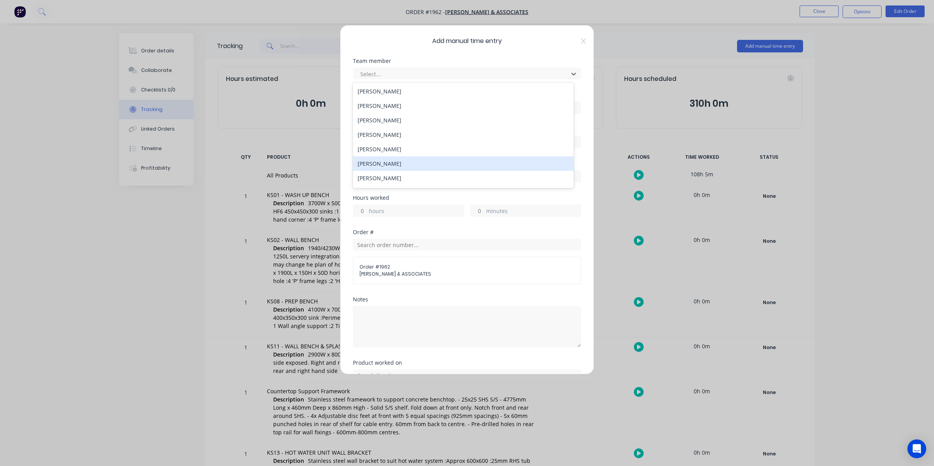
scroll to position [49, 0]
click at [385, 159] on div "[PERSON_NAME]" at bounding box center [463, 158] width 221 height 14
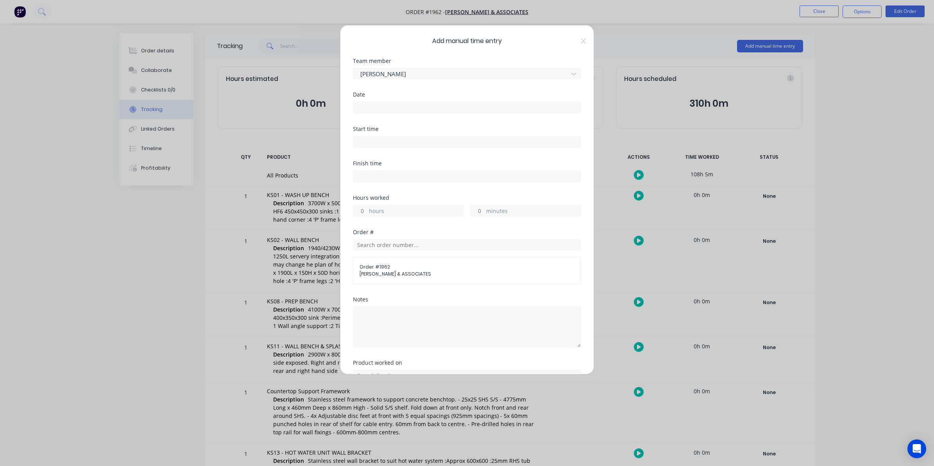
click at [368, 106] on input at bounding box center [466, 108] width 227 height 12
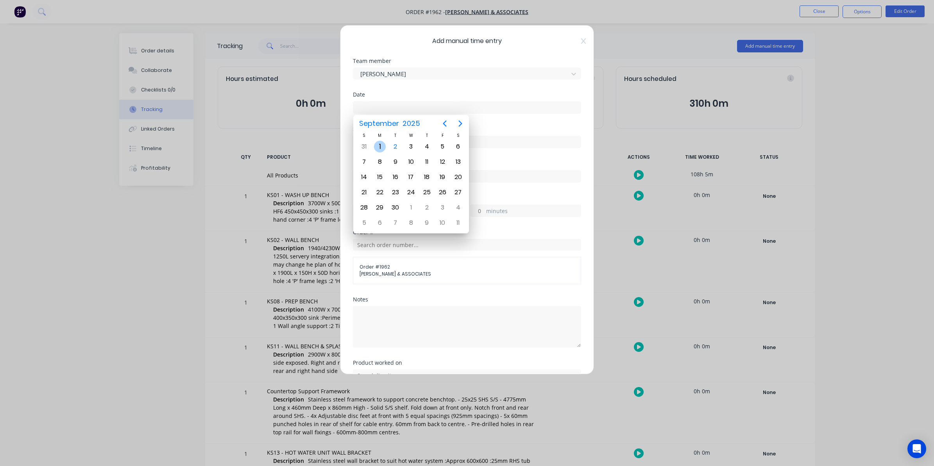
click at [382, 146] on div "1" at bounding box center [380, 147] width 12 height 12
type input "[DATE]"
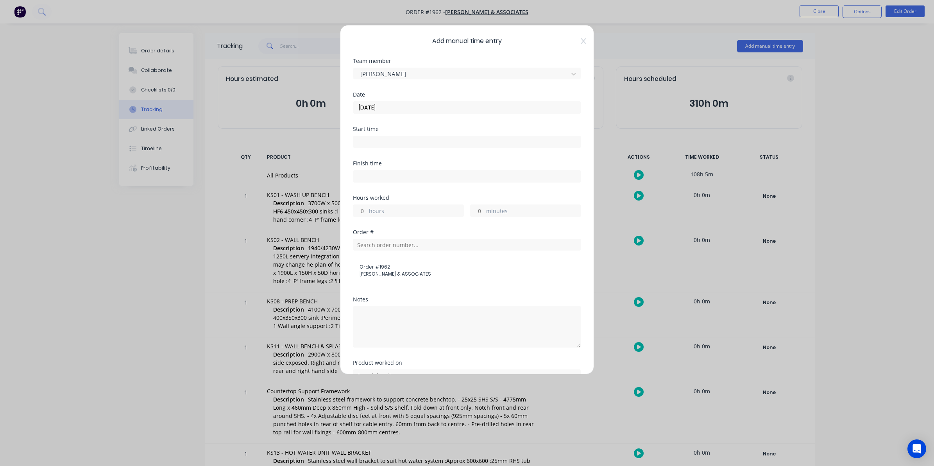
click at [364, 210] on input "hours" at bounding box center [360, 211] width 14 height 12
type input "5"
click at [474, 208] on input "minutes" at bounding box center [478, 211] width 14 height 12
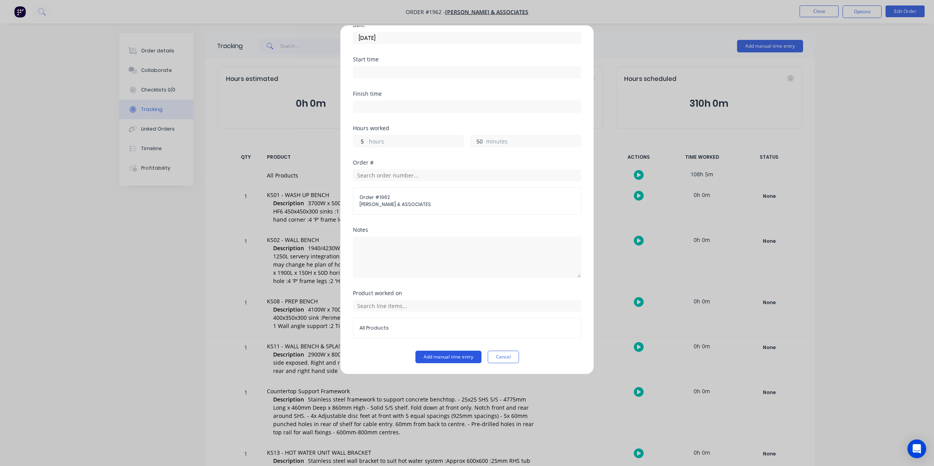
type input "50"
click at [456, 356] on button "Add manual time entry" at bounding box center [448, 357] width 66 height 13
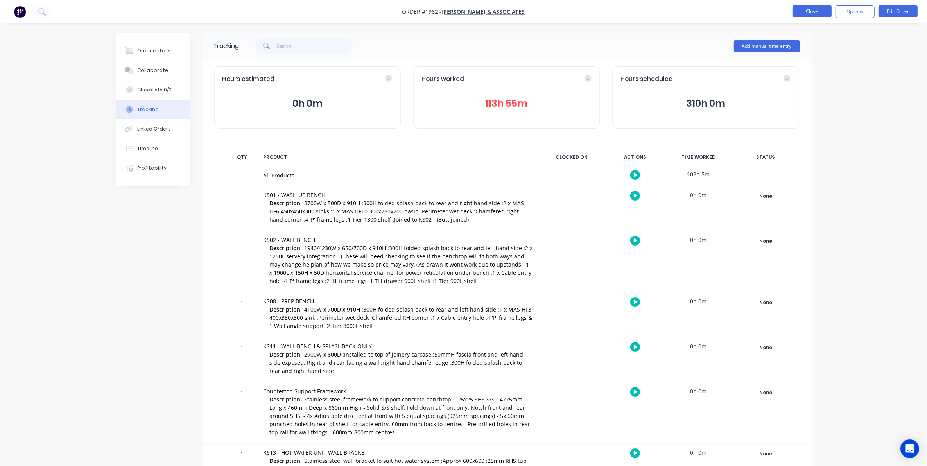
click at [809, 10] on button "Close" at bounding box center [811, 11] width 39 height 12
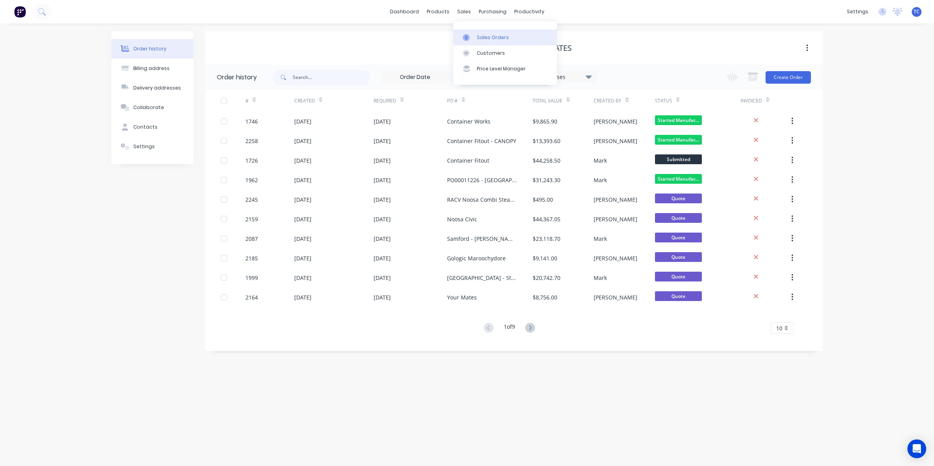
click at [485, 35] on div "Sales Orders" at bounding box center [493, 37] width 32 height 7
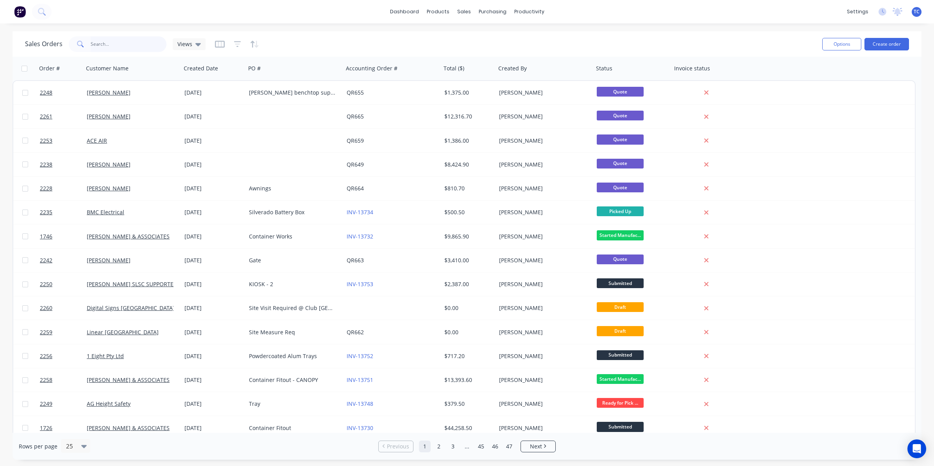
click at [105, 41] on input "text" at bounding box center [129, 44] width 76 height 16
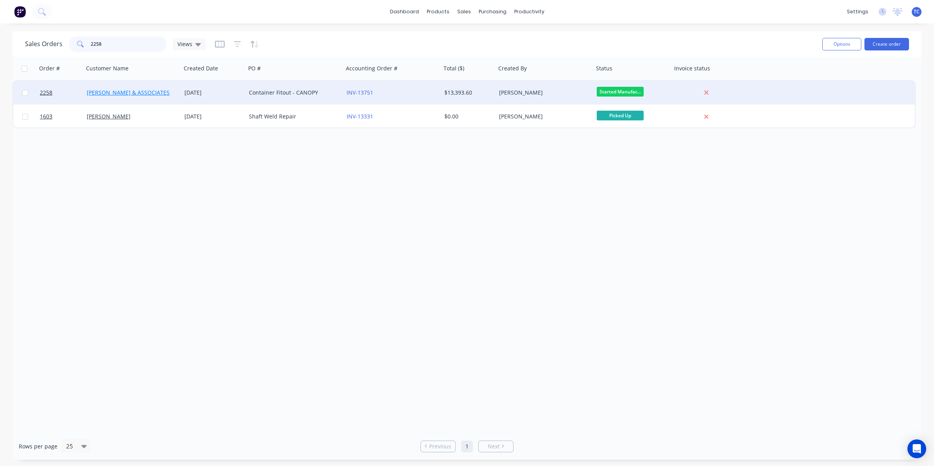
type input "2258"
click at [127, 91] on link "[PERSON_NAME] & ASSOCIATES" at bounding box center [128, 92] width 83 height 7
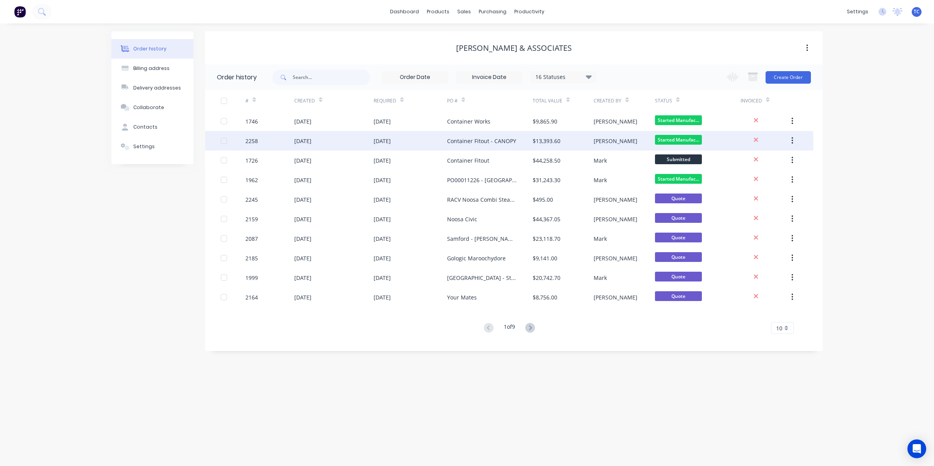
click at [305, 141] on div "[DATE]" at bounding box center [302, 141] width 17 height 8
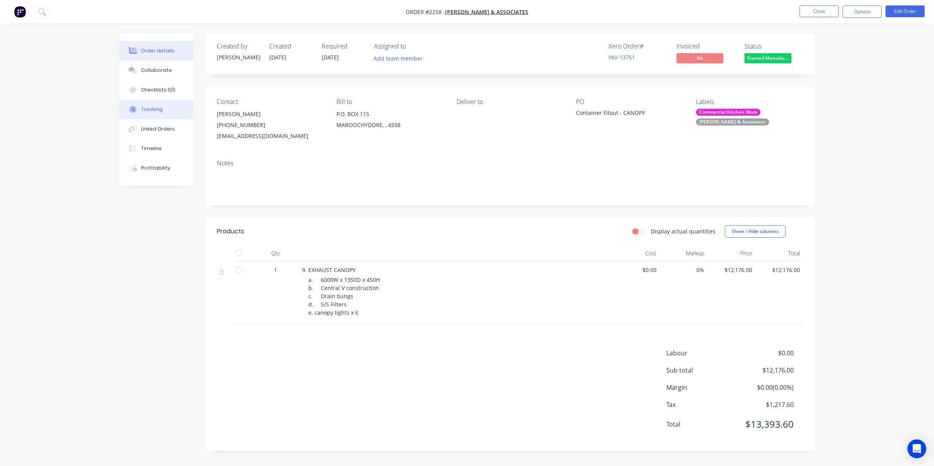
click at [151, 107] on div "Tracking" at bounding box center [151, 109] width 21 height 7
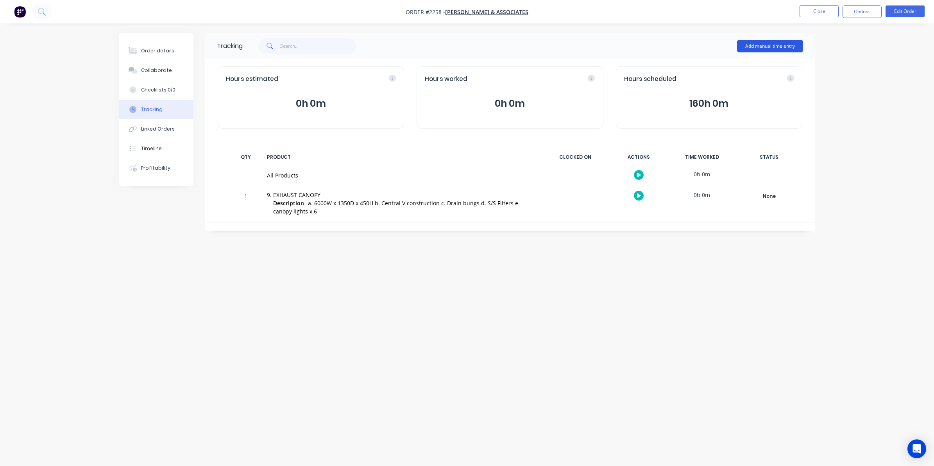
click at [766, 44] on button "Add manual time entry" at bounding box center [770, 46] width 66 height 13
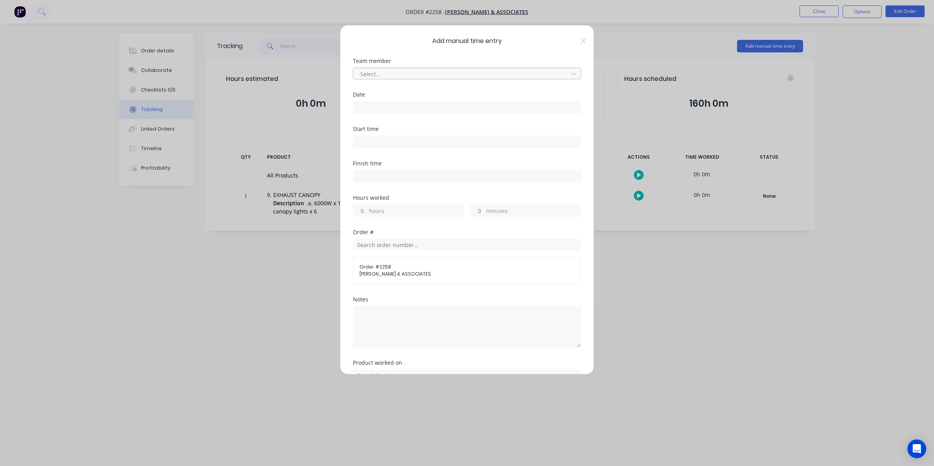
click at [370, 70] on div at bounding box center [462, 74] width 205 height 10
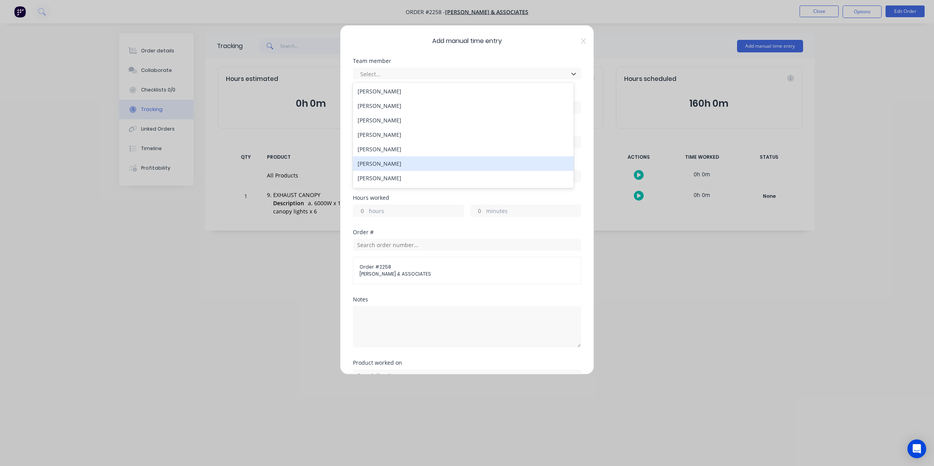
scroll to position [49, 0]
click at [381, 157] on div "[PERSON_NAME]" at bounding box center [463, 158] width 221 height 14
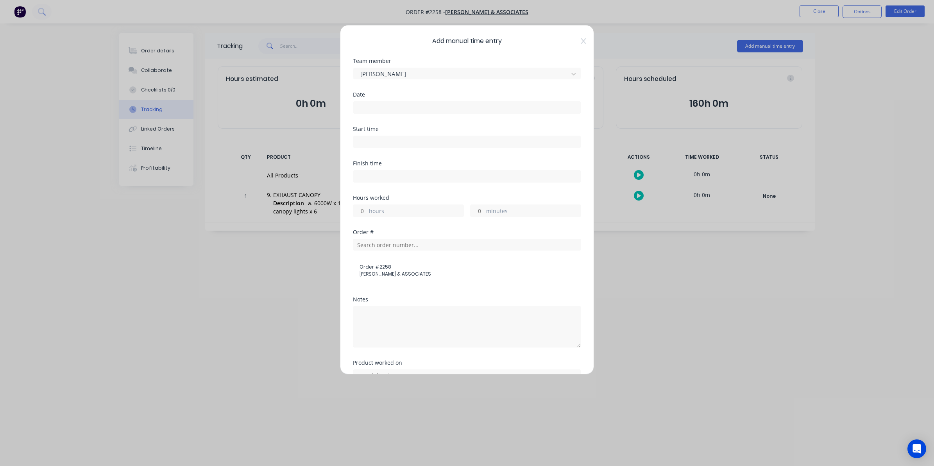
click at [362, 106] on input at bounding box center [466, 108] width 227 height 12
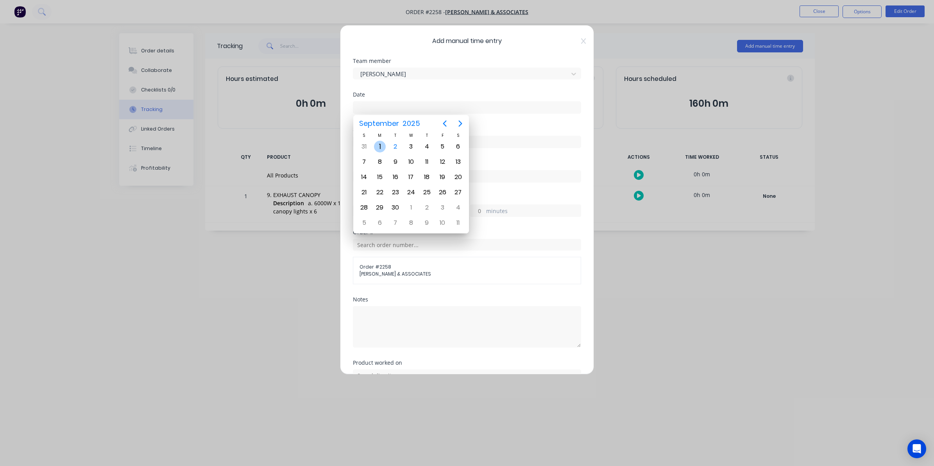
click at [379, 146] on div "1" at bounding box center [380, 147] width 12 height 12
type input "[DATE]"
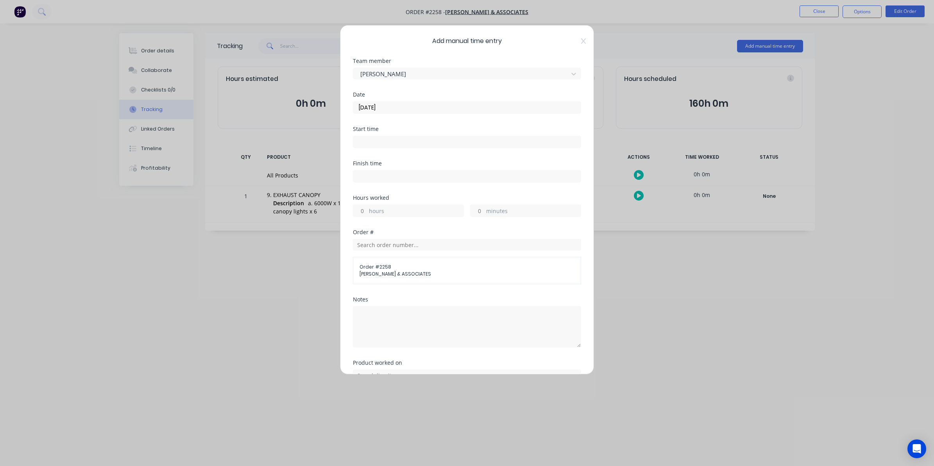
click at [479, 211] on input "minutes" at bounding box center [478, 211] width 14 height 12
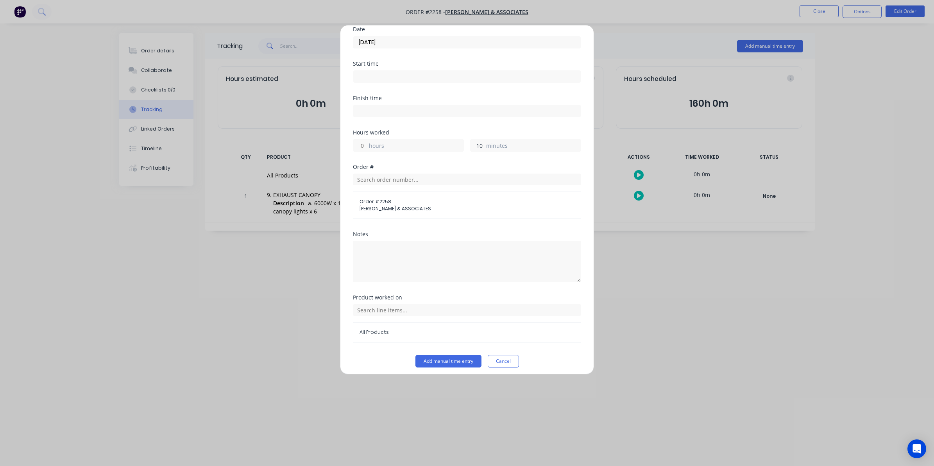
scroll to position [71, 0]
type input "10"
click at [446, 356] on button "Add manual time entry" at bounding box center [448, 357] width 66 height 13
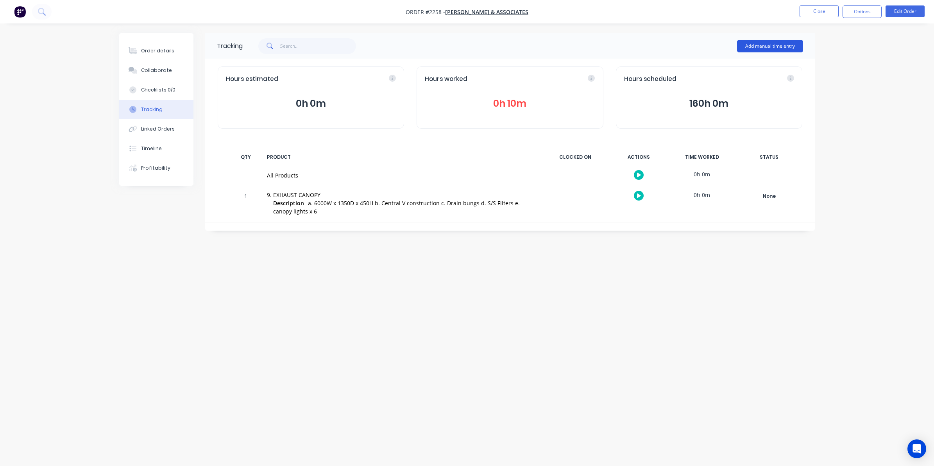
click at [767, 43] on button "Add manual time entry" at bounding box center [770, 46] width 66 height 13
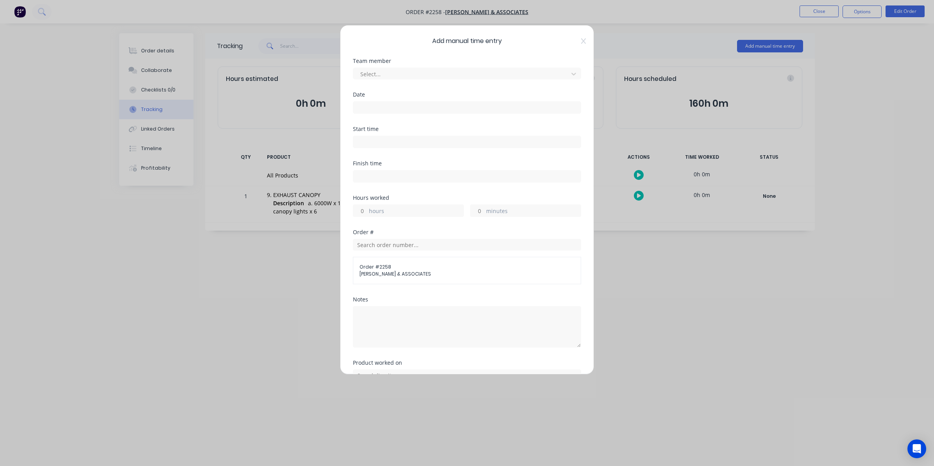
click at [574, 37] on div "Add manual time entry Team member Select... Date Start time Finish time Hours w…" at bounding box center [467, 199] width 254 height 349
click at [691, 43] on div "Add manual time entry Team member Select... Date Start time Finish time Hours w…" at bounding box center [467, 233] width 934 height 466
click at [665, 38] on div "Add manual time entry Team member Select... Date Start time Finish time Hours w…" at bounding box center [467, 233] width 934 height 466
click at [628, 40] on div "Add manual time entry Team member Select... Date Start time Finish time Hours w…" at bounding box center [467, 233] width 934 height 466
click at [581, 40] on icon at bounding box center [583, 41] width 5 height 6
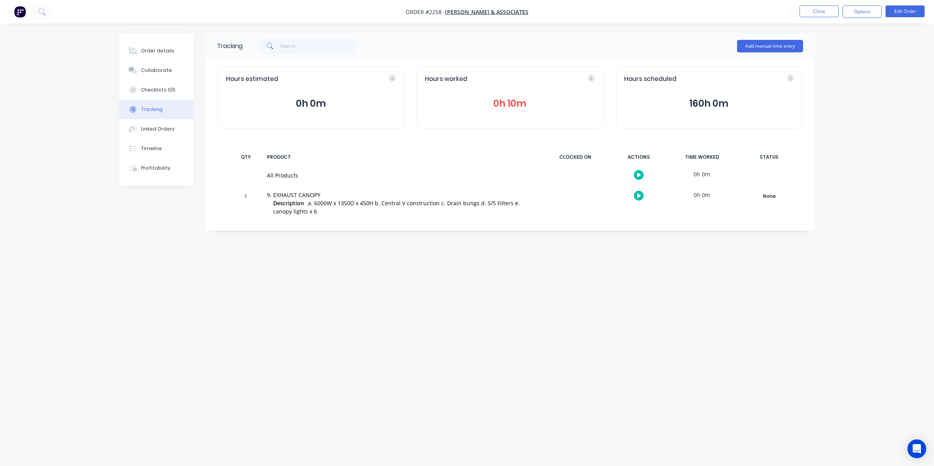
click at [505, 102] on button "0h 10m" at bounding box center [510, 103] width 170 height 15
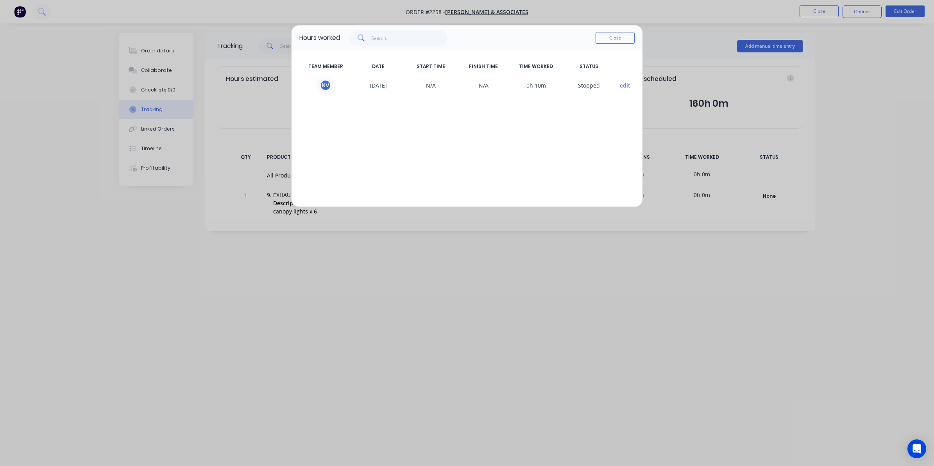
click at [622, 84] on button "edit" at bounding box center [625, 85] width 11 height 8
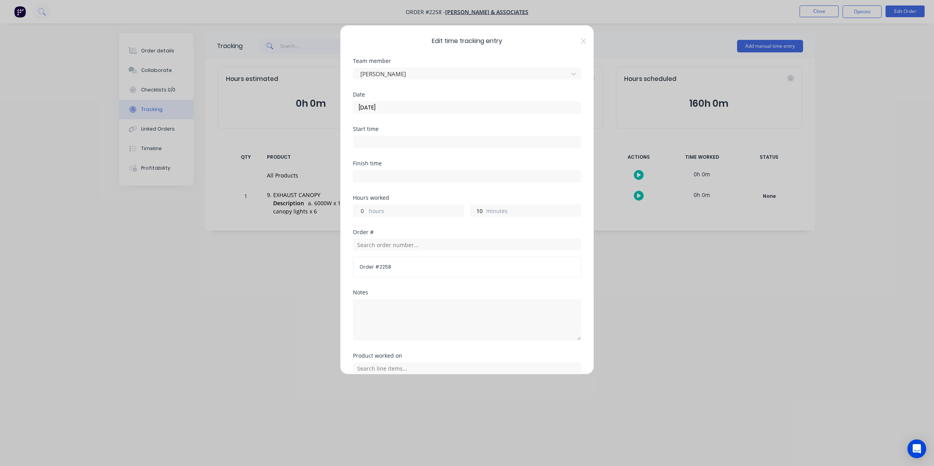
click at [363, 210] on input "0" at bounding box center [360, 211] width 14 height 12
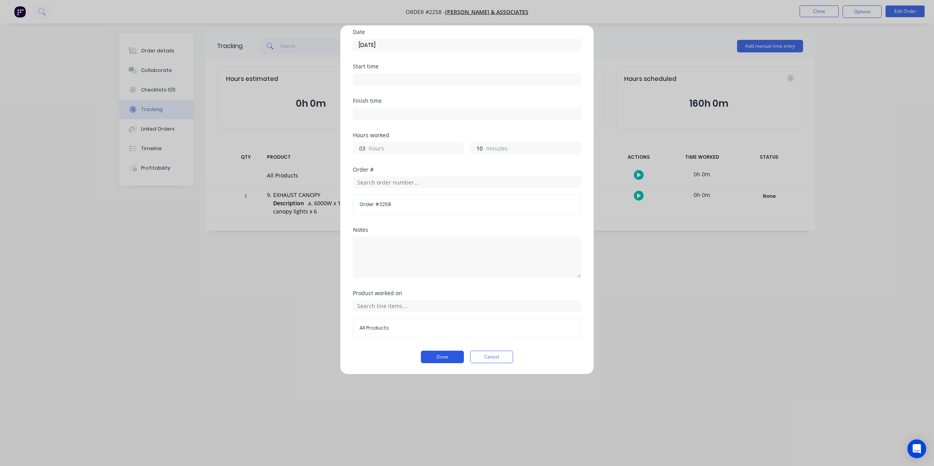
type input "03"
click at [440, 358] on button "Done" at bounding box center [442, 357] width 43 height 13
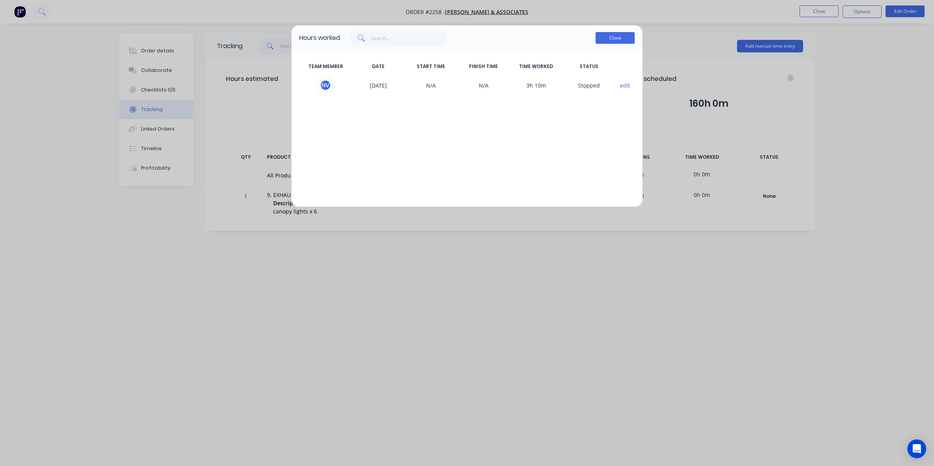
click at [615, 33] on button "Close" at bounding box center [615, 38] width 39 height 12
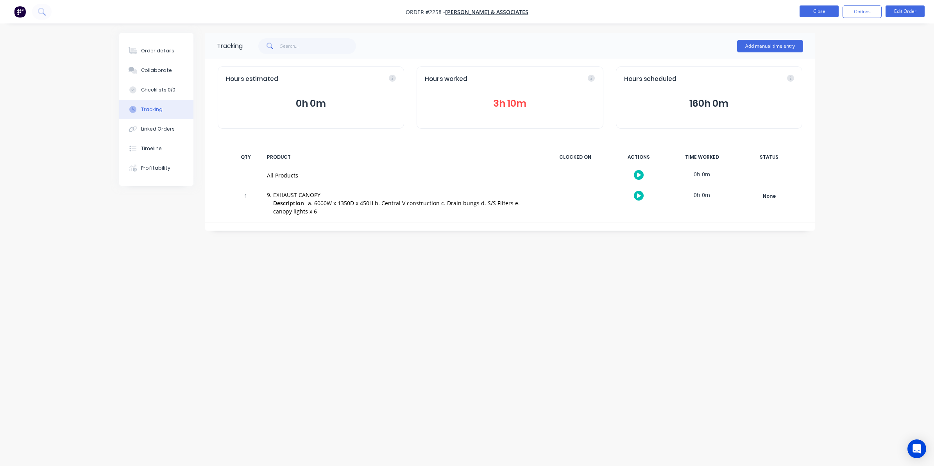
click at [813, 9] on button "Close" at bounding box center [819, 11] width 39 height 12
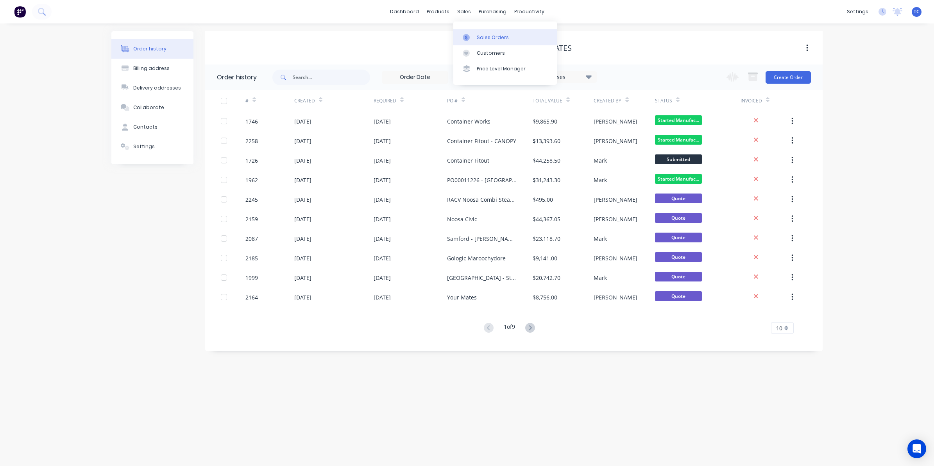
click at [482, 37] on div "Sales Orders" at bounding box center [493, 37] width 32 height 7
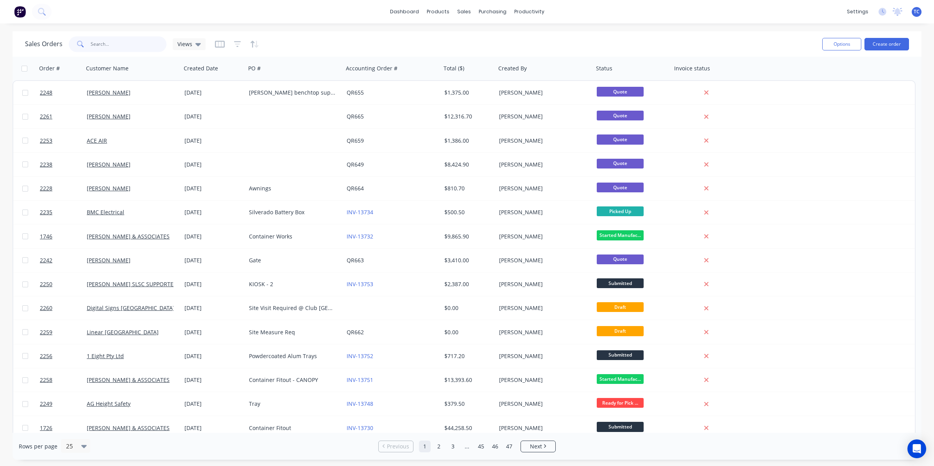
click at [97, 41] on input "text" at bounding box center [129, 44] width 76 height 16
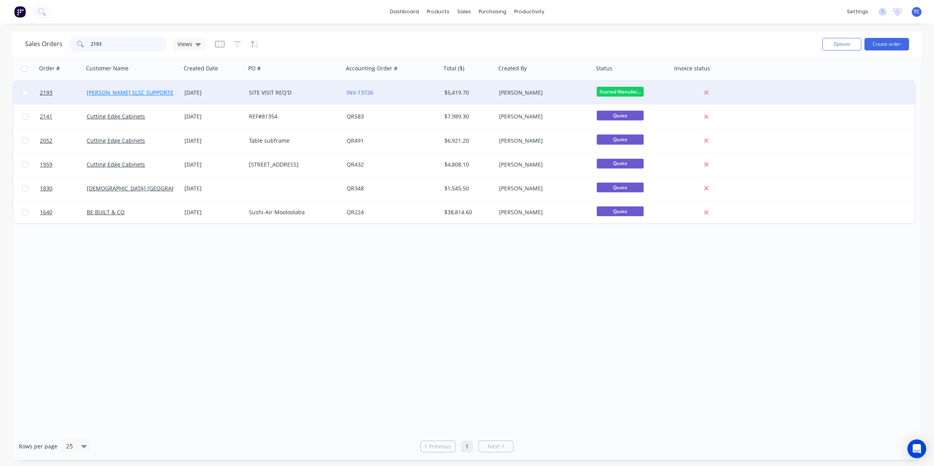
type input "2193"
click at [131, 92] on link "[PERSON_NAME] SLSC SUPPORTERS" at bounding box center [133, 92] width 93 height 7
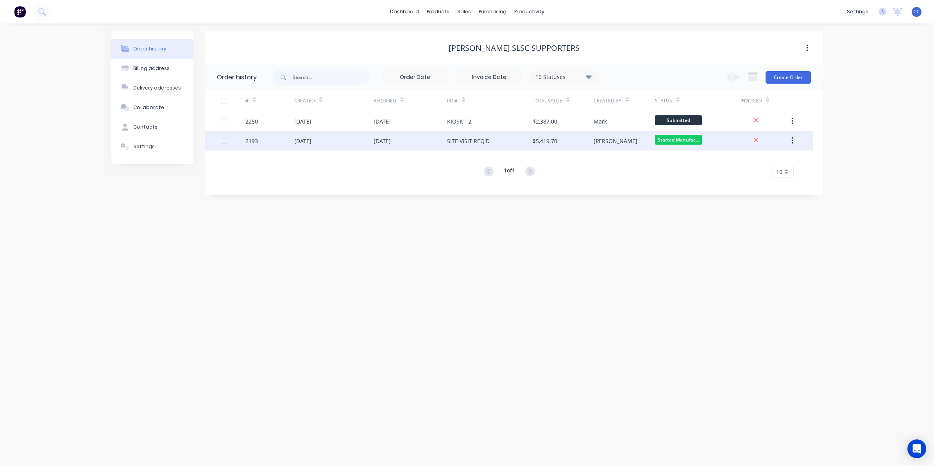
click at [306, 141] on div "[DATE]" at bounding box center [302, 141] width 17 height 8
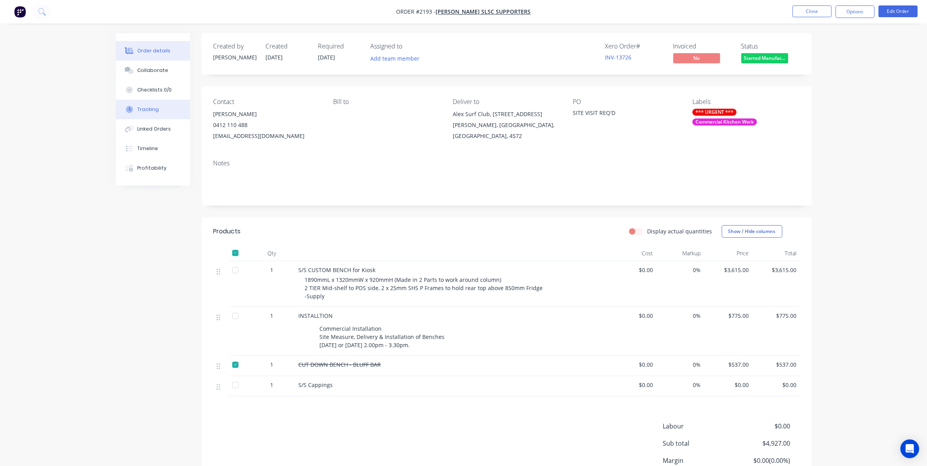
click at [152, 108] on div "Tracking" at bounding box center [147, 109] width 21 height 7
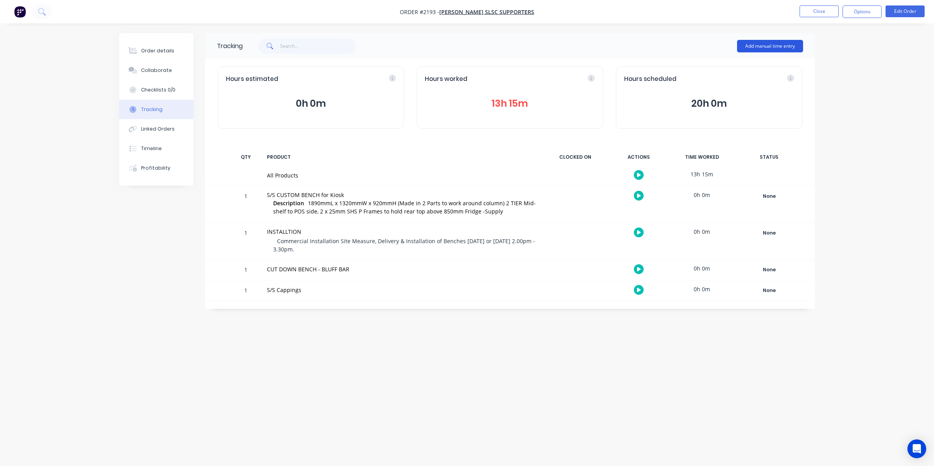
click at [761, 44] on button "Add manual time entry" at bounding box center [770, 46] width 66 height 13
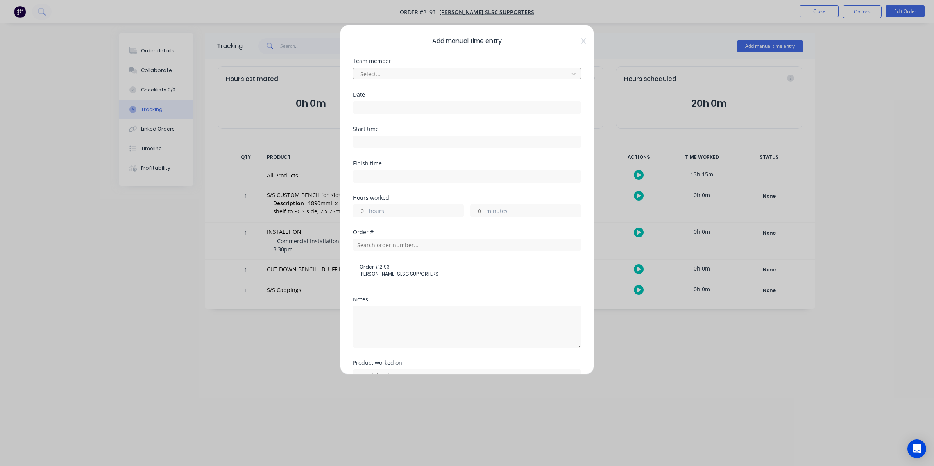
click at [368, 69] on div at bounding box center [462, 74] width 205 height 10
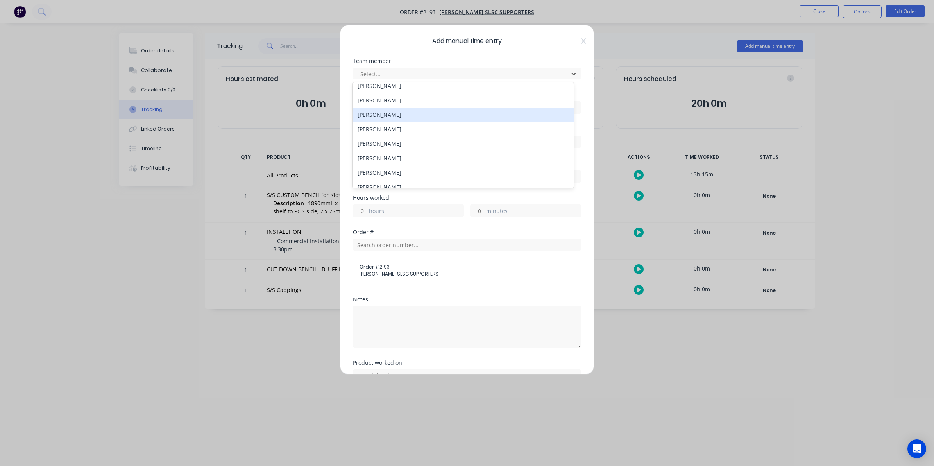
click at [378, 112] on div "[PERSON_NAME]" at bounding box center [463, 114] width 221 height 14
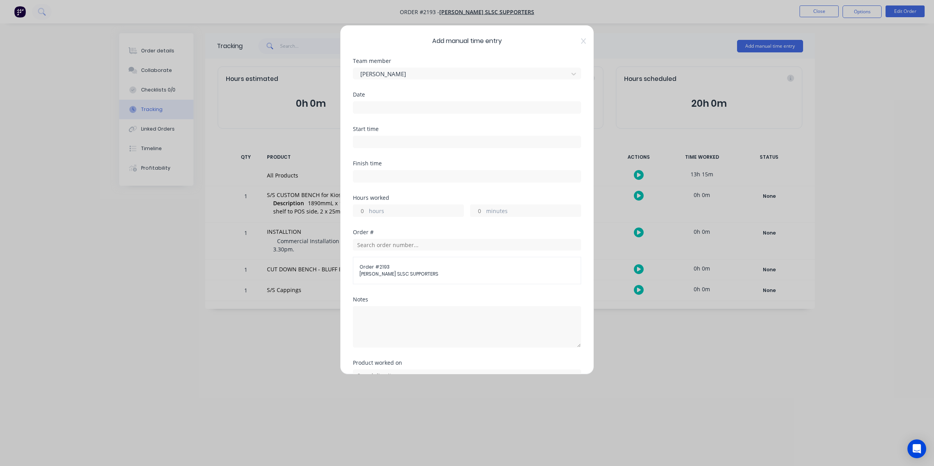
click at [358, 107] on input at bounding box center [466, 108] width 227 height 12
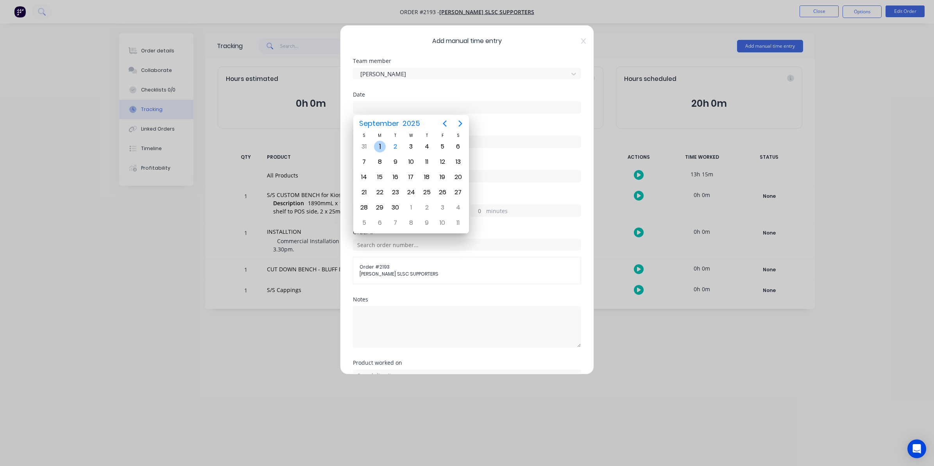
click at [379, 145] on div "1" at bounding box center [380, 147] width 12 height 12
type input "[DATE]"
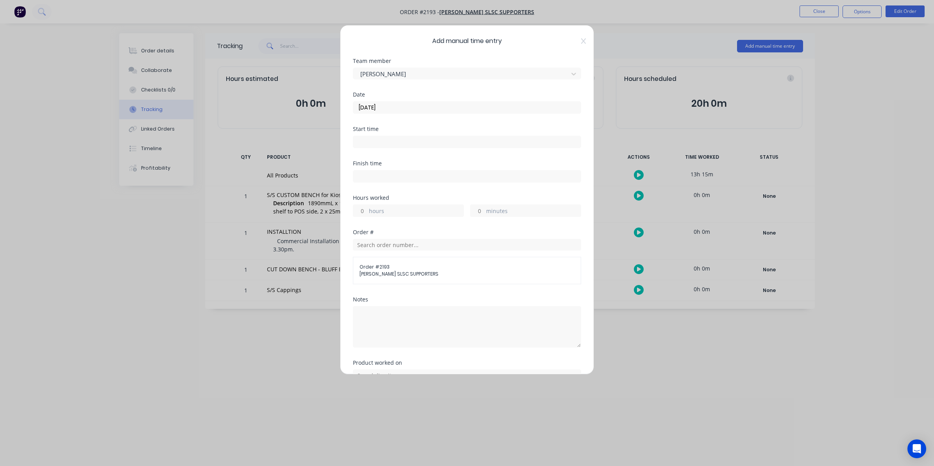
click at [364, 209] on input "hours" at bounding box center [360, 211] width 14 height 12
type input "5"
click at [475, 212] on input "minutes" at bounding box center [478, 211] width 14 height 12
type input "30"
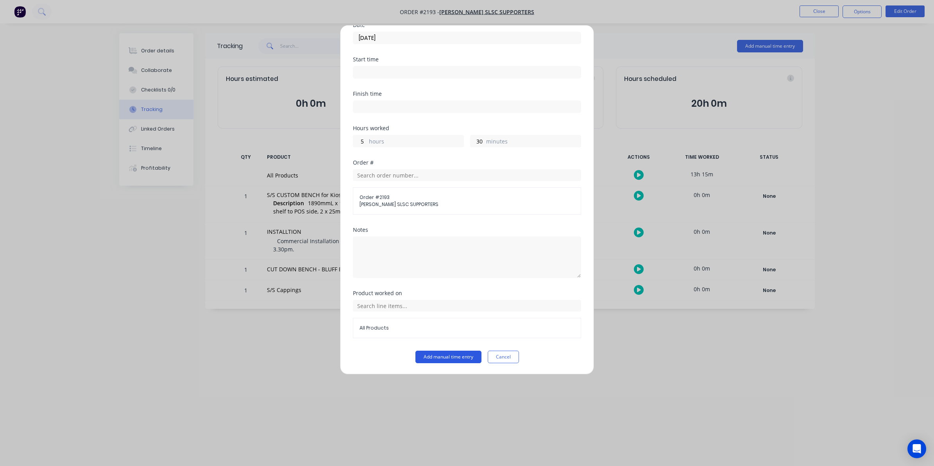
click at [444, 358] on button "Add manual time entry" at bounding box center [448, 357] width 66 height 13
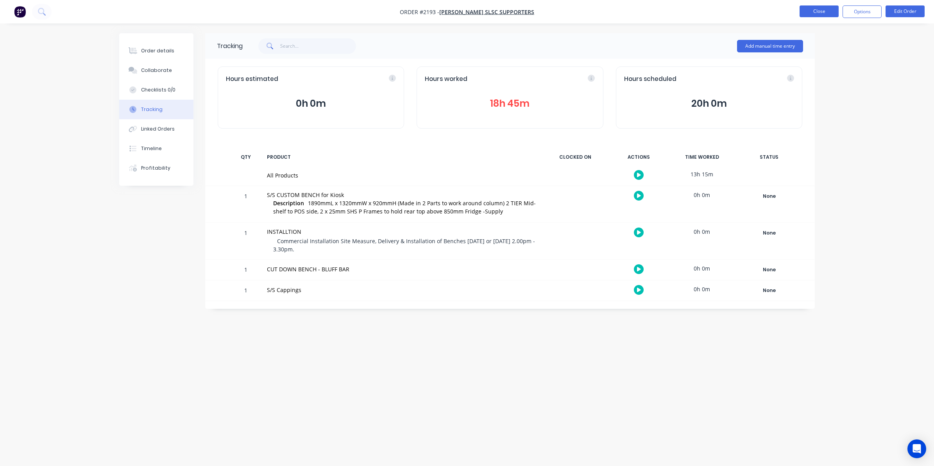
click at [818, 10] on button "Close" at bounding box center [819, 11] width 39 height 12
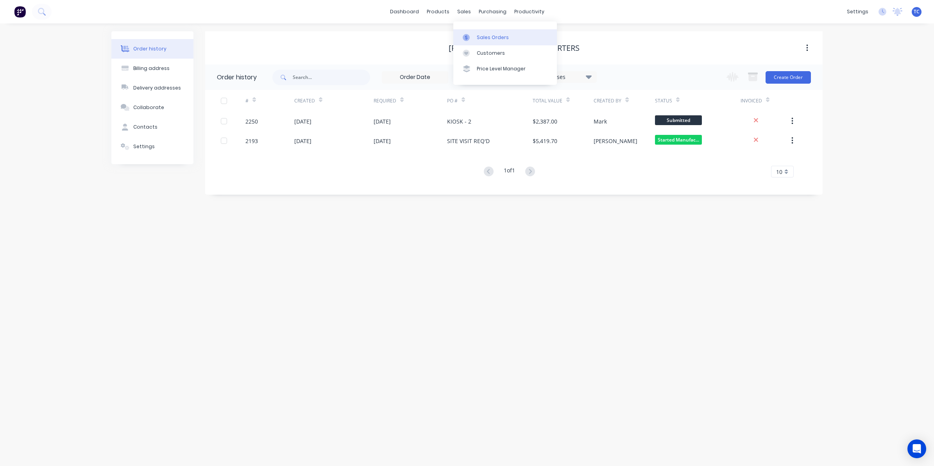
click at [488, 35] on div "Sales Orders" at bounding box center [493, 37] width 32 height 7
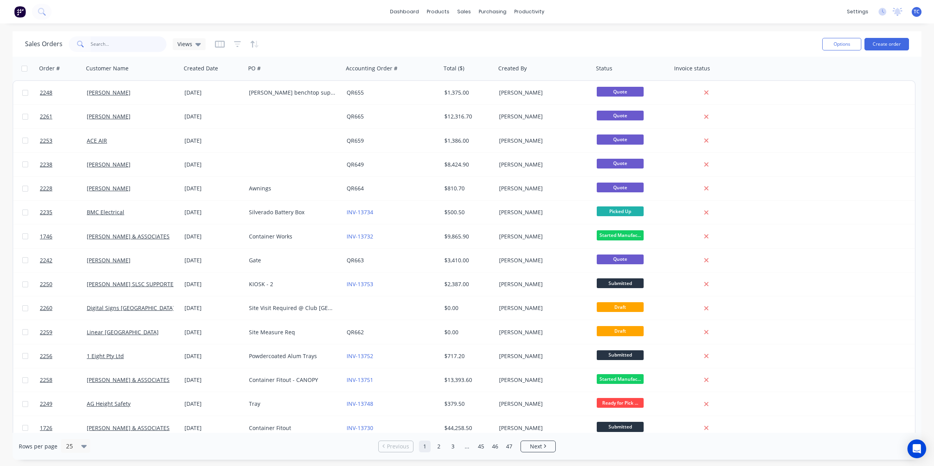
click at [98, 43] on input "text" at bounding box center [129, 44] width 76 height 16
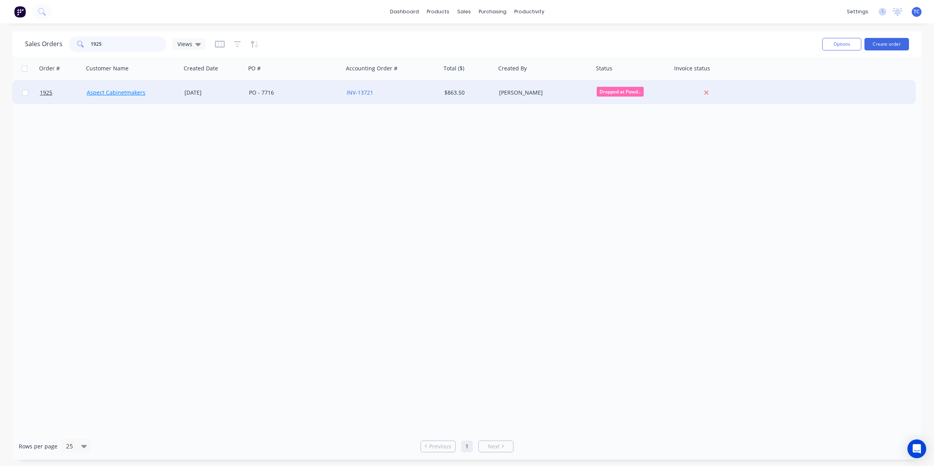
type input "1925"
click at [127, 94] on link "Aspect Cabinetmakers" at bounding box center [116, 92] width 59 height 7
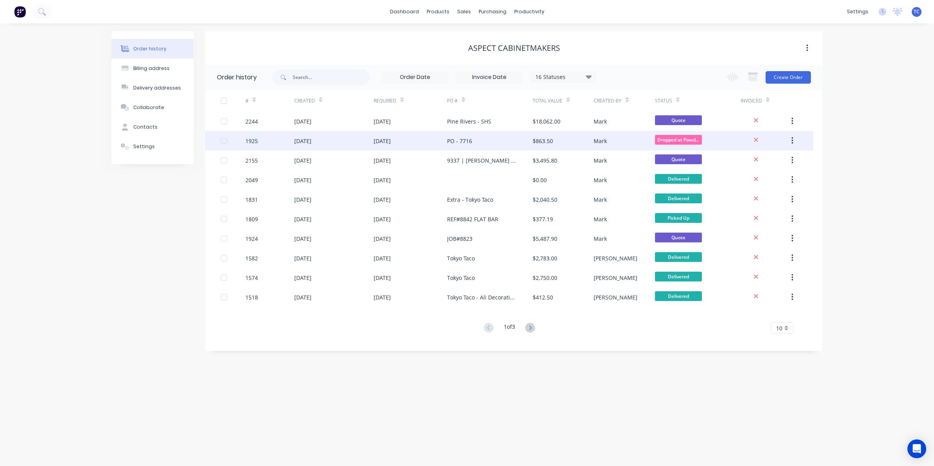
click at [290, 140] on div "1925" at bounding box center [269, 141] width 49 height 20
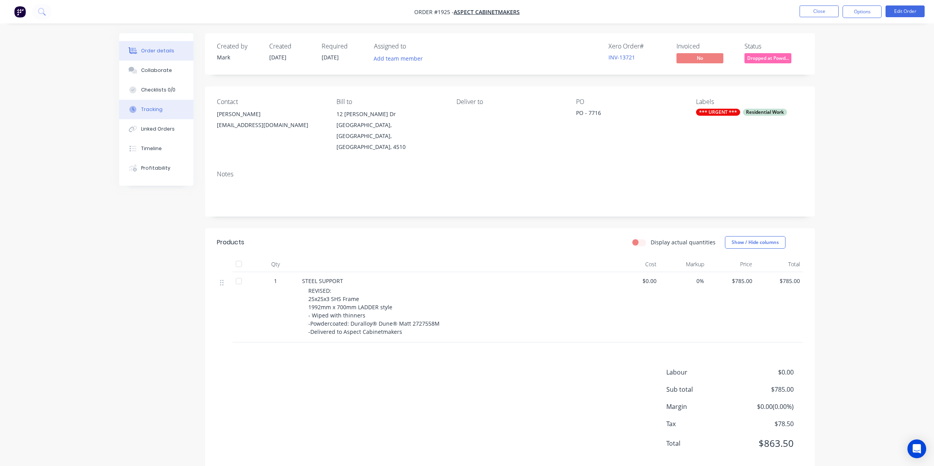
click at [155, 111] on div "Tracking" at bounding box center [151, 109] width 21 height 7
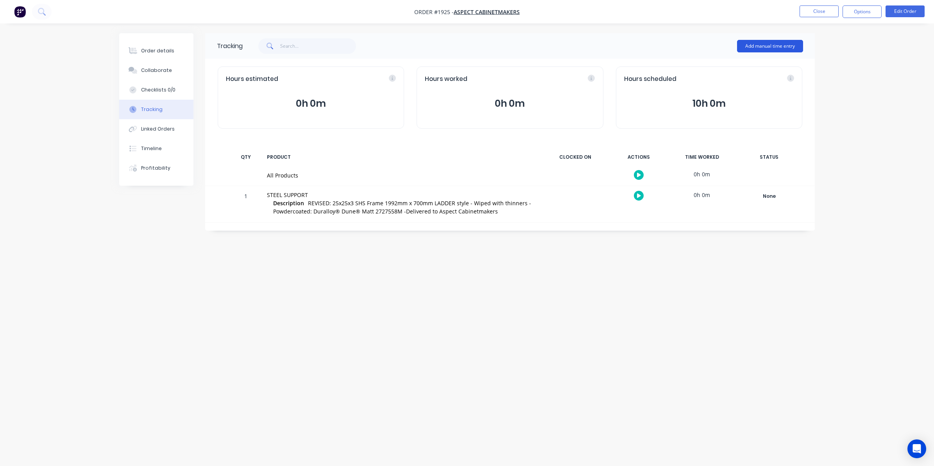
click at [763, 44] on button "Add manual time entry" at bounding box center [770, 46] width 66 height 13
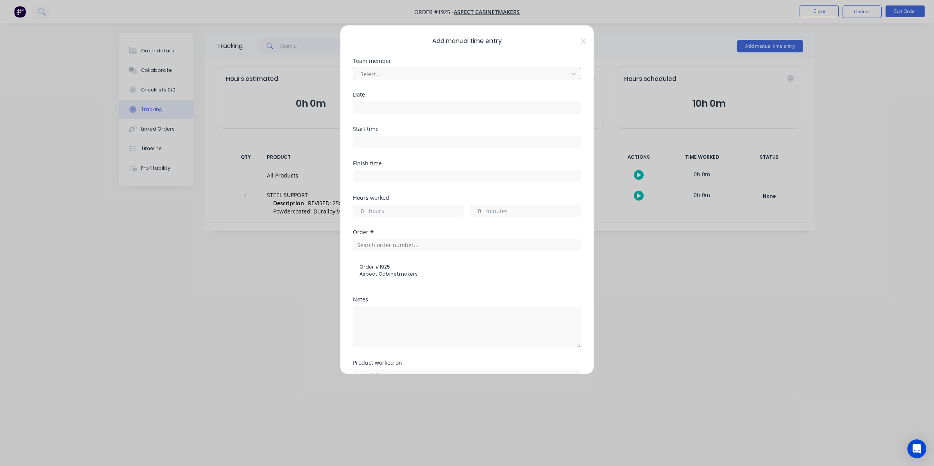
click at [368, 73] on div at bounding box center [462, 74] width 205 height 10
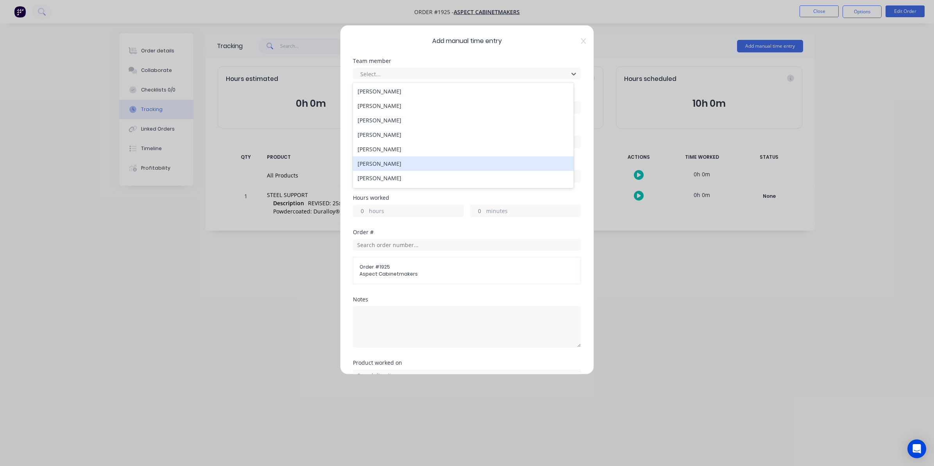
click at [378, 163] on div "[PERSON_NAME]" at bounding box center [463, 163] width 221 height 14
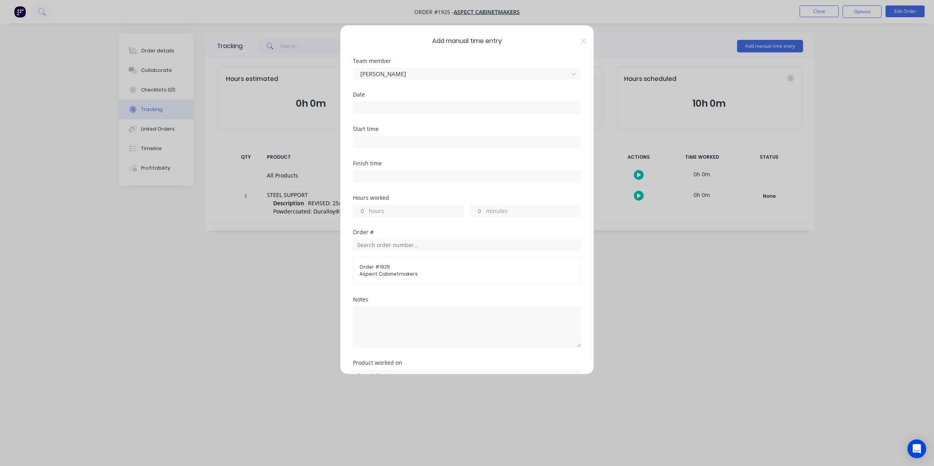
click at [367, 107] on input at bounding box center [466, 108] width 227 height 12
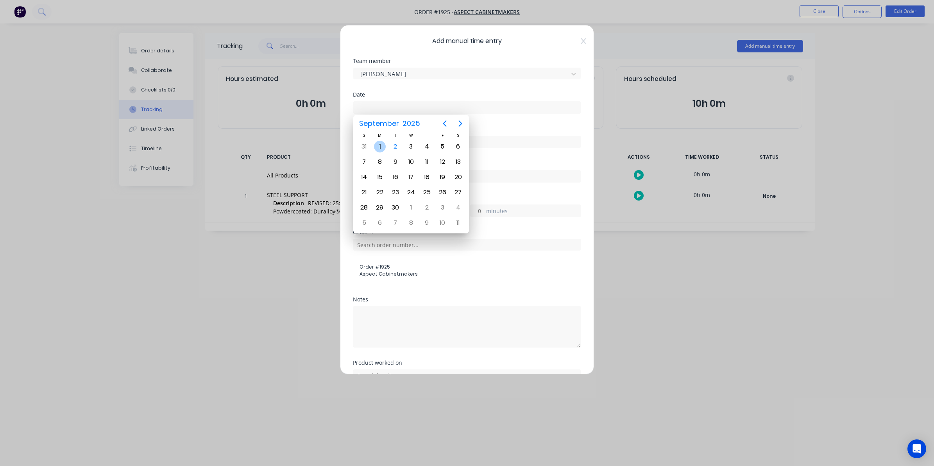
click at [378, 147] on div "1" at bounding box center [380, 147] width 12 height 12
type input "[DATE]"
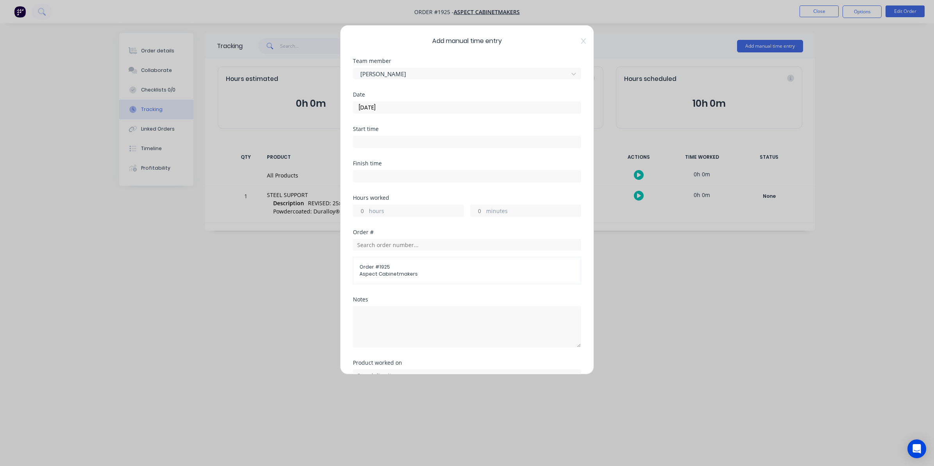
click at [363, 208] on input "hours" at bounding box center [360, 211] width 14 height 12
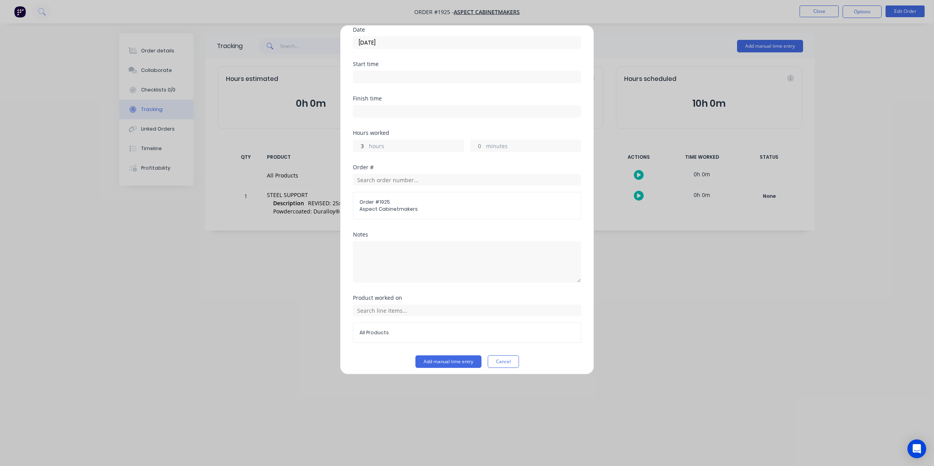
scroll to position [71, 0]
type input "3"
click at [444, 355] on button "Add manual time entry" at bounding box center [448, 357] width 66 height 13
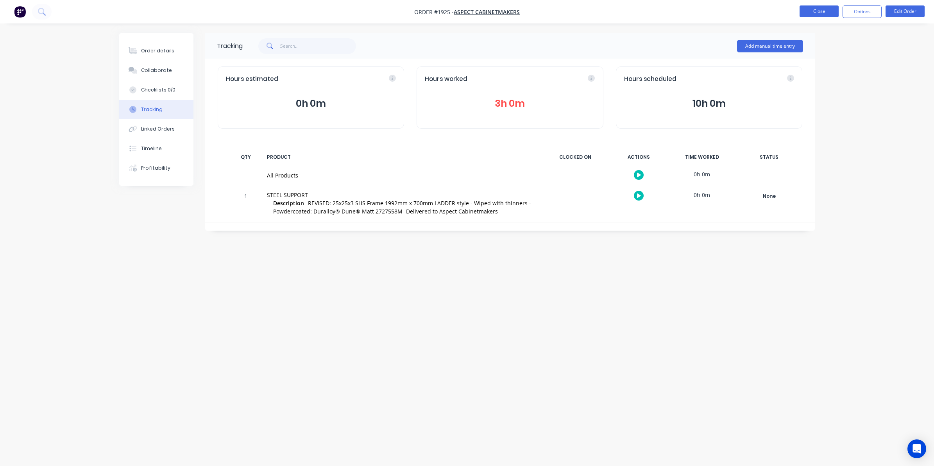
click at [816, 10] on button "Close" at bounding box center [819, 11] width 39 height 12
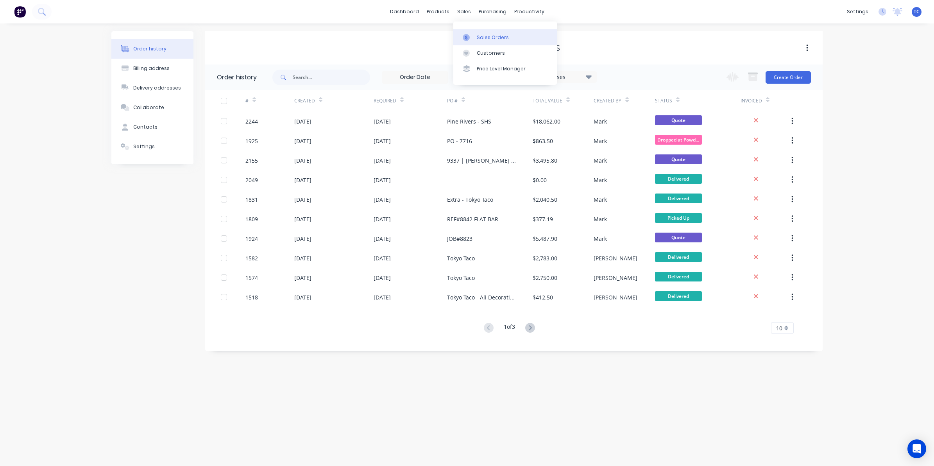
click at [481, 32] on link "Sales Orders" at bounding box center [505, 37] width 104 height 16
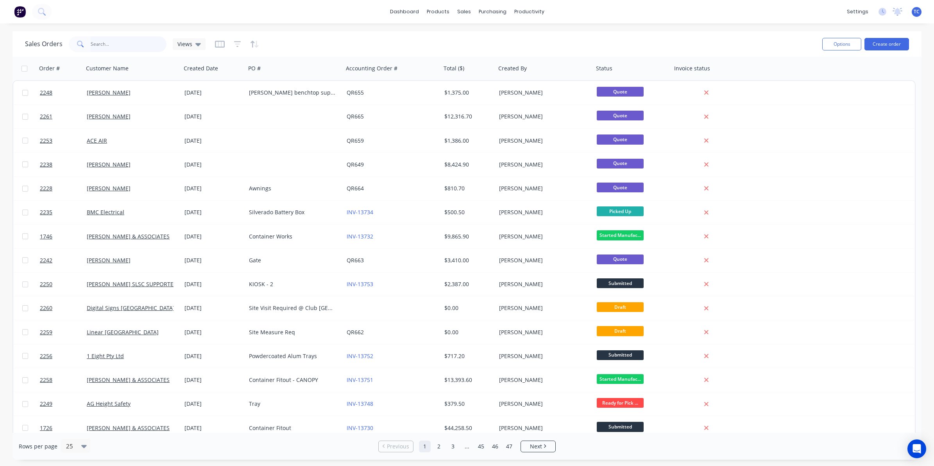
click at [97, 43] on input "text" at bounding box center [129, 44] width 76 height 16
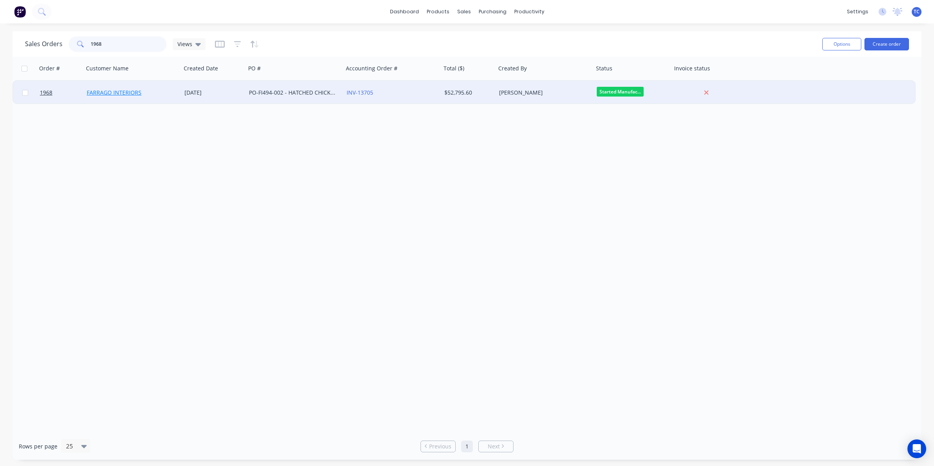
type input "1968"
click at [114, 92] on link "FARRAGO INTERIORS" at bounding box center [114, 92] width 55 height 7
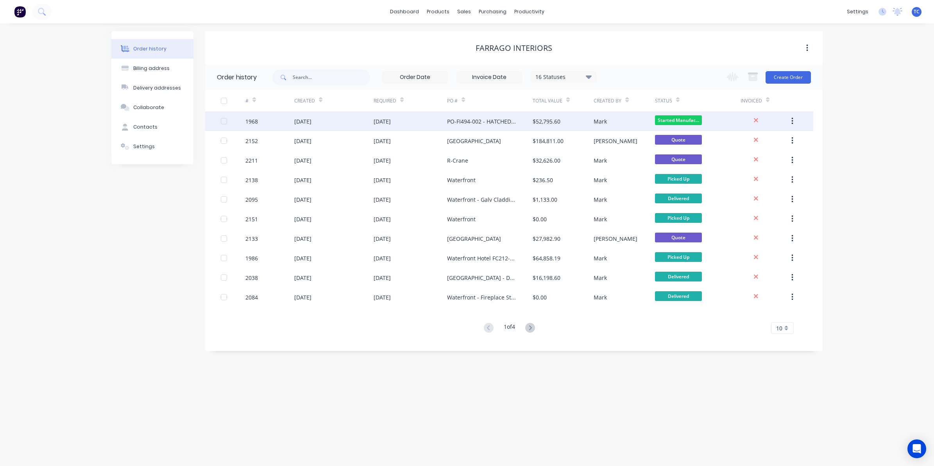
click at [301, 122] on div "[DATE]" at bounding box center [302, 121] width 17 height 8
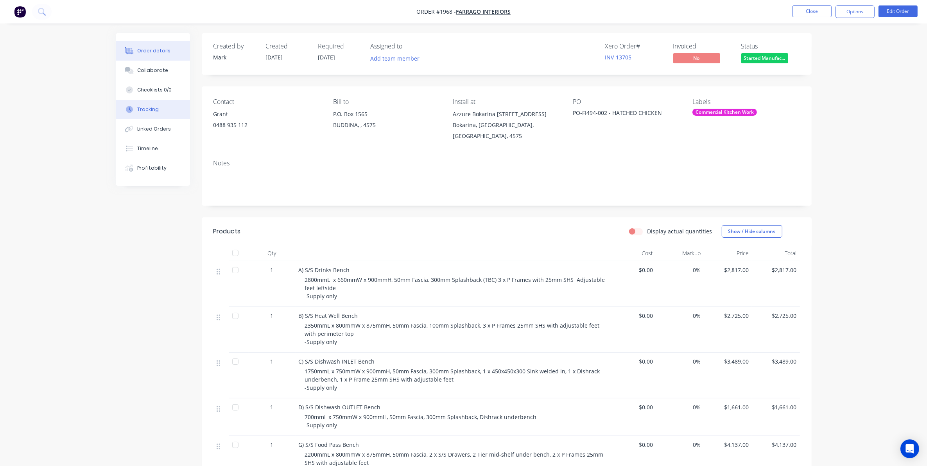
click at [154, 106] on div "Tracking" at bounding box center [147, 109] width 21 height 7
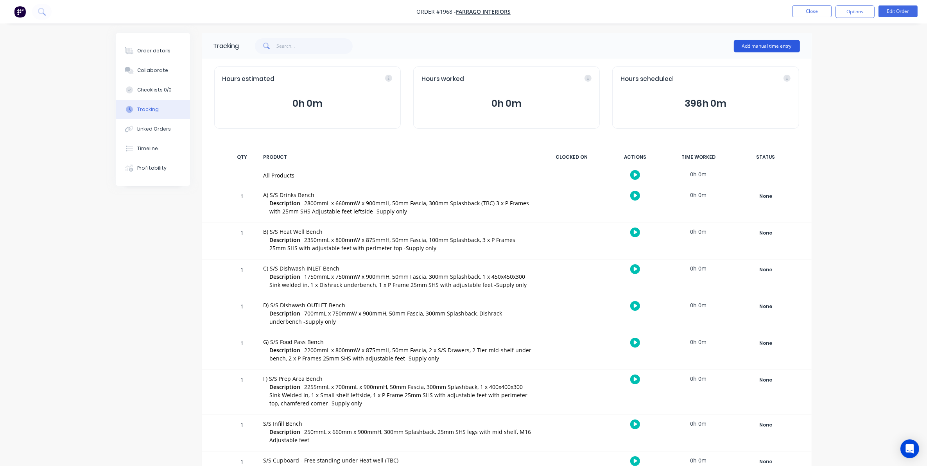
click at [759, 43] on button "Add manual time entry" at bounding box center [767, 46] width 66 height 13
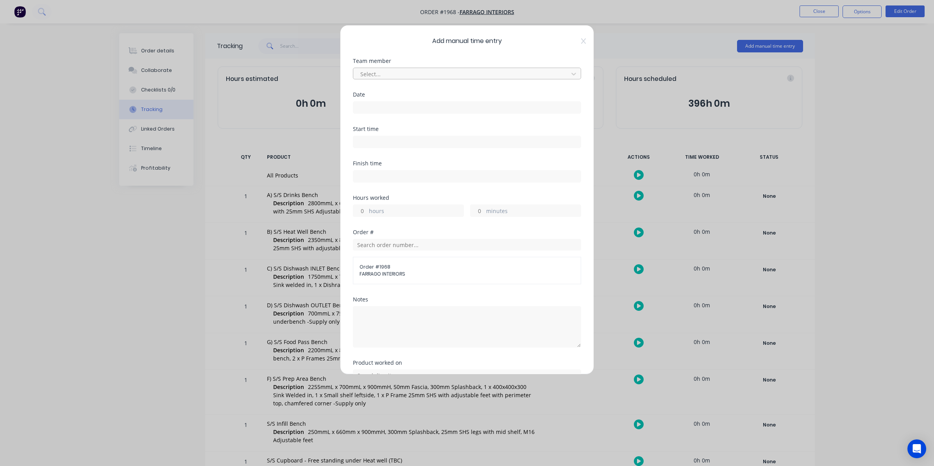
click at [368, 72] on div at bounding box center [462, 74] width 205 height 10
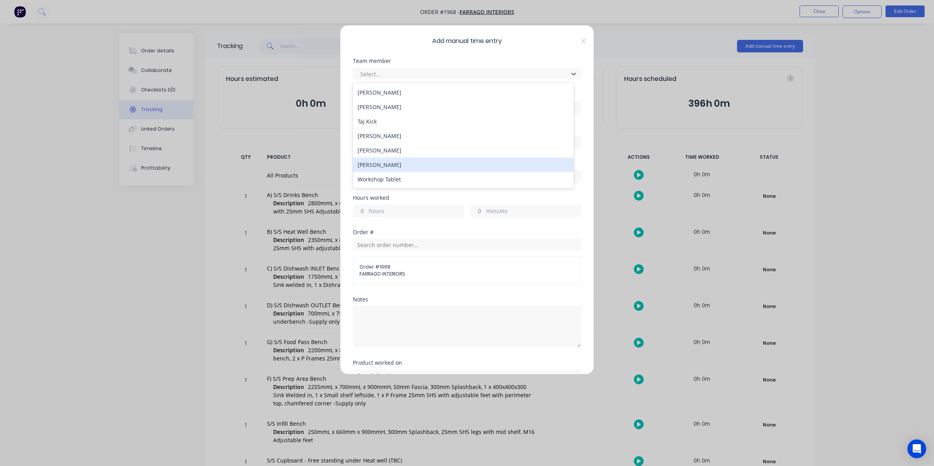
click at [389, 165] on div "[PERSON_NAME]" at bounding box center [463, 164] width 221 height 14
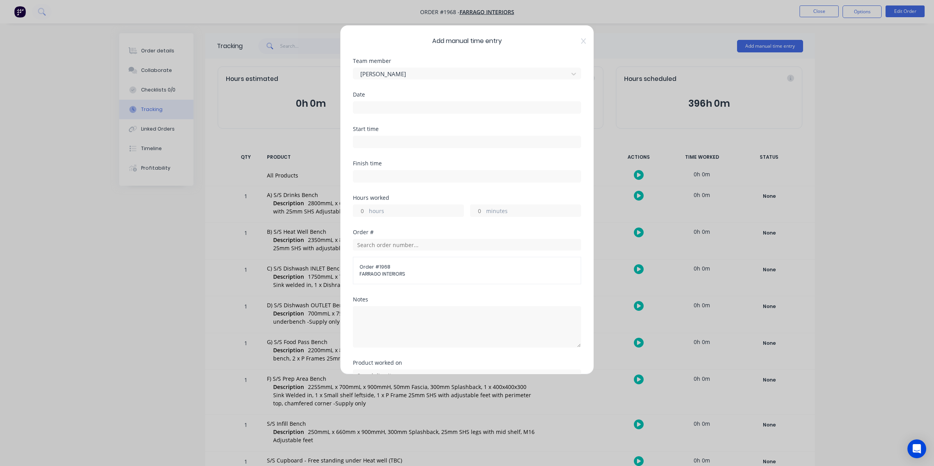
click at [363, 107] on input at bounding box center [466, 108] width 227 height 12
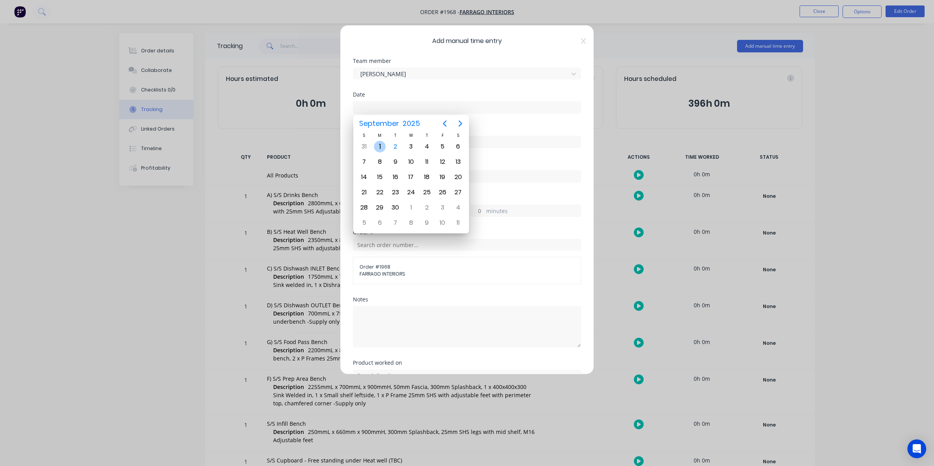
click at [378, 144] on div "1" at bounding box center [380, 147] width 12 height 12
type input "[DATE]"
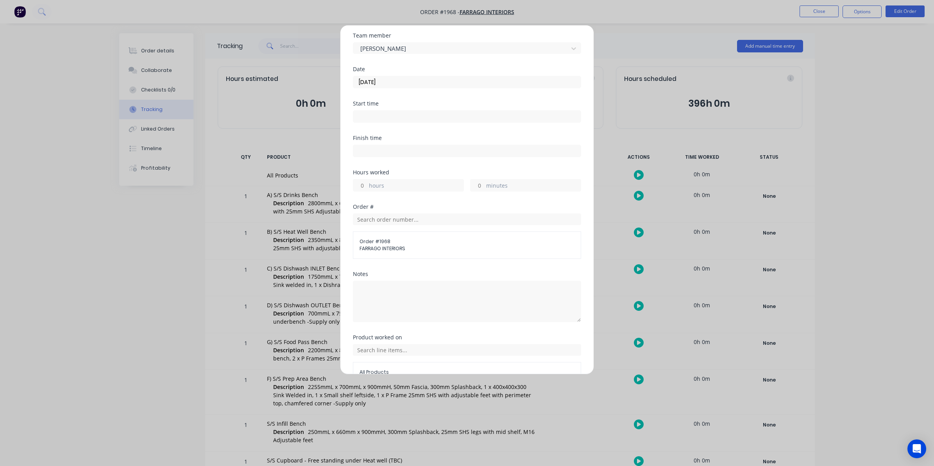
scroll to position [71, 0]
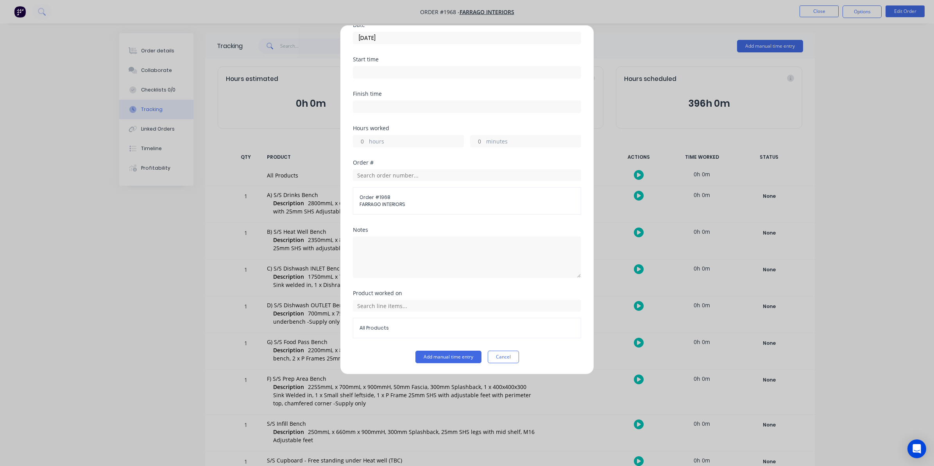
click at [368, 137] on div "hours" at bounding box center [408, 141] width 111 height 13
click at [361, 139] on input "hours" at bounding box center [360, 141] width 14 height 12
type input "8"
click at [442, 356] on button "Add manual time entry" at bounding box center [448, 357] width 66 height 13
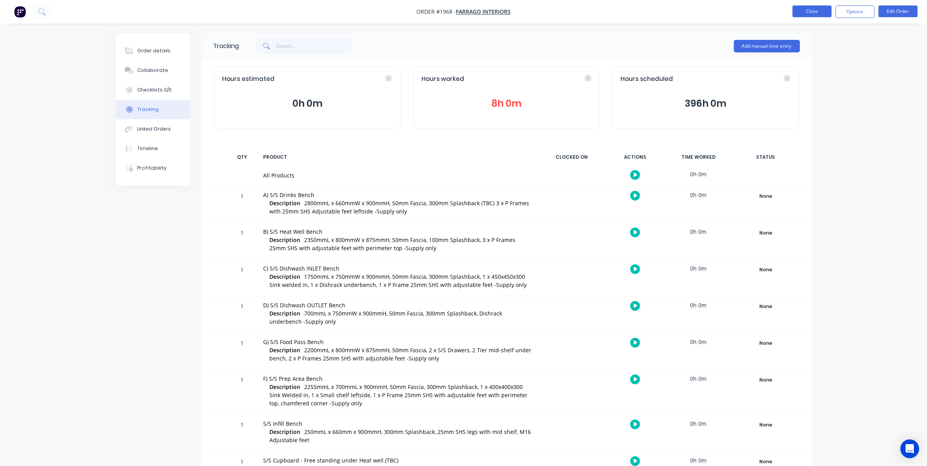
click at [811, 6] on button "Close" at bounding box center [811, 11] width 39 height 12
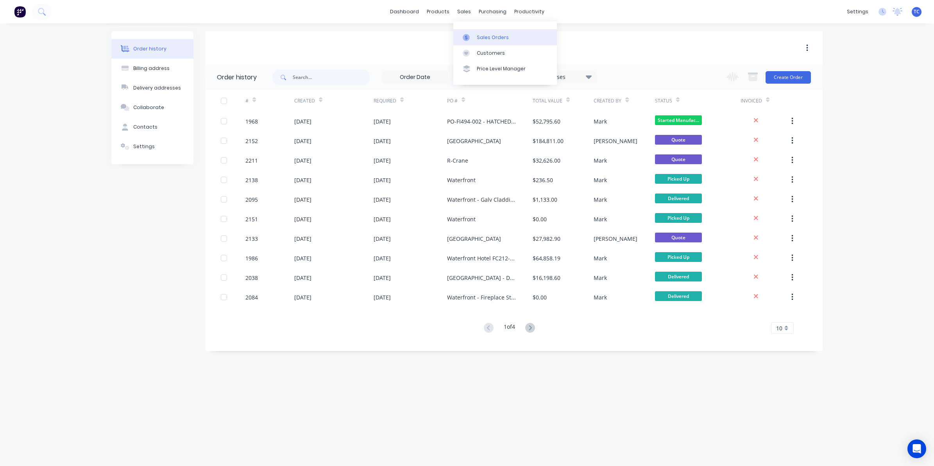
click at [487, 36] on div "Sales Orders" at bounding box center [493, 37] width 32 height 7
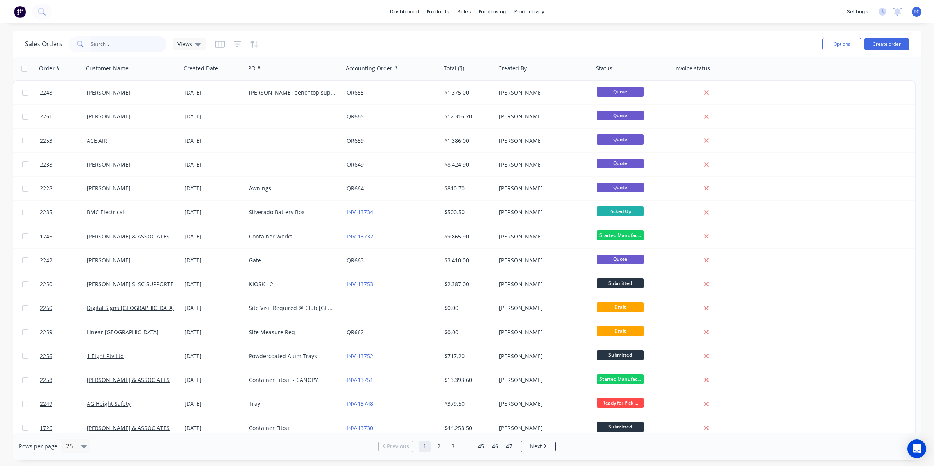
click at [97, 42] on input "text" at bounding box center [129, 44] width 76 height 16
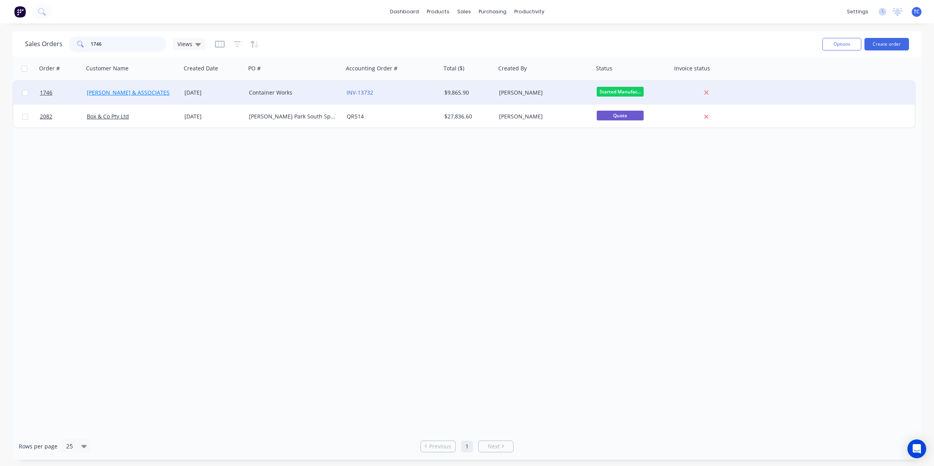
type input "1746"
click at [122, 91] on link "[PERSON_NAME] & ASSOCIATES" at bounding box center [128, 92] width 83 height 7
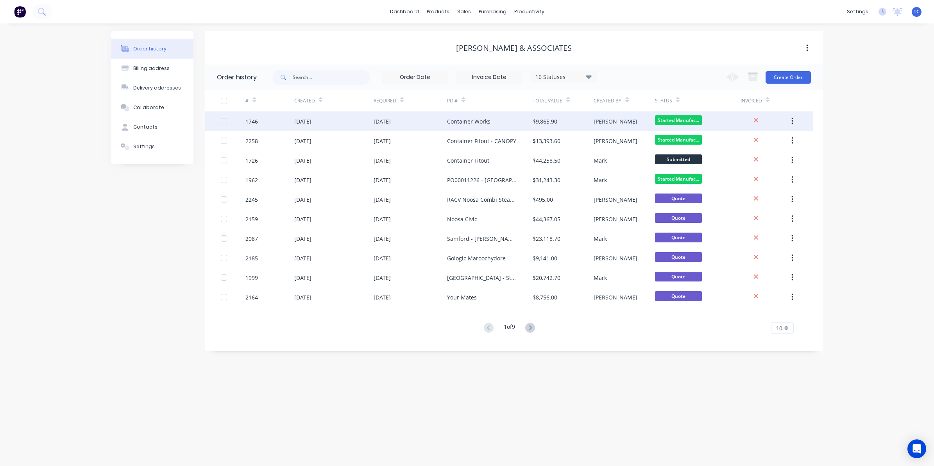
click at [389, 118] on div "12 Jun 2025" at bounding box center [382, 121] width 17 height 8
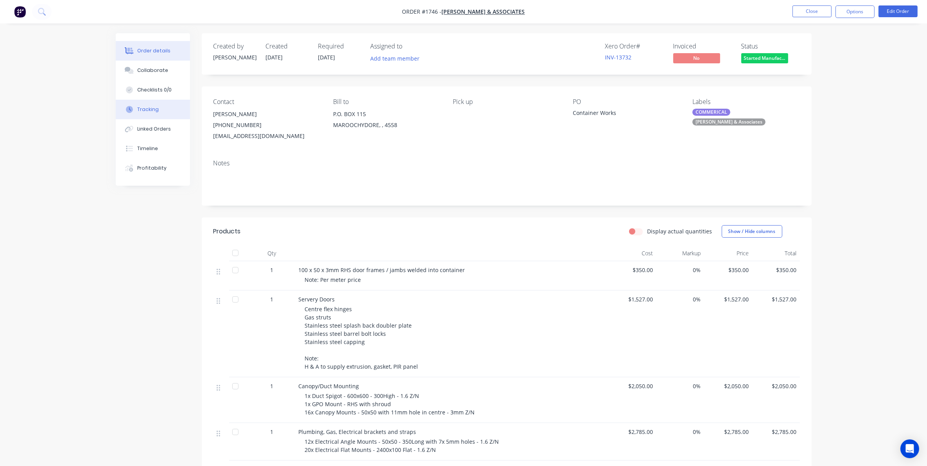
click at [152, 109] on div "Tracking" at bounding box center [147, 109] width 21 height 7
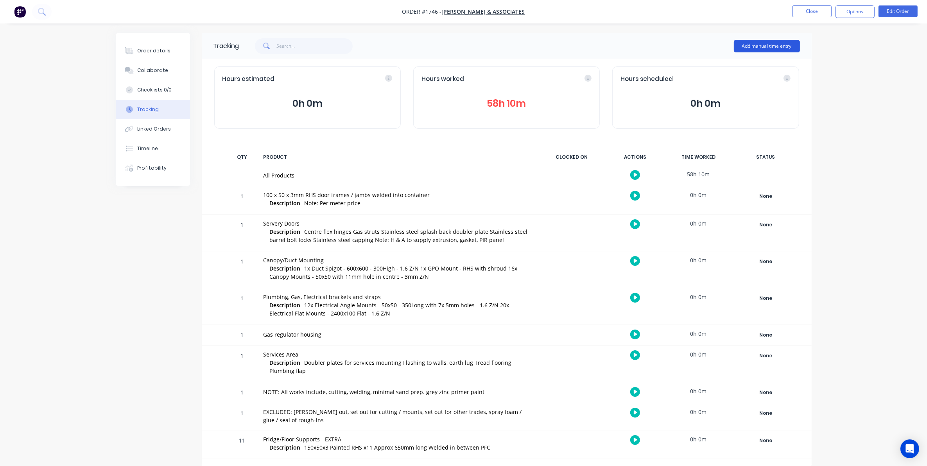
click at [762, 42] on button "Add manual time entry" at bounding box center [767, 46] width 66 height 13
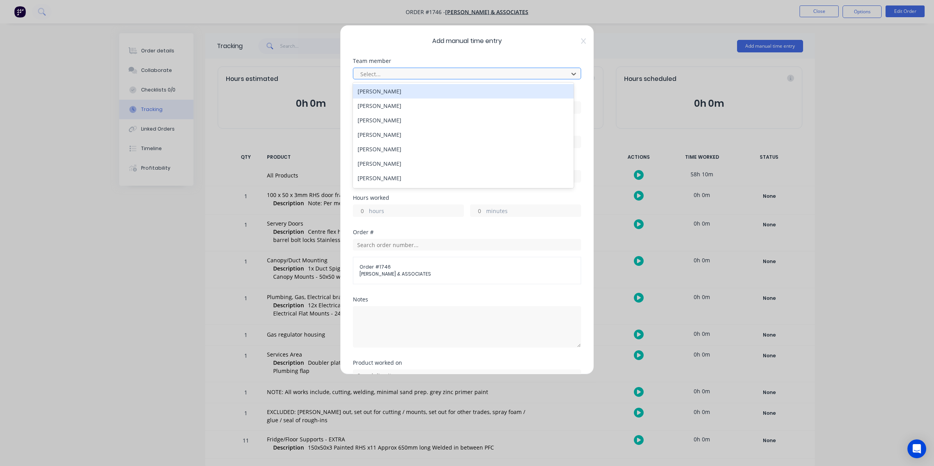
click at [374, 72] on div at bounding box center [462, 74] width 205 height 10
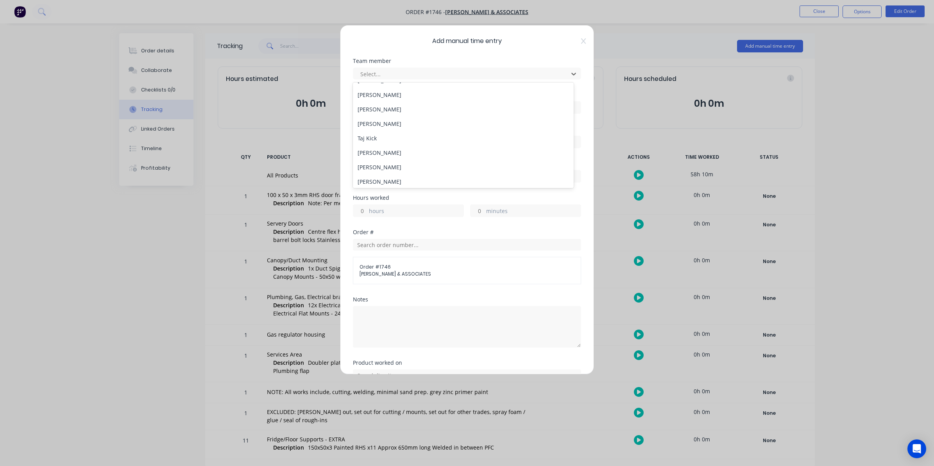
scroll to position [129, 0]
click at [370, 119] on div "Taj Kick" at bounding box center [463, 121] width 221 height 14
click at [363, 107] on input at bounding box center [466, 108] width 227 height 12
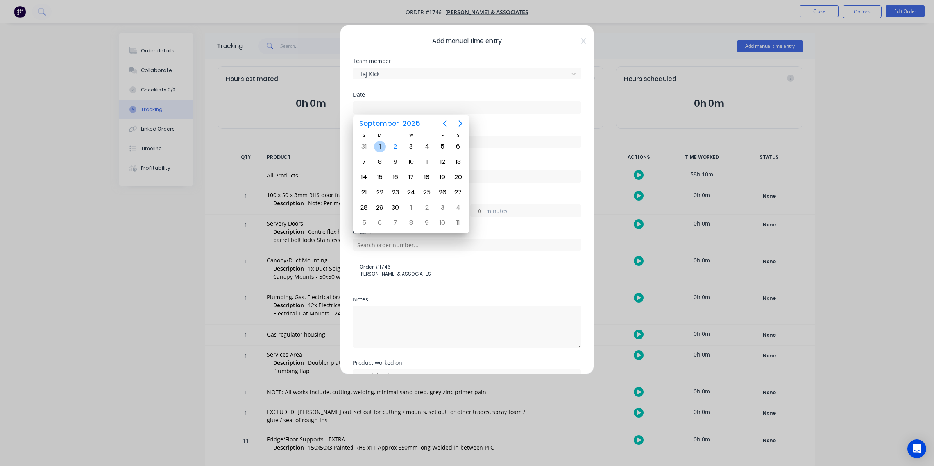
click at [379, 146] on div "1" at bounding box center [380, 147] width 12 height 12
type input "01/09/2025"
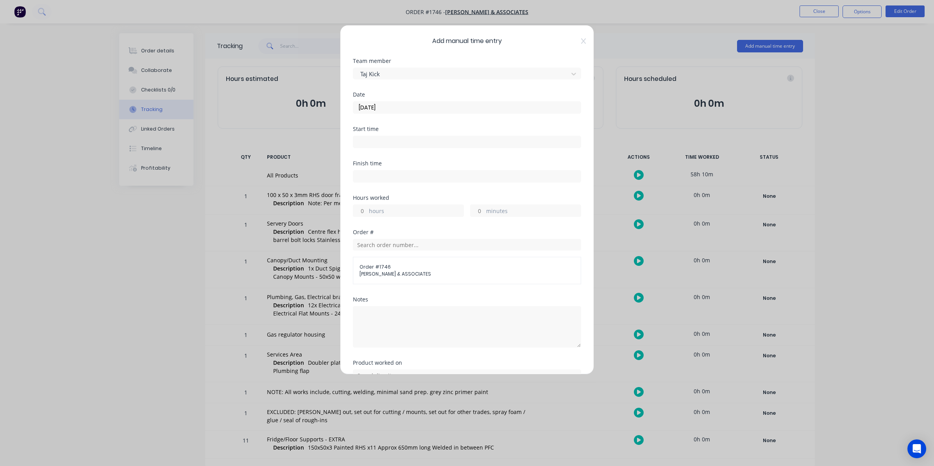
click at [363, 212] on input "hours" at bounding box center [360, 211] width 14 height 12
type input "9"
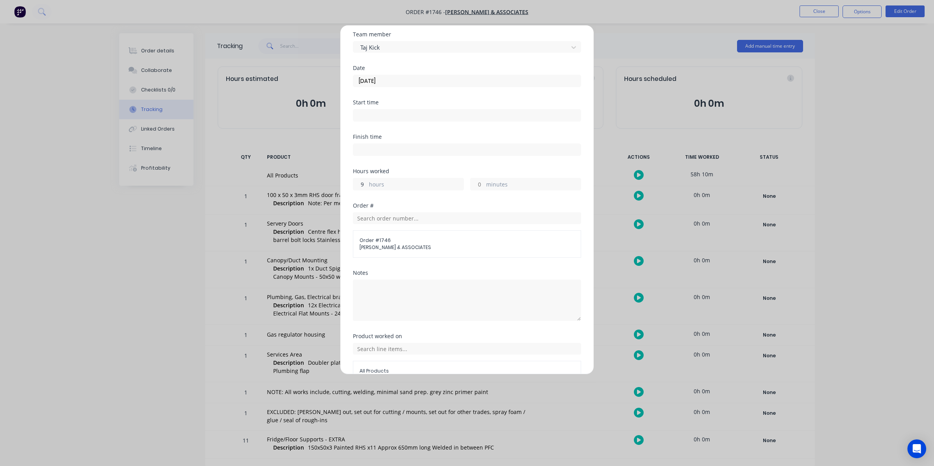
scroll to position [71, 0]
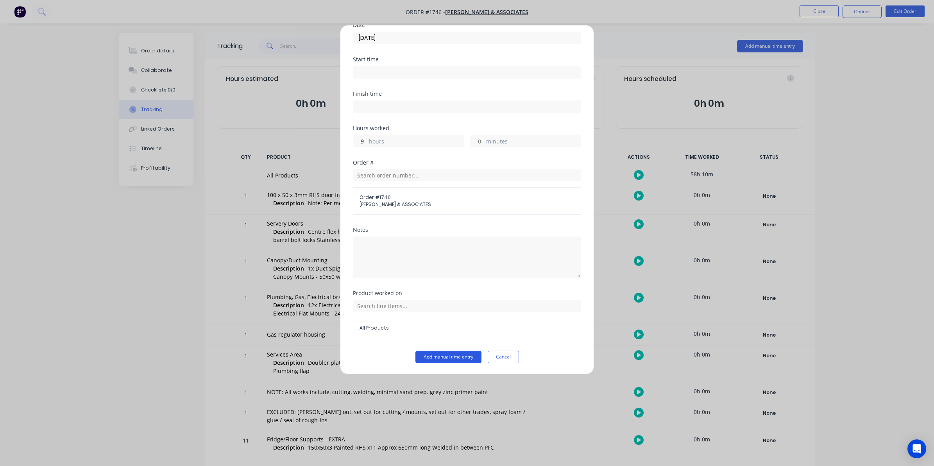
click at [439, 356] on button "Add manual time entry" at bounding box center [448, 357] width 66 height 13
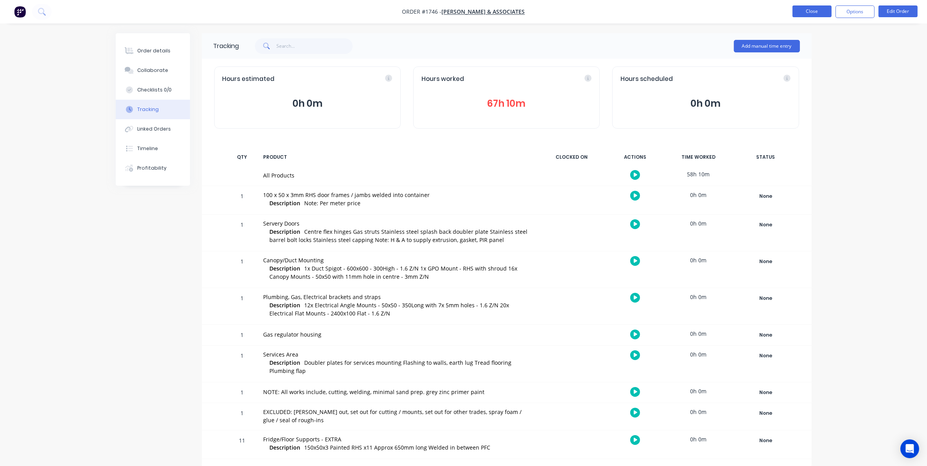
click at [816, 9] on button "Close" at bounding box center [811, 11] width 39 height 12
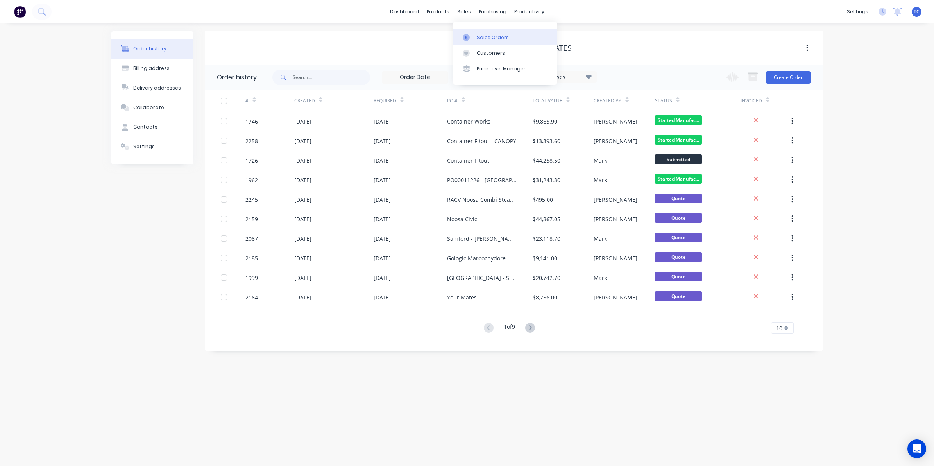
click at [483, 33] on link "Sales Orders" at bounding box center [505, 37] width 104 height 16
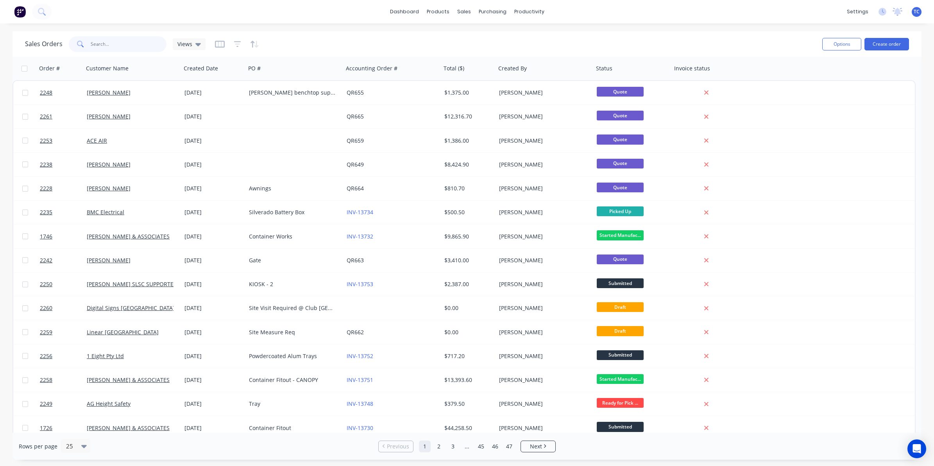
click at [95, 41] on input "text" at bounding box center [129, 44] width 76 height 16
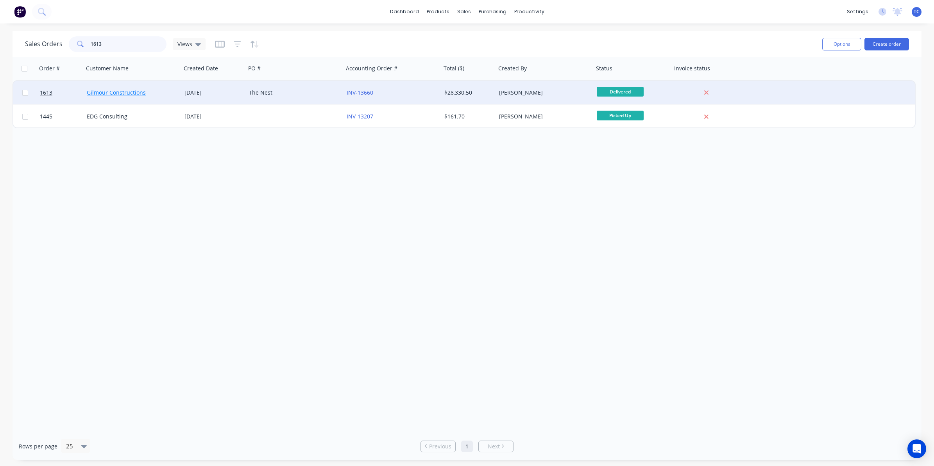
type input "1613"
click at [125, 92] on link "Gilmour Constructions" at bounding box center [116, 92] width 59 height 7
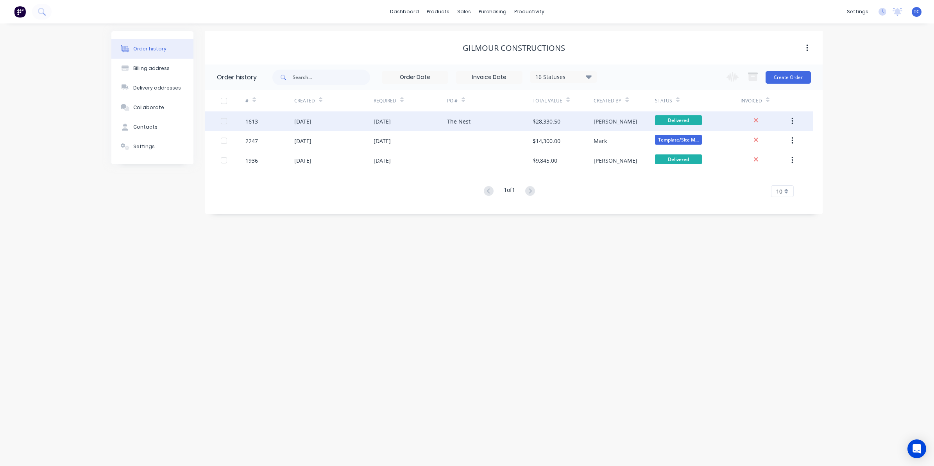
click at [303, 118] on div "[DATE]" at bounding box center [302, 121] width 17 height 8
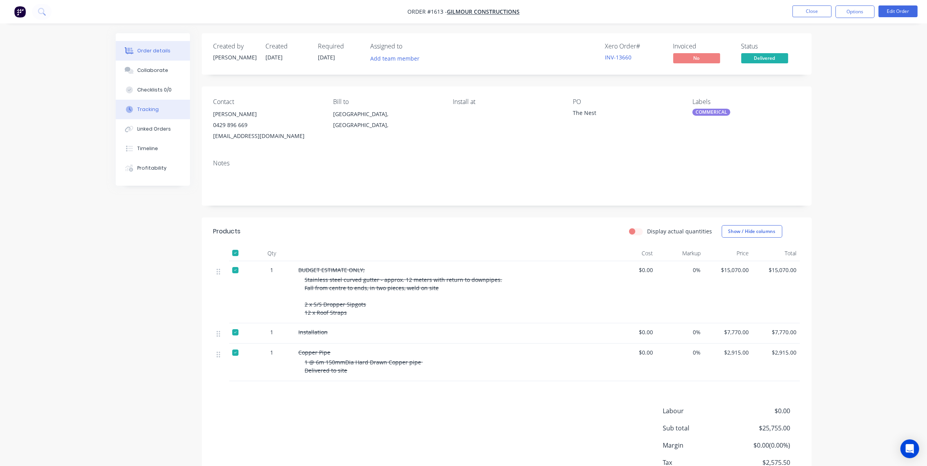
click at [147, 107] on div "Tracking" at bounding box center [147, 109] width 21 height 7
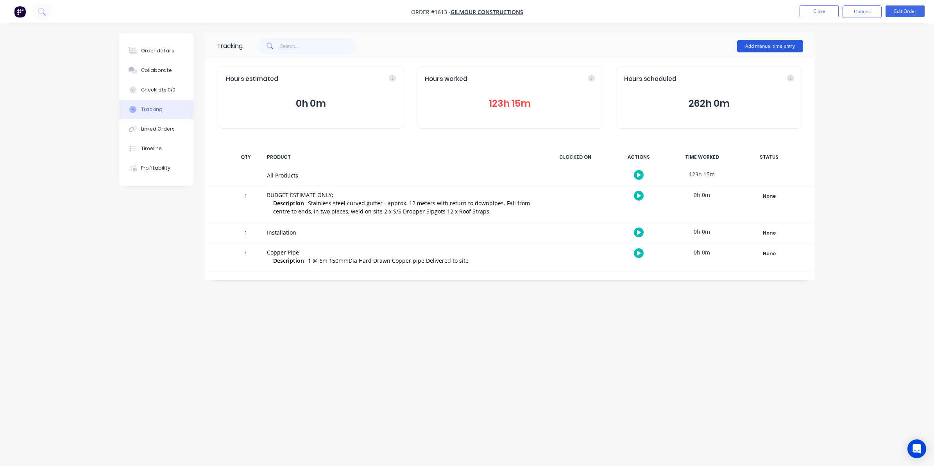
click at [771, 44] on button "Add manual time entry" at bounding box center [770, 46] width 66 height 13
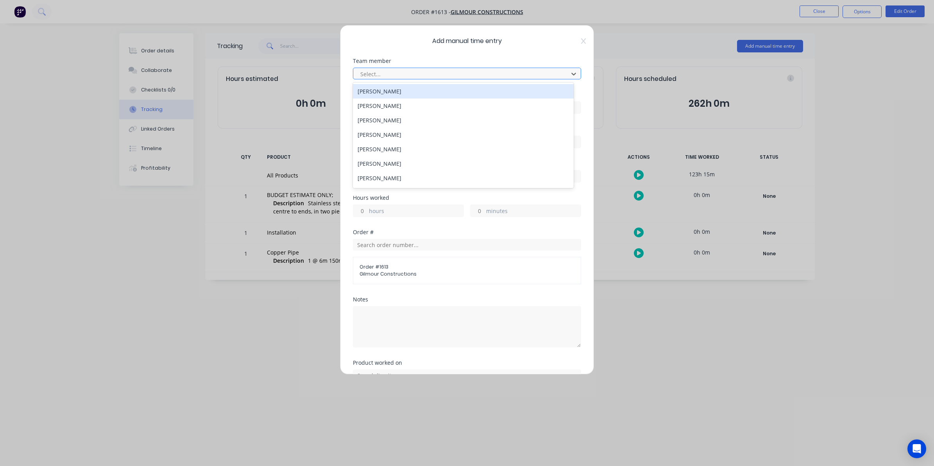
click at [373, 73] on div at bounding box center [462, 74] width 205 height 10
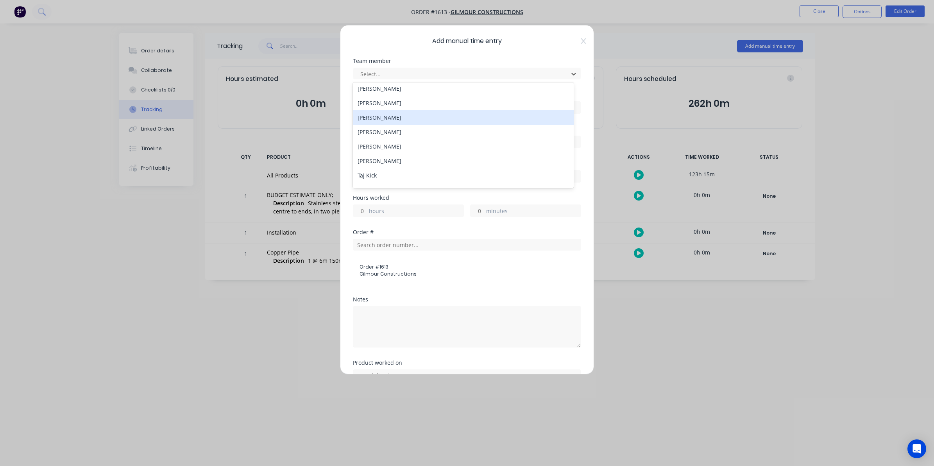
scroll to position [98, 0]
click at [374, 122] on div "Rex De Vaney" at bounding box center [463, 123] width 221 height 14
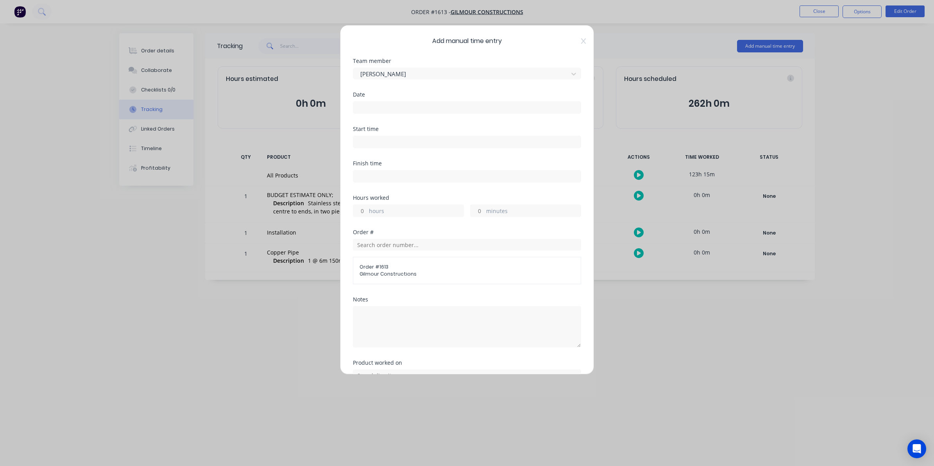
click at [361, 103] on input at bounding box center [466, 108] width 227 height 12
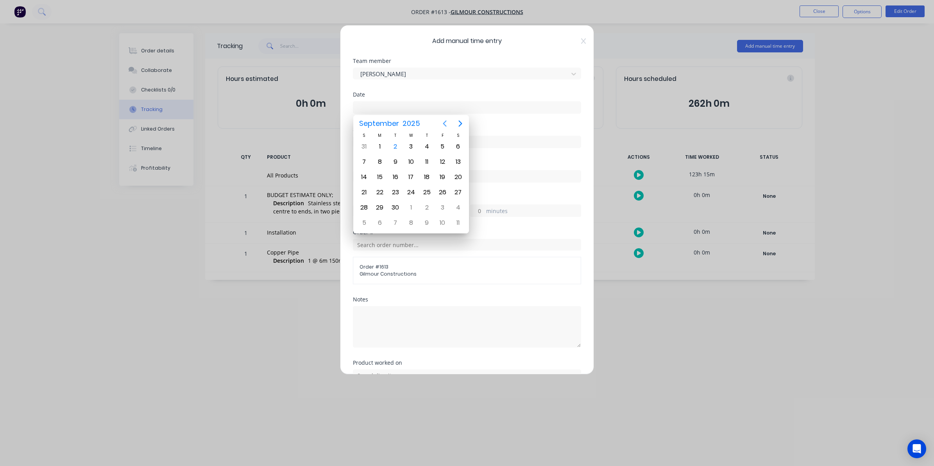
click at [444, 123] on icon "Previous page" at bounding box center [445, 124] width 4 height 6
click at [410, 207] on div "27" at bounding box center [411, 208] width 12 height 12
type input "27/08/2025"
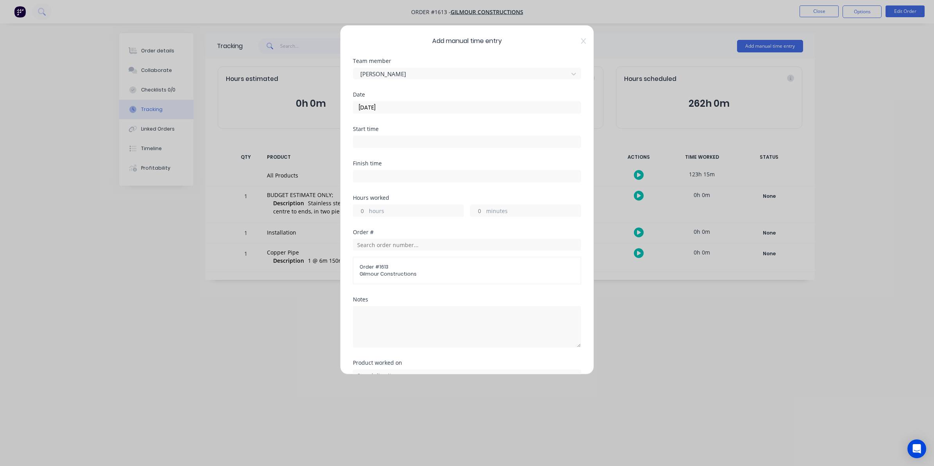
click at [361, 143] on input at bounding box center [466, 142] width 227 height 12
type input "09:51 AM"
click at [552, 194] on div "Finish time" at bounding box center [467, 178] width 228 height 34
click at [365, 211] on input "hours" at bounding box center [360, 211] width 14 height 12
type input "9"
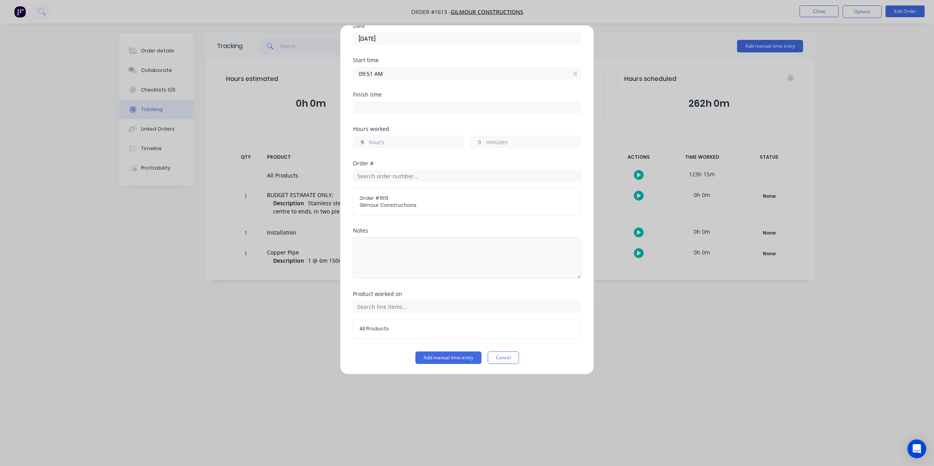
scroll to position [71, 0]
type input "06:51 PM"
click at [440, 354] on button "Add manual time entry" at bounding box center [448, 357] width 66 height 13
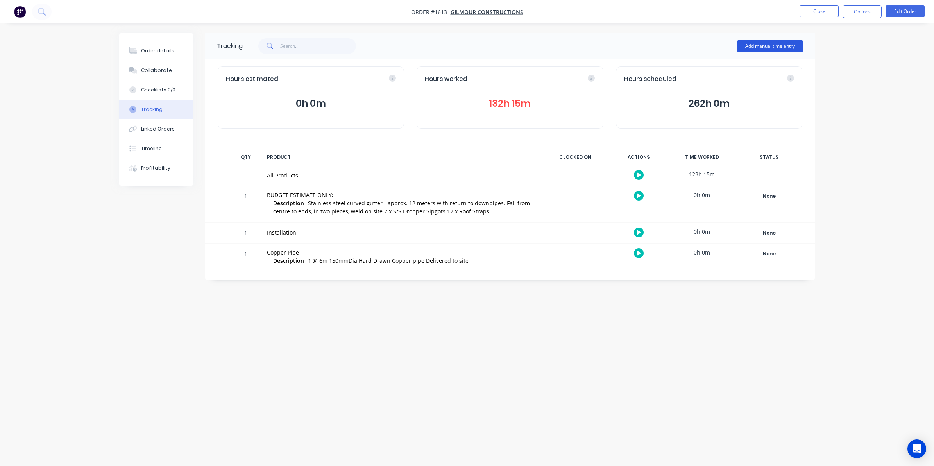
click at [769, 42] on button "Add manual time entry" at bounding box center [770, 46] width 66 height 13
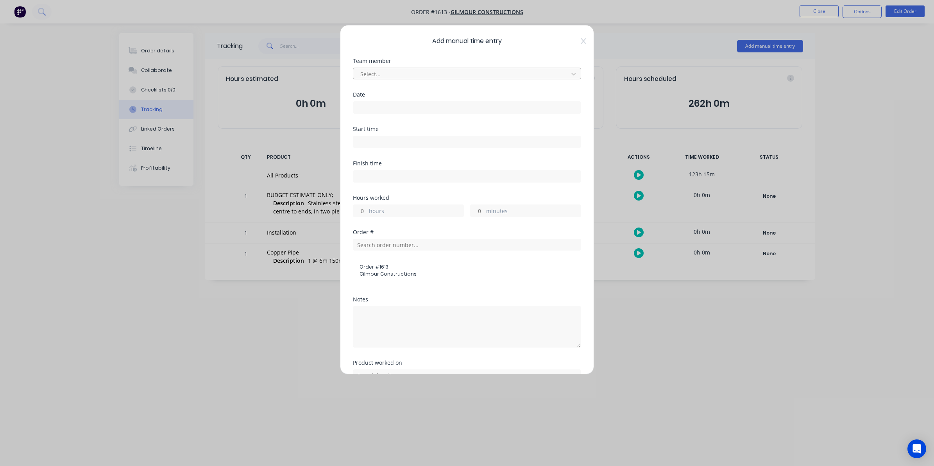
click at [372, 73] on div at bounding box center [462, 74] width 205 height 10
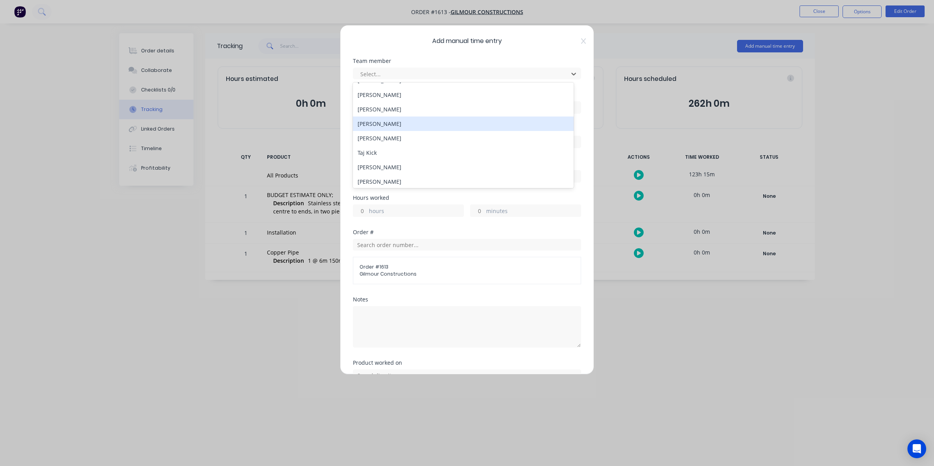
click at [370, 124] on div "Rex De Vaney" at bounding box center [463, 123] width 221 height 14
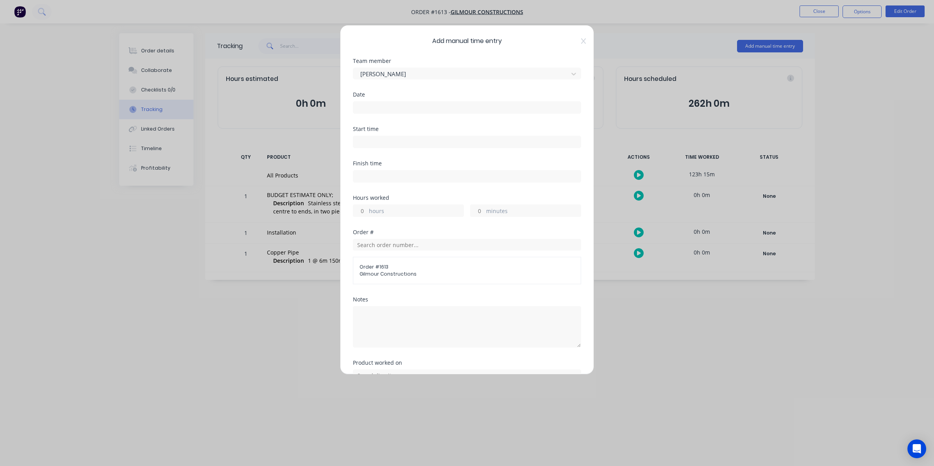
click at [360, 105] on input at bounding box center [466, 108] width 227 height 12
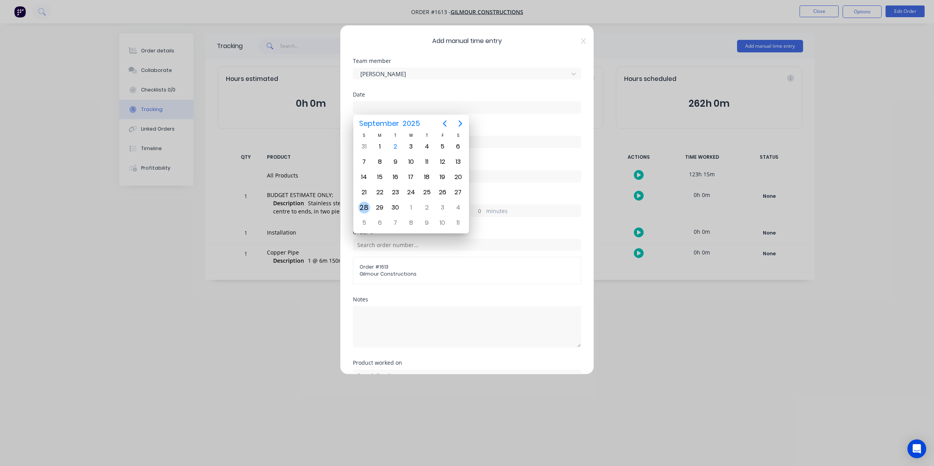
click at [364, 205] on div "28" at bounding box center [364, 208] width 12 height 12
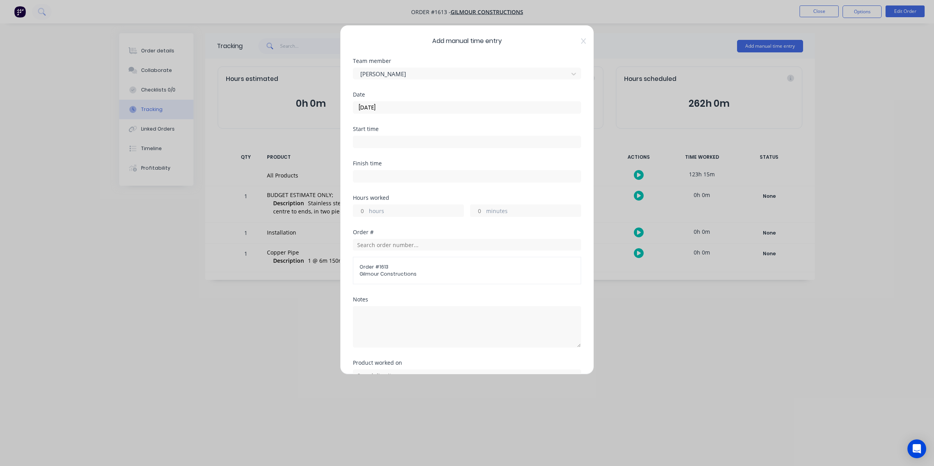
click at [385, 106] on input "28/09/2025" at bounding box center [466, 108] width 227 height 12
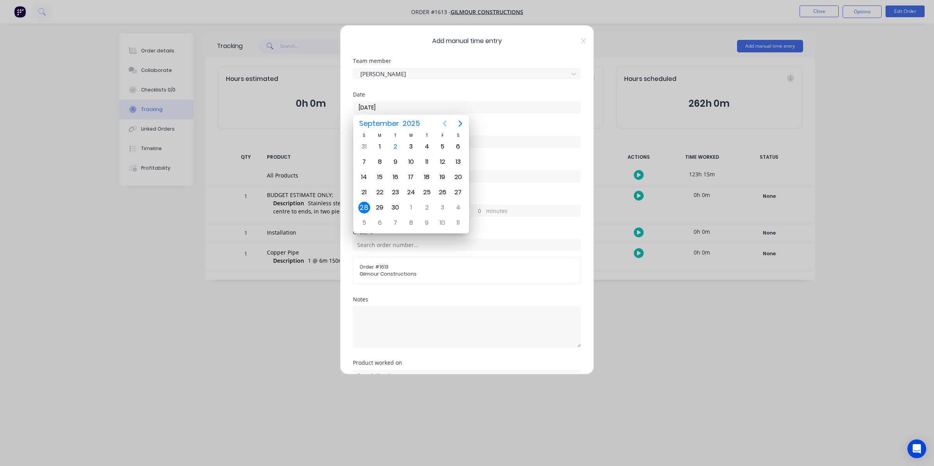
click at [442, 122] on icon "Previous page" at bounding box center [444, 123] width 9 height 9
click at [427, 204] on div "28" at bounding box center [427, 208] width 12 height 12
type input "28/08/2025"
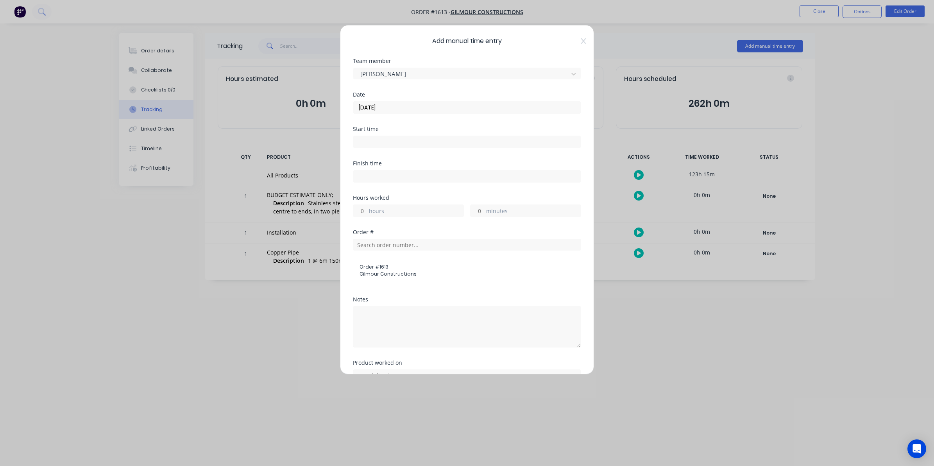
click at [362, 210] on input "hours" at bounding box center [360, 211] width 14 height 12
type input "9"
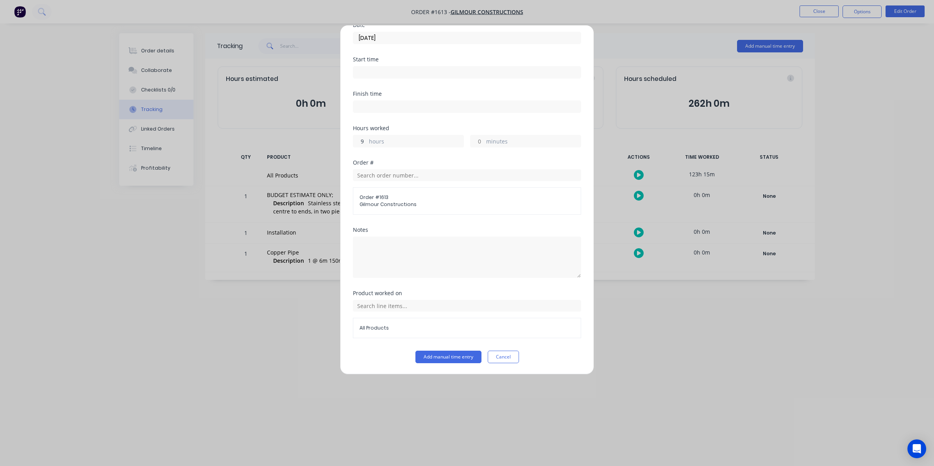
scroll to position [71, 0]
click at [436, 355] on button "Add manual time entry" at bounding box center [448, 357] width 66 height 13
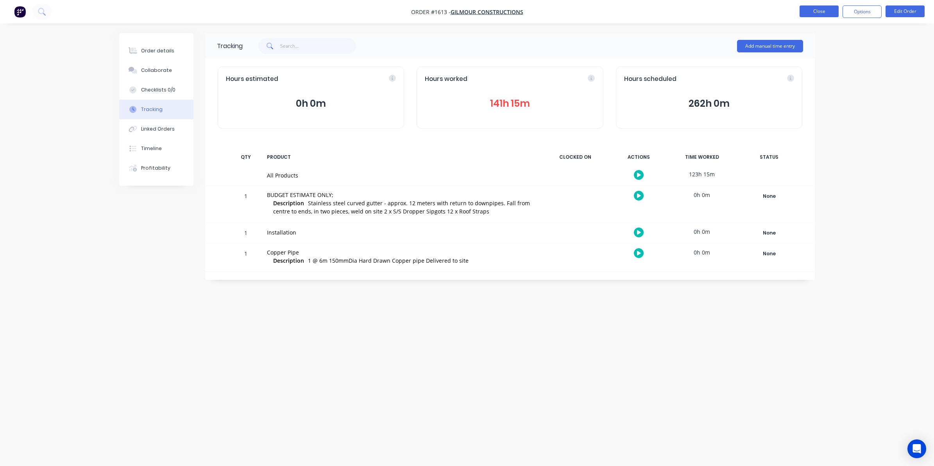
click at [814, 12] on button "Close" at bounding box center [819, 11] width 39 height 12
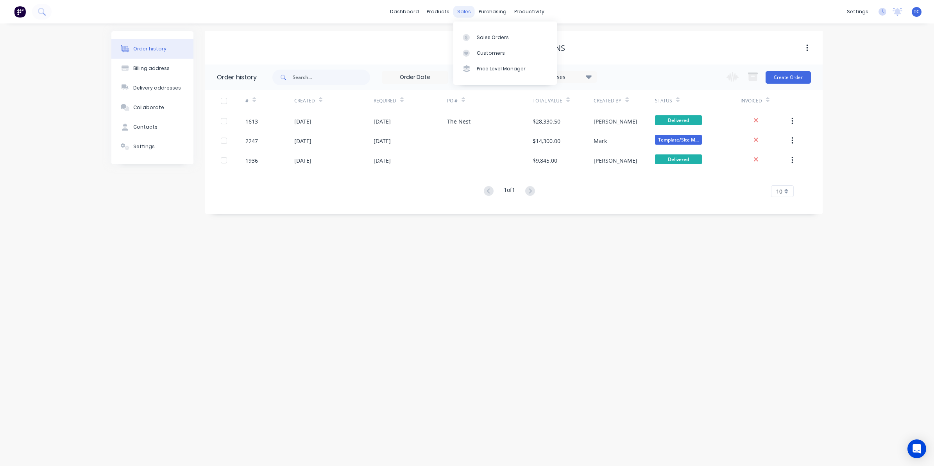
click at [464, 12] on div "sales" at bounding box center [463, 12] width 21 height 12
click at [479, 36] on div "Sales Orders" at bounding box center [493, 37] width 32 height 7
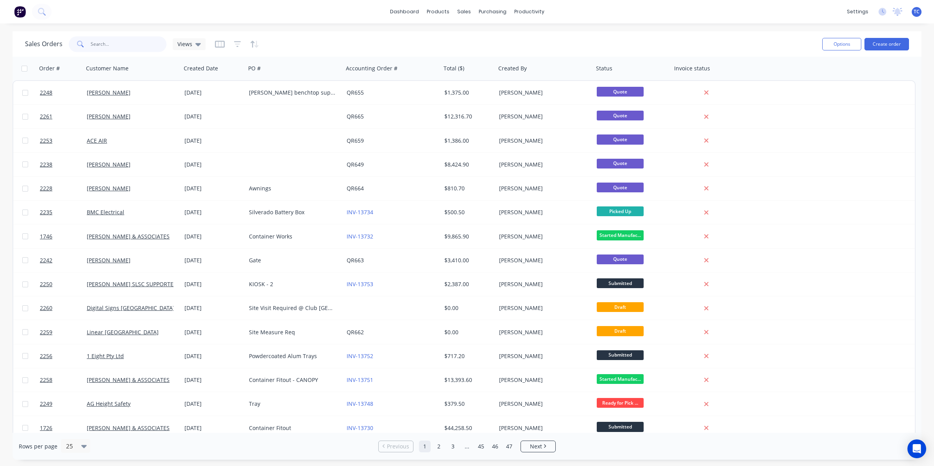
click at [96, 43] on input "text" at bounding box center [129, 44] width 76 height 16
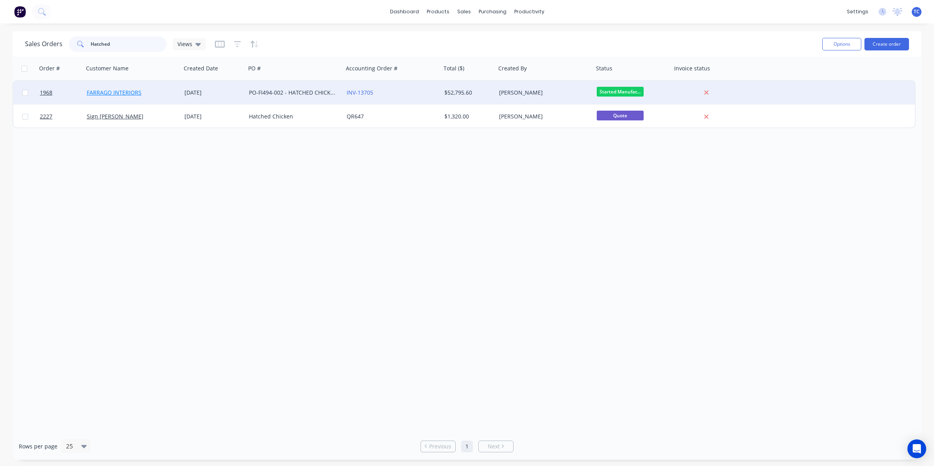
type input "Hatched"
click at [130, 92] on link "FARRAGO INTERIORS" at bounding box center [114, 92] width 55 height 7
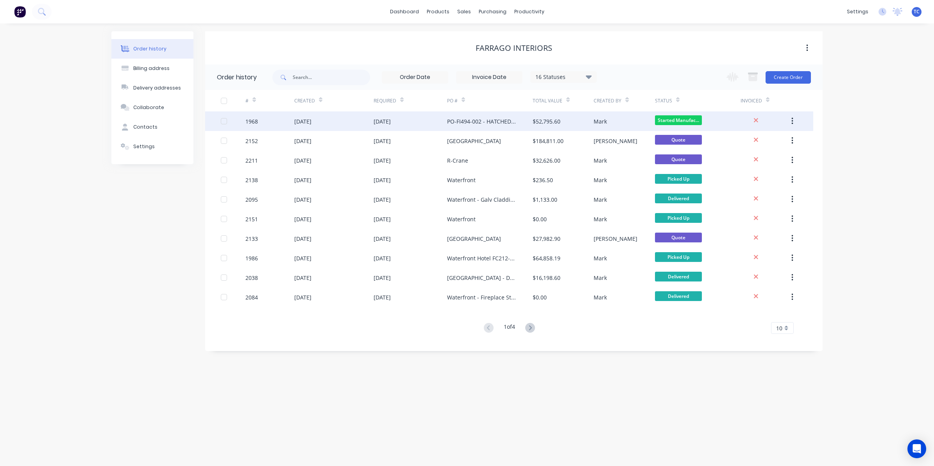
click at [311, 122] on div "[DATE]" at bounding box center [302, 121] width 17 height 8
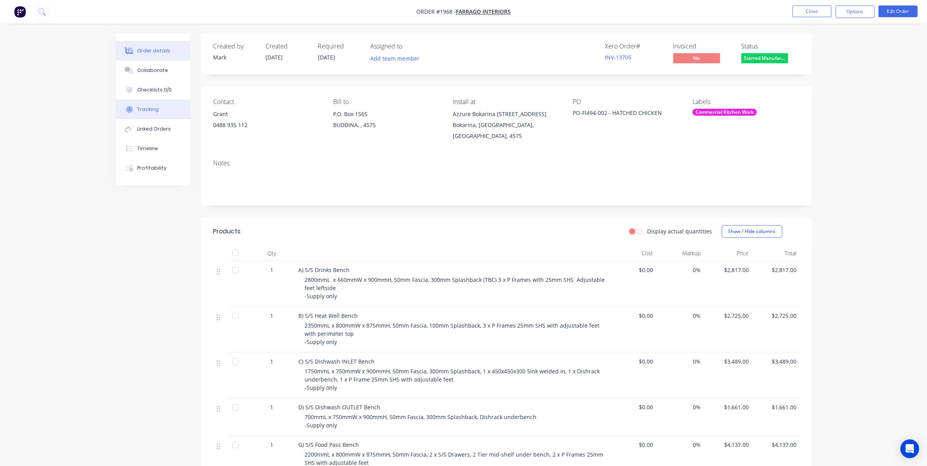
click at [146, 108] on div "Tracking" at bounding box center [147, 109] width 21 height 7
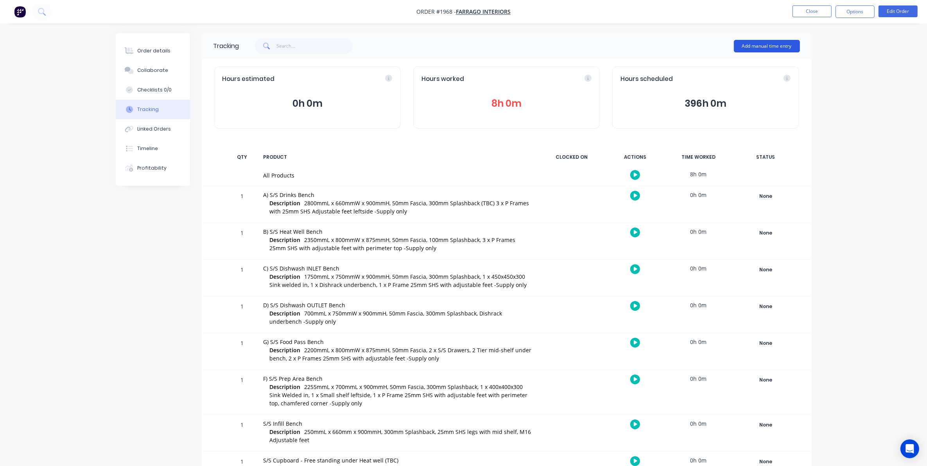
click at [766, 44] on button "Add manual time entry" at bounding box center [767, 46] width 66 height 13
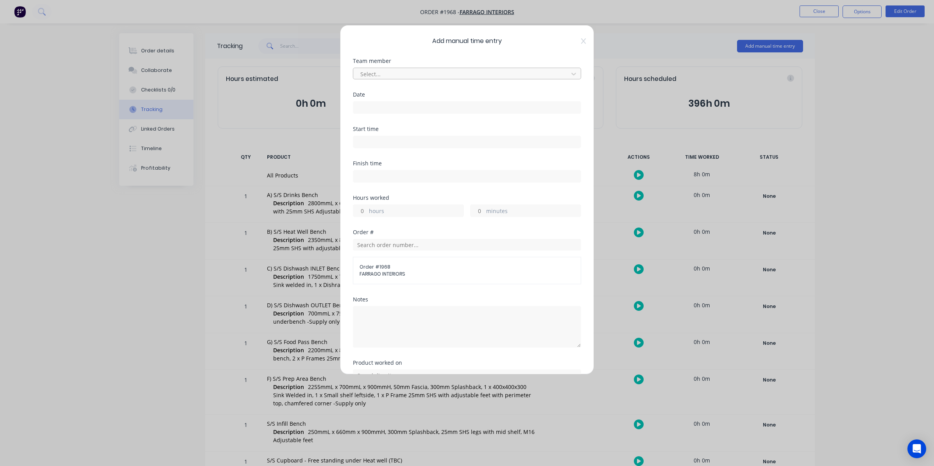
click at [381, 72] on div at bounding box center [462, 74] width 205 height 10
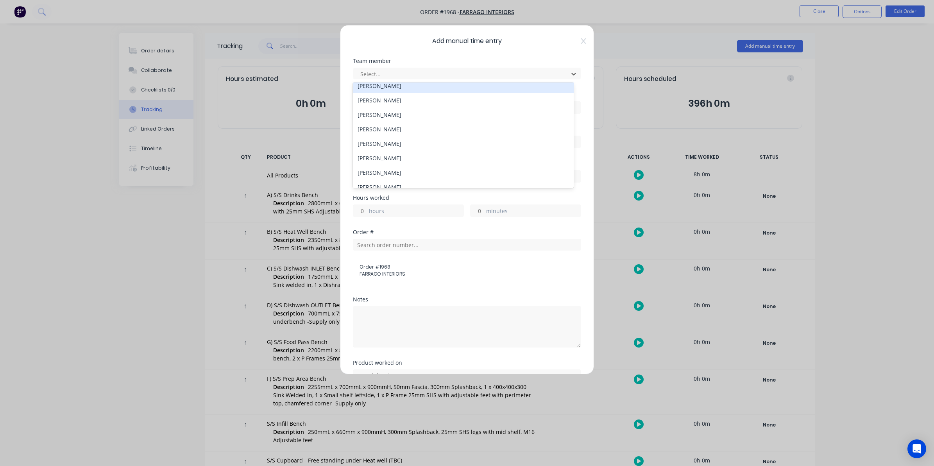
scroll to position [98, 0]
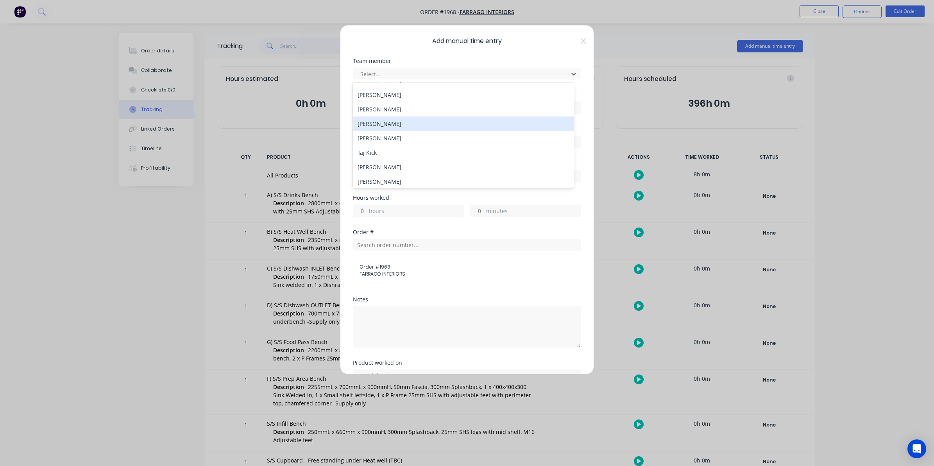
click at [381, 122] on div "Rex De Vaney" at bounding box center [463, 123] width 221 height 14
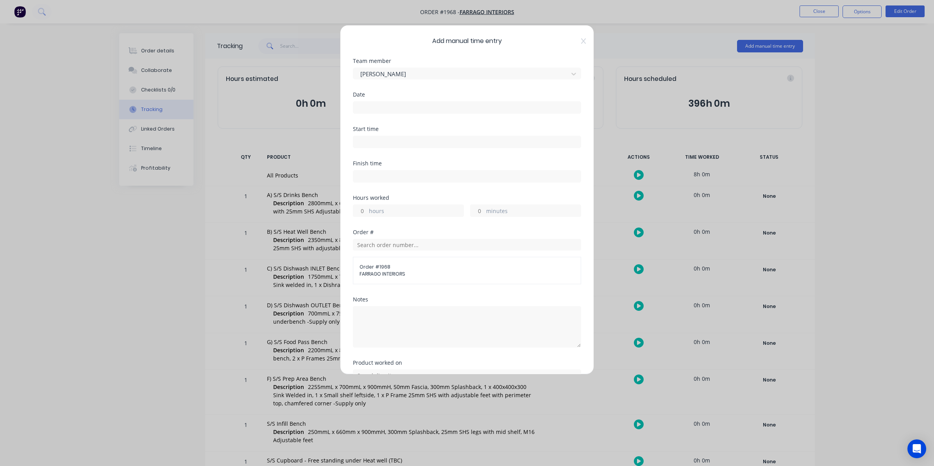
click at [363, 107] on input at bounding box center [466, 108] width 227 height 12
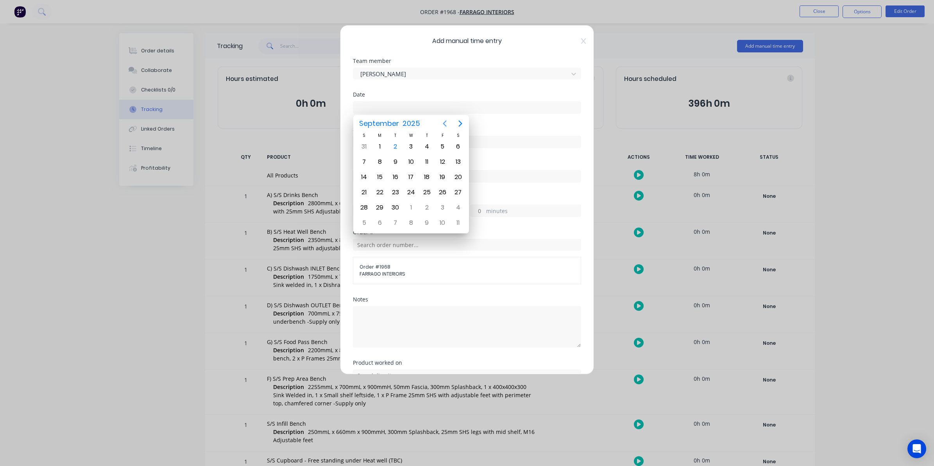
click at [442, 124] on icon "Previous page" at bounding box center [444, 123] width 9 height 9
click at [443, 206] on div "29" at bounding box center [443, 208] width 12 height 12
type input "29/08/2025"
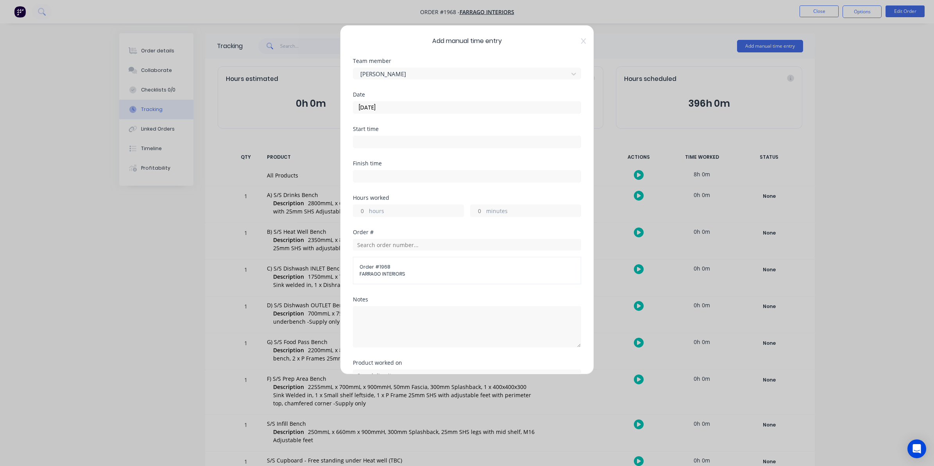
click at [362, 209] on input "hours" at bounding box center [360, 211] width 14 height 12
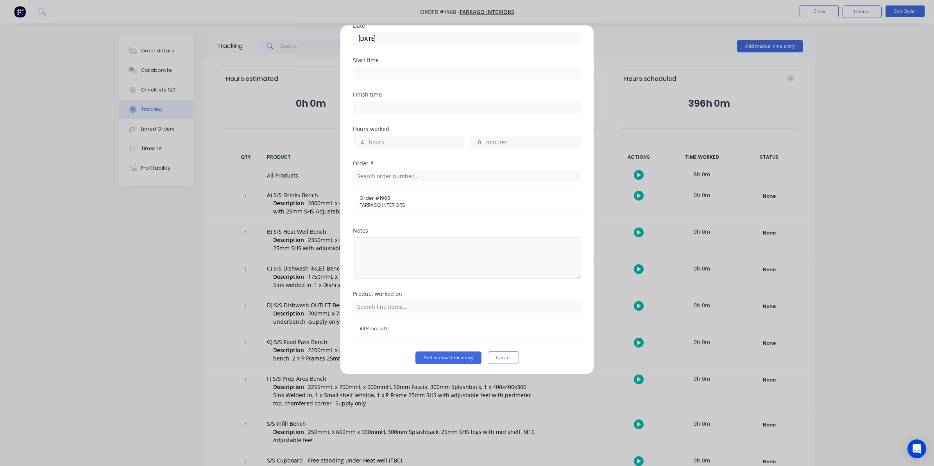
scroll to position [71, 0]
type input "4"
click at [442, 356] on button "Add manual time entry" at bounding box center [448, 357] width 66 height 13
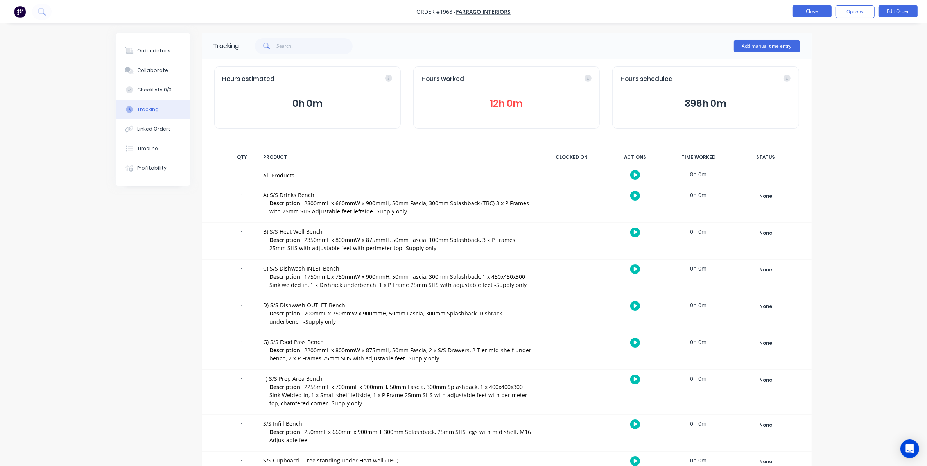
click at [809, 10] on button "Close" at bounding box center [811, 11] width 39 height 12
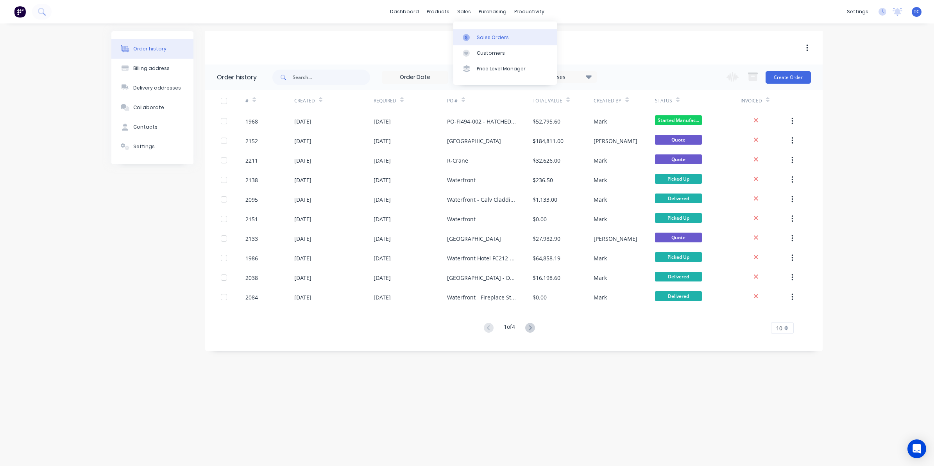
click at [480, 33] on link "Sales Orders" at bounding box center [505, 37] width 104 height 16
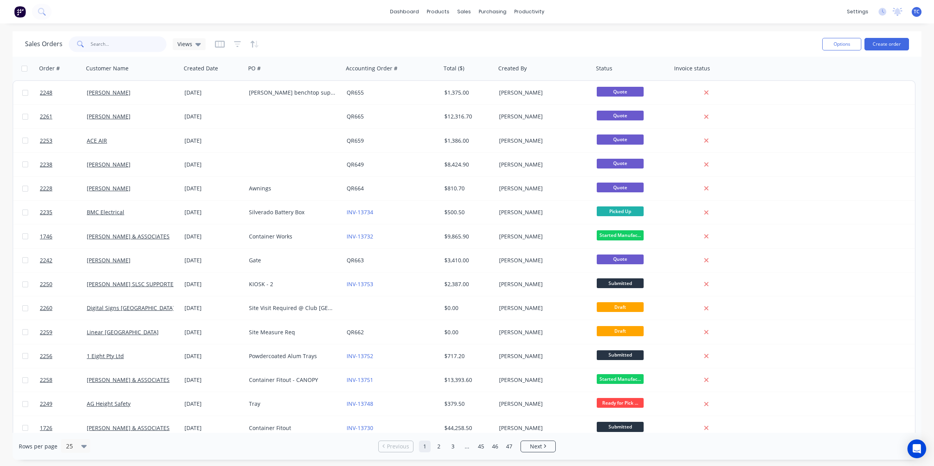
click at [102, 44] on input "text" at bounding box center [129, 44] width 76 height 16
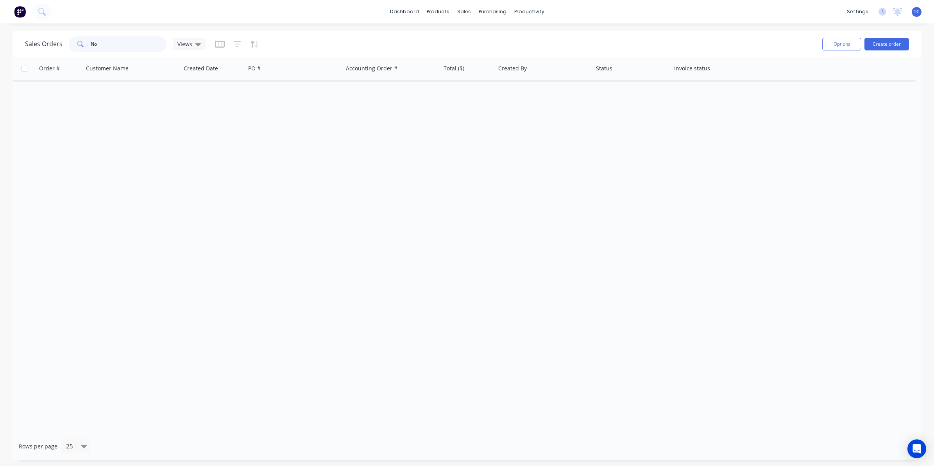
type input "N"
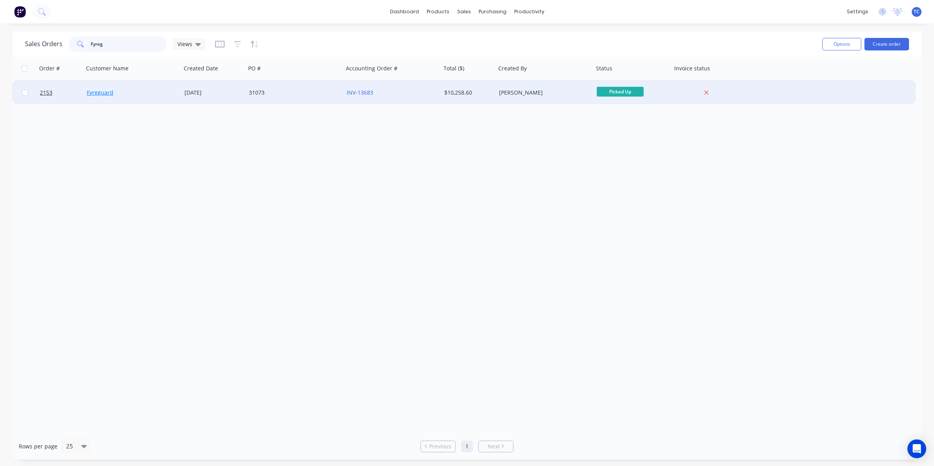
type input "Fyreg"
click at [106, 93] on link "Fyreguard" at bounding box center [100, 92] width 27 height 7
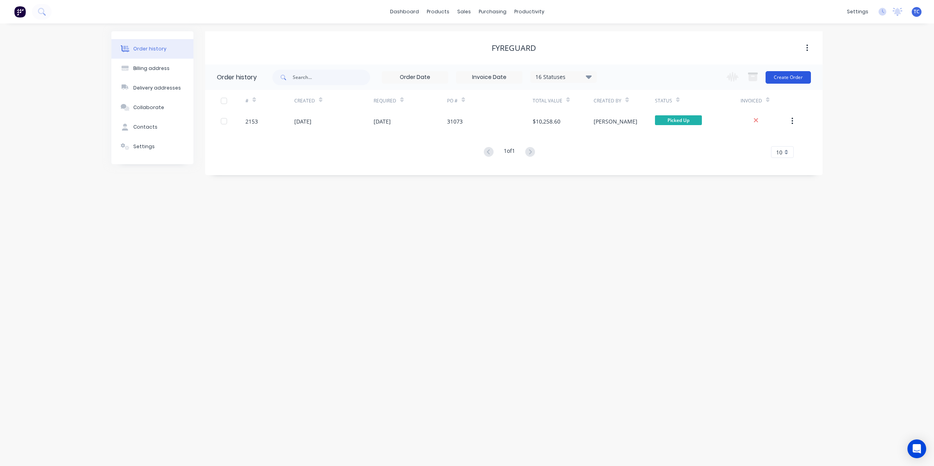
click at [786, 75] on button "Create Order" at bounding box center [788, 77] width 45 height 13
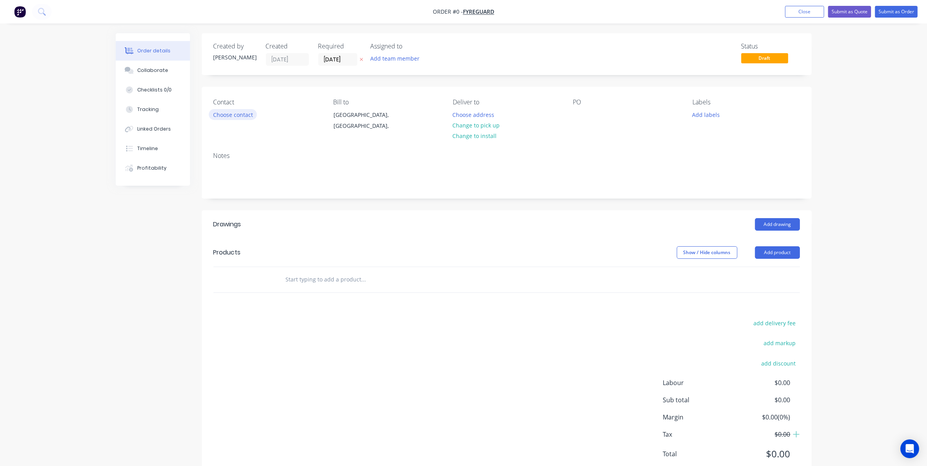
click at [229, 115] on button "Choose contact" at bounding box center [233, 114] width 48 height 11
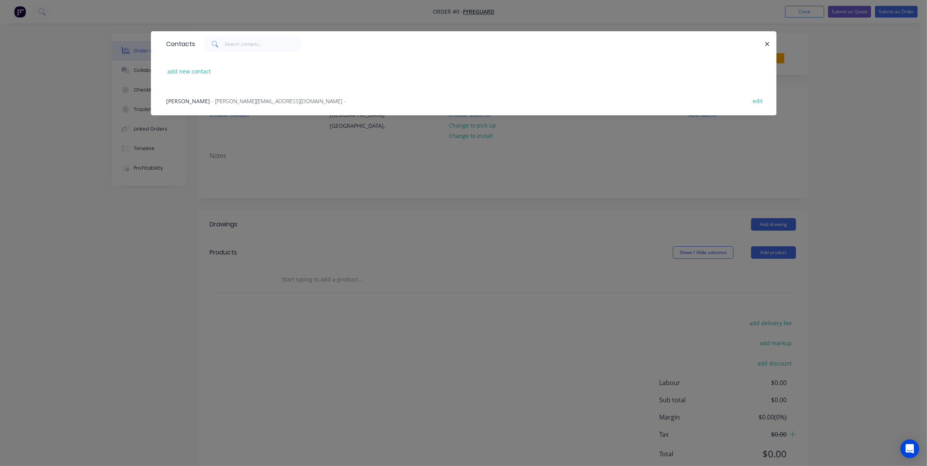
click at [212, 102] on span "- [PERSON_NAME][EMAIL_ADDRESS][DOMAIN_NAME] -" at bounding box center [279, 100] width 134 height 7
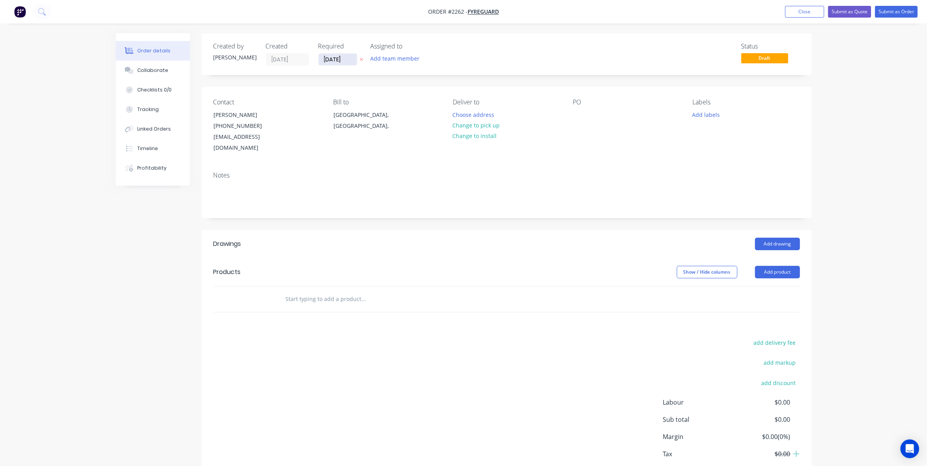
click at [333, 58] on input "[DATE]" at bounding box center [337, 60] width 38 height 12
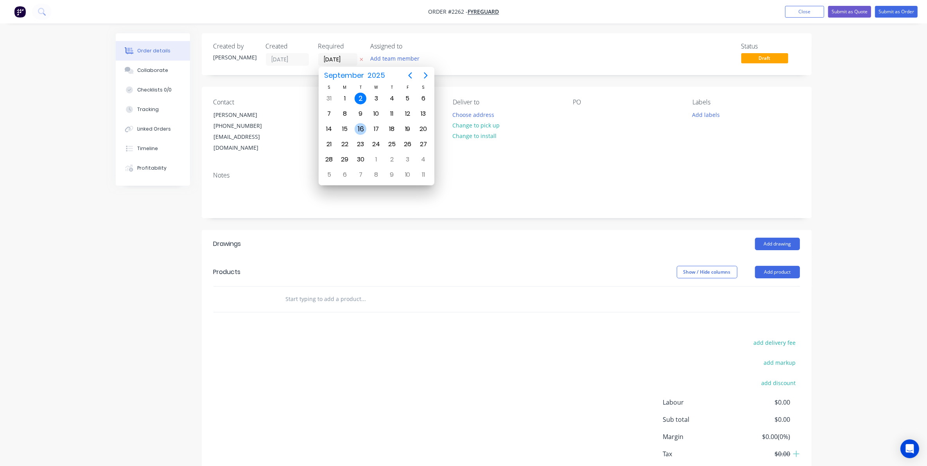
click at [360, 125] on div "16" at bounding box center [360, 129] width 12 height 12
type input "[DATE]"
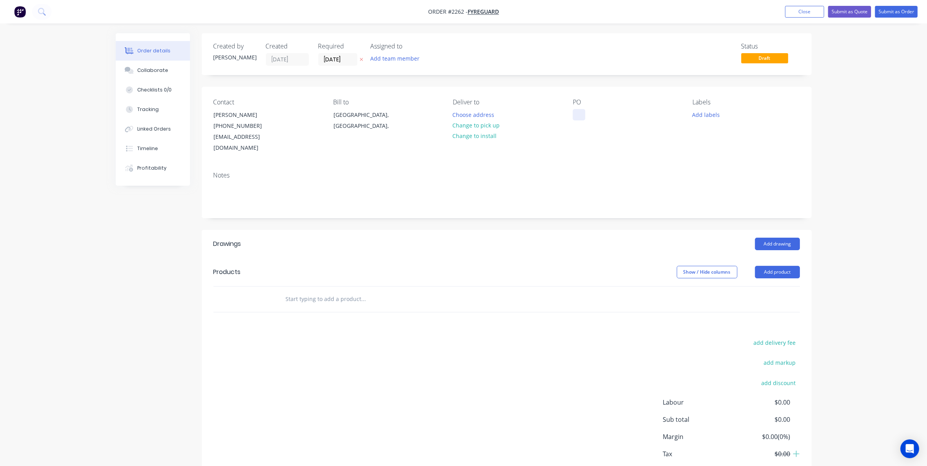
click at [578, 114] on div at bounding box center [579, 114] width 13 height 11
click at [699, 113] on button "Add labels" at bounding box center [706, 114] width 36 height 11
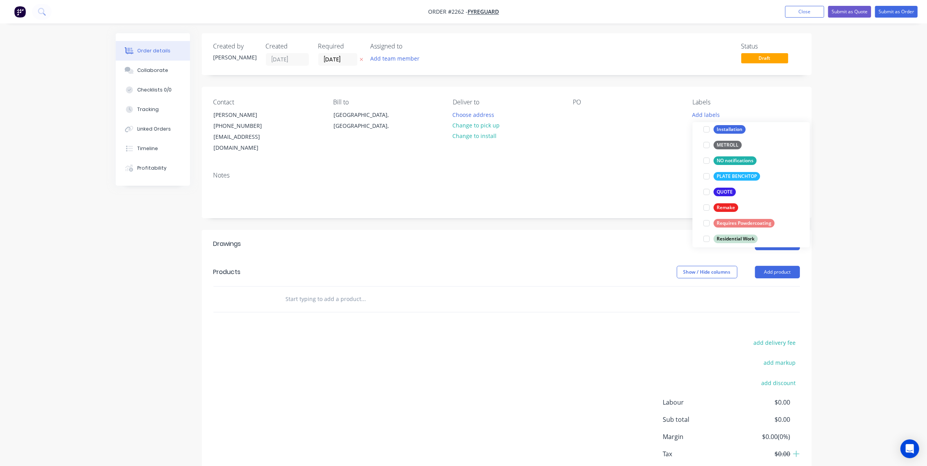
scroll to position [244, 0]
click at [721, 190] on div "QUOTE" at bounding box center [724, 190] width 22 height 9
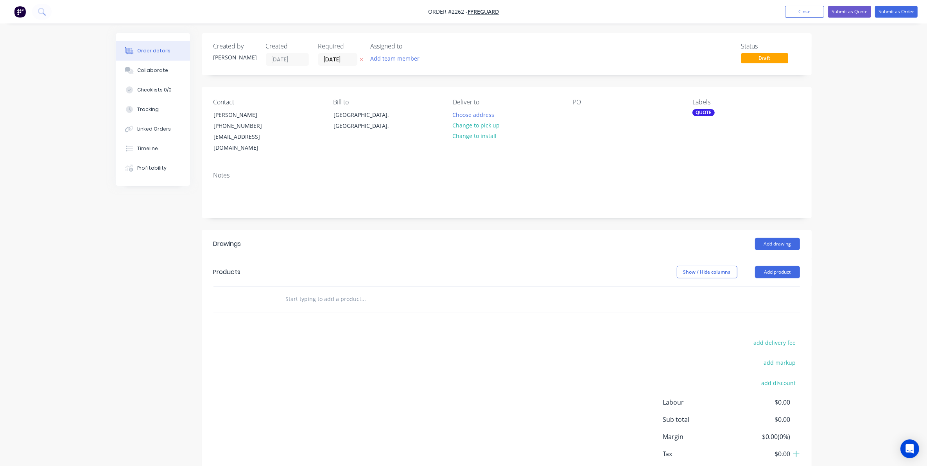
paste input "[PERSON_NAME], could we please get a quote for the attached line art based on 1…"
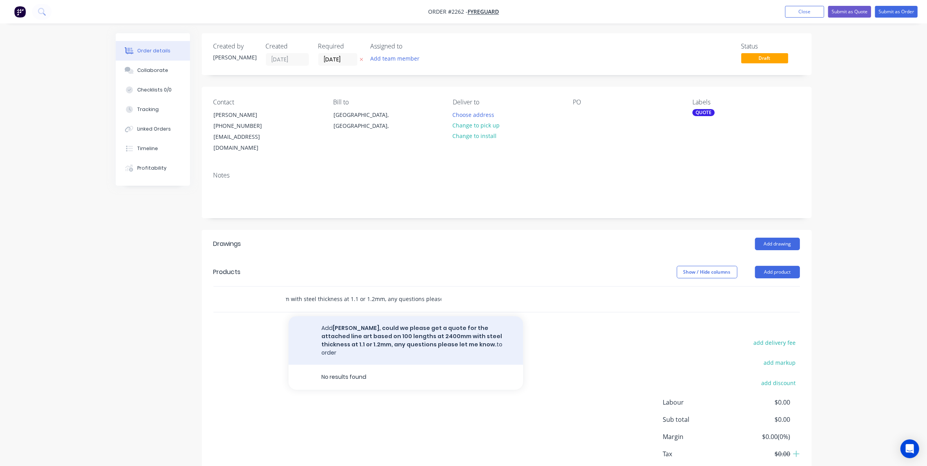
type input "[PERSON_NAME], could we please get a quote for the attached line art based on 1…"
click at [387, 327] on button "Add [PERSON_NAME], could we please get a quote for the attached line art based …" at bounding box center [405, 340] width 234 height 48
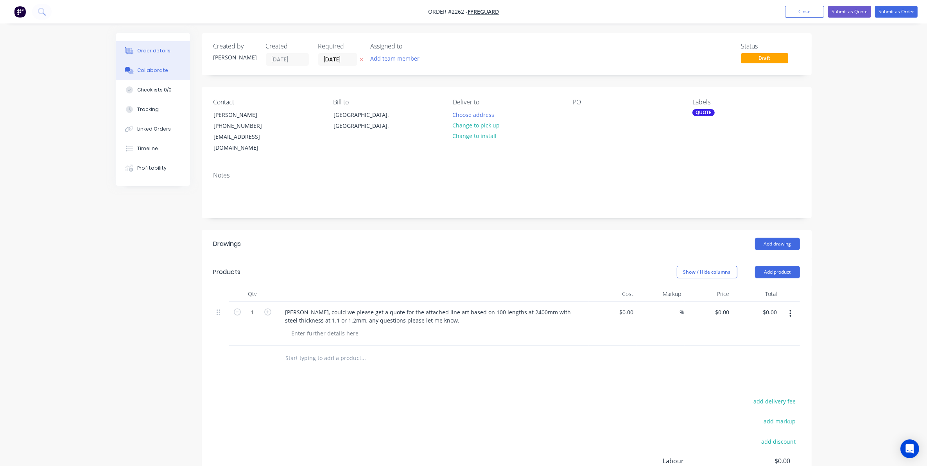
click at [152, 68] on div "Collaborate" at bounding box center [152, 70] width 31 height 7
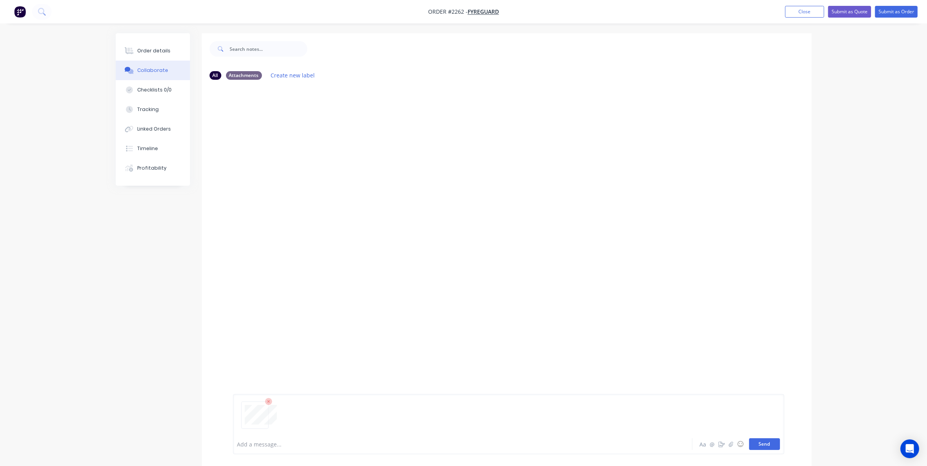
click at [763, 442] on button "Send" at bounding box center [764, 444] width 31 height 12
click at [154, 47] on div "Order details" at bounding box center [153, 50] width 33 height 7
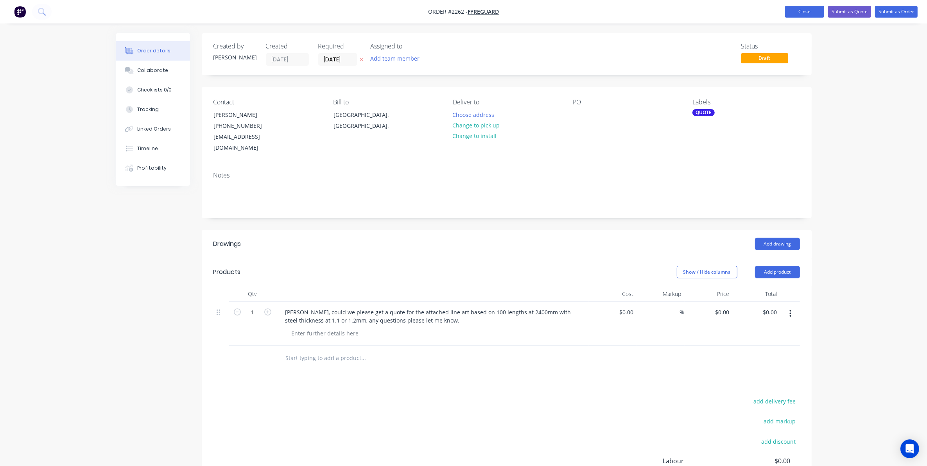
click at [799, 9] on button "Close" at bounding box center [804, 12] width 39 height 12
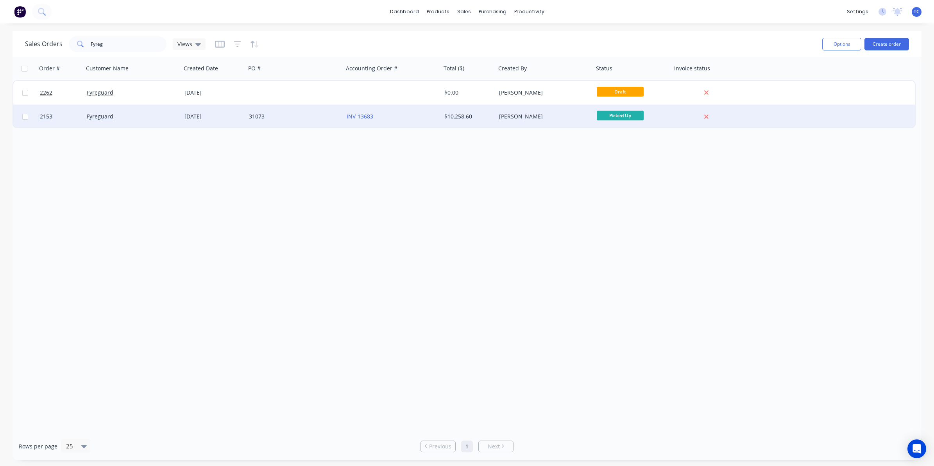
click at [203, 116] on div "[DATE]" at bounding box center [213, 117] width 58 height 8
